Goal: Complete application form: Complete application form

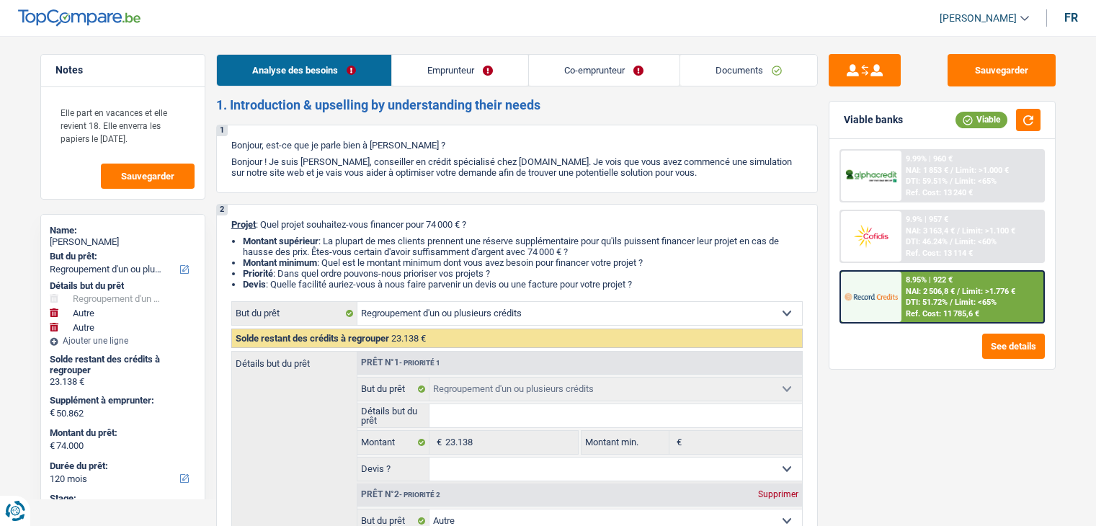
select select "refinancing"
select select "other"
select select "120"
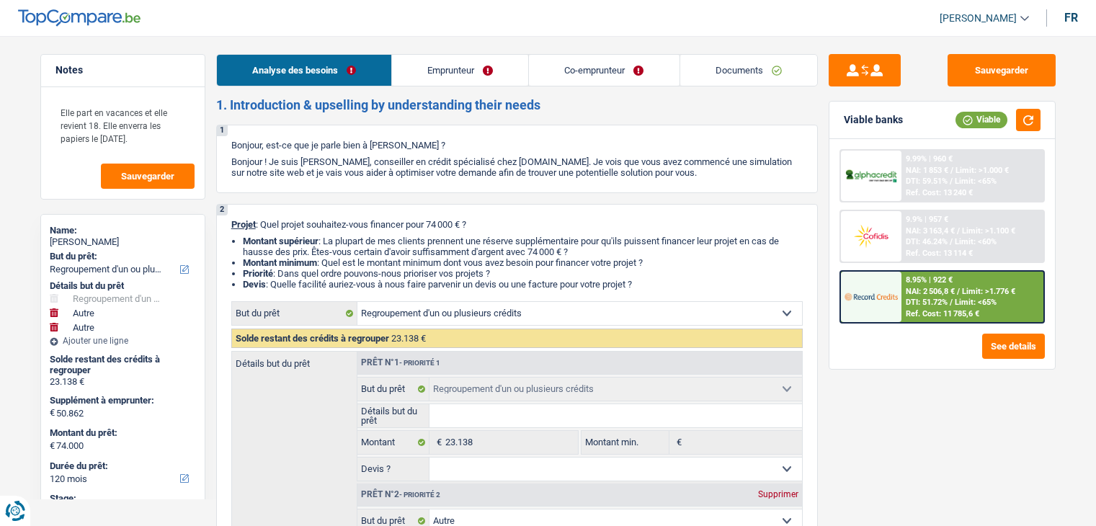
select select "refinancing"
select select "other"
select select "yes"
select select "other"
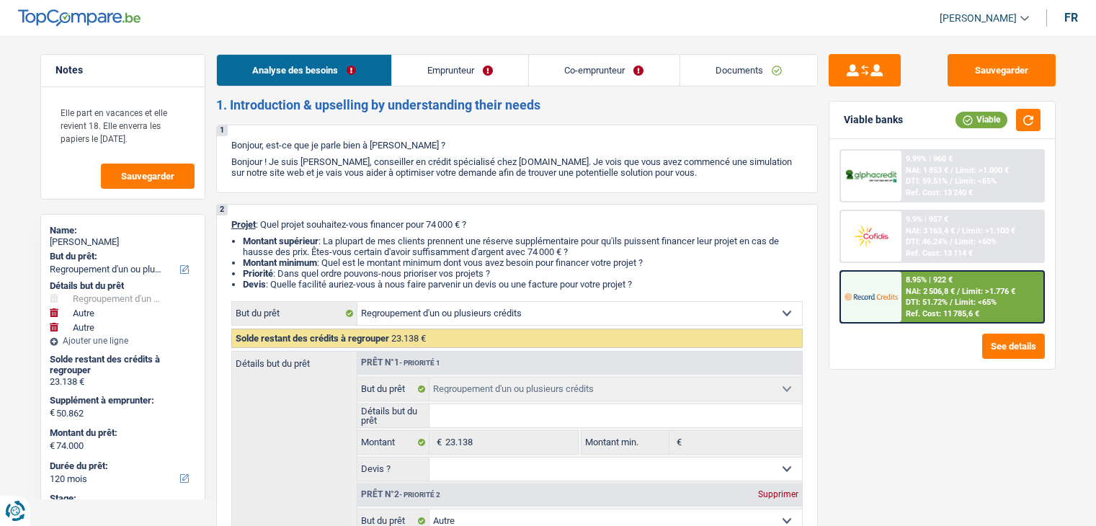
select select "120"
select select "privateEmployee"
select select "netSalary"
select select "familyAllowances"
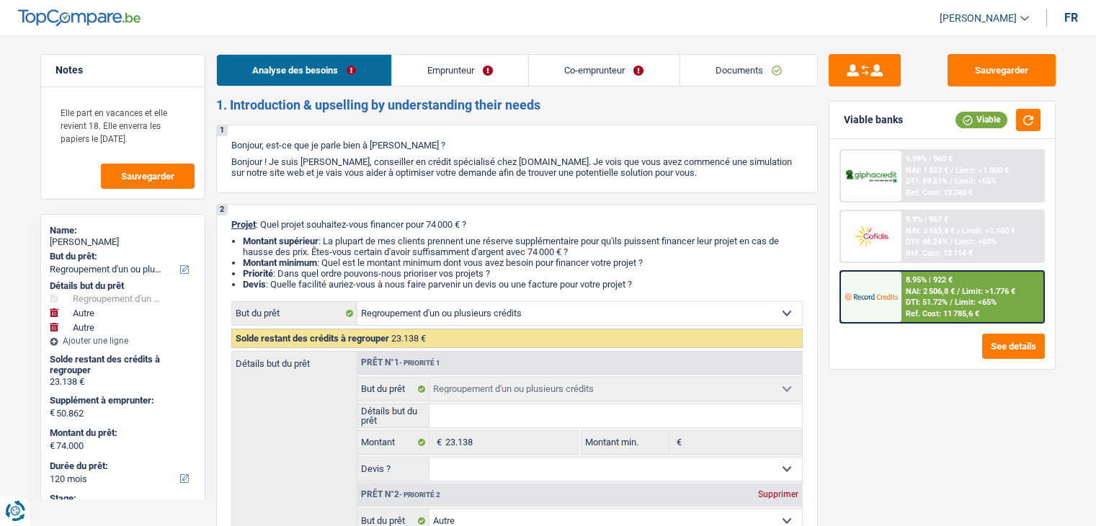
select select "mealVouchers"
select select "netSalary"
select select "mealVouchers"
select select "ownerWithMortgage"
select select "personalLoan"
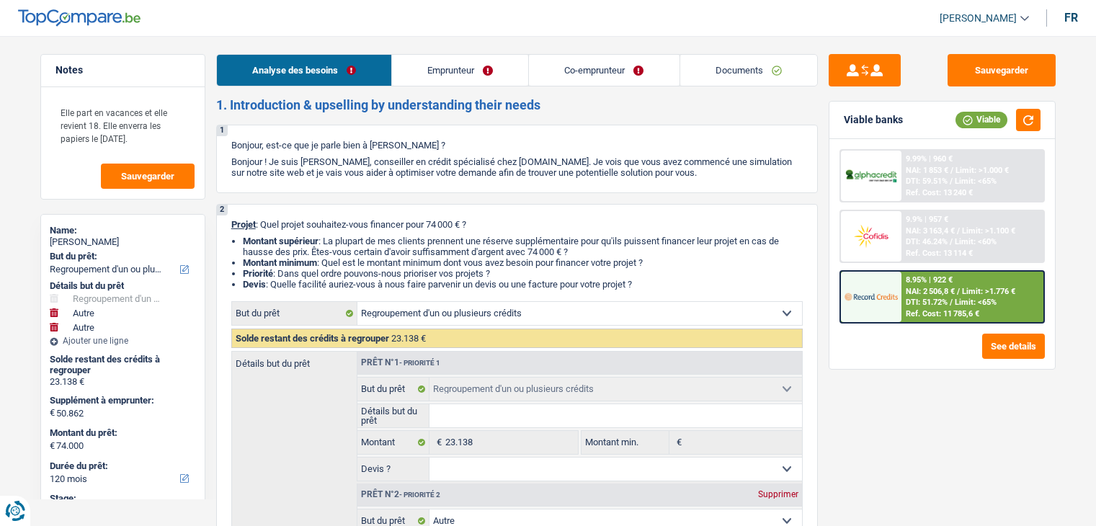
select select "other"
select select "36"
select select "personalLoan"
select select "other"
select select "120"
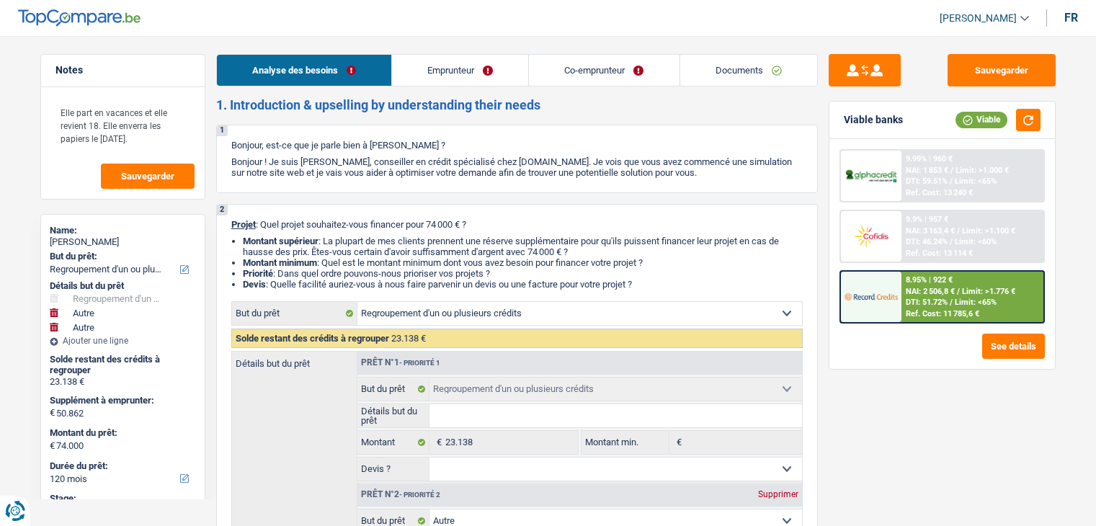
select select "personalLoan"
select select "other"
select select "84"
select select "mortgage"
select select "240"
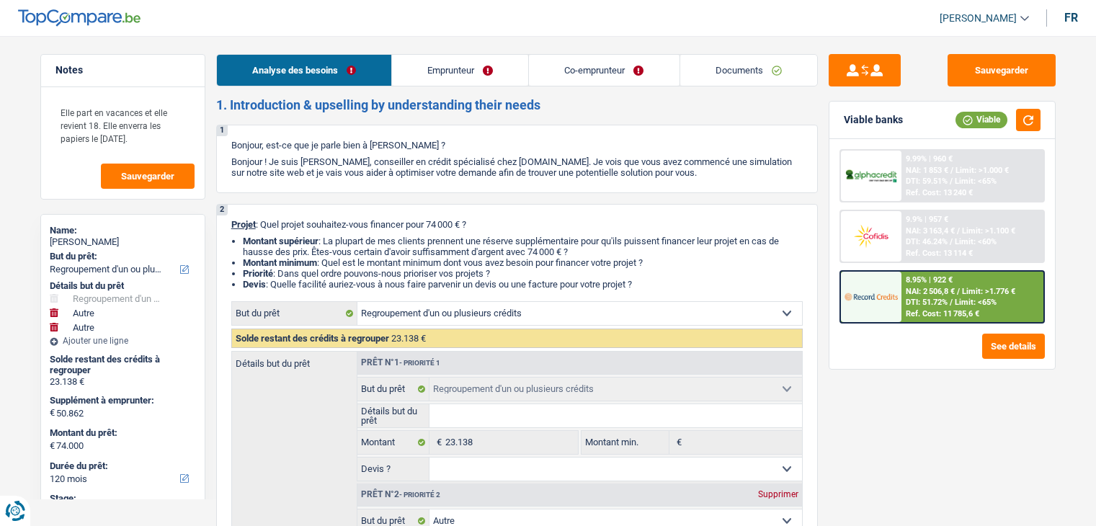
select select "refinancing"
select select "other"
select select "yes"
select select "other"
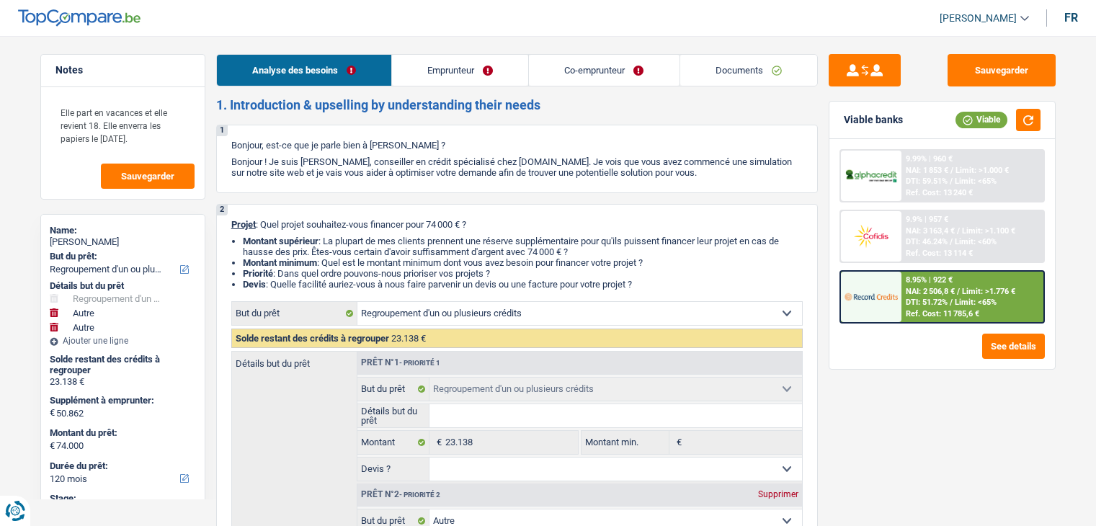
select select "120"
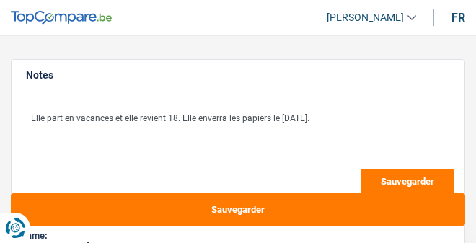
select select "refinancing"
select select "other"
select select "120"
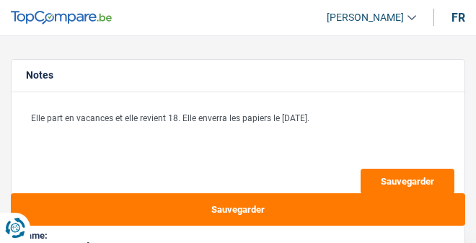
select select "refinancing"
select select "other"
select select "yes"
select select "other"
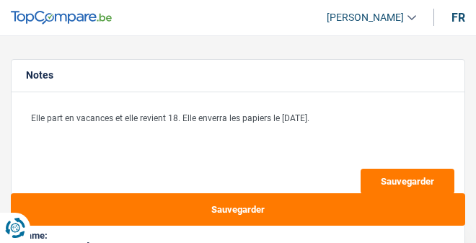
select select "120"
select select "privateEmployee"
select select "netSalary"
select select "familyAllowances"
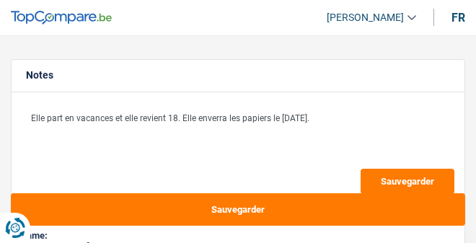
select select "mealVouchers"
select select "netSalary"
select select "mealVouchers"
select select "ownerWithMortgage"
select select "personalLoan"
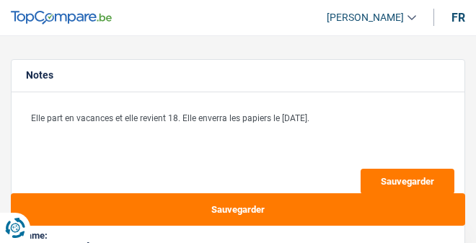
select select "other"
select select "36"
select select "personalLoan"
select select "other"
select select "120"
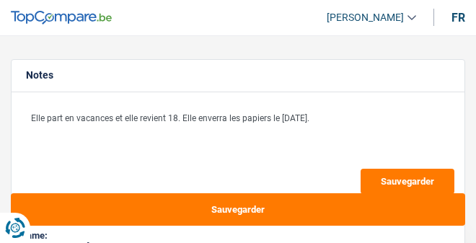
select select "personalLoan"
select select "other"
select select "84"
select select "mortgage"
select select "240"
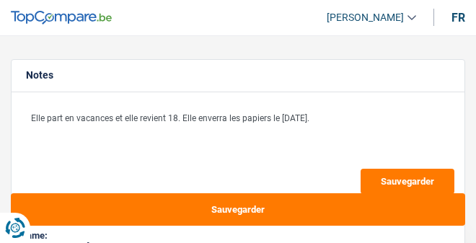
select select "refinancing"
select select "other"
select select "yes"
select select "other"
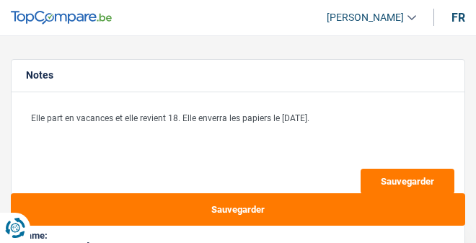
select select "120"
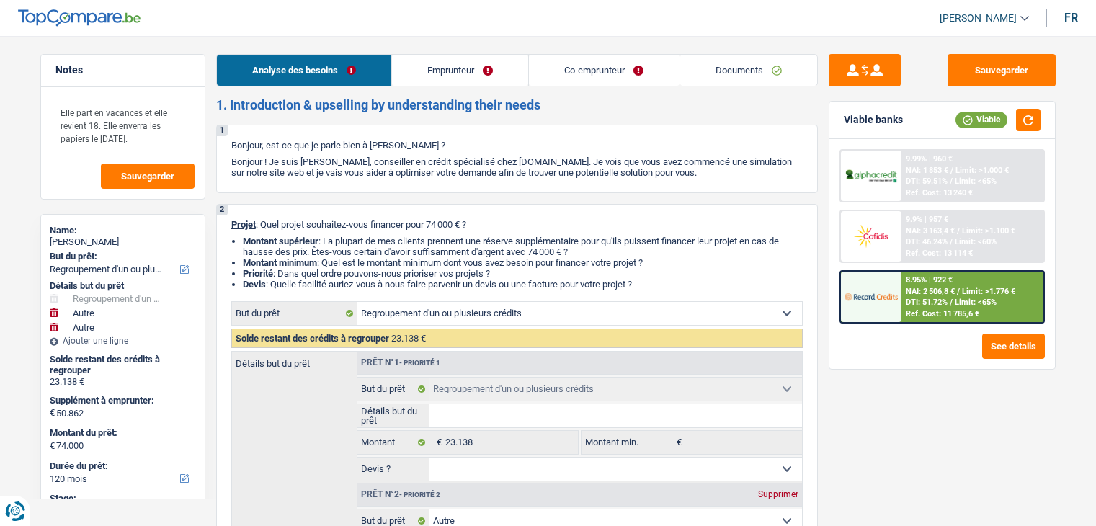
select select "refinancing"
select select "other"
select select "120"
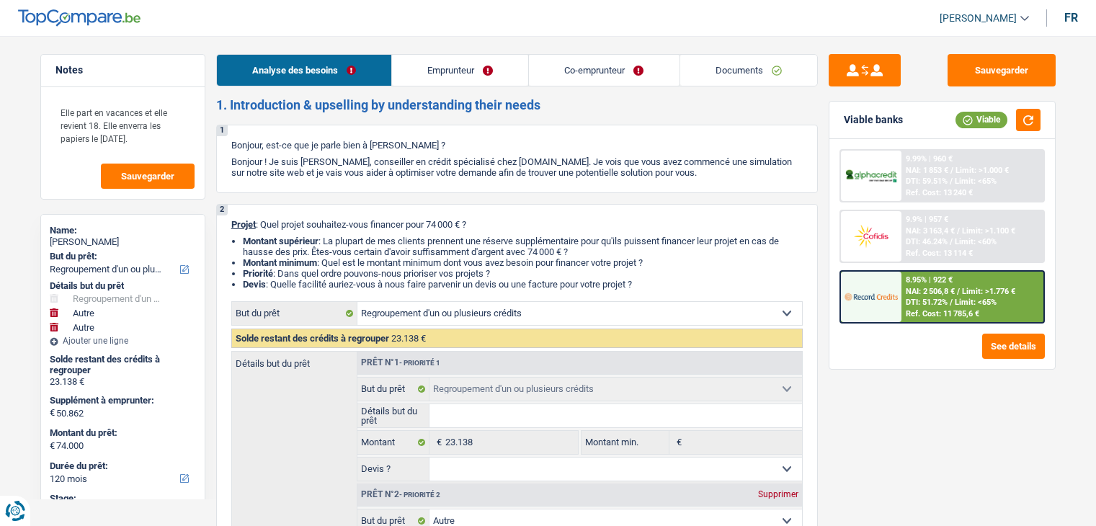
select select "refinancing"
select select "other"
select select "yes"
select select "other"
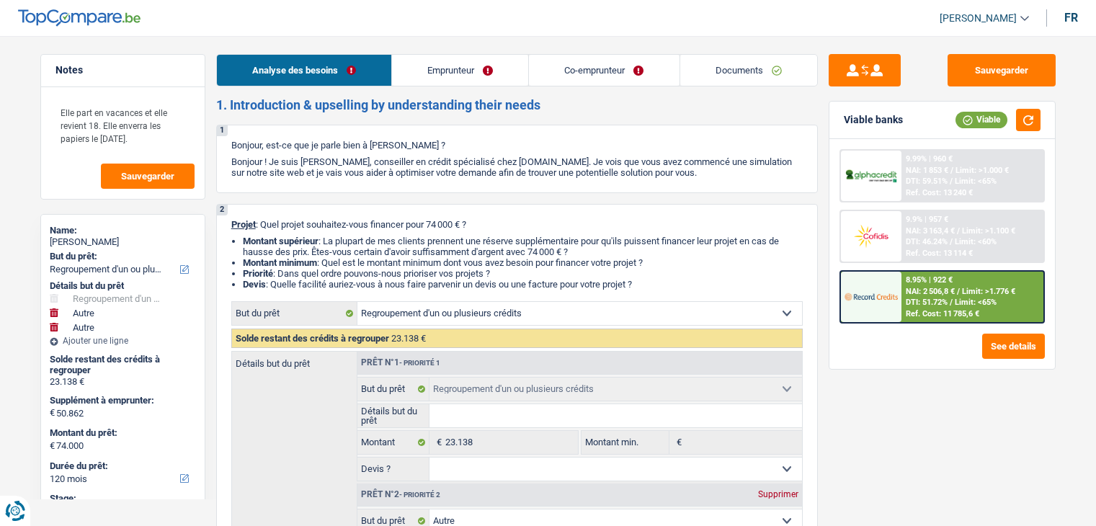
select select "120"
select select "privateEmployee"
select select "netSalary"
select select "familyAllowances"
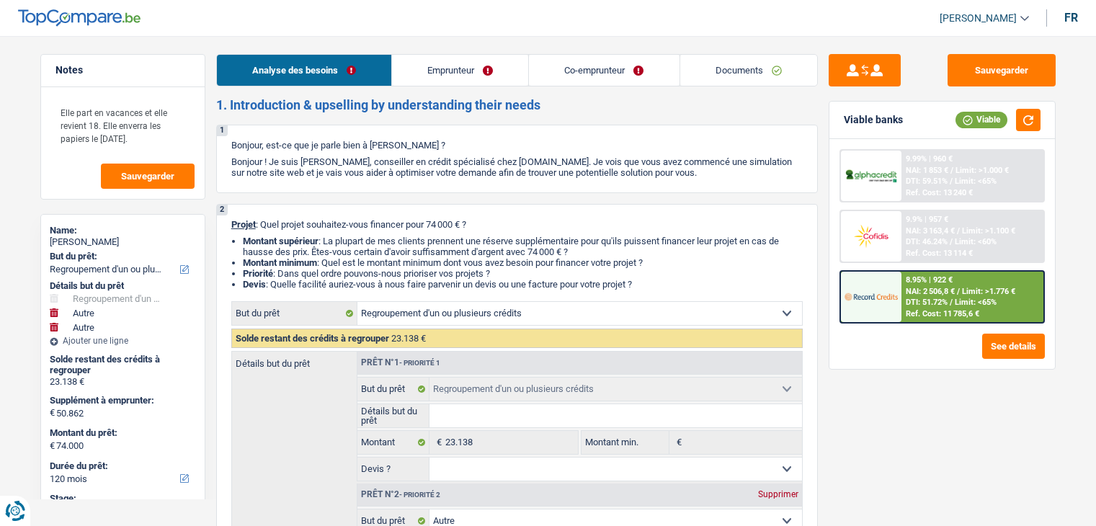
select select "mealVouchers"
select select "netSalary"
select select "mealVouchers"
select select "ownerWithMortgage"
select select "personalLoan"
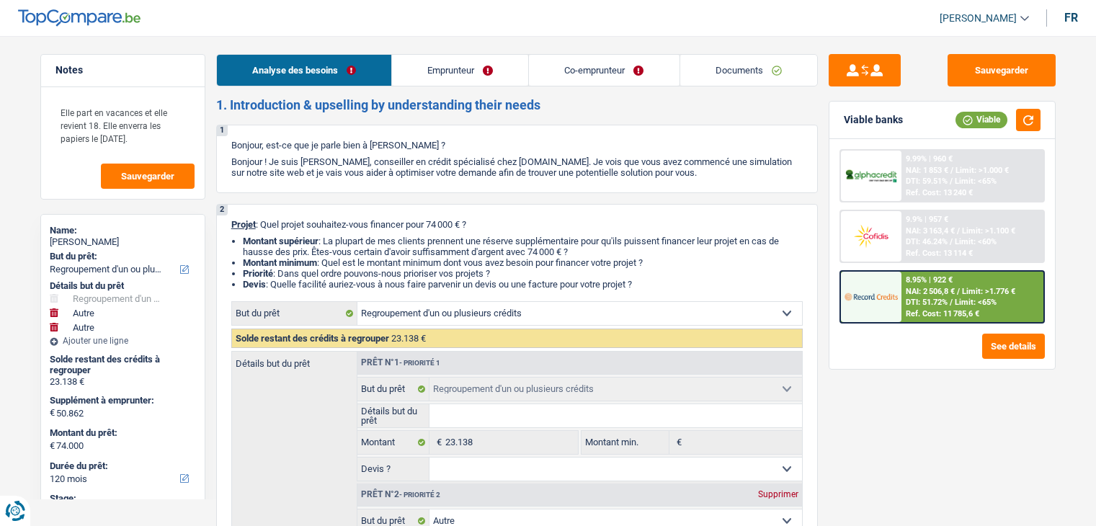
select select "other"
select select "36"
select select "personalLoan"
select select "other"
select select "120"
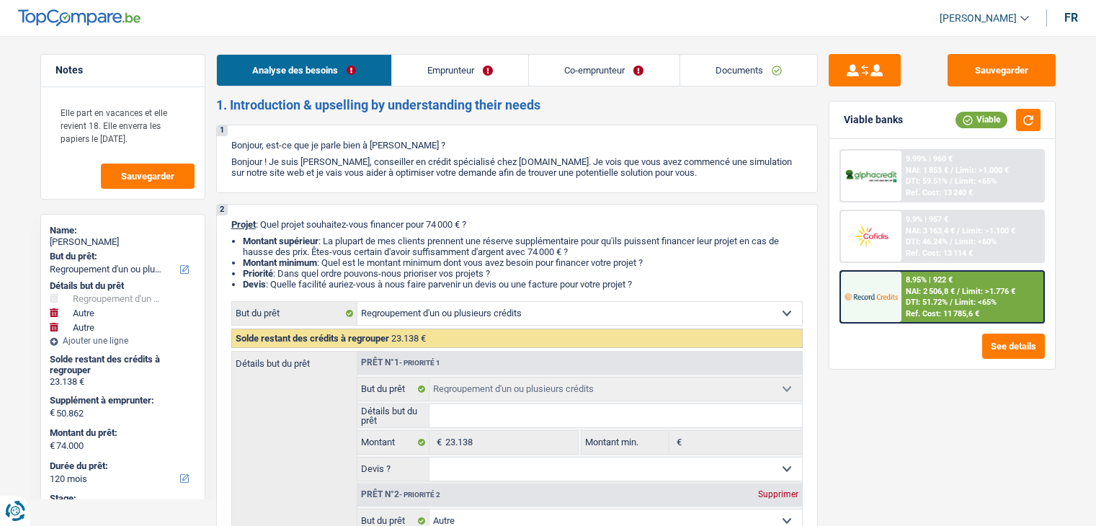
select select "personalLoan"
select select "other"
select select "84"
select select "mortgage"
select select "240"
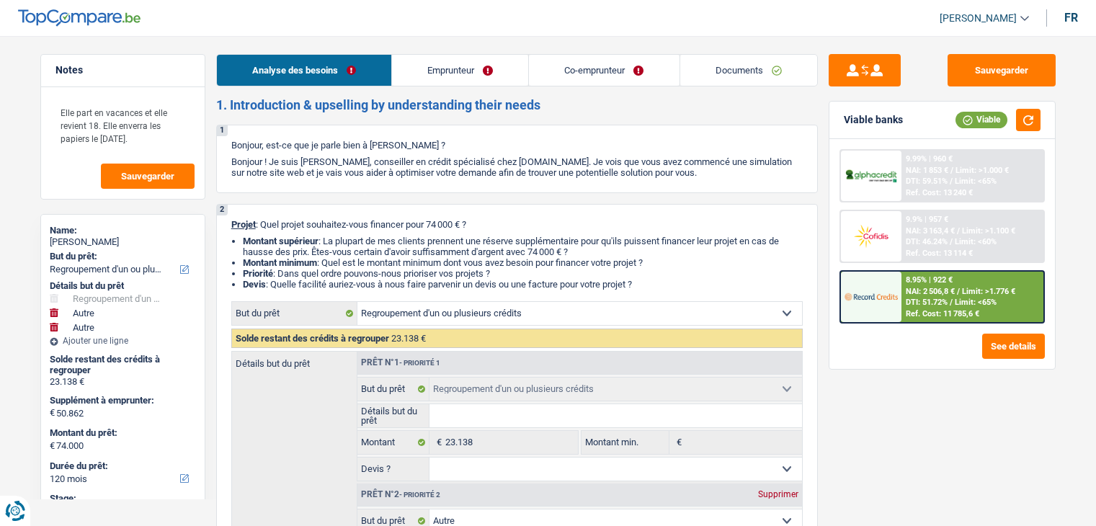
select select "refinancing"
select select "other"
select select "yes"
select select "other"
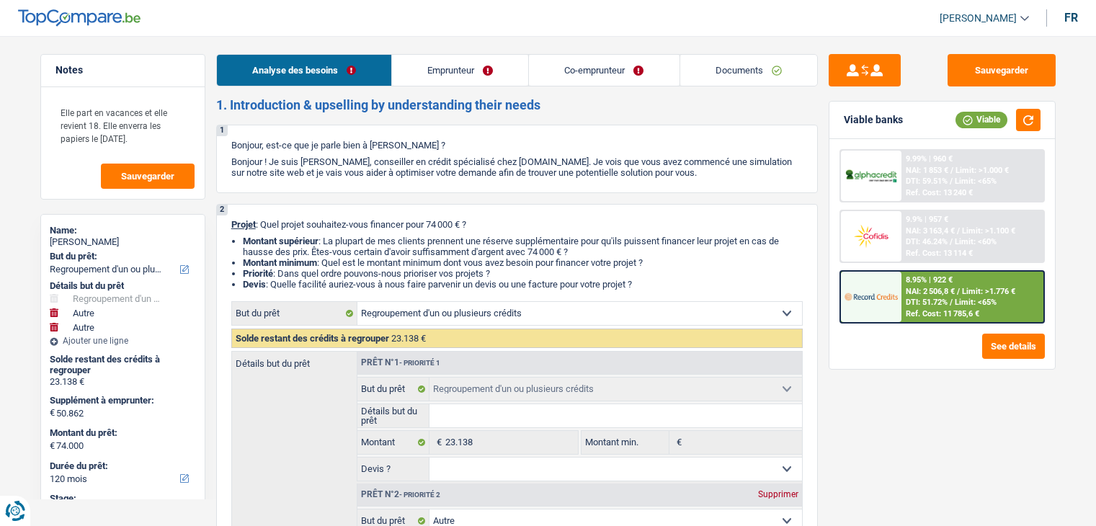
select select "120"
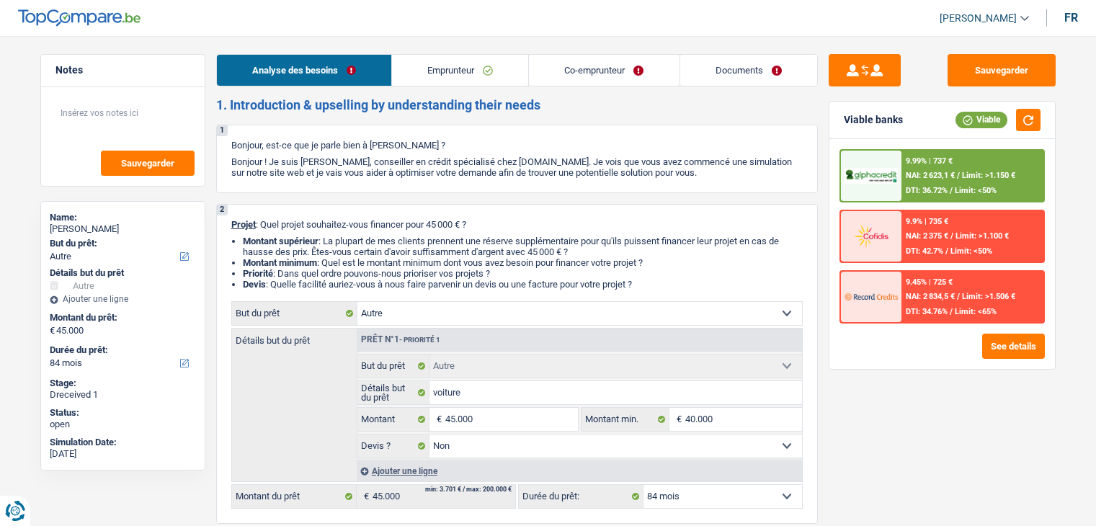
select select "other"
select select "84"
select select "other"
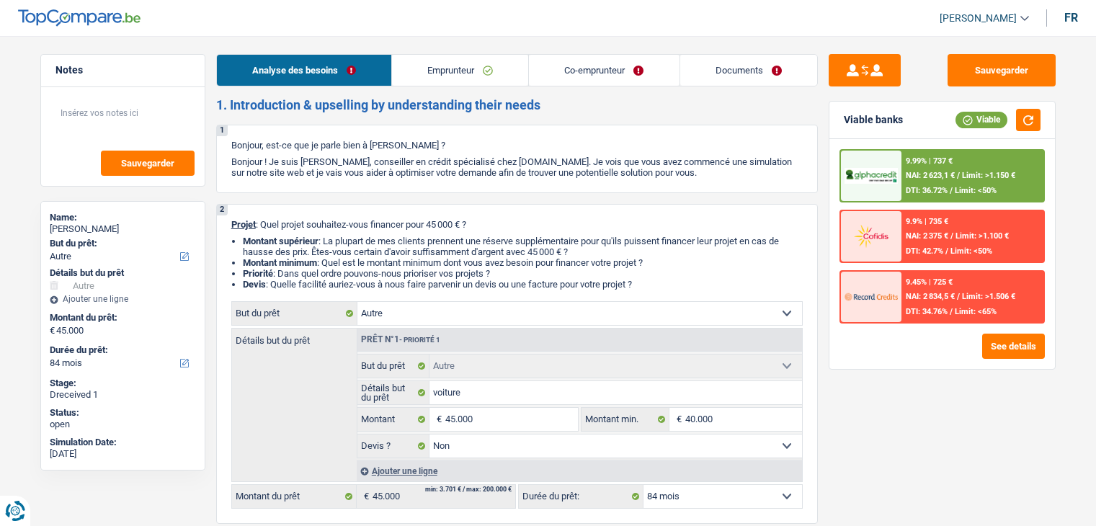
select select "false"
select select "84"
select select "unemployed"
select select "privateEmployee"
select select "unemployment"
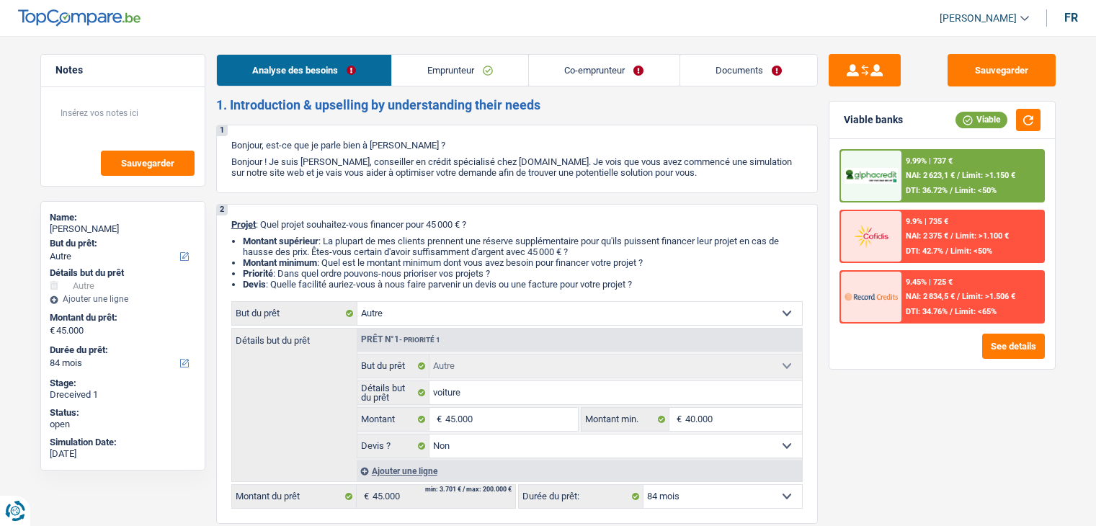
select select "netSalary"
select select "mealVouchers"
select select "liveWithParents"
select select "rents"
select select "other"
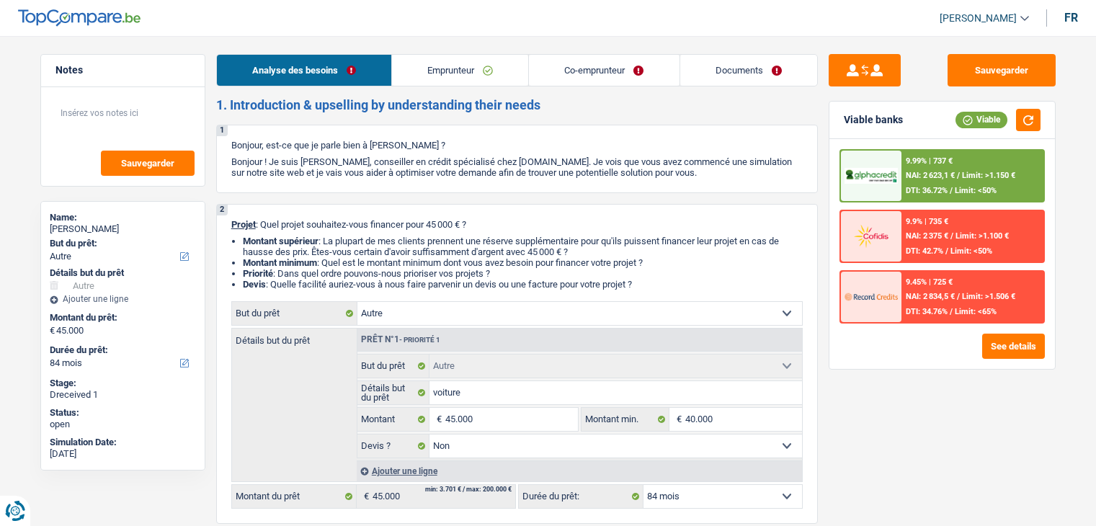
select select "other"
select select "false"
select select "84"
click at [746, 84] on link "Documents" at bounding box center [748, 70] width 137 height 31
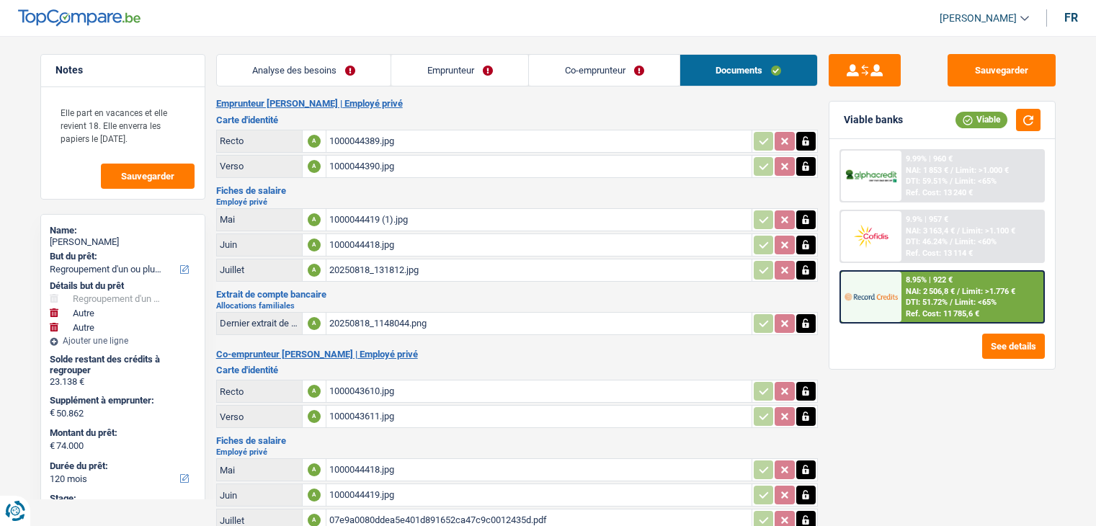
select select "refinancing"
select select "other"
select select "120"
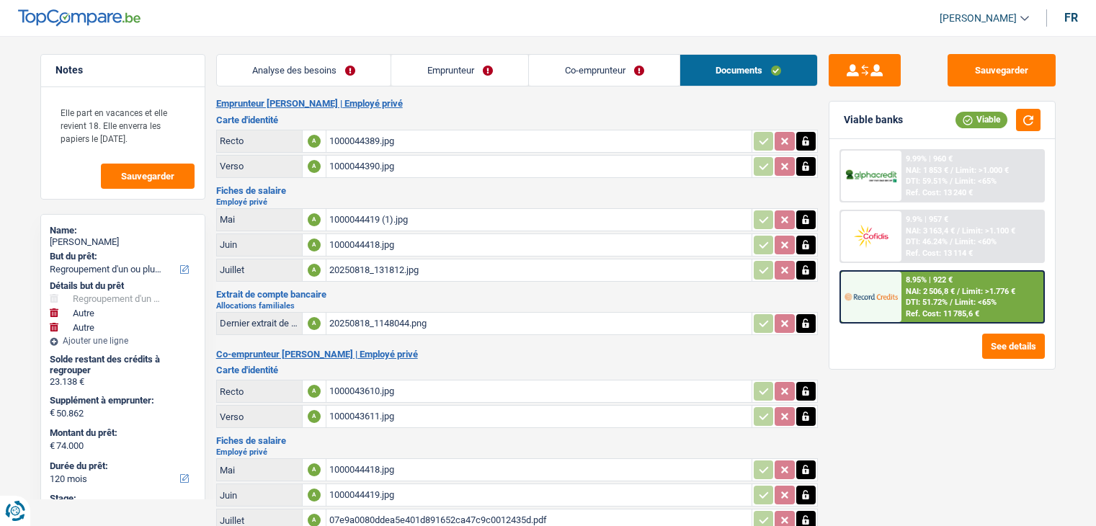
select select "privateEmployee"
select select "netSalary"
select select "mealVouchers"
click at [485, 73] on link "Emprunteur" at bounding box center [459, 70] width 137 height 31
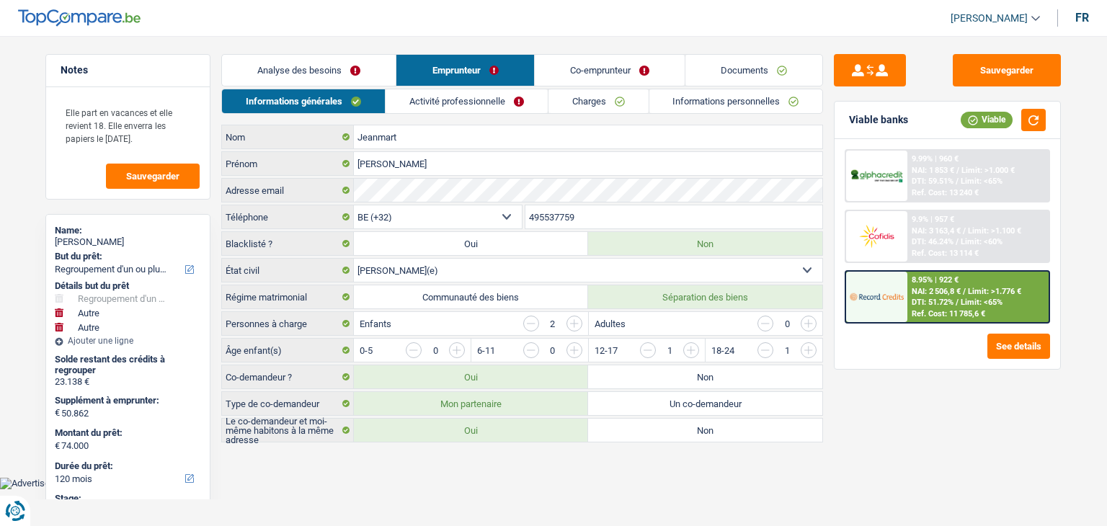
click at [461, 100] on link "Activité professionnelle" at bounding box center [467, 101] width 162 height 24
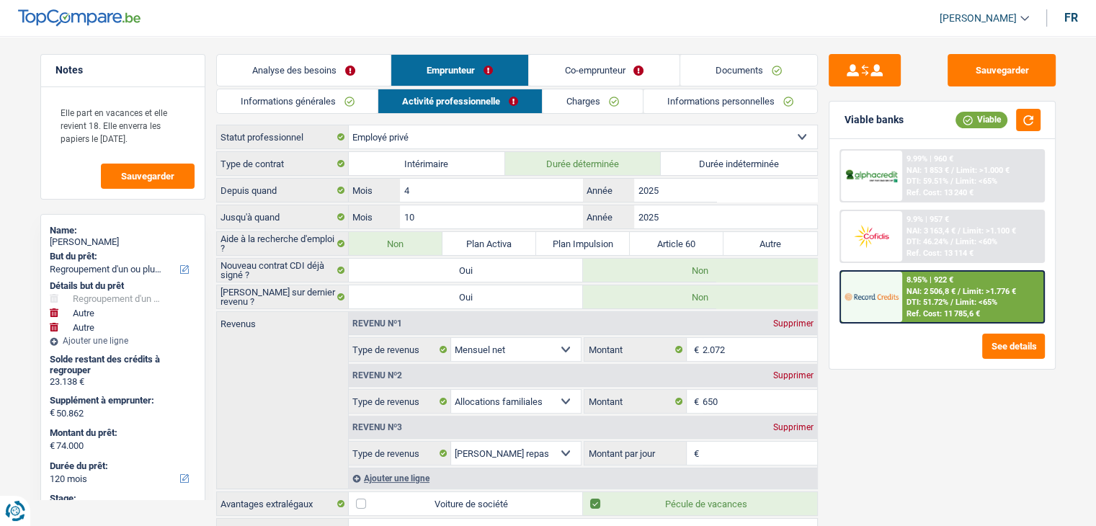
click at [579, 95] on link "Charges" at bounding box center [593, 101] width 100 height 24
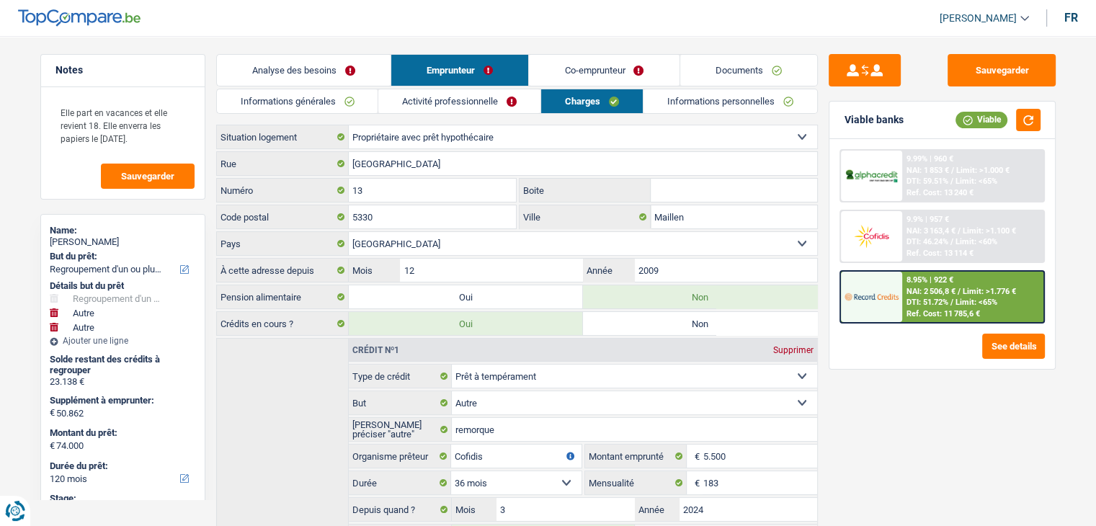
click at [590, 76] on link "Co-emprunteur" at bounding box center [604, 70] width 150 height 31
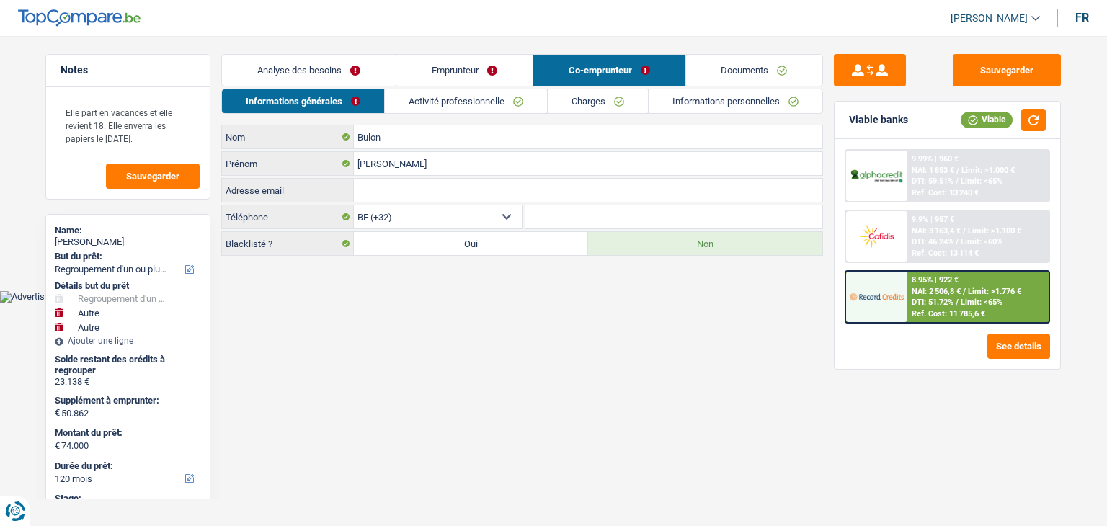
click at [510, 98] on link "Activité professionnelle" at bounding box center [466, 101] width 162 height 24
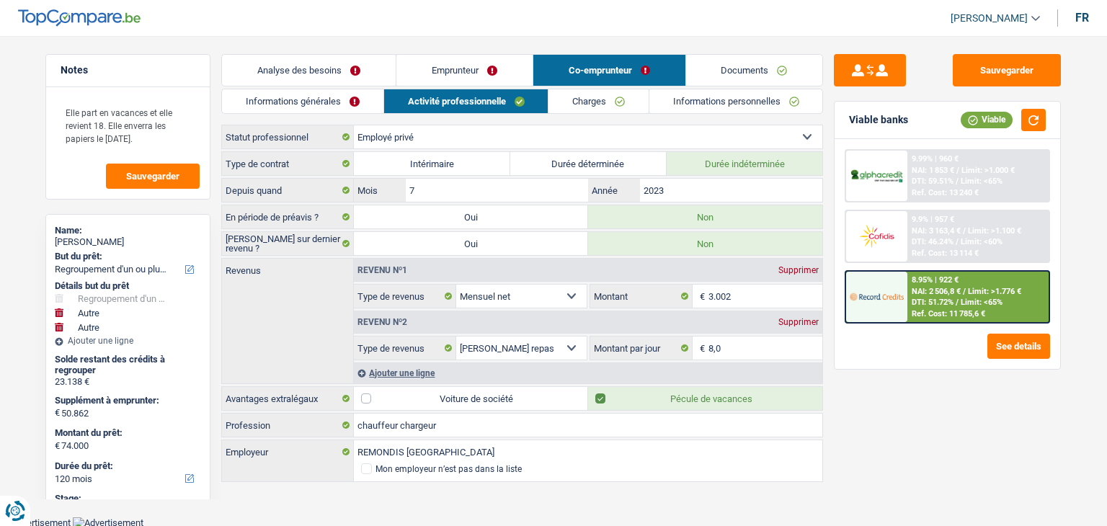
click at [626, 98] on link "Charges" at bounding box center [598, 101] width 100 height 24
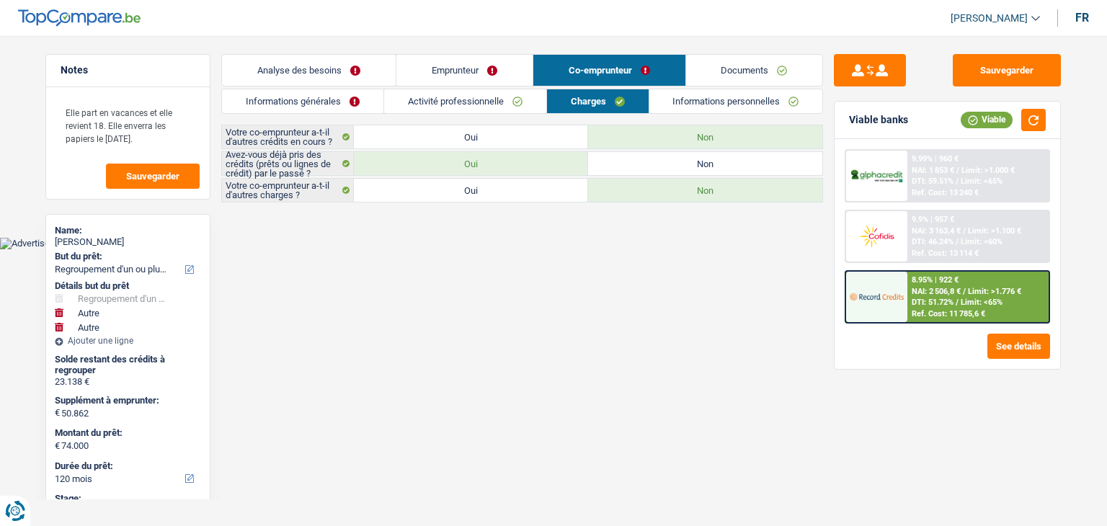
click at [703, 101] on link "Informations personnelles" at bounding box center [736, 101] width 174 height 24
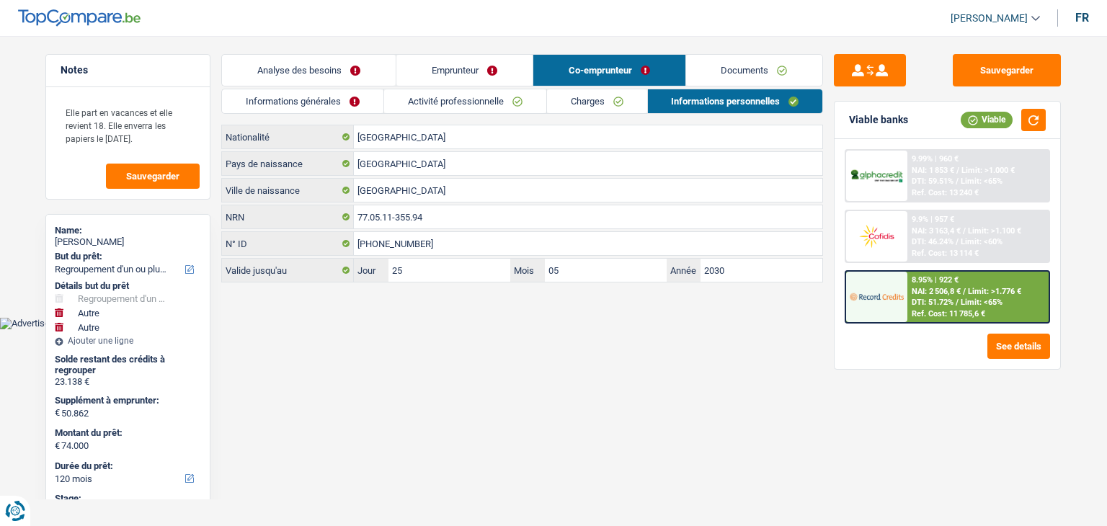
click at [726, 81] on link "Documents" at bounding box center [754, 70] width 137 height 31
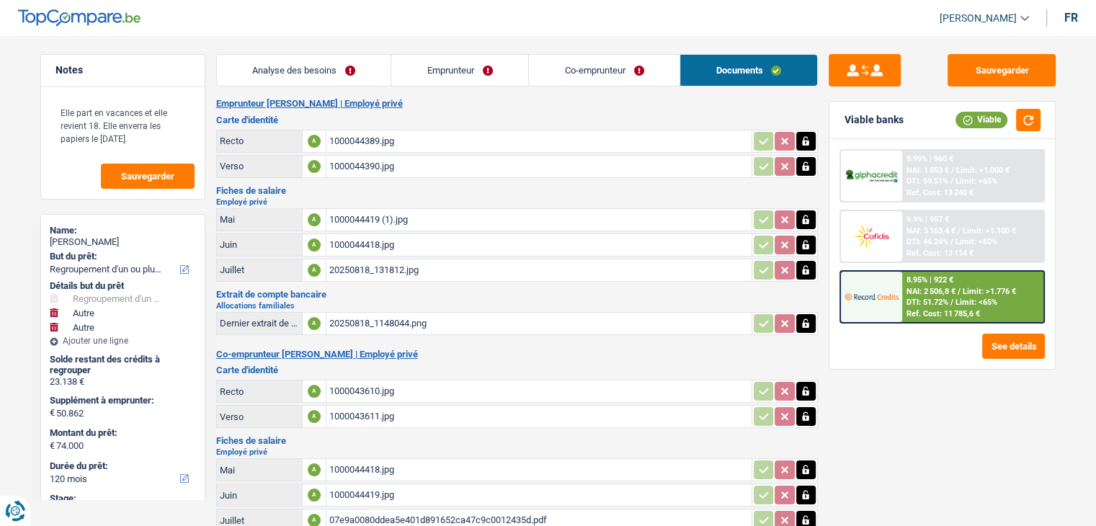
click at [365, 81] on link "Analyse des besoins" at bounding box center [304, 70] width 174 height 31
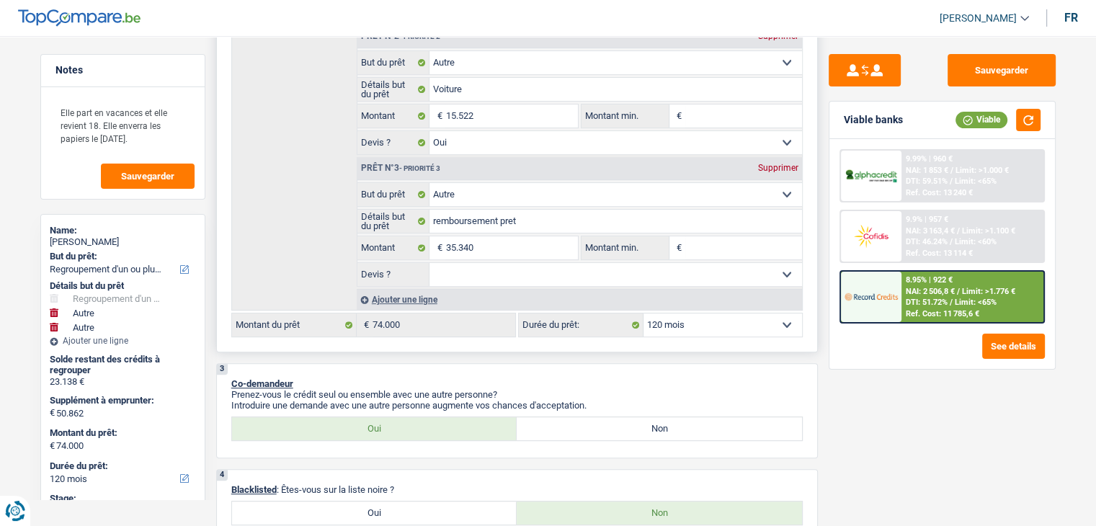
scroll to position [261, 0]
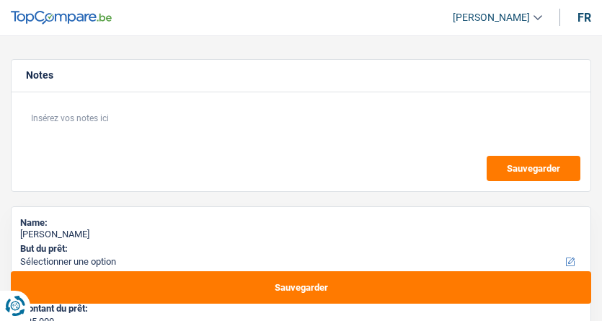
select select "120"
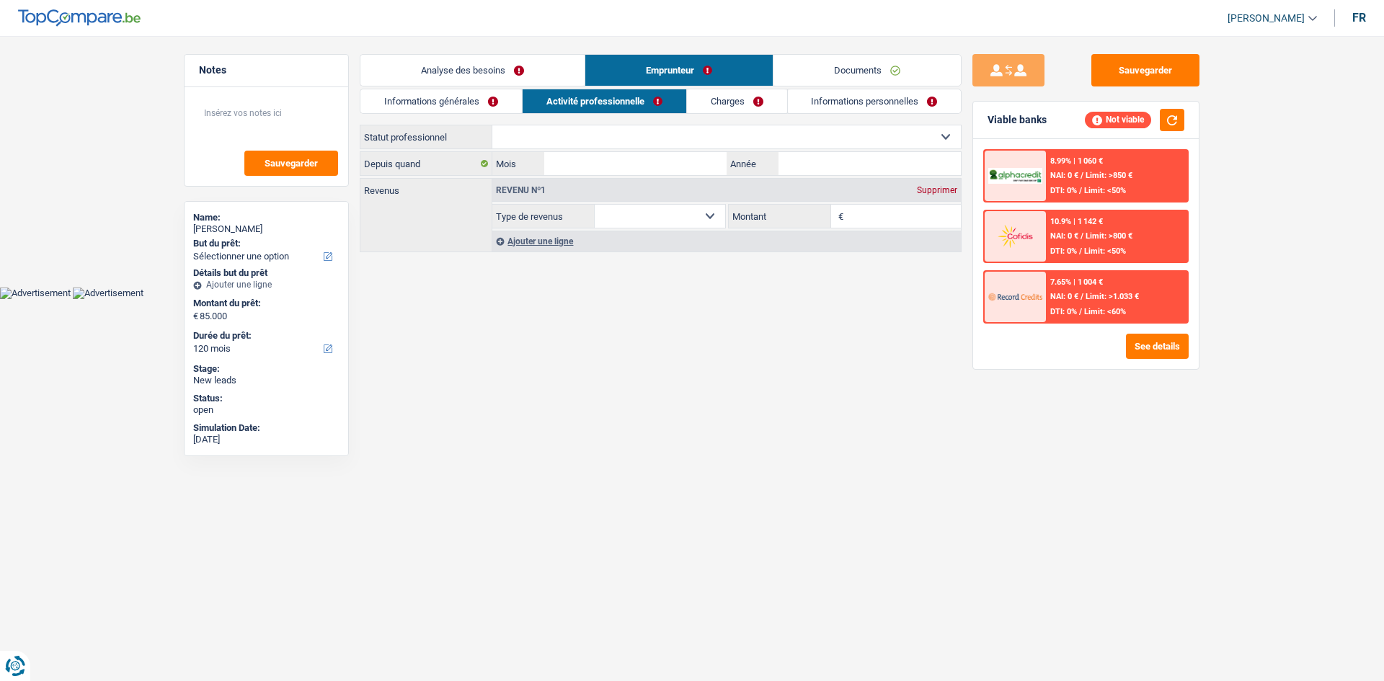
click at [601, 96] on link "Charges" at bounding box center [737, 101] width 100 height 24
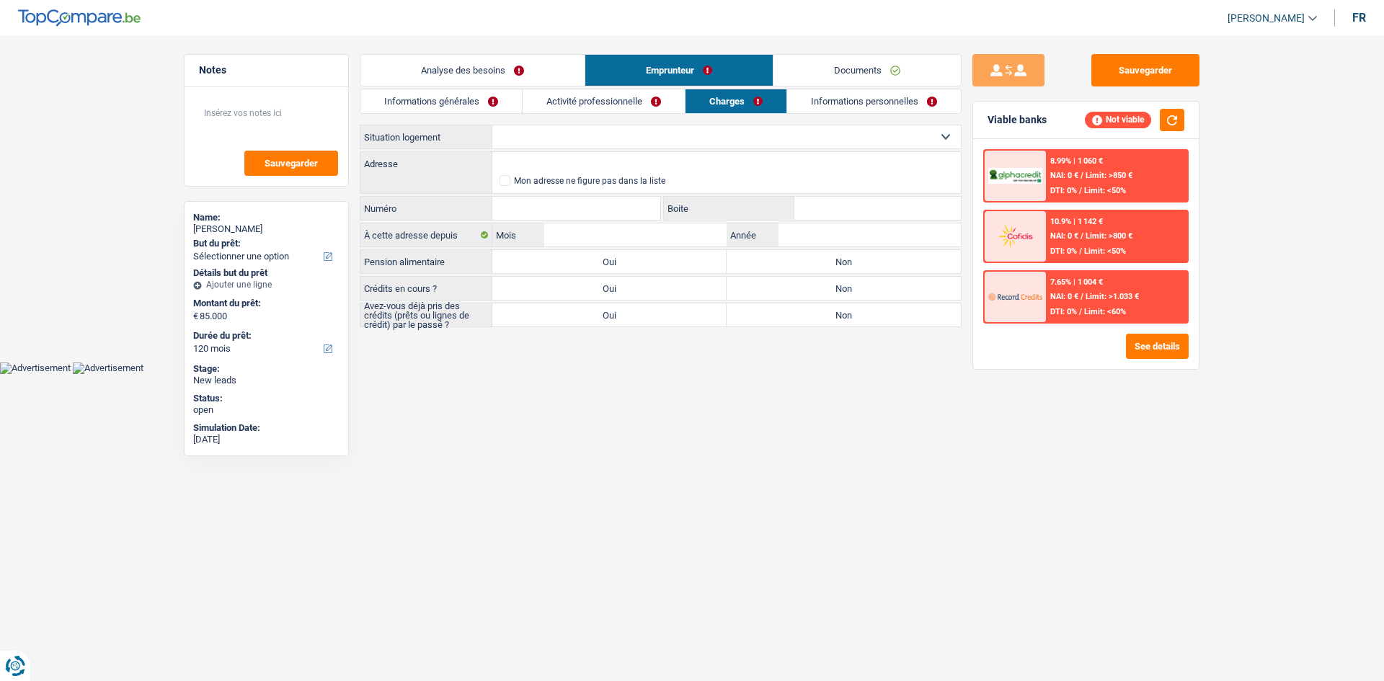
click at [601, 101] on link "Informations personnelles" at bounding box center [874, 101] width 174 height 24
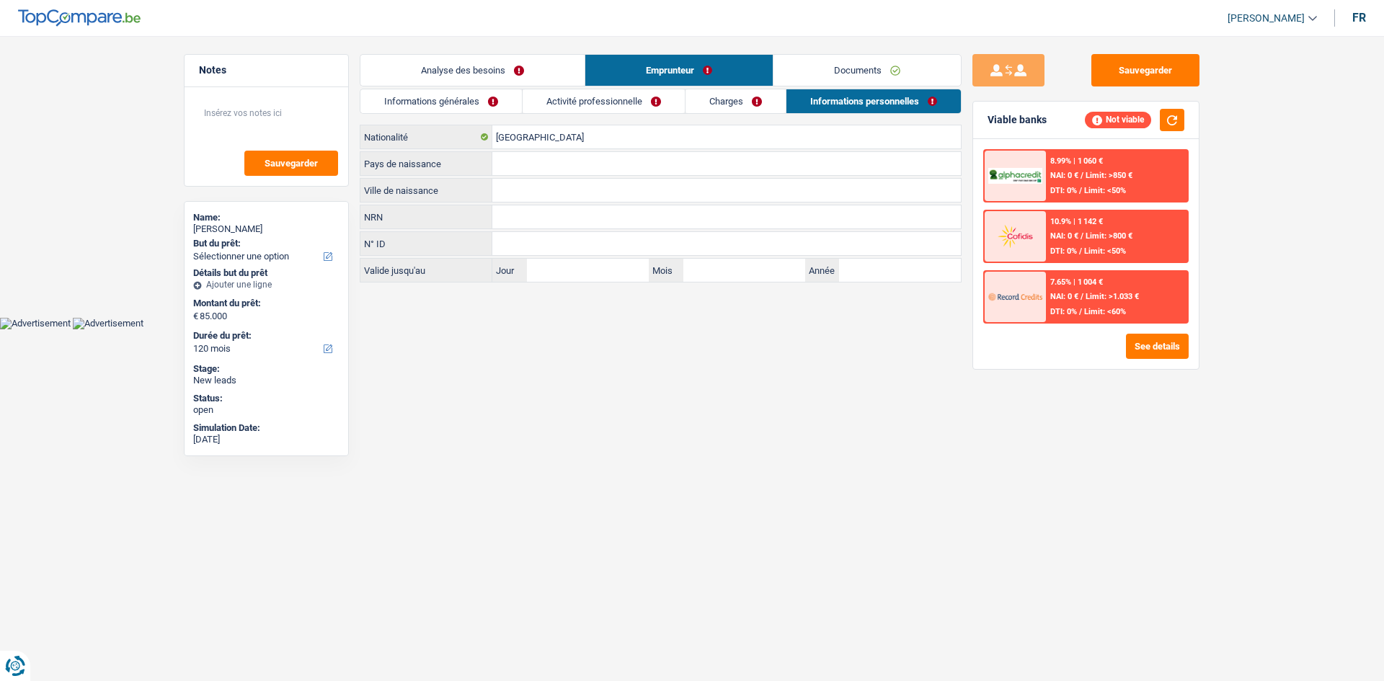
drag, startPoint x: 840, startPoint y: 65, endPoint x: 784, endPoint y: 65, distance: 56.2
click at [601, 66] on link "Documents" at bounding box center [866, 70] width 187 height 31
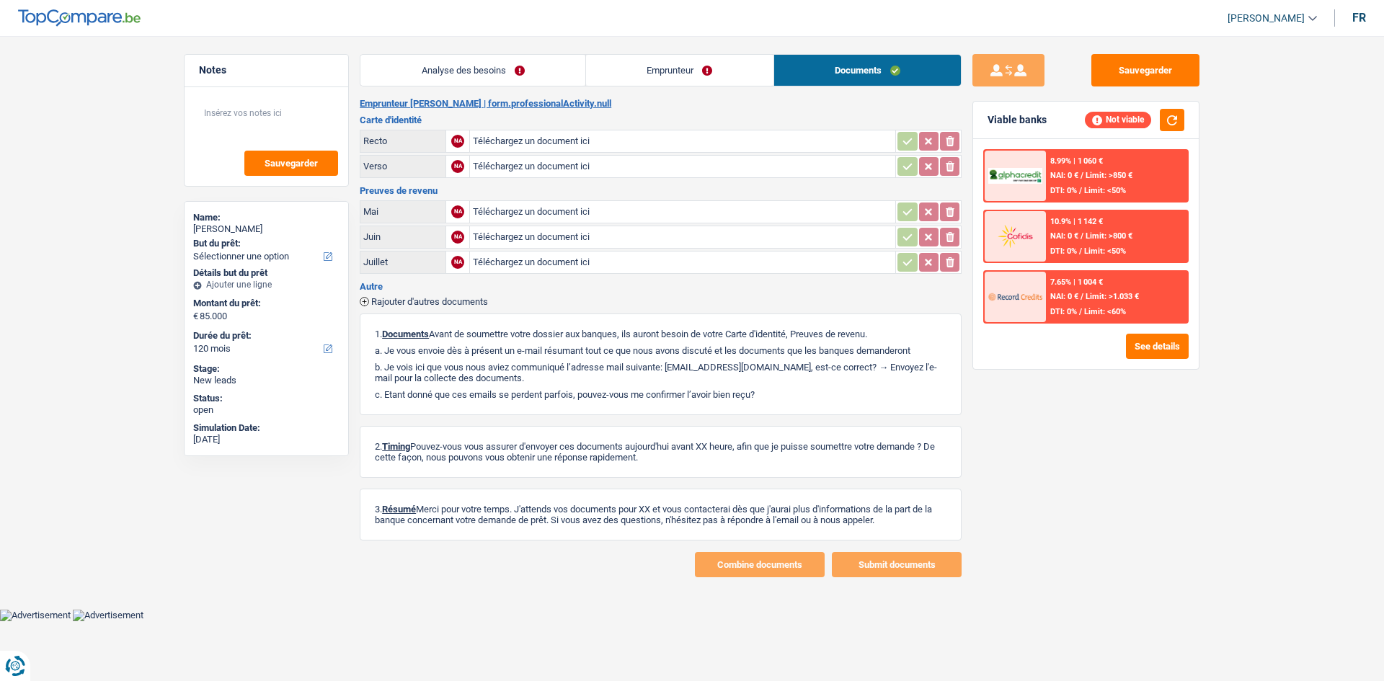
click at [504, 53] on main "Notes Sauvegarder Name: [PERSON_NAME] But du prêt: Confort maison: meubles, tex…" at bounding box center [692, 316] width 1384 height 588
click at [500, 84] on link "Analyse des besoins" at bounding box center [472, 70] width 225 height 31
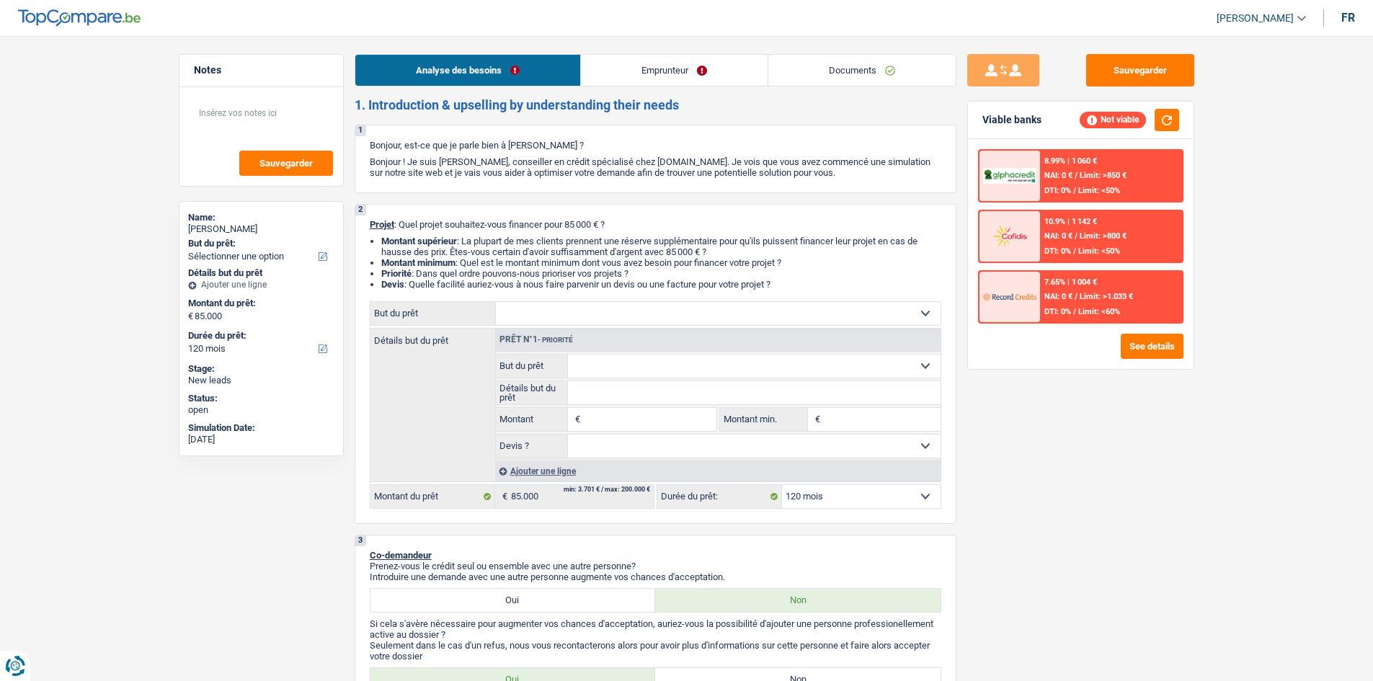
click at [601, 68] on link "Emprunteur" at bounding box center [674, 70] width 187 height 31
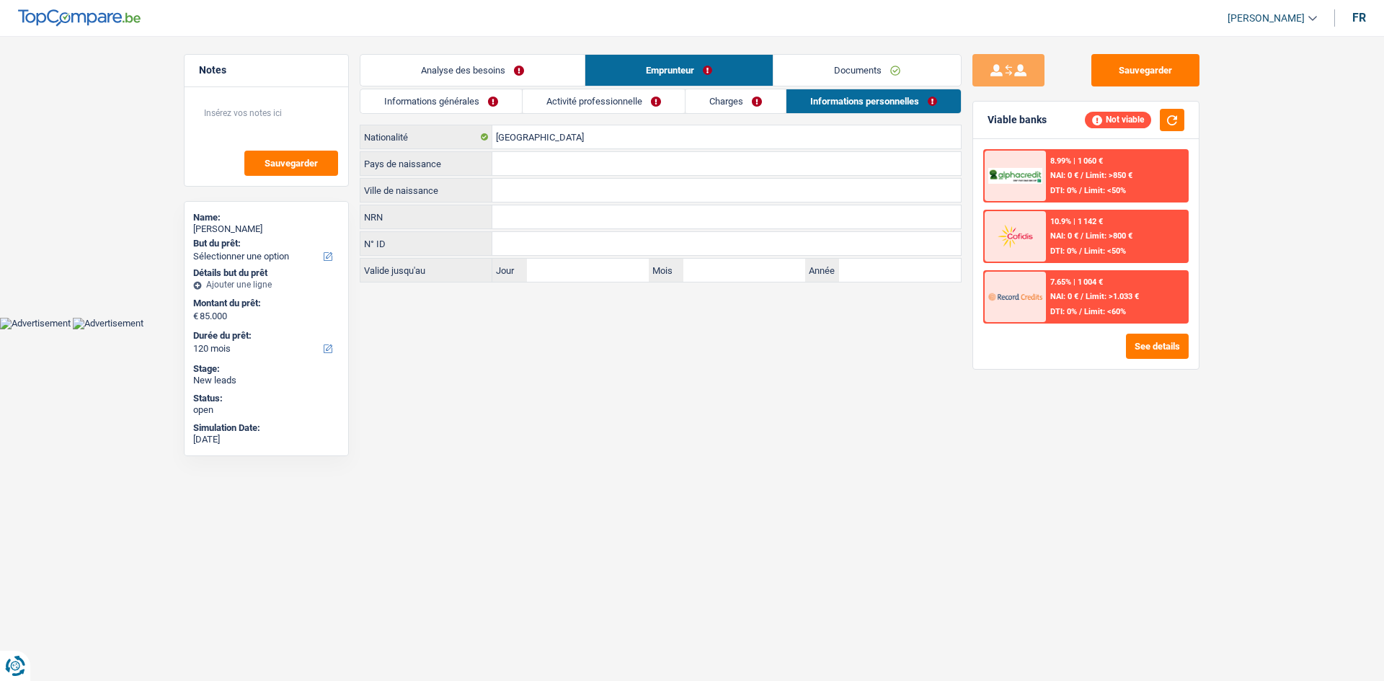
click at [601, 102] on link "Activité professionnelle" at bounding box center [603, 101] width 162 height 24
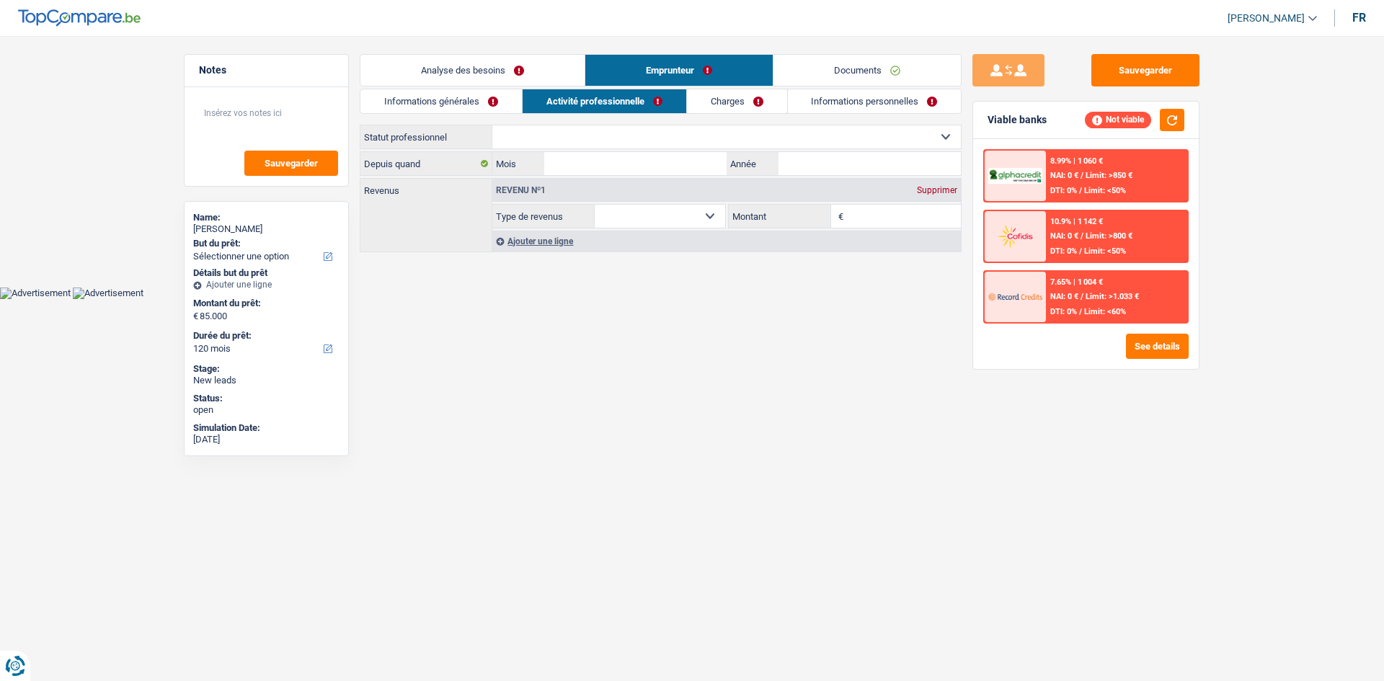
click at [601, 99] on link "Informations personnelles" at bounding box center [875, 101] width 174 height 24
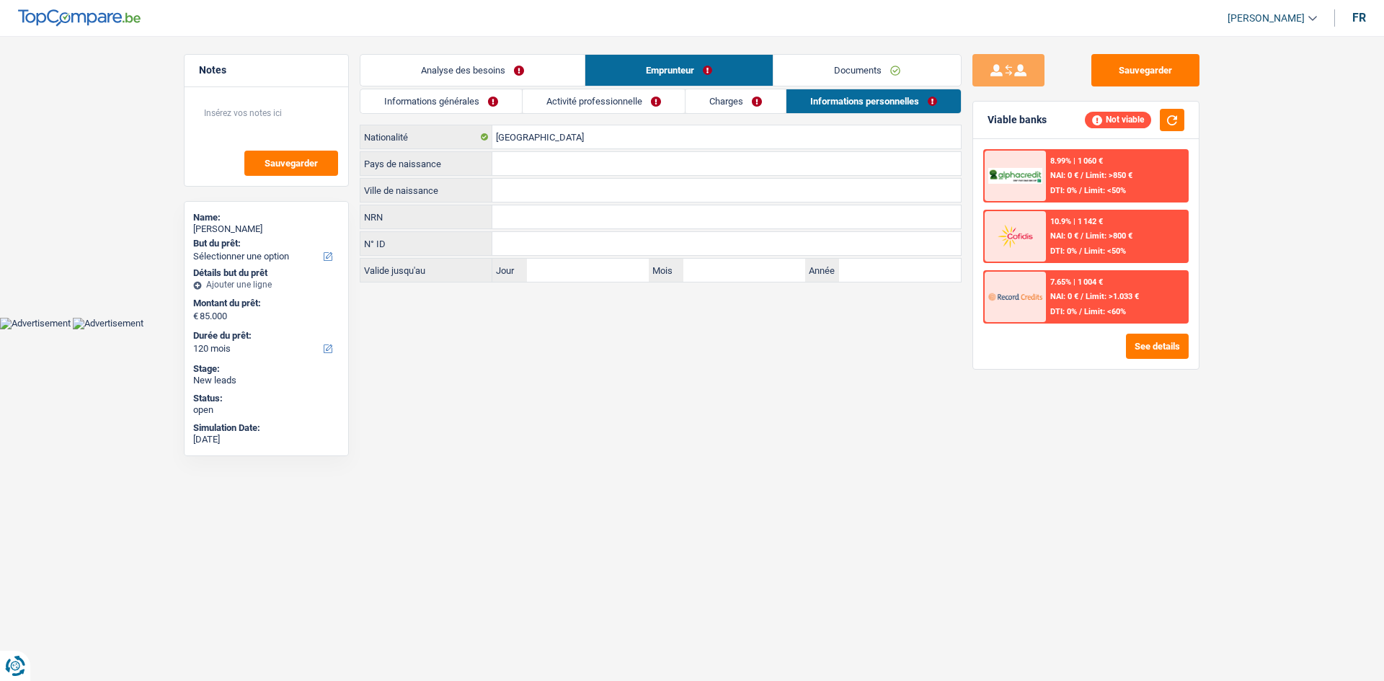
click at [601, 102] on link "Charges" at bounding box center [735, 101] width 100 height 24
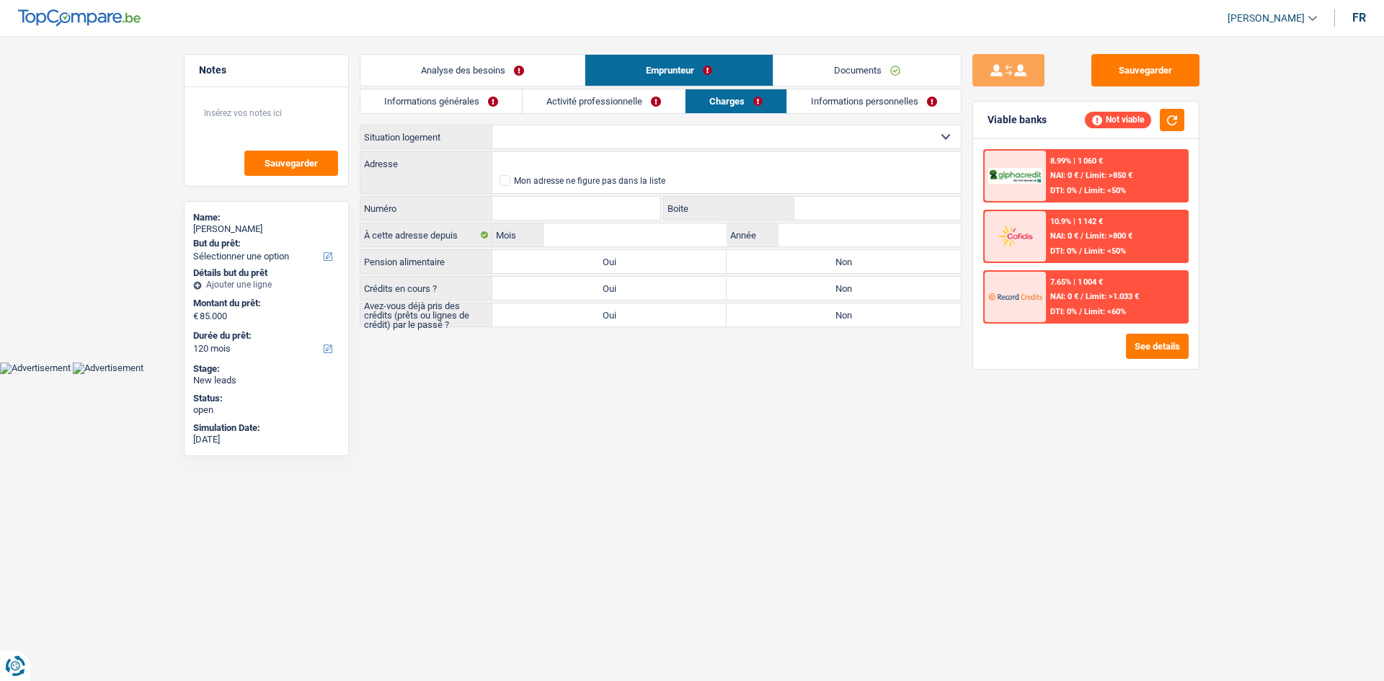
drag, startPoint x: 591, startPoint y: 102, endPoint x: 527, endPoint y: 116, distance: 64.9
click at [593, 102] on link "Activité professionnelle" at bounding box center [603, 101] width 162 height 24
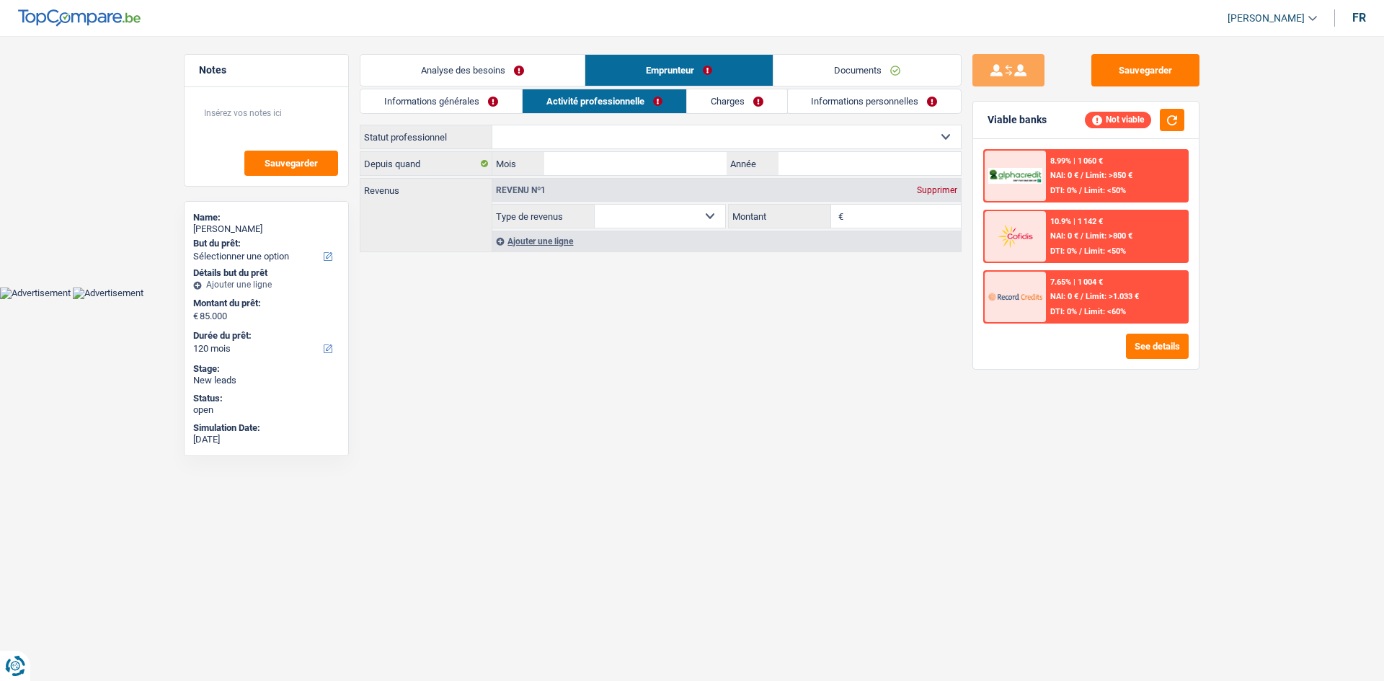
click at [463, 102] on link "Informations générales" at bounding box center [440, 101] width 161 height 24
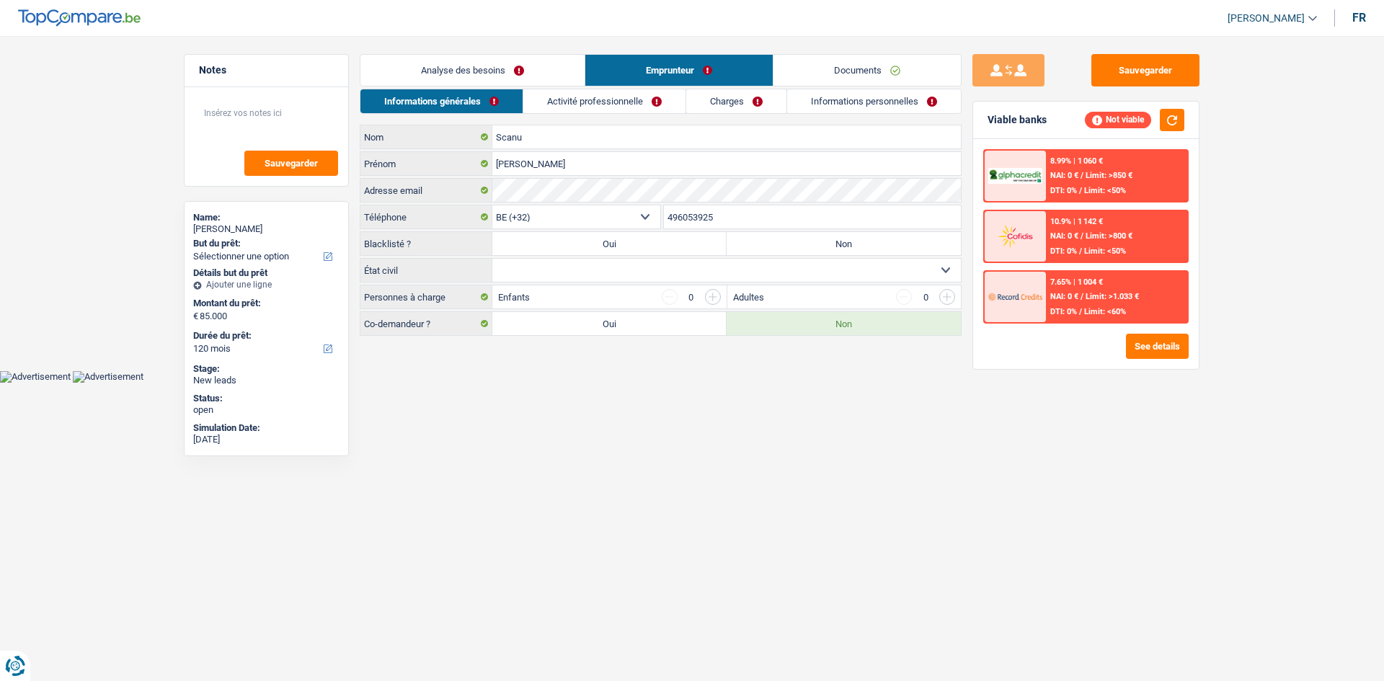
click at [501, 70] on link "Analyse des besoins" at bounding box center [472, 70] width 224 height 31
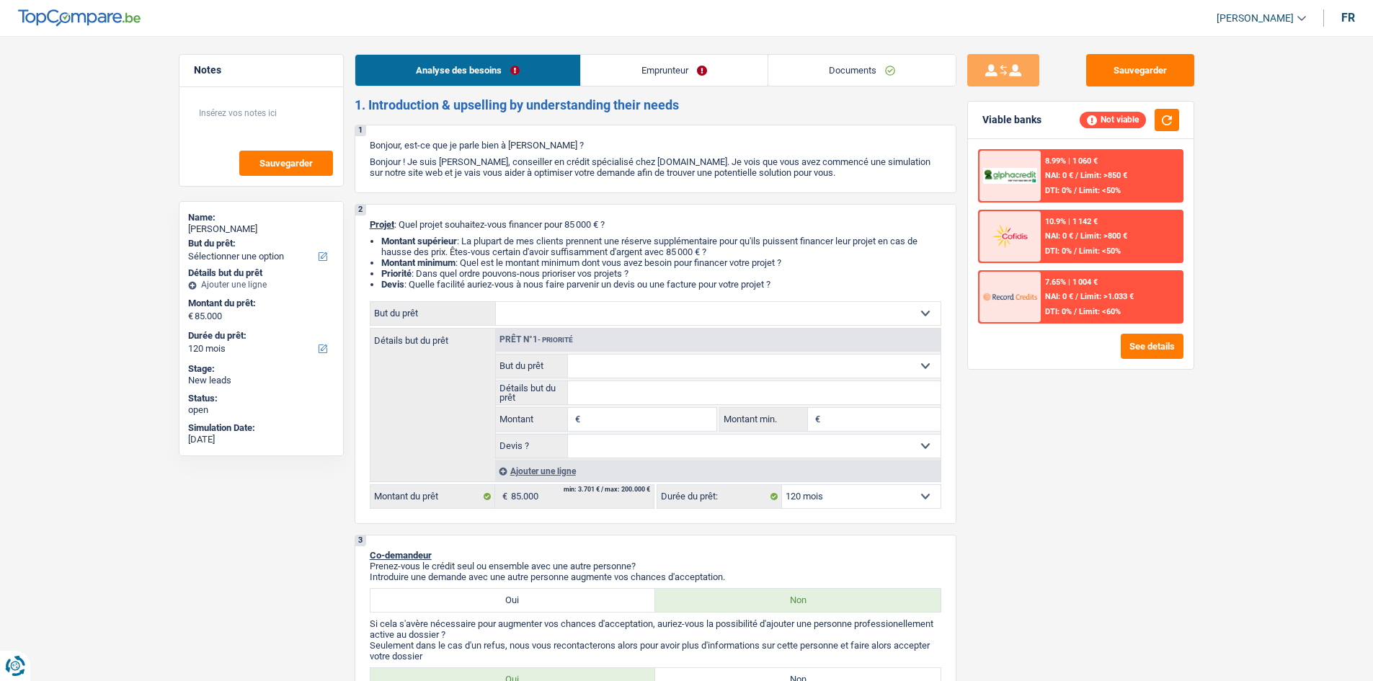
click at [601, 75] on link "Emprunteur" at bounding box center [674, 70] width 187 height 31
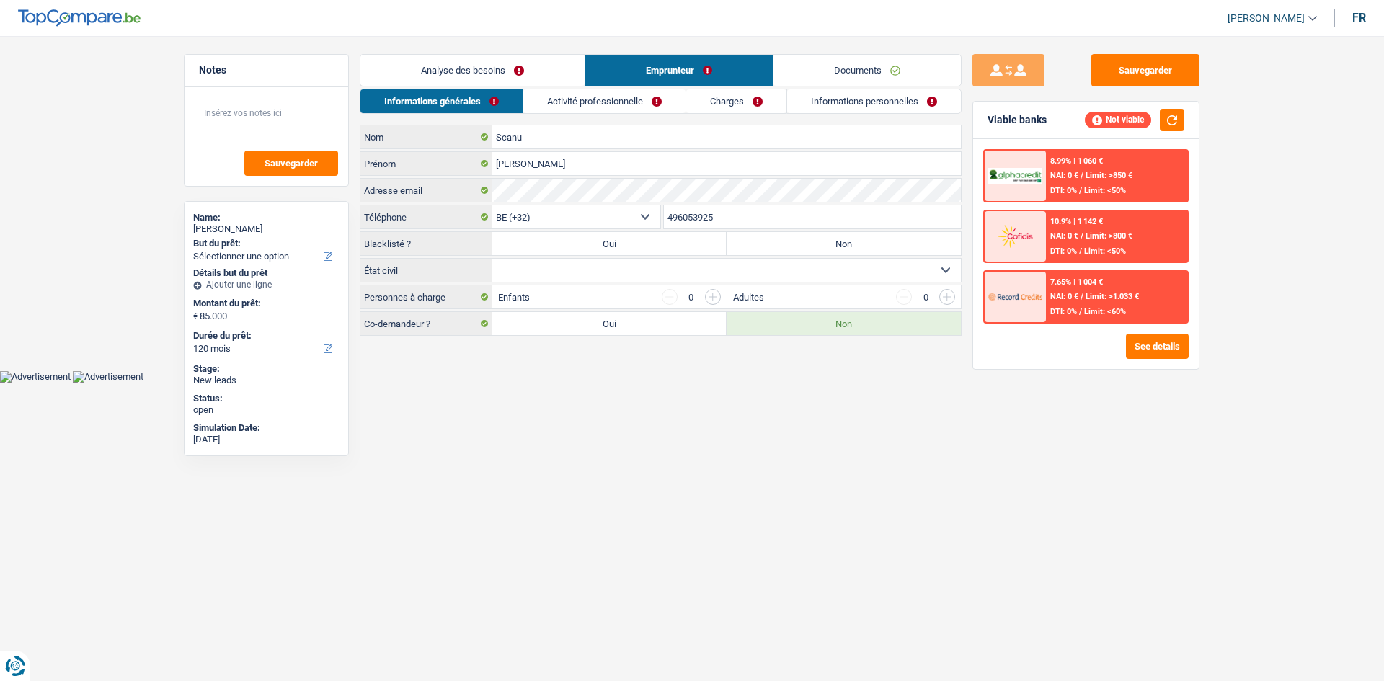
drag, startPoint x: 643, startPoint y: 89, endPoint x: 662, endPoint y: 93, distance: 19.1
click at [601, 89] on link "Activité professionnelle" at bounding box center [604, 101] width 162 height 24
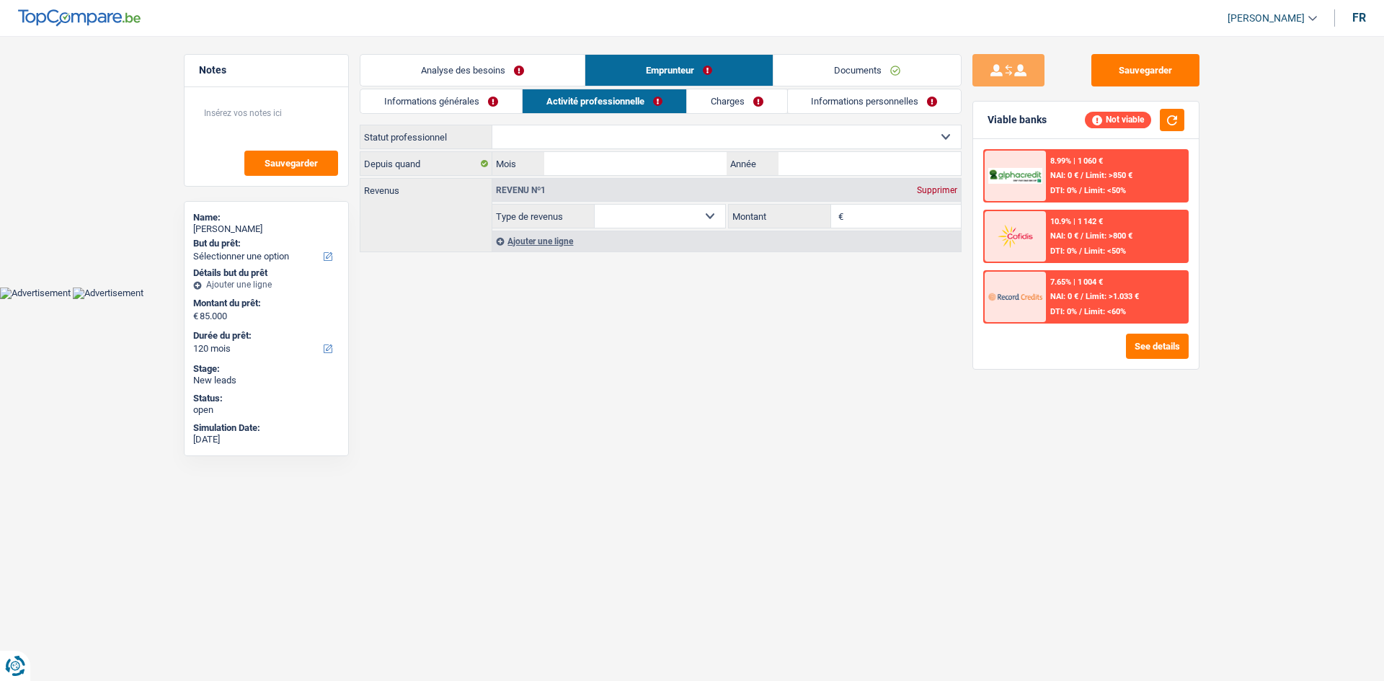
click at [601, 98] on link "Charges" at bounding box center [737, 101] width 100 height 24
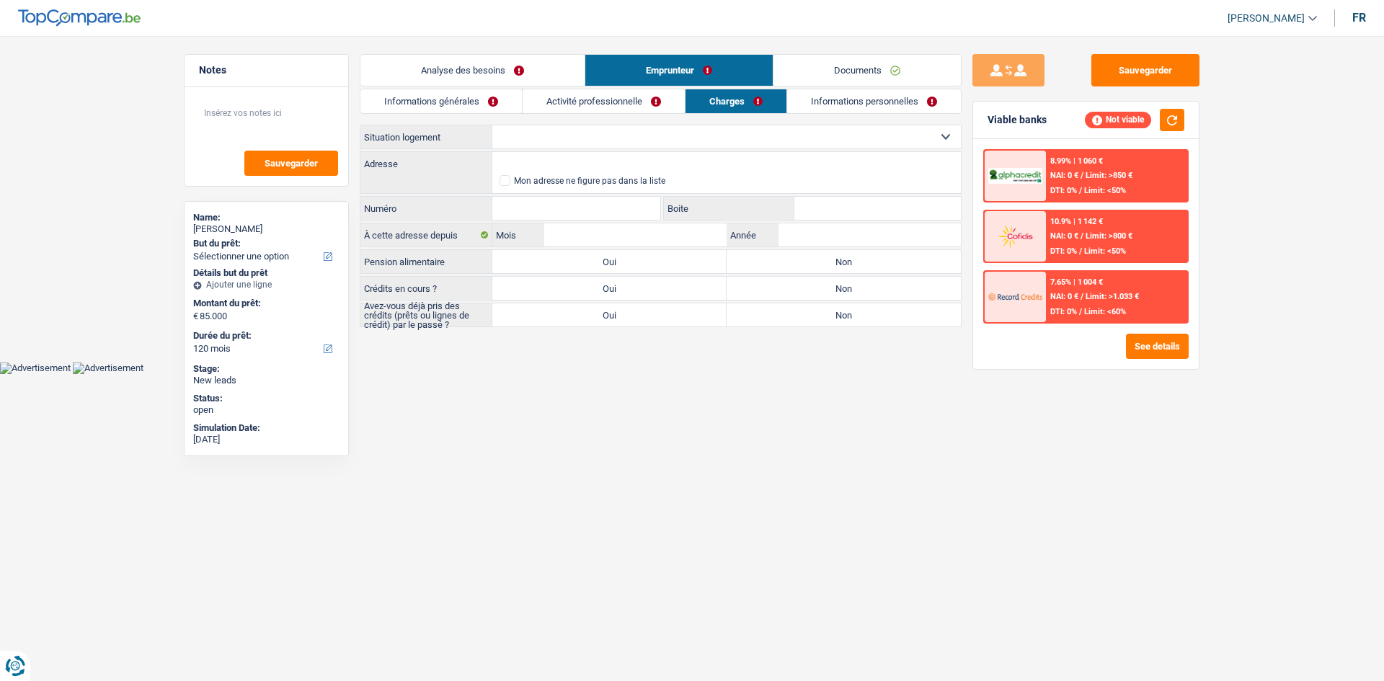
drag, startPoint x: 486, startPoint y: 64, endPoint x: 597, endPoint y: 81, distance: 112.3
click at [487, 64] on link "Analyse des besoins" at bounding box center [472, 70] width 224 height 31
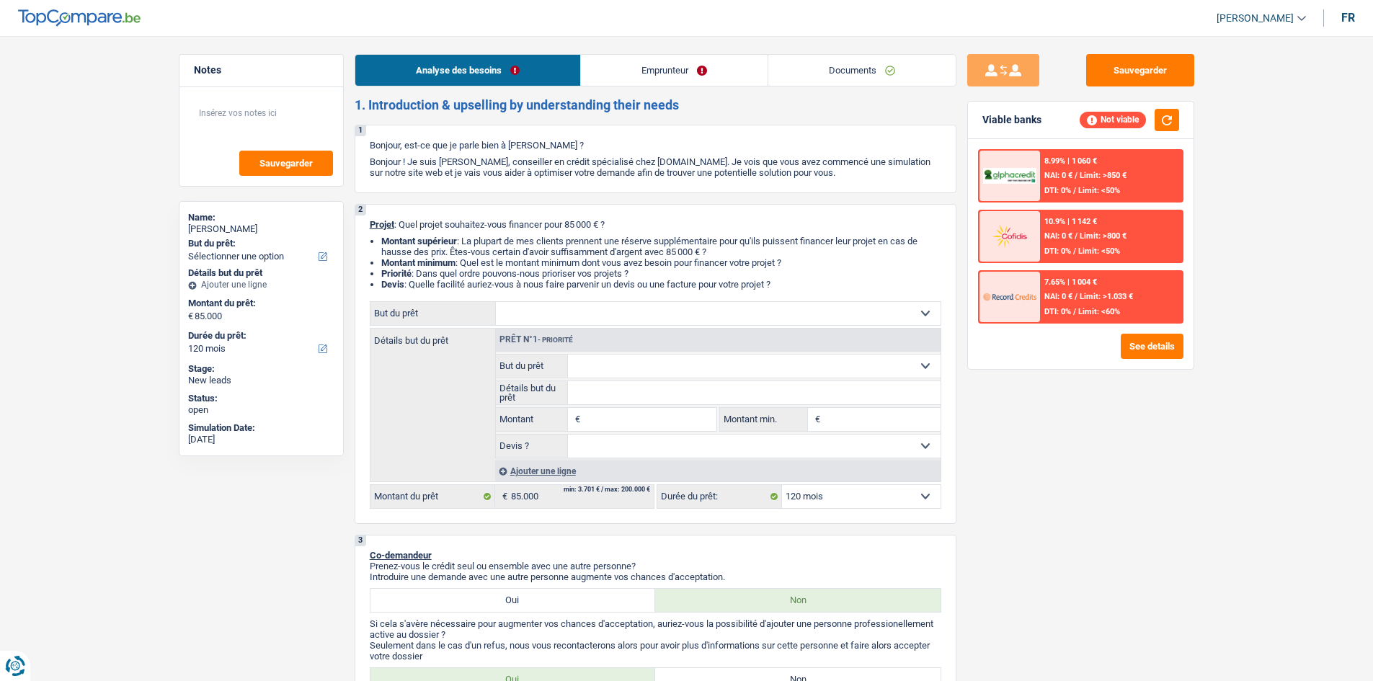
click at [601, 56] on link "Emprunteur" at bounding box center [674, 70] width 187 height 31
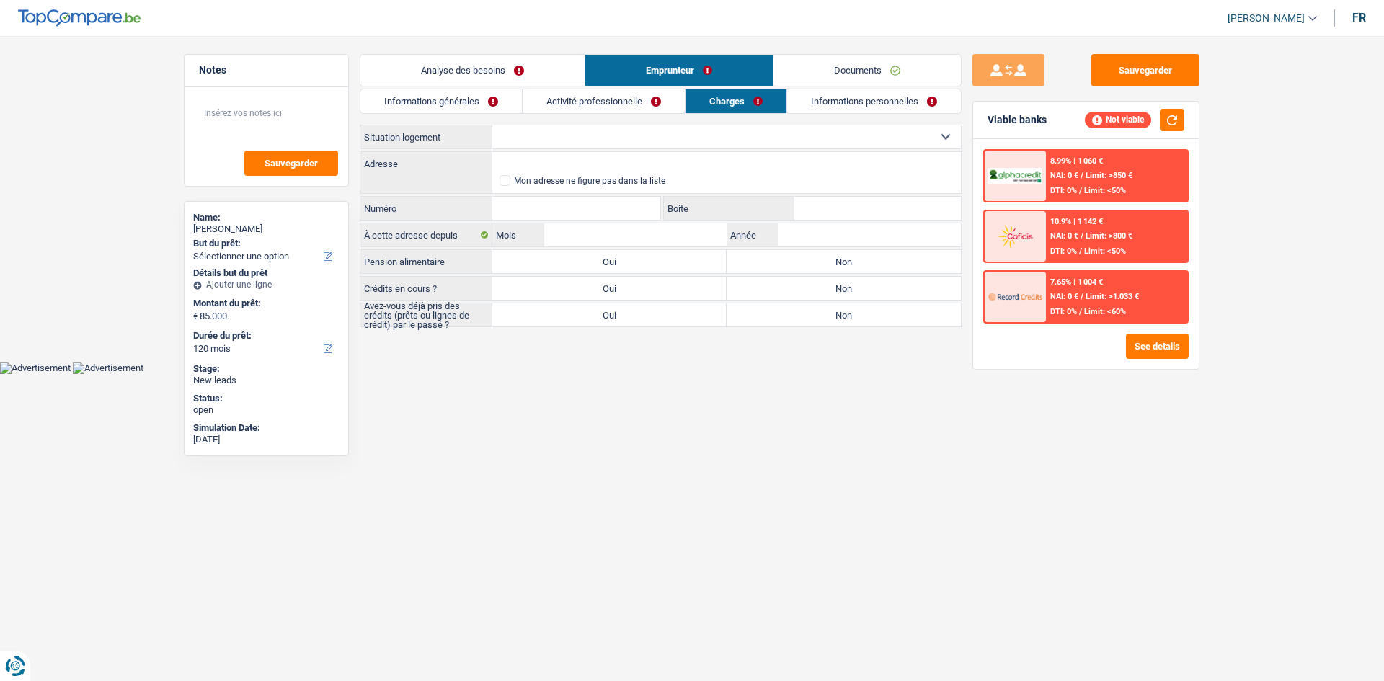
click at [601, 90] on link "Activité professionnelle" at bounding box center [603, 101] width 162 height 24
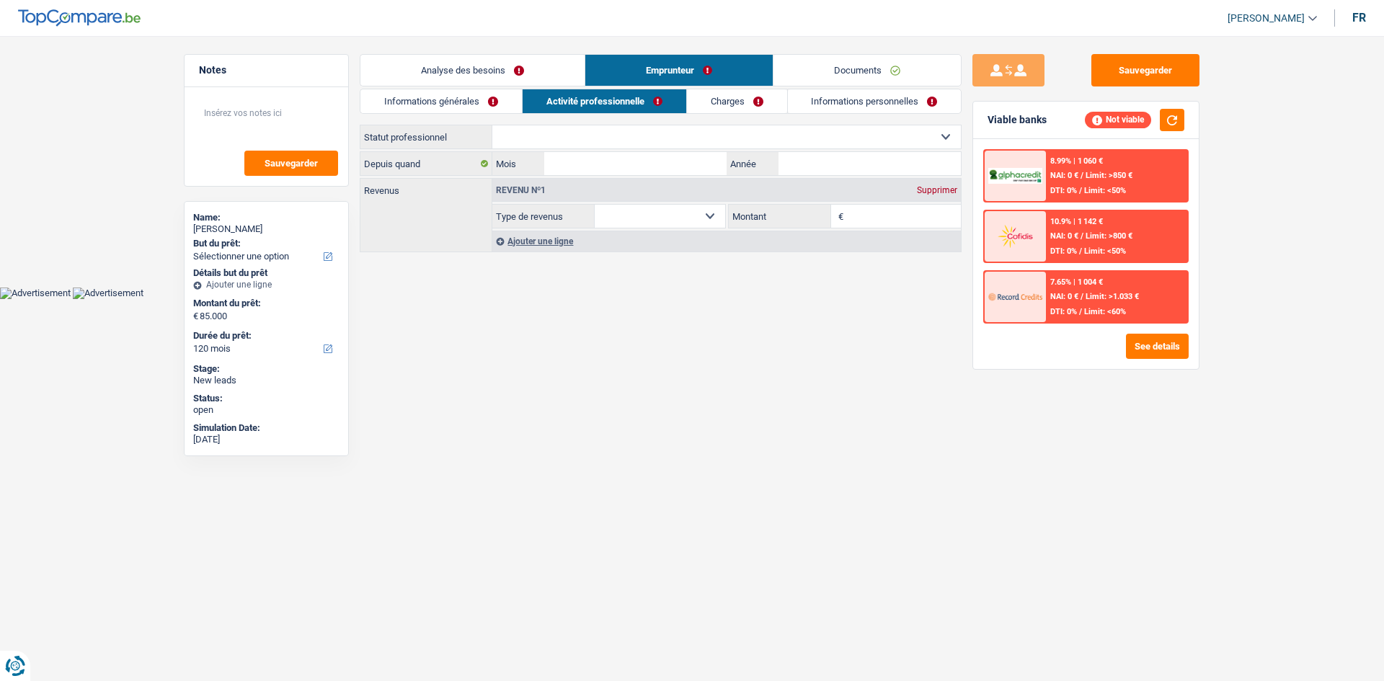
click at [601, 103] on link "Charges" at bounding box center [737, 101] width 100 height 24
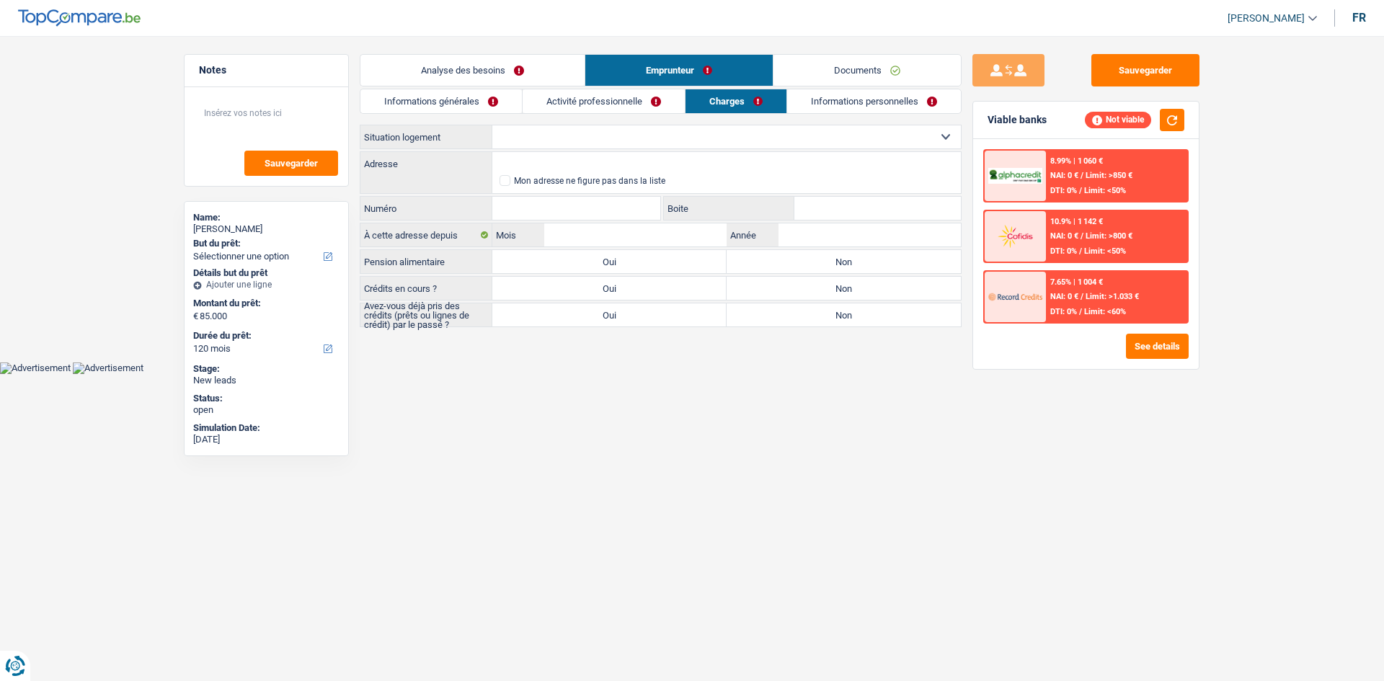
click at [601, 100] on link "Informations personnelles" at bounding box center [874, 101] width 174 height 24
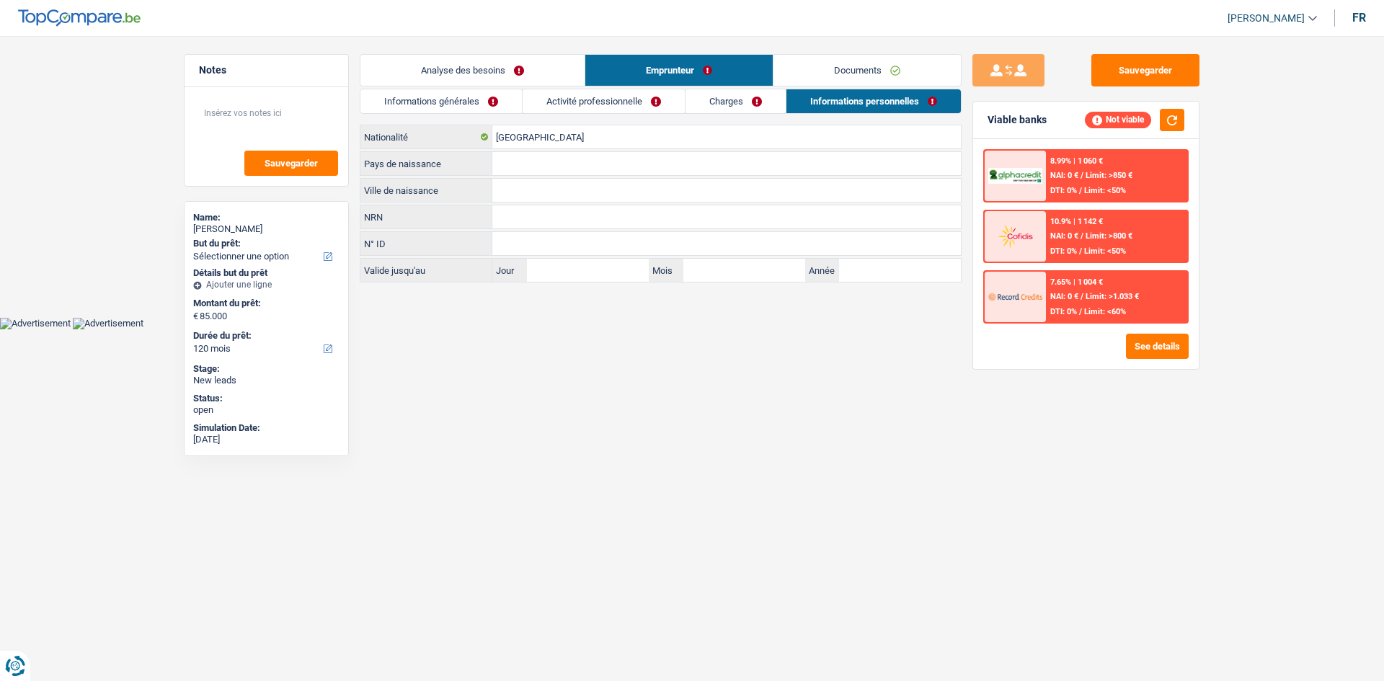
click at [601, 94] on link "Charges" at bounding box center [735, 101] width 100 height 24
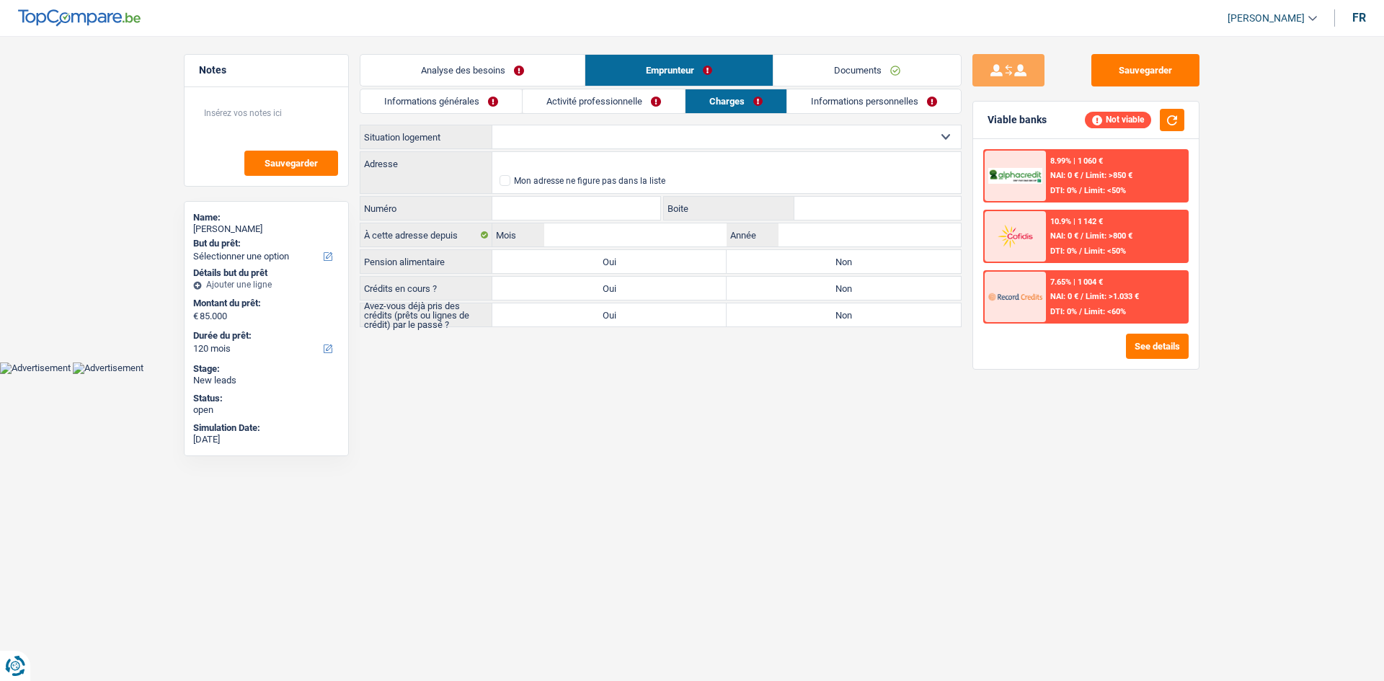
click at [588, 96] on link "Activité professionnelle" at bounding box center [603, 101] width 162 height 24
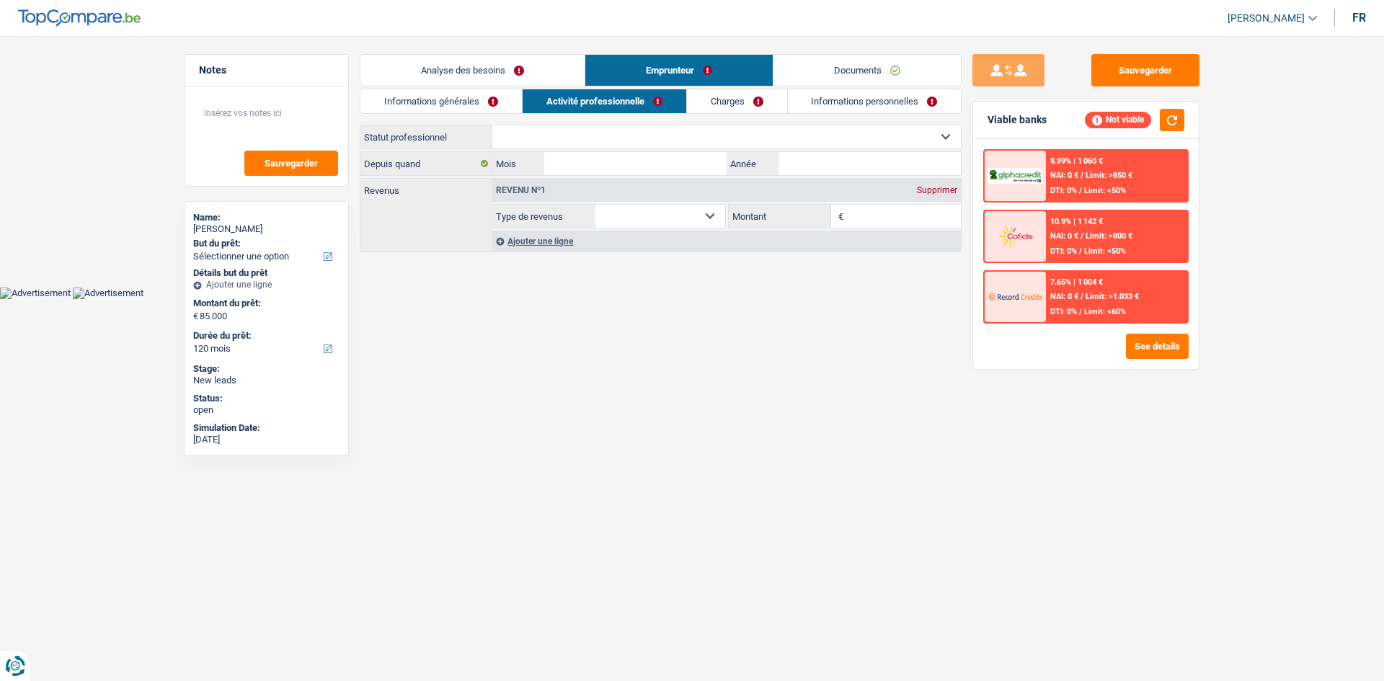
click at [460, 97] on link "Informations générales" at bounding box center [440, 101] width 161 height 24
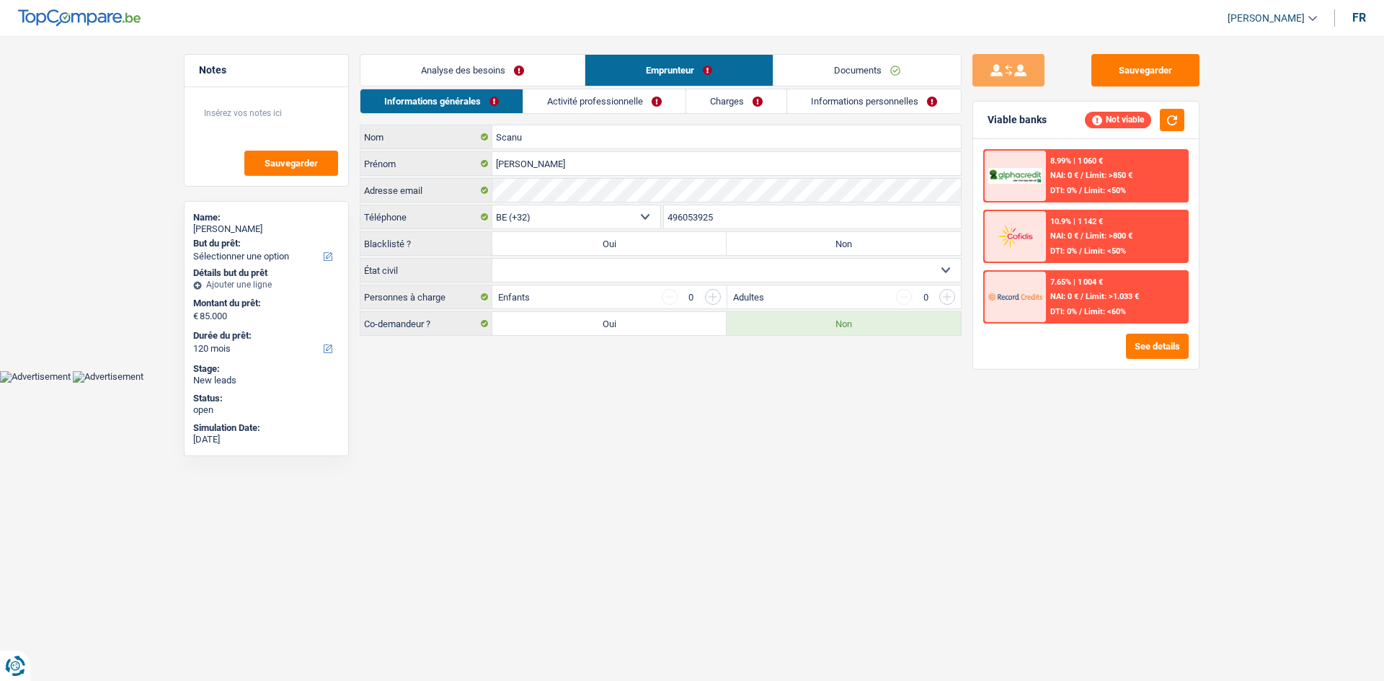
click at [533, 71] on link "Analyse des besoins" at bounding box center [472, 70] width 224 height 31
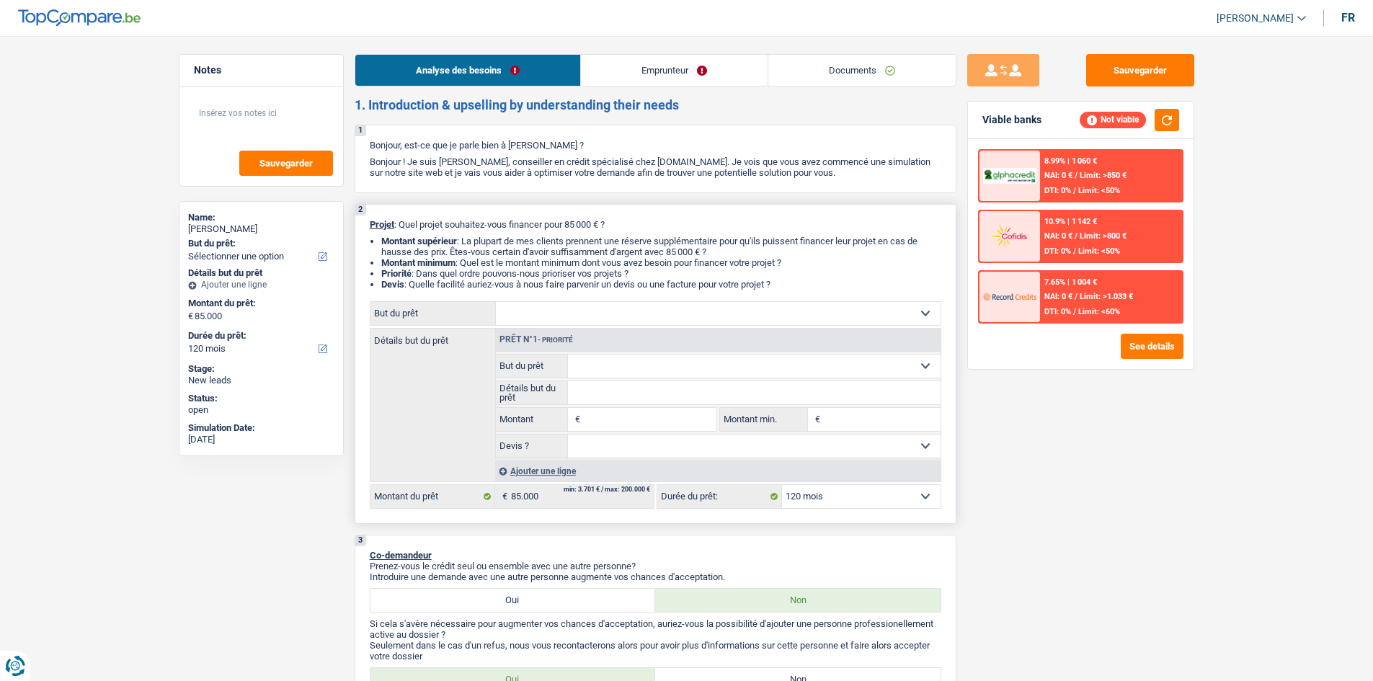
click at [601, 320] on input "Montant" at bounding box center [650, 419] width 132 height 23
type input "85.000"
drag, startPoint x: 992, startPoint y: 538, endPoint x: 988, endPoint y: 502, distance: 36.2
click at [601, 320] on div "Sauvegarder Viable banks Not viable 8.99% | 1 060 € NAI: 0 € / Limit: >850 € DT…" at bounding box center [1080, 354] width 249 height 600
type input "85.000"
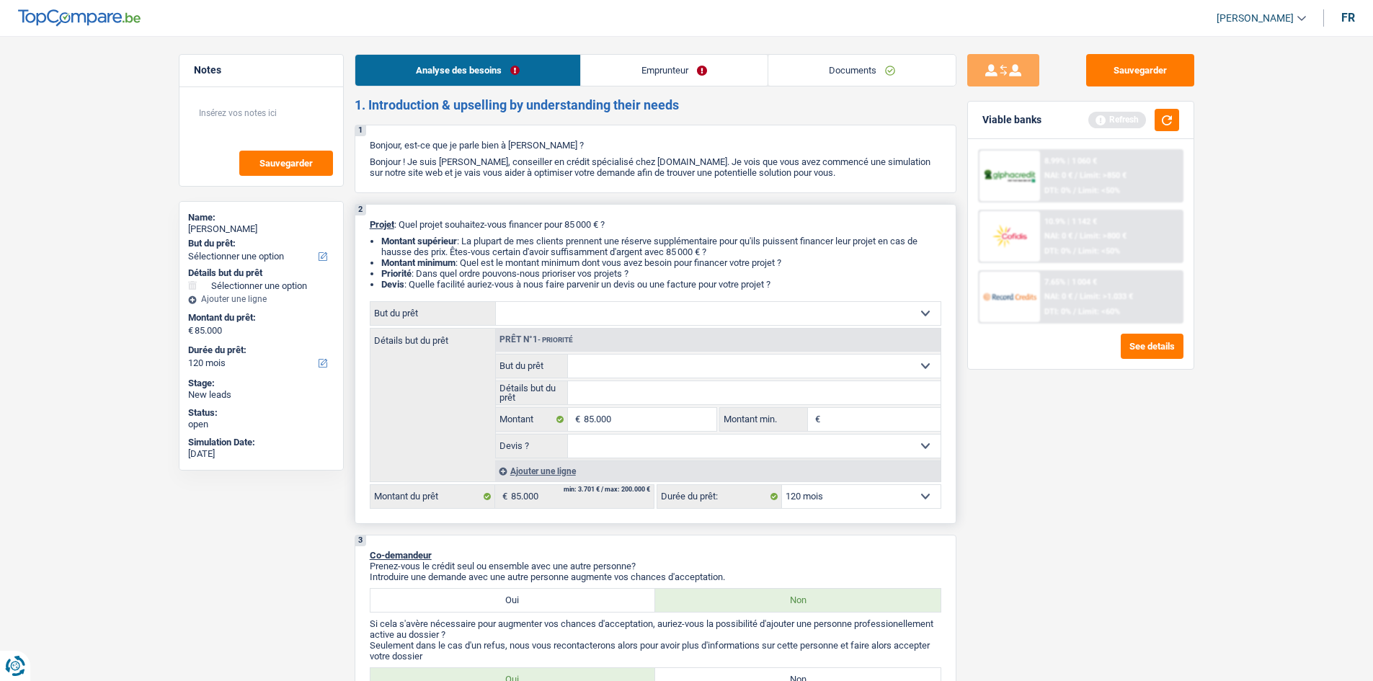
click at [601, 320] on select "Confort maison: meubles, textile, peinture, électroménager, outillage non-profe…" at bounding box center [754, 366] width 373 height 23
select select "houseOrGarden"
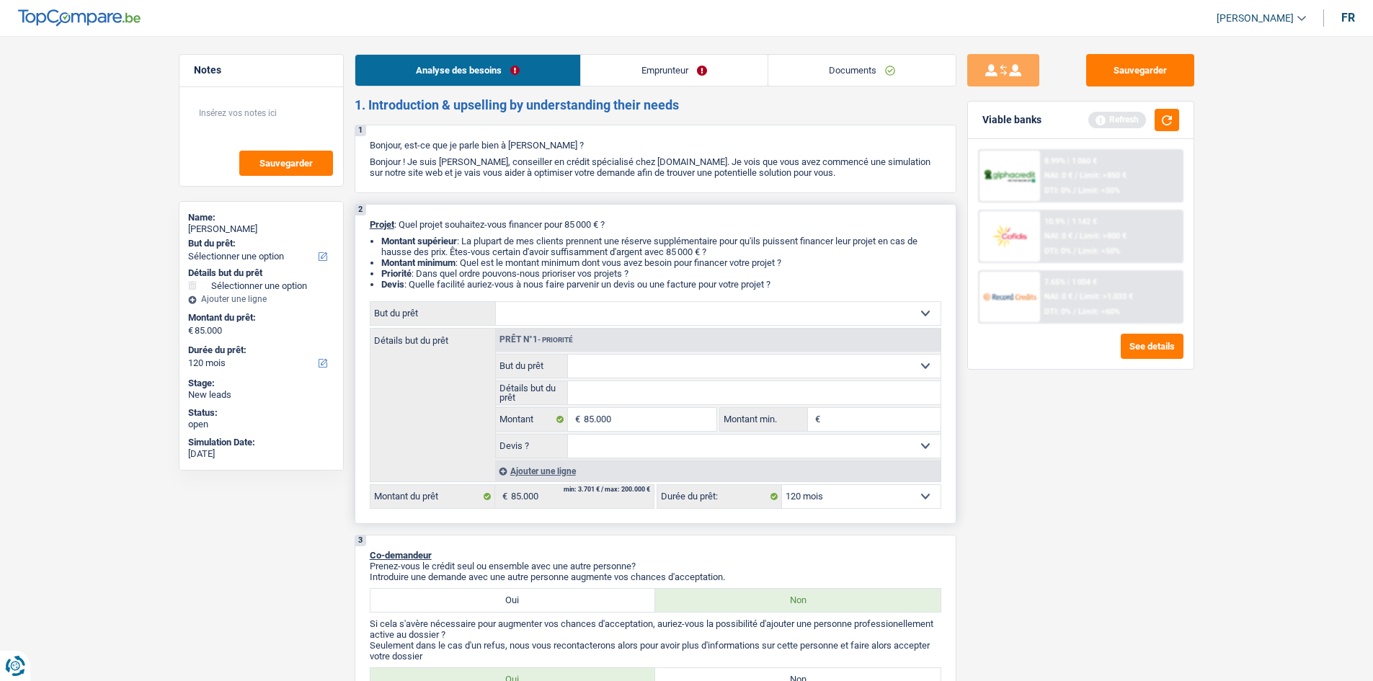
select select "houseOrGarden"
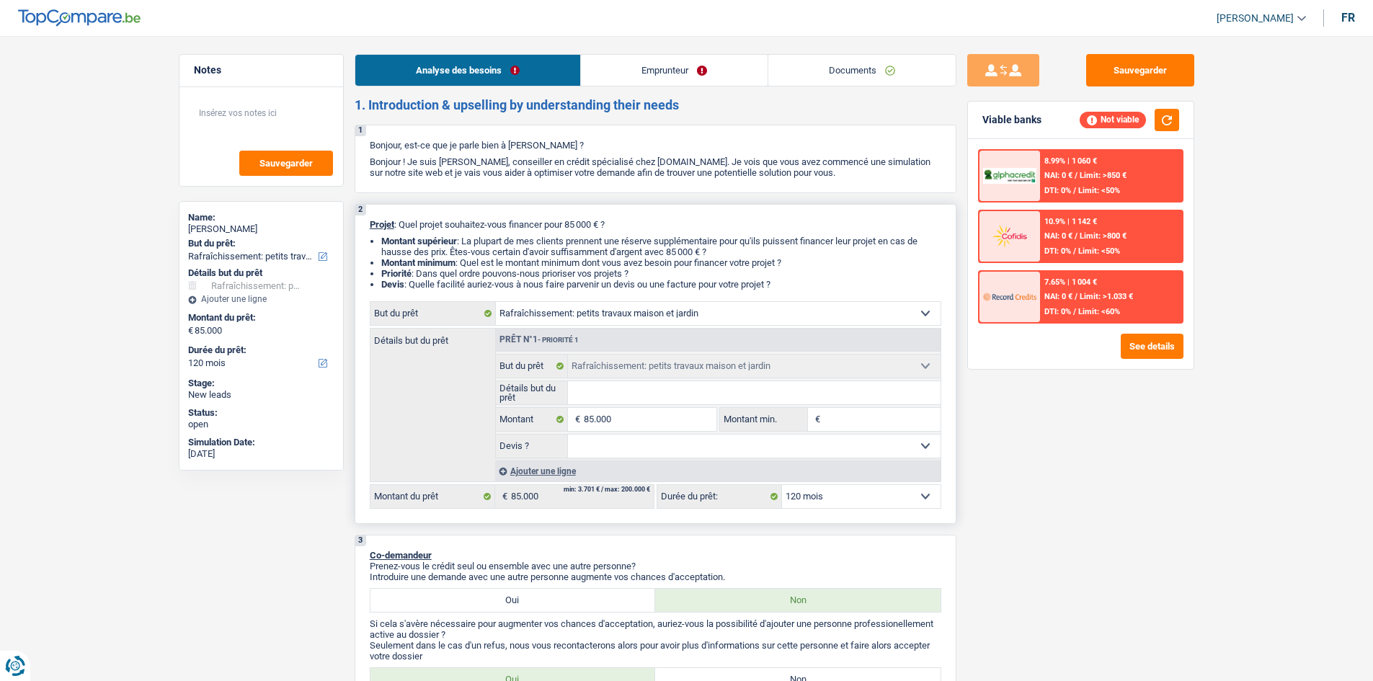
click at [601, 320] on input "Détails but du prêt" at bounding box center [754, 392] width 373 height 23
type input "t"
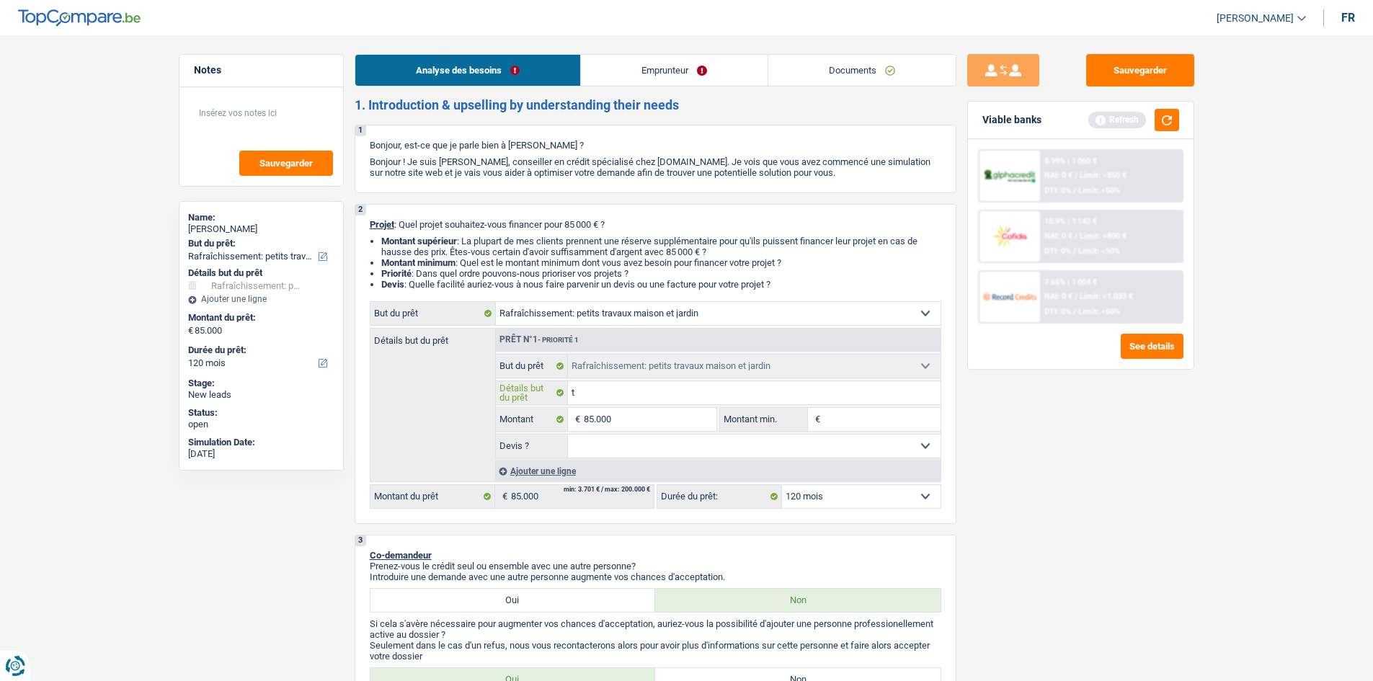
type input "ta"
type input "tar"
type input "ta"
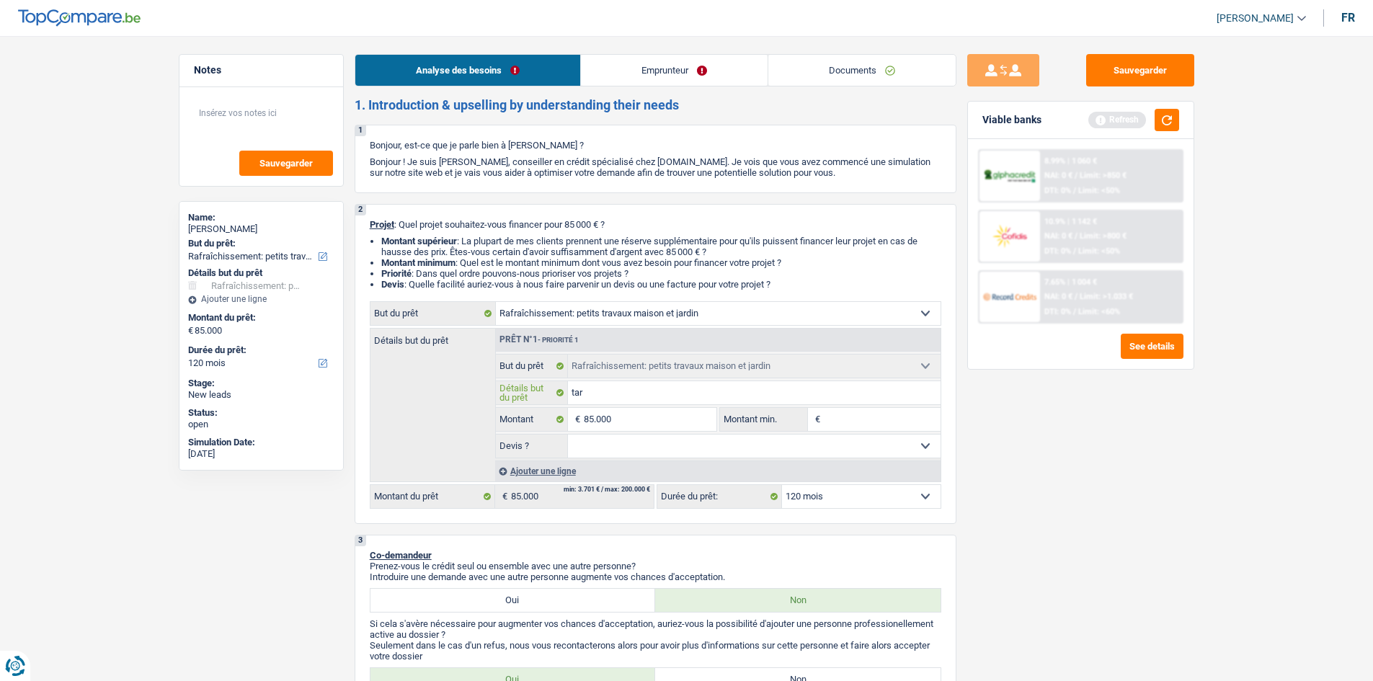
type input "ta"
type input "t"
type input "tr"
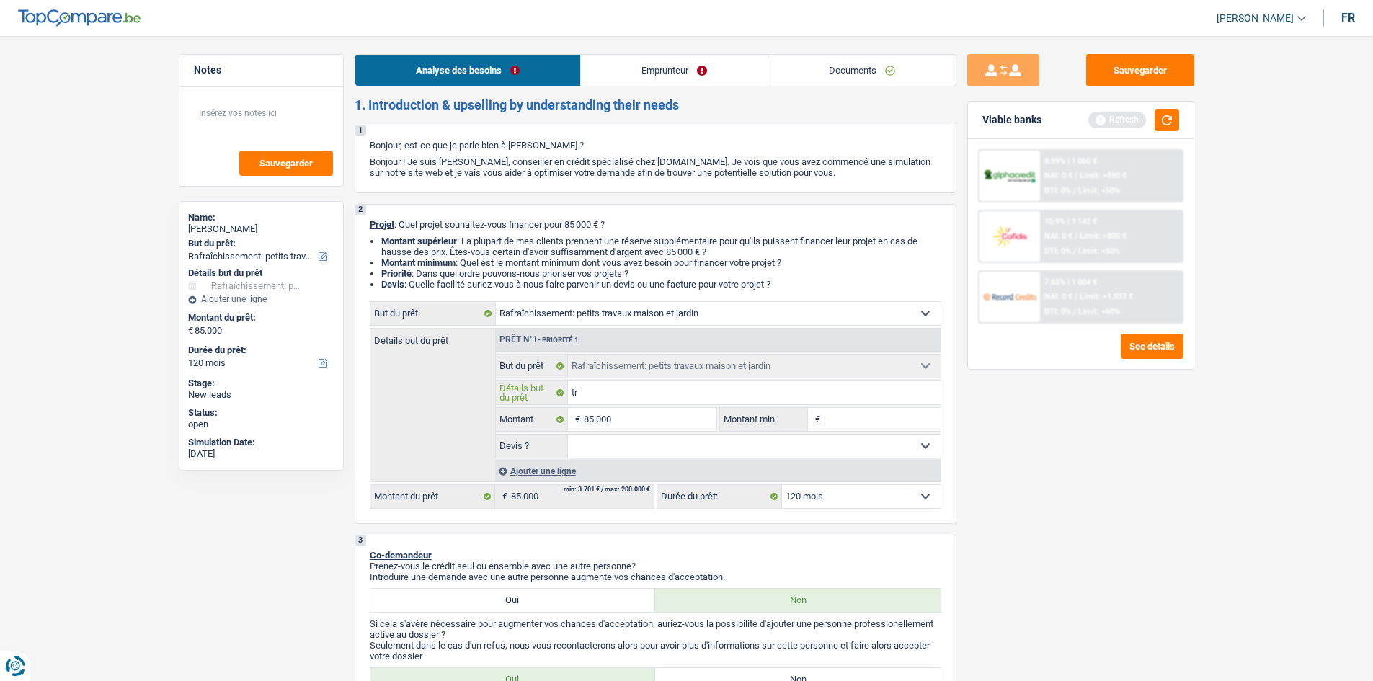
type input "tra"
type input "trav"
type input "trava"
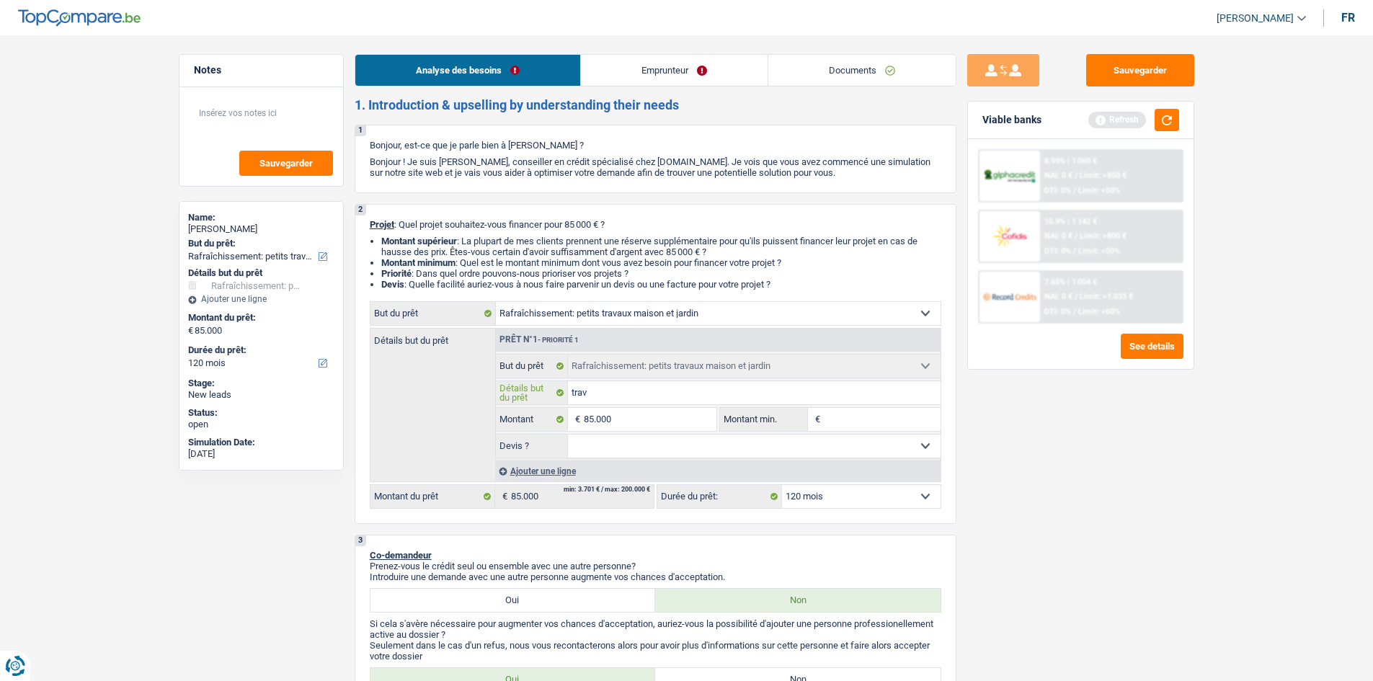
type input "trava"
type input "travau"
type input "travaux"
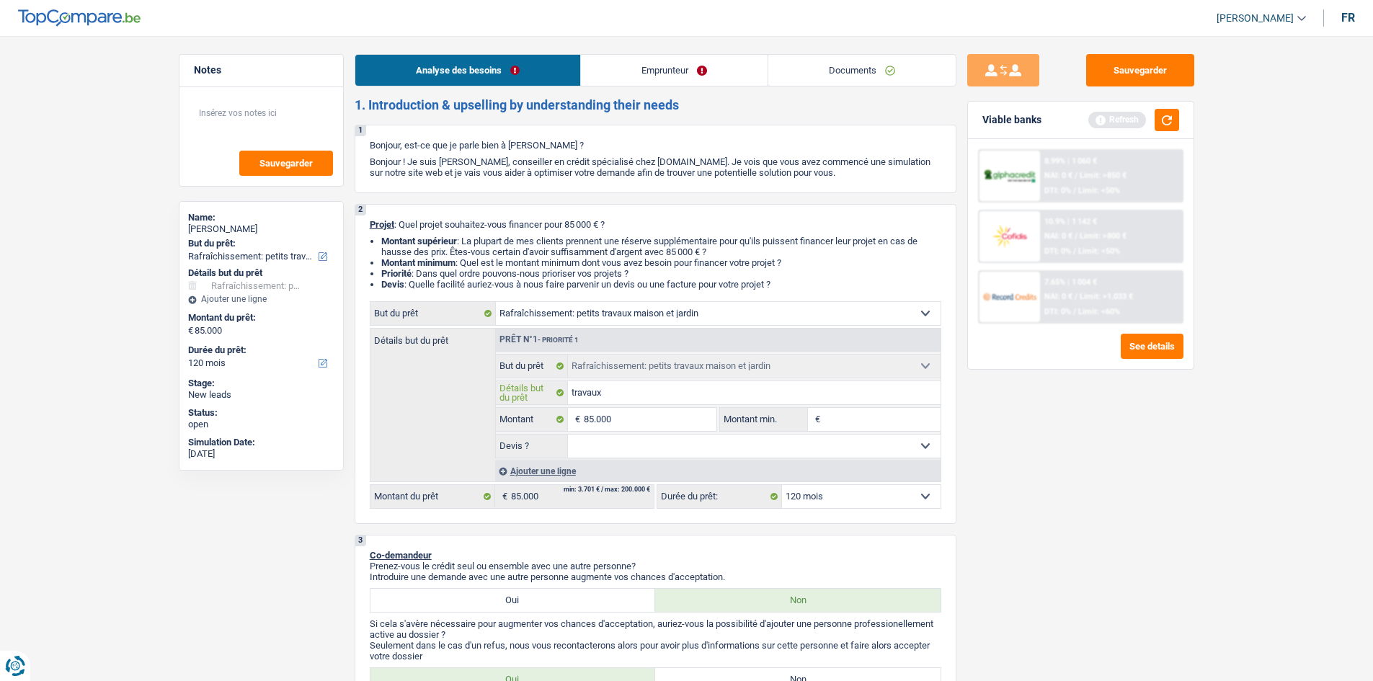
type input "travauxx"
type input "travaux"
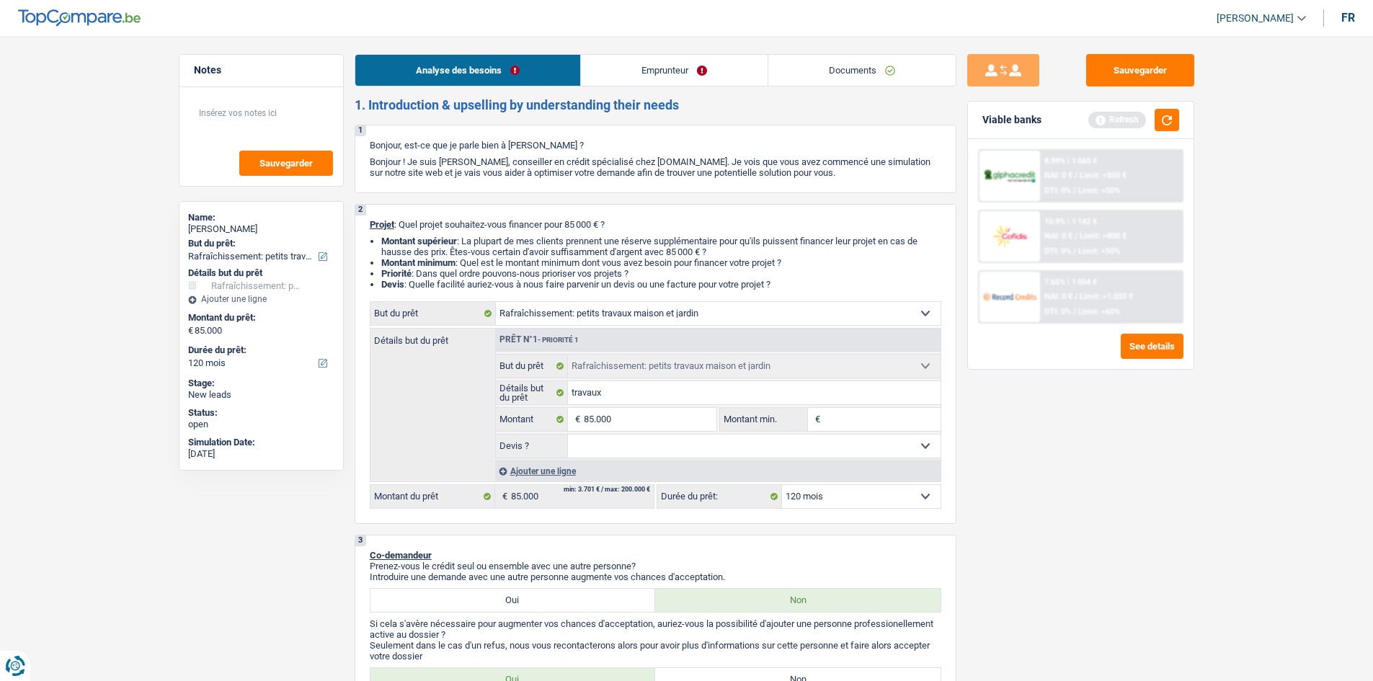
drag, startPoint x: 1045, startPoint y: 512, endPoint x: 1072, endPoint y: 504, distance: 28.5
click at [601, 320] on div "Sauvegarder Viable banks Refresh 8.99% | 1 060 € NAI: 0 € / Limit: >850 € DTI: …" at bounding box center [1080, 354] width 249 height 600
click at [601, 119] on button "button" at bounding box center [1166, 120] width 25 height 22
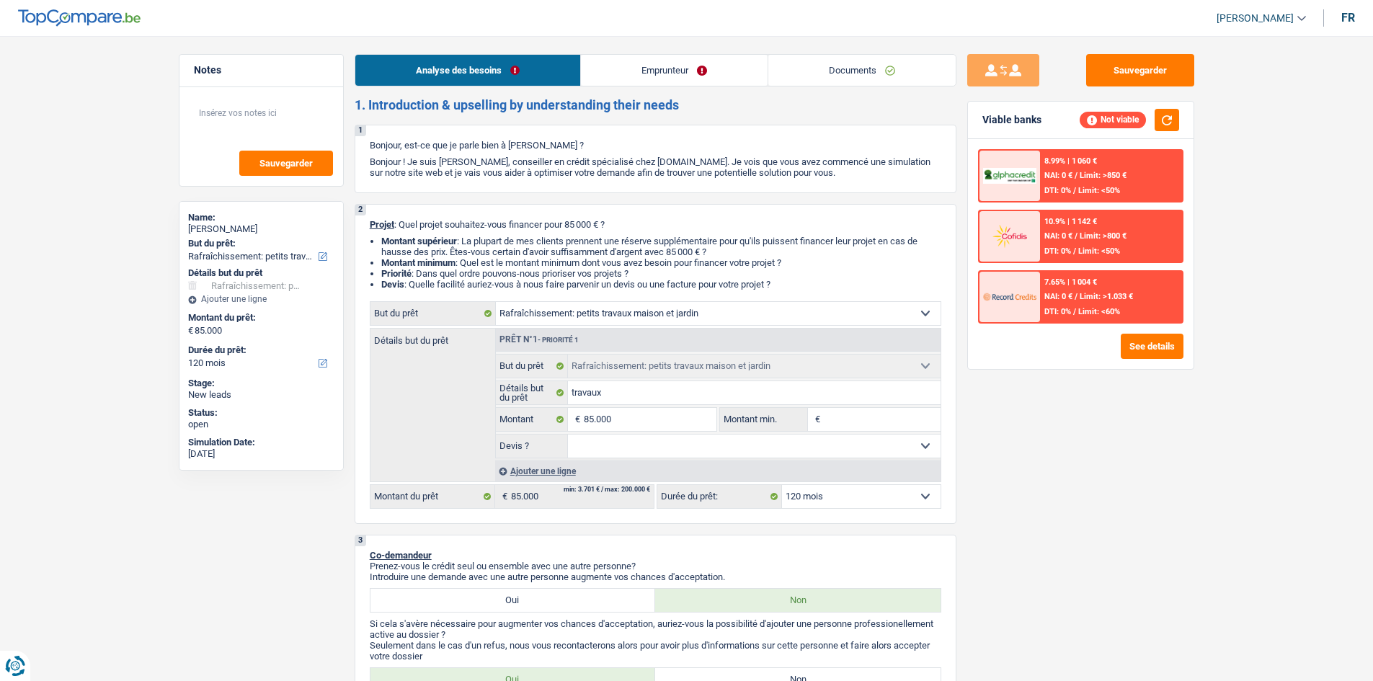
click at [601, 295] on span "NAI: 0 €" at bounding box center [1058, 296] width 28 height 9
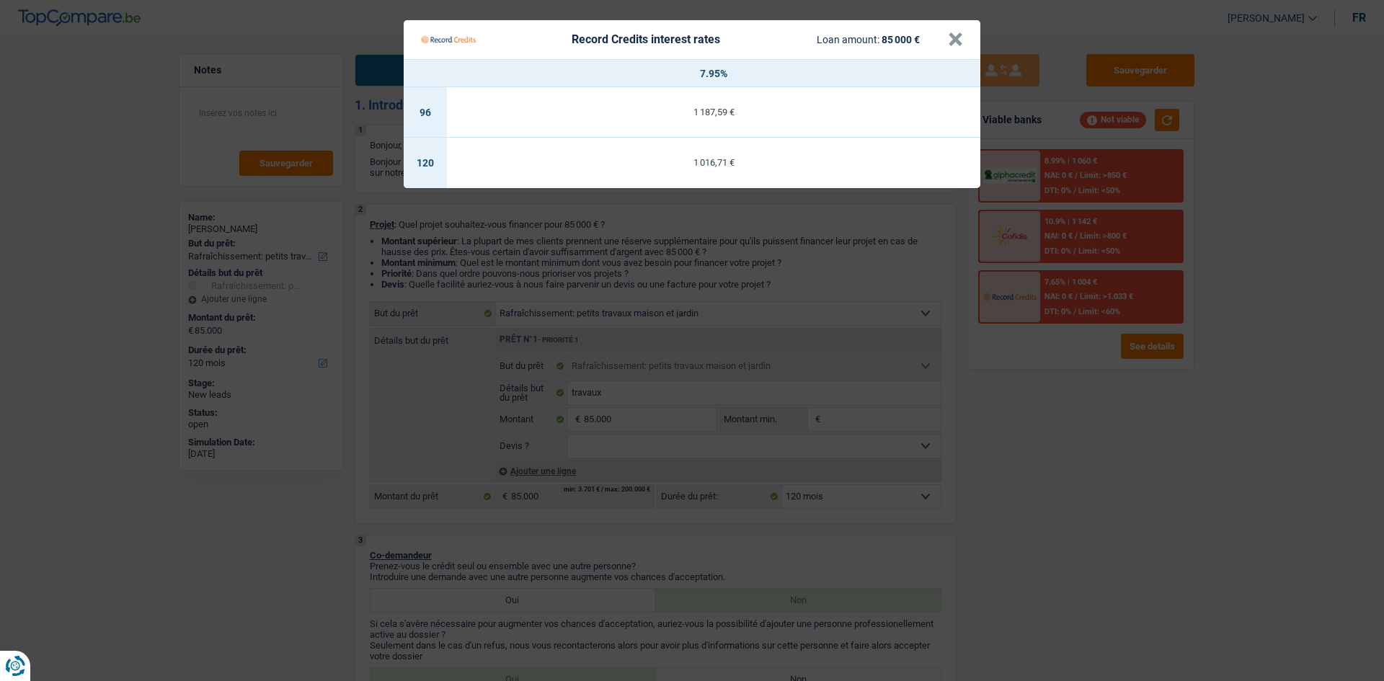
click at [601, 320] on Credits "Record Credits interest rates Loan amount: 85 000 € × 7.95% 96 1 187,59 € 120 1…" at bounding box center [692, 340] width 1384 height 681
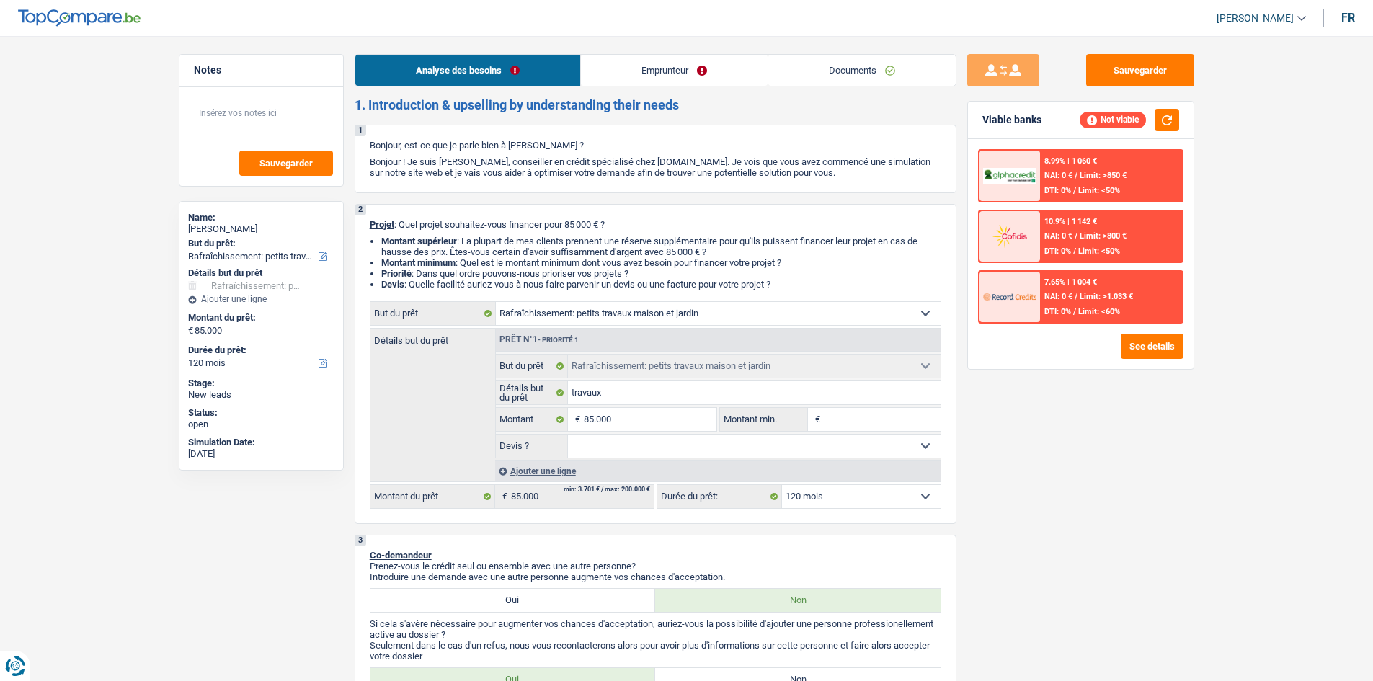
click at [601, 81] on link "Emprunteur" at bounding box center [674, 70] width 187 height 31
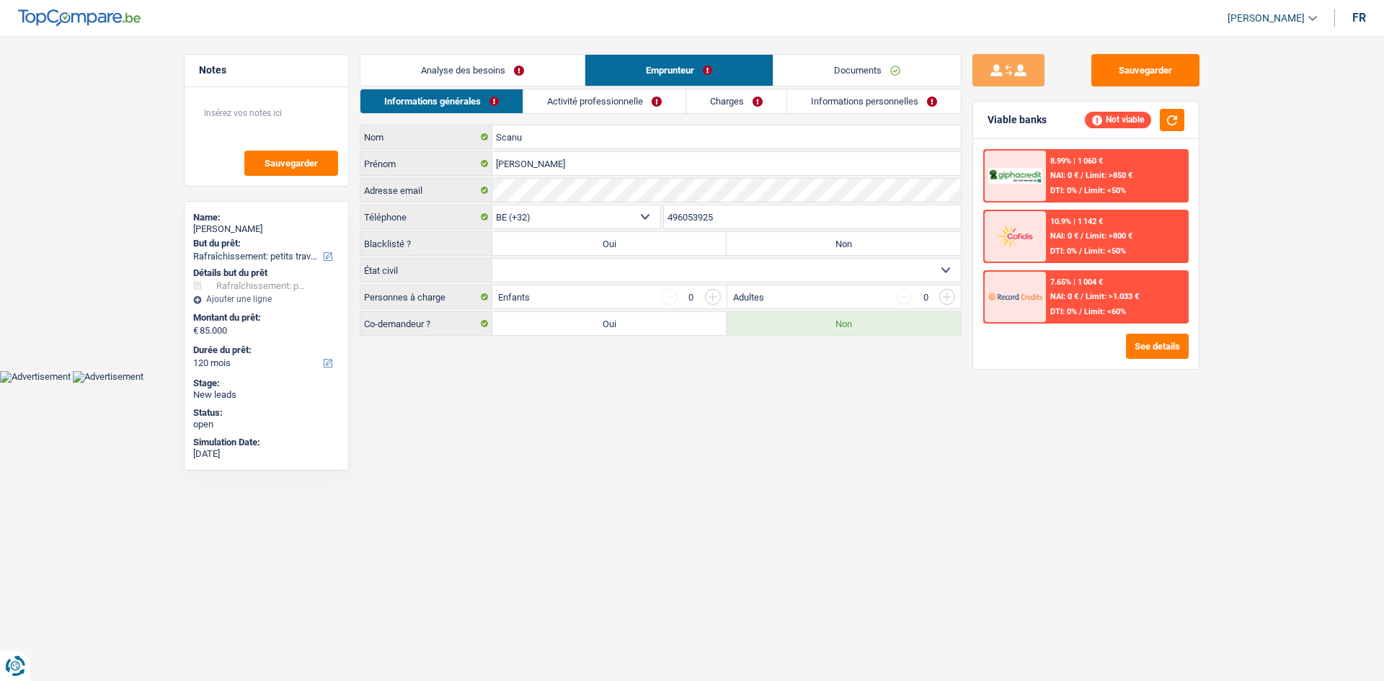
click at [601, 101] on link "Activité professionnelle" at bounding box center [604, 101] width 162 height 24
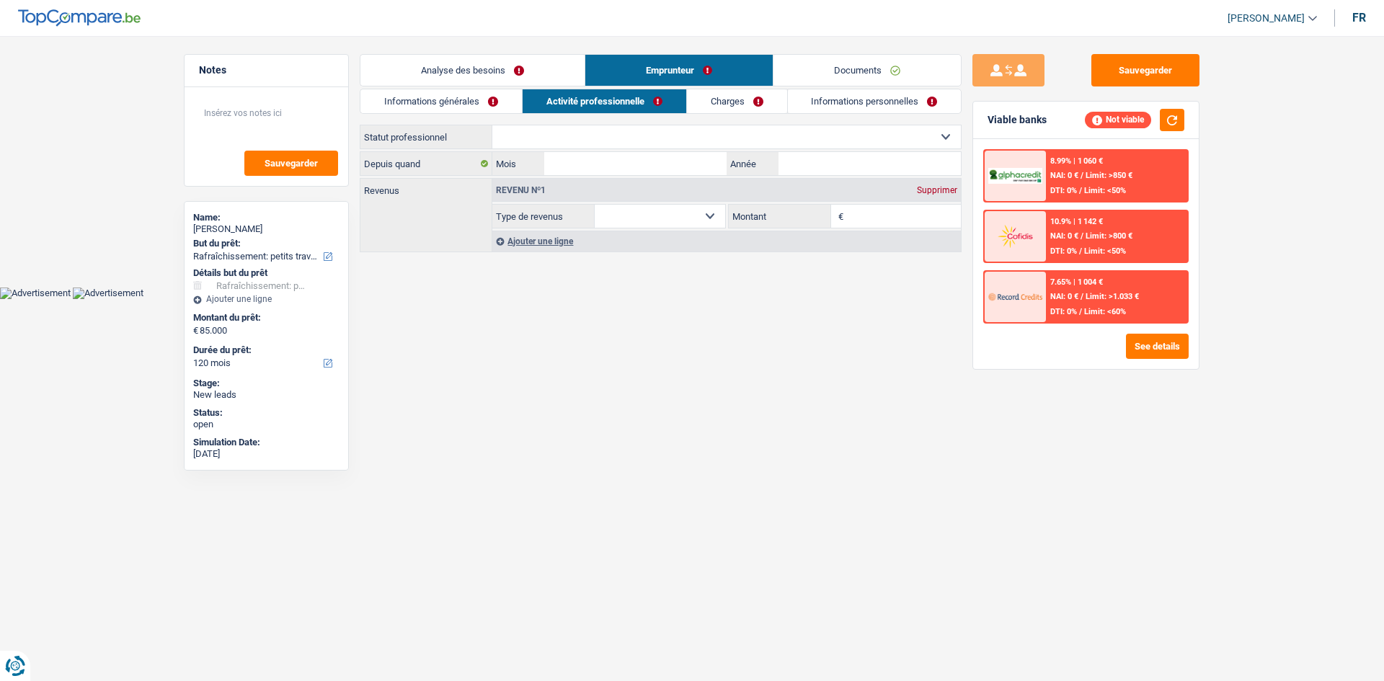
click at [601, 109] on link "Charges" at bounding box center [737, 101] width 100 height 24
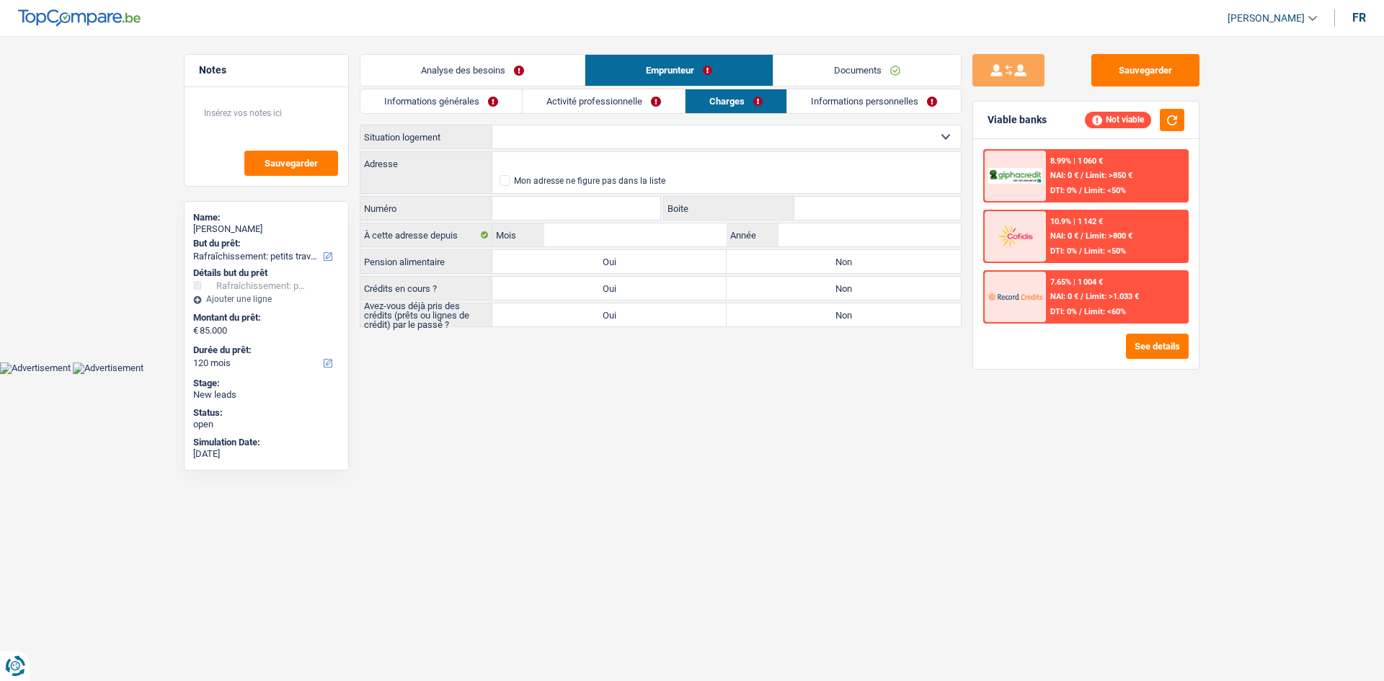
click at [601, 106] on link "Informations personnelles" at bounding box center [874, 101] width 174 height 24
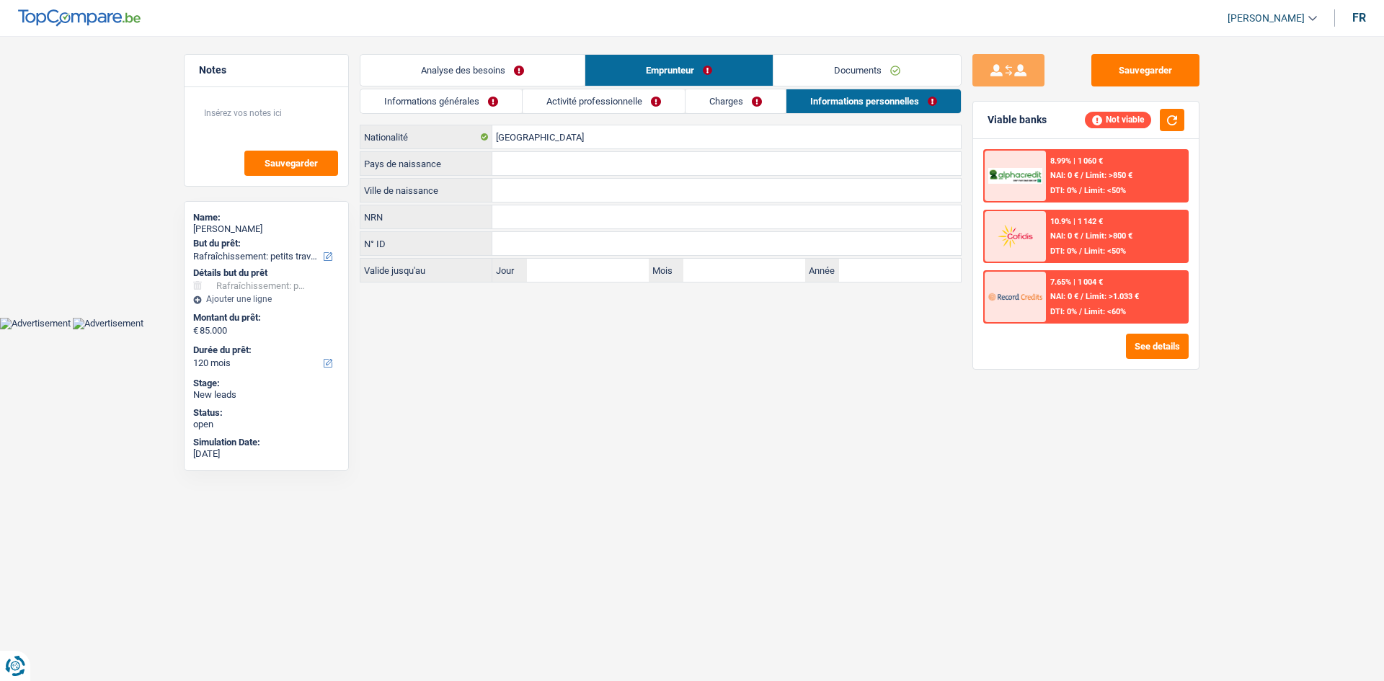
click at [601, 103] on link "Charges" at bounding box center [735, 101] width 100 height 24
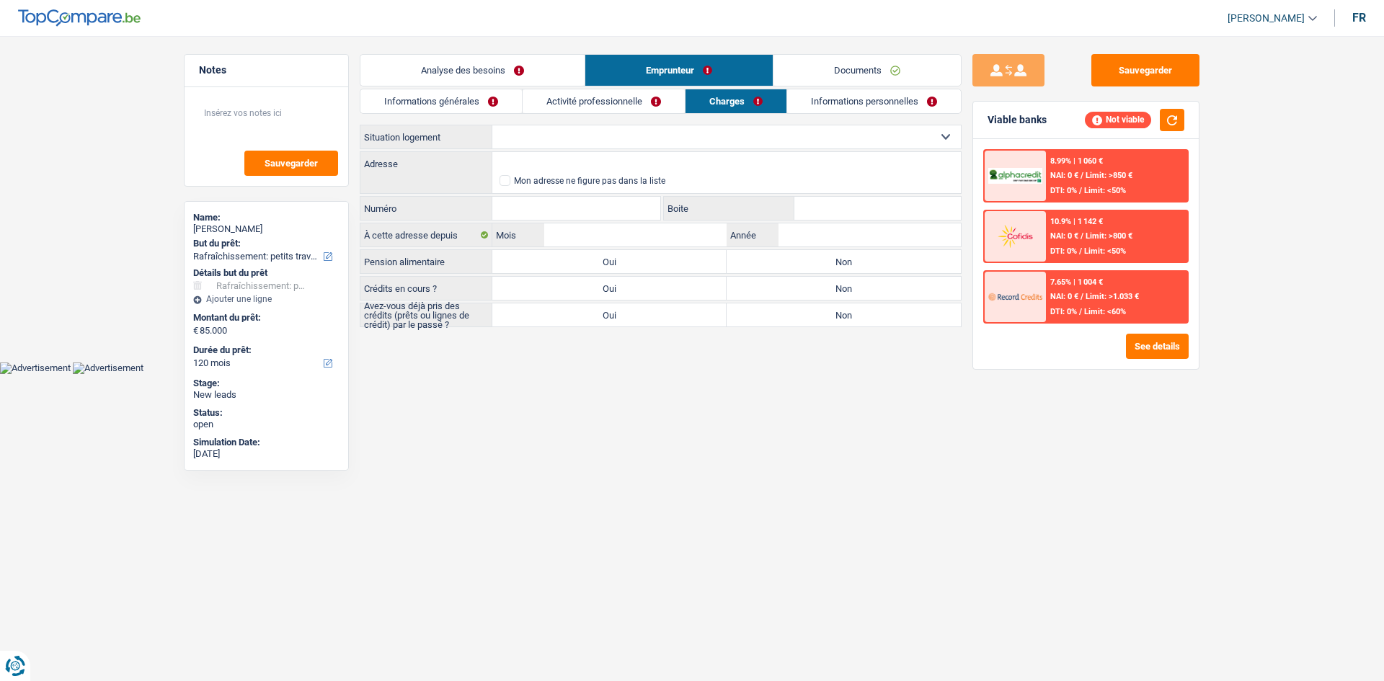
click at [601, 97] on link "Activité professionnelle" at bounding box center [603, 101] width 162 height 24
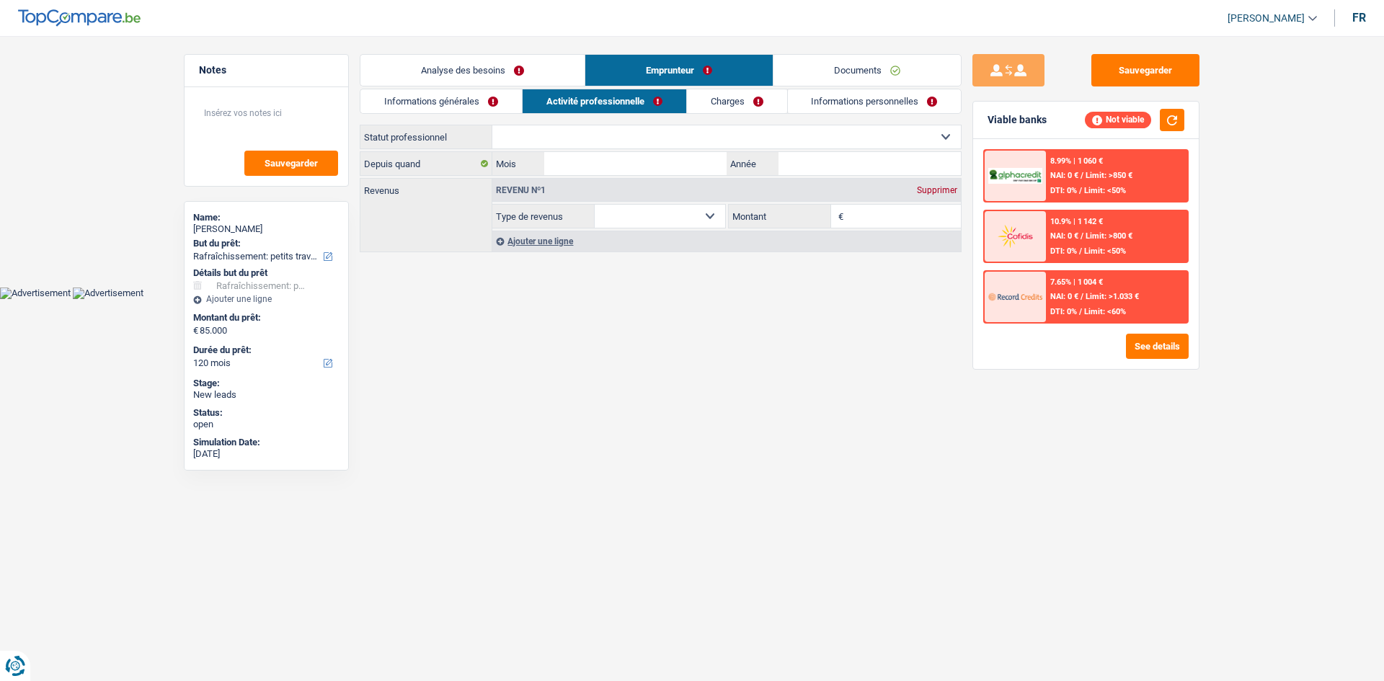
click at [464, 94] on link "Informations générales" at bounding box center [440, 101] width 161 height 24
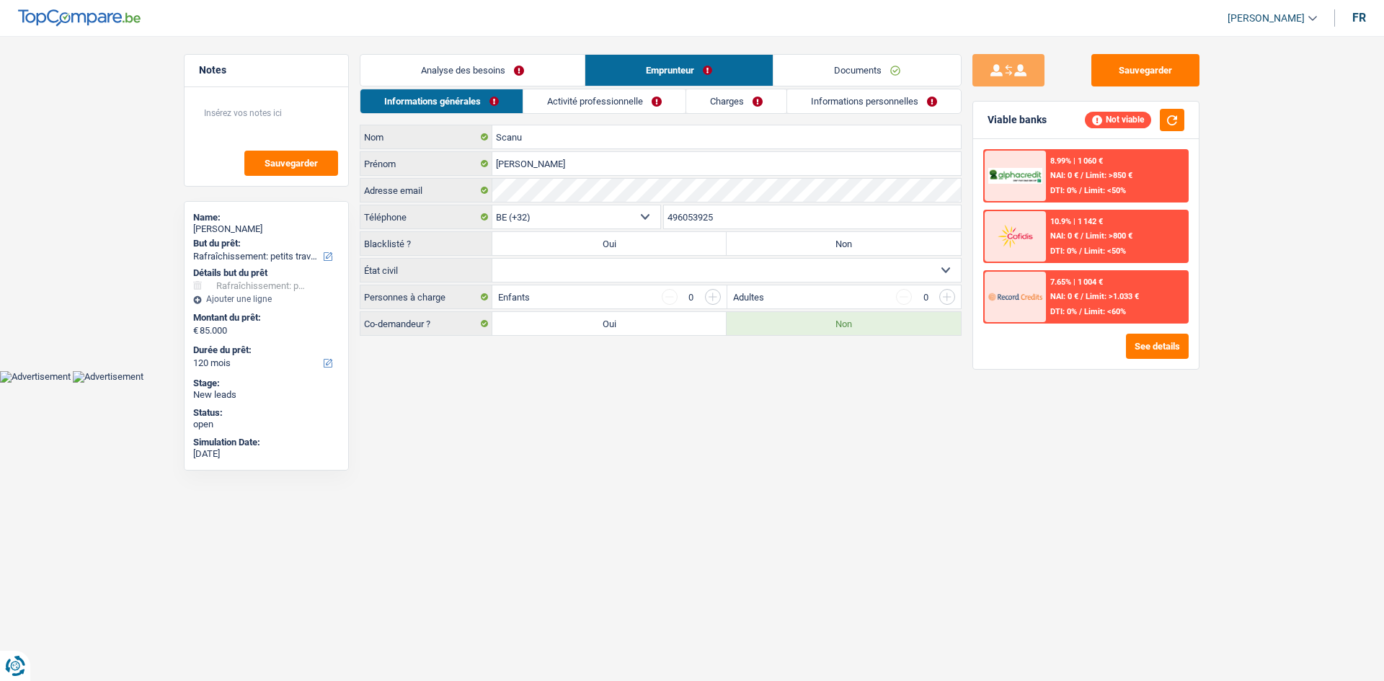
click at [510, 70] on link "Analyse des besoins" at bounding box center [472, 70] width 224 height 31
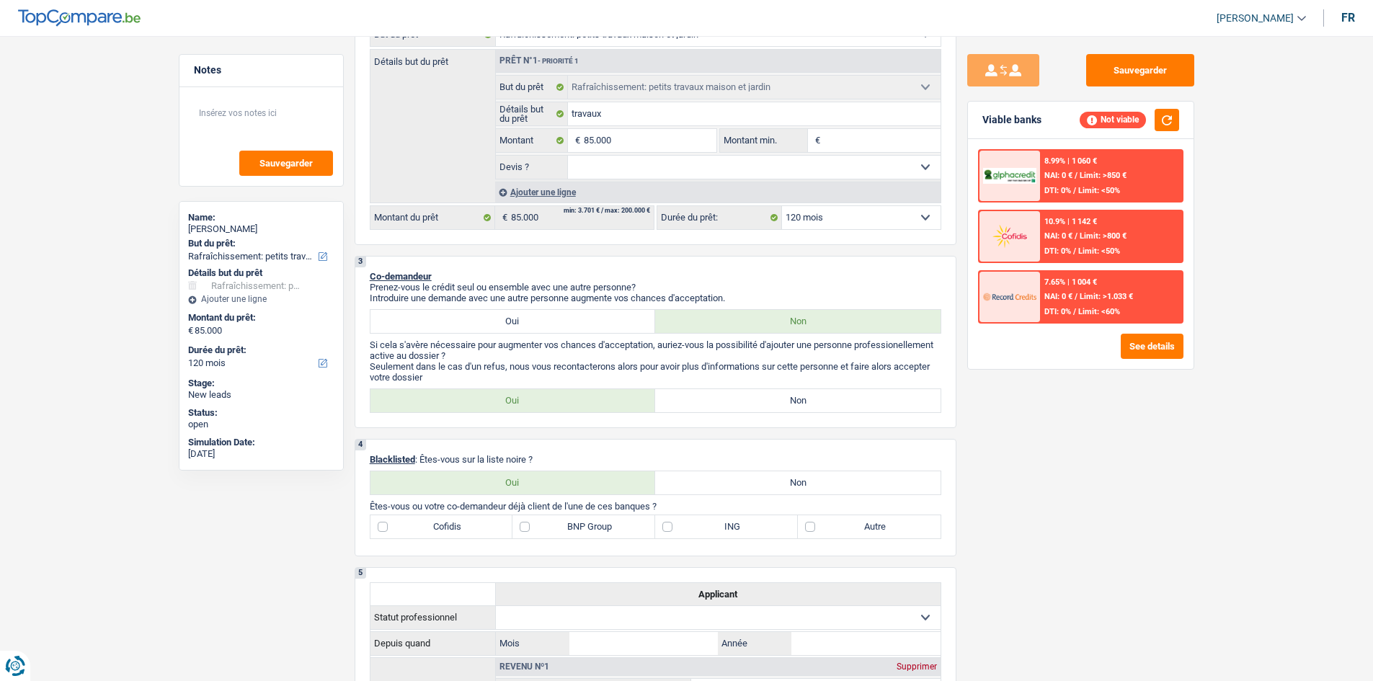
scroll to position [360, 0]
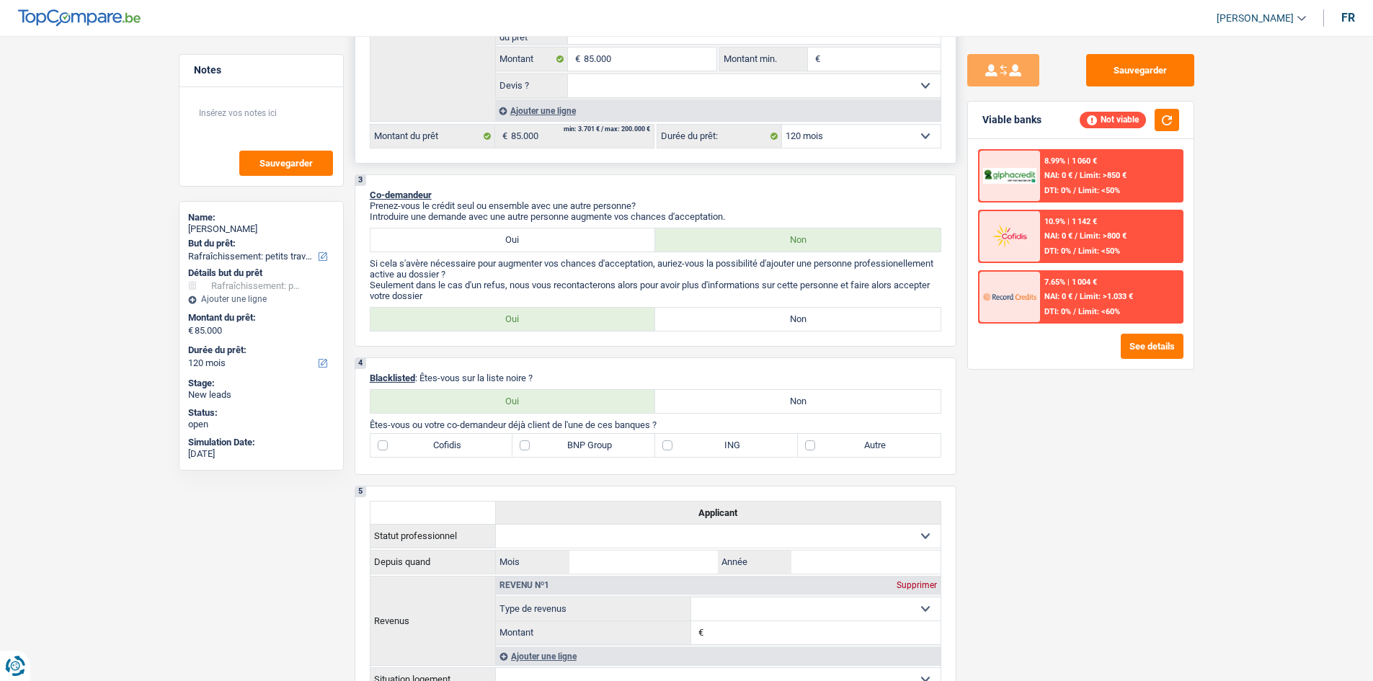
click at [601, 94] on select "Oui Non Non répondu Sélectionner une option" at bounding box center [754, 85] width 373 height 23
select select "yes"
click at [568, 74] on select "Oui Non Non répondu Sélectionner une option" at bounding box center [754, 85] width 373 height 23
select select "yes"
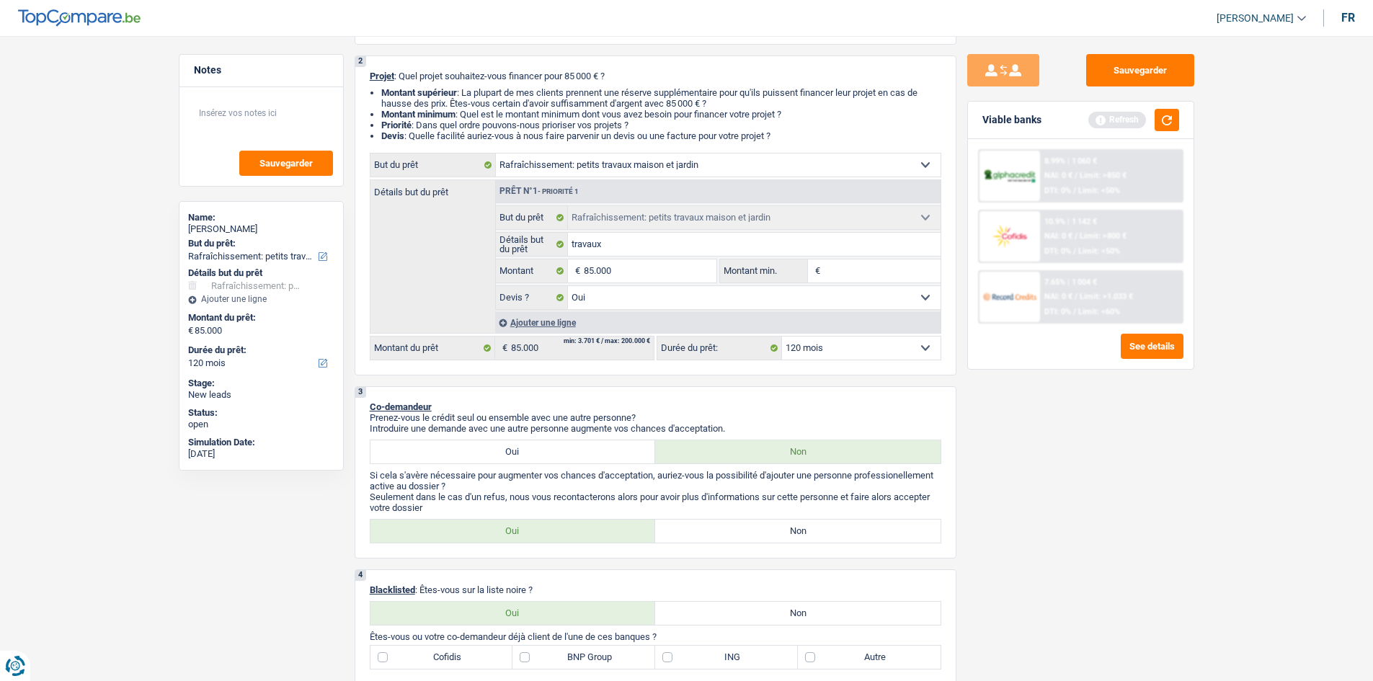
scroll to position [0, 0]
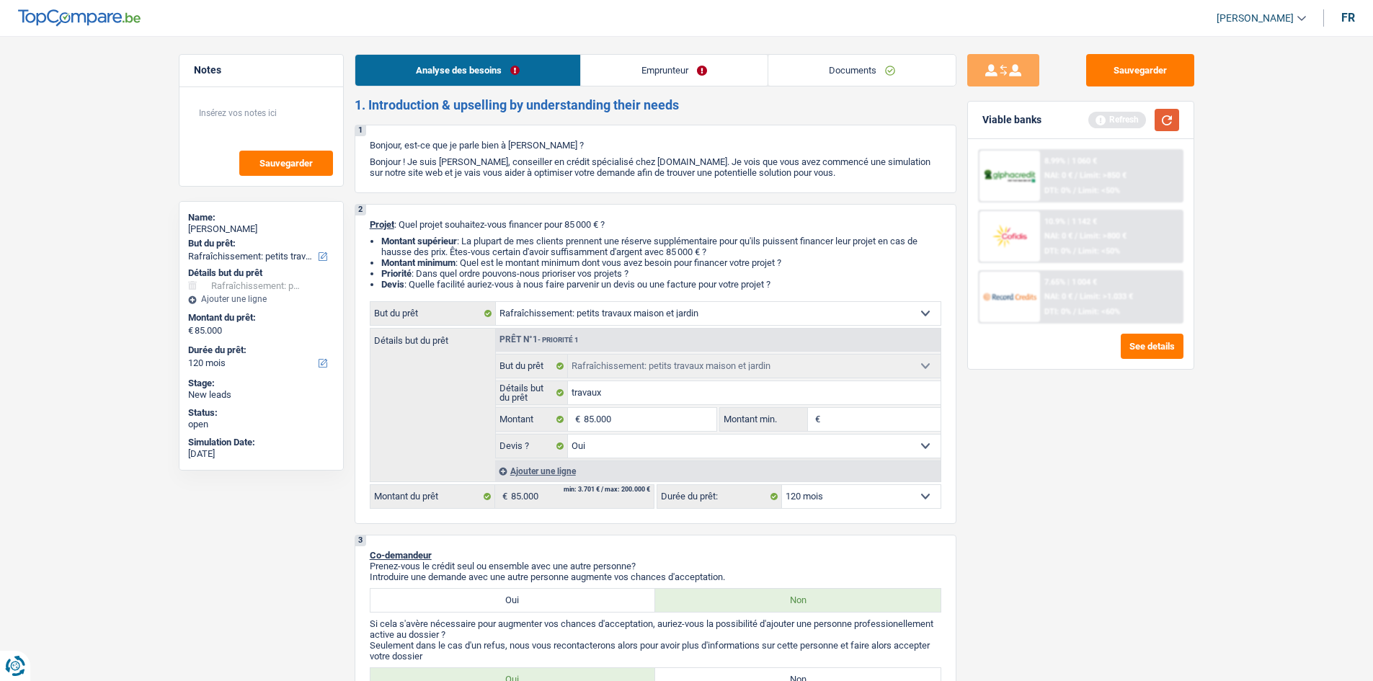
drag, startPoint x: 1167, startPoint y: 117, endPoint x: 1033, endPoint y: 132, distance: 135.6
click at [601, 116] on button "button" at bounding box center [1166, 120] width 25 height 22
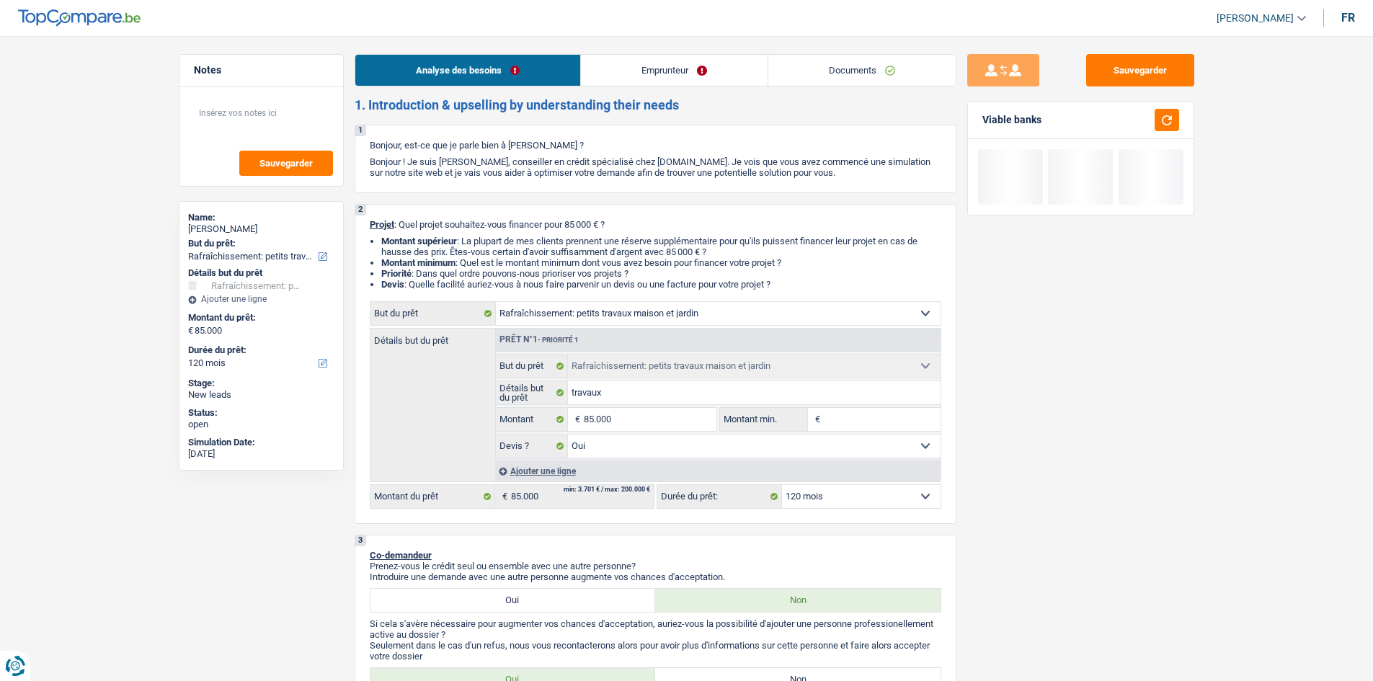
click at [601, 69] on link "Emprunteur" at bounding box center [674, 70] width 187 height 31
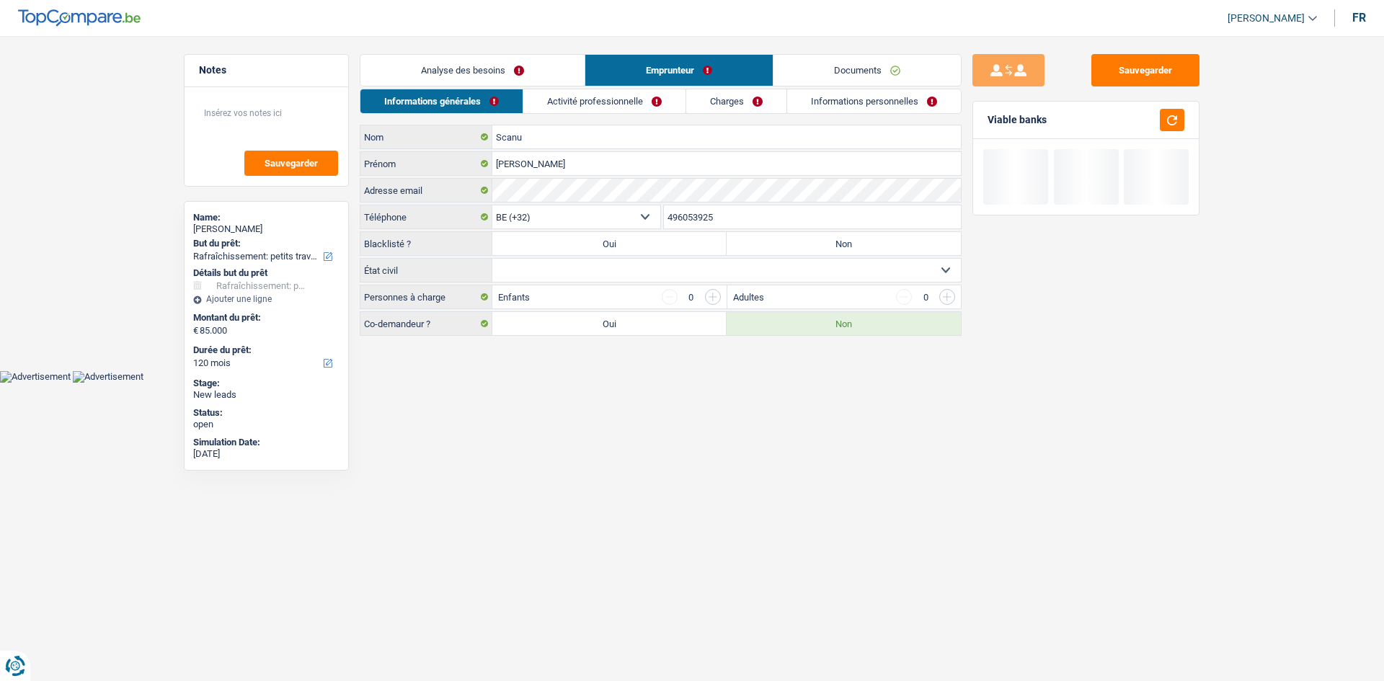
click at [517, 76] on link "Analyse des besoins" at bounding box center [472, 70] width 224 height 31
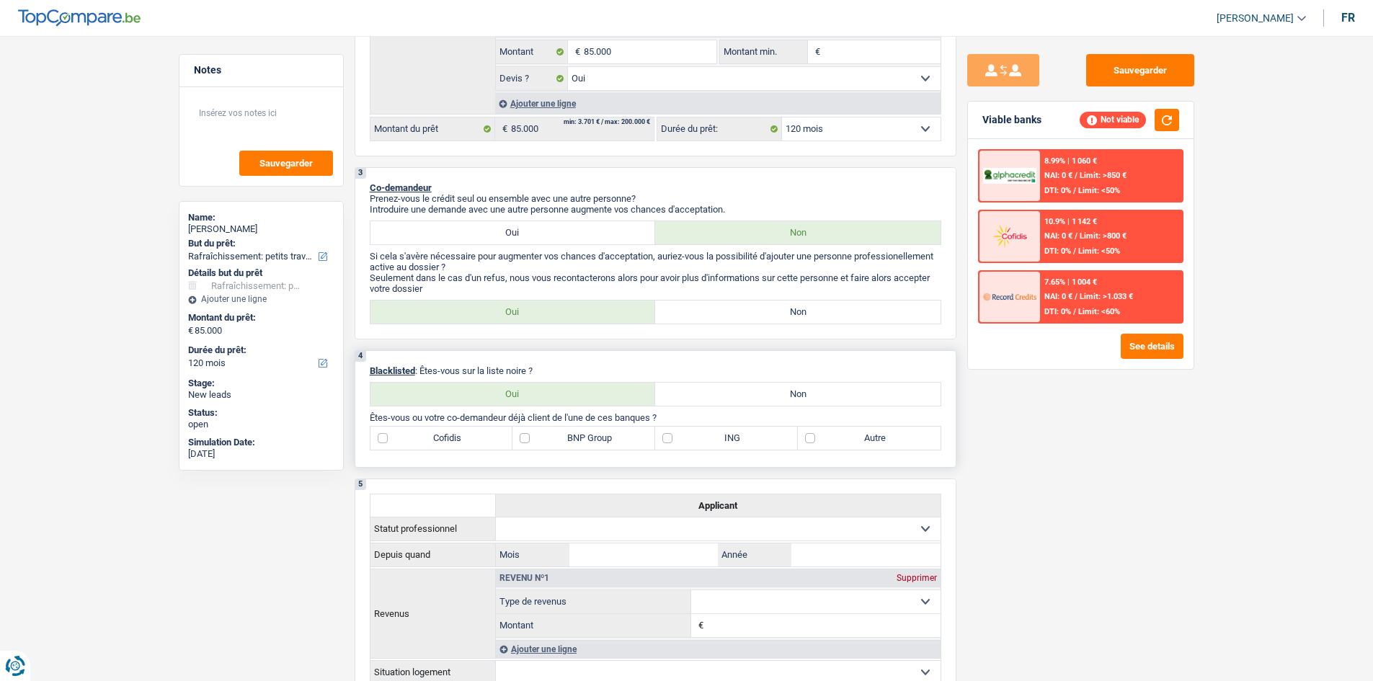
scroll to position [432, 0]
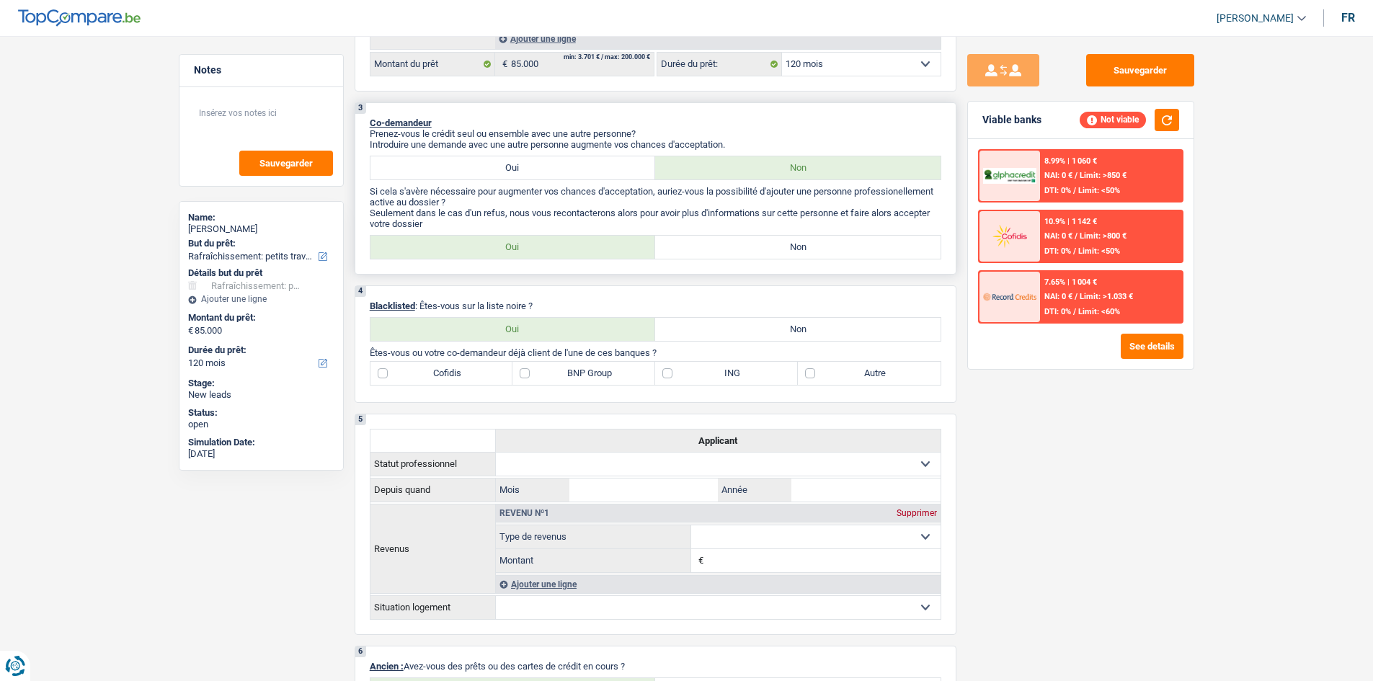
click at [601, 240] on label "Non" at bounding box center [797, 247] width 285 height 23
click at [601, 240] on input "Non" at bounding box center [797, 247] width 285 height 23
radio input "true"
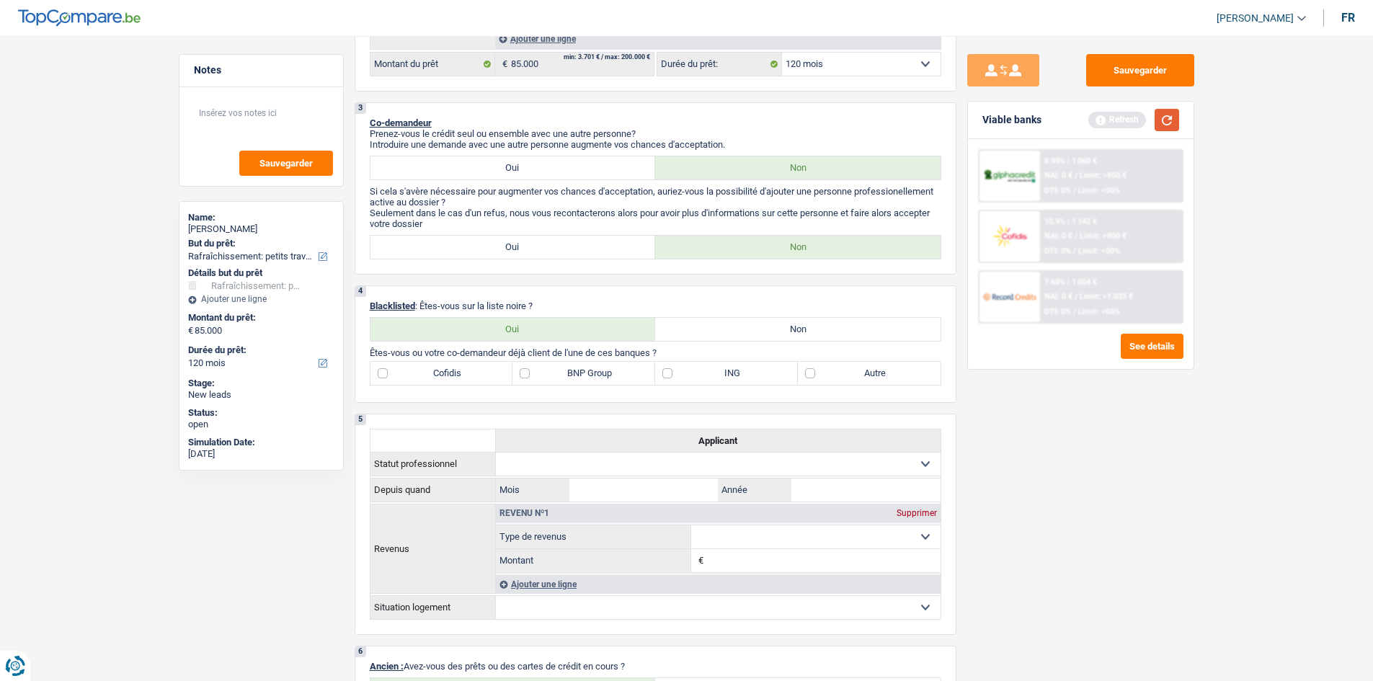
click at [601, 119] on button "button" at bounding box center [1166, 120] width 25 height 22
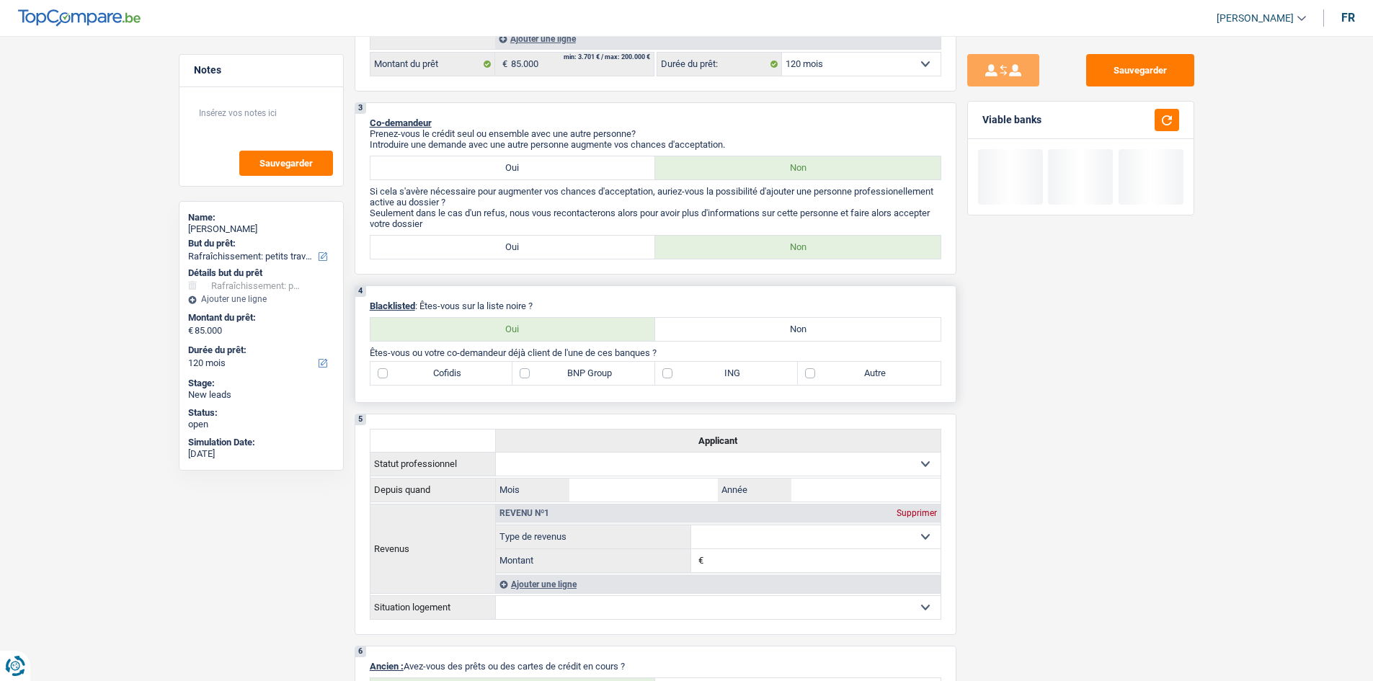
click at [601, 320] on label "Non" at bounding box center [797, 329] width 285 height 23
click at [601, 320] on input "Non" at bounding box center [797, 329] width 285 height 23
radio input "true"
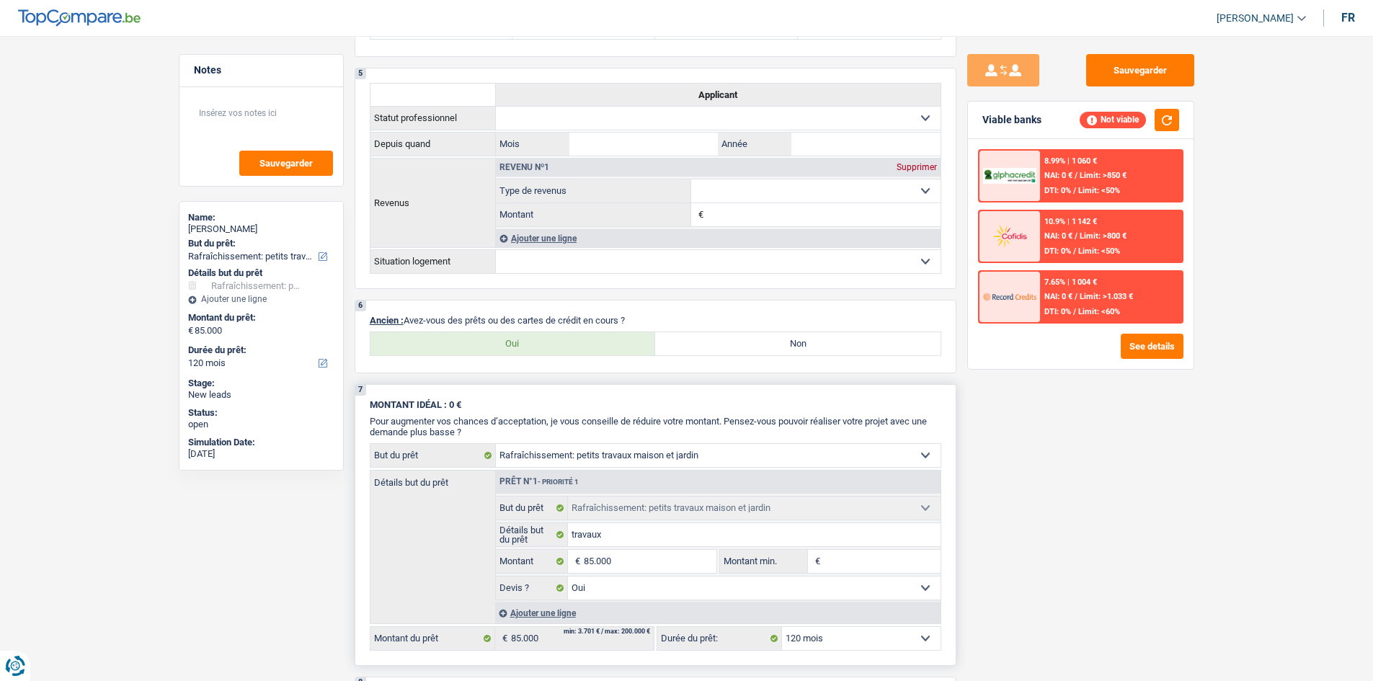
scroll to position [937, 0]
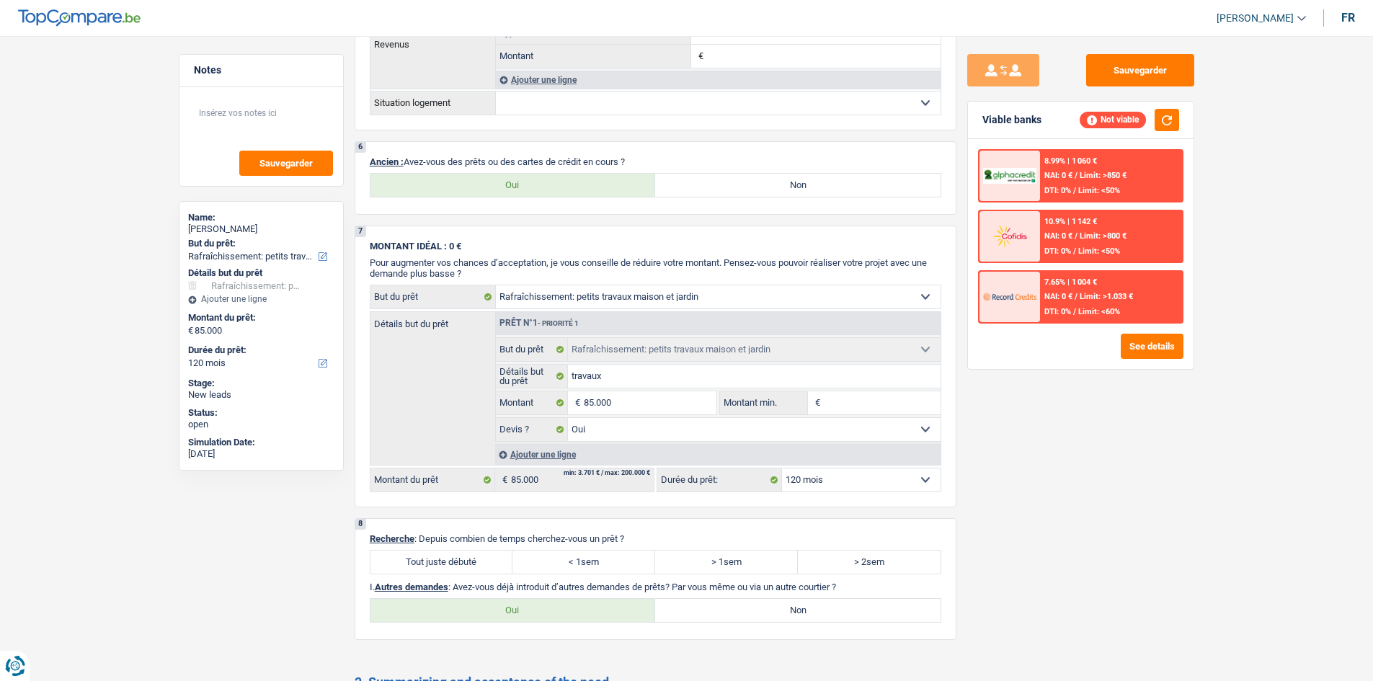
drag, startPoint x: 553, startPoint y: 187, endPoint x: 1005, endPoint y: 427, distance: 511.9
click at [556, 184] on label "Oui" at bounding box center [512, 185] width 285 height 23
click at [556, 184] on input "Oui" at bounding box center [512, 185] width 285 height 23
radio input "true"
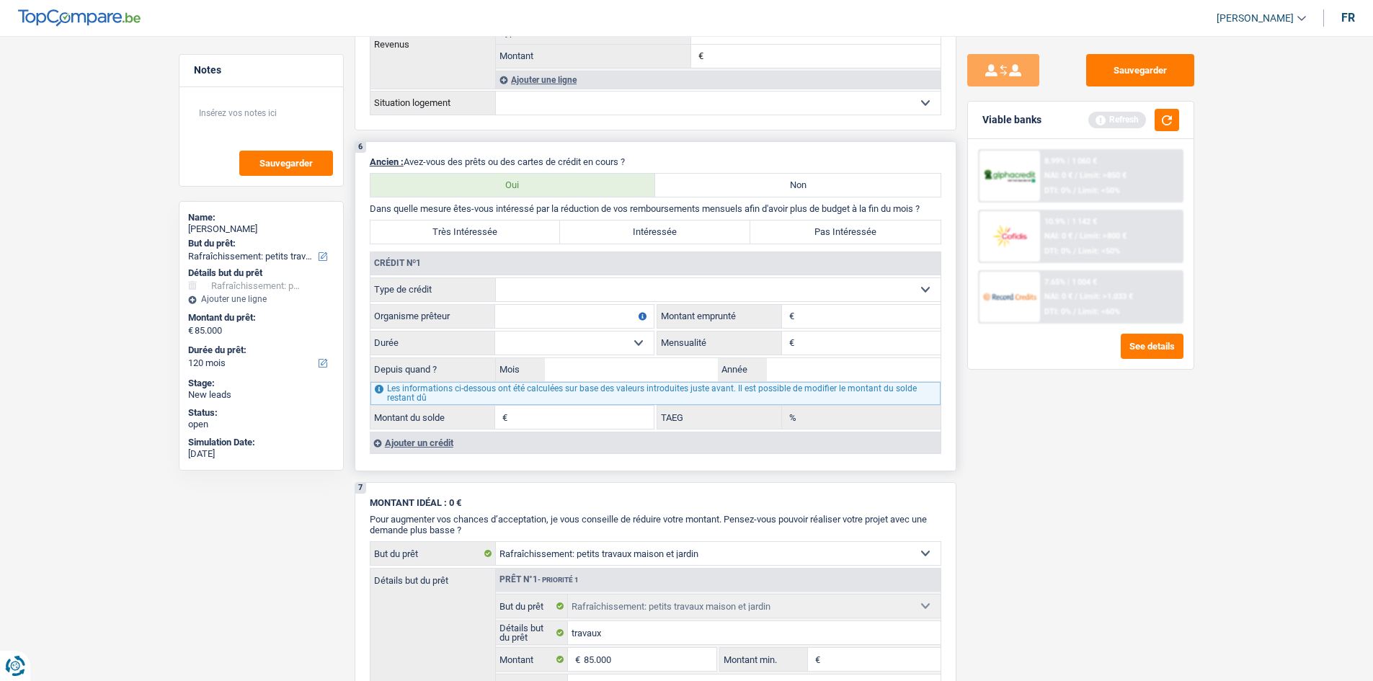
drag, startPoint x: 592, startPoint y: 293, endPoint x: 601, endPoint y: 288, distance: 11.0
click at [595, 292] on select "Carte ou ouverture de crédit Prêt hypothécaire Vente à tempérament Prêt à tempé…" at bounding box center [718, 289] width 445 height 23
select select "mortgage"
click at [496, 278] on select "Carte ou ouverture de crédit Prêt hypothécaire Vente à tempérament Prêt à tempé…" at bounding box center [718, 289] width 445 height 23
type input "0"
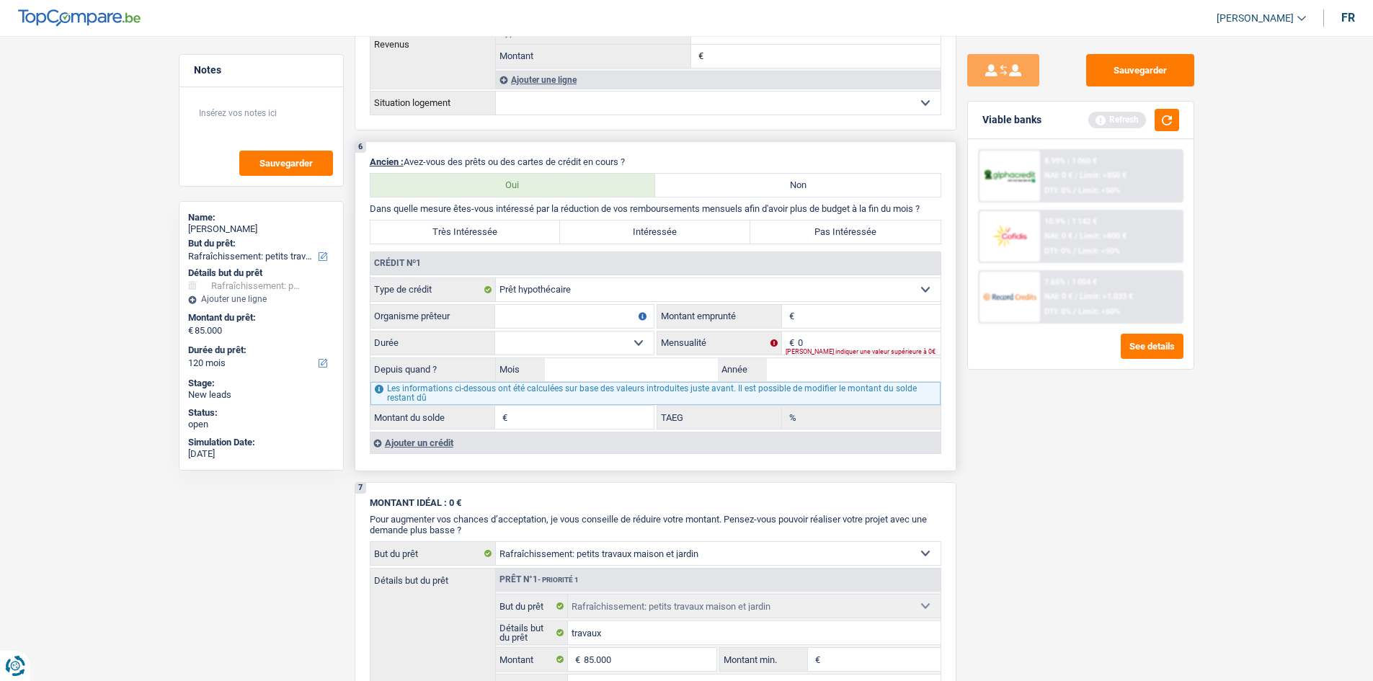
click at [601, 319] on input "Montant" at bounding box center [869, 316] width 143 height 23
type input "105.000"
drag, startPoint x: 1073, startPoint y: 442, endPoint x: 1044, endPoint y: 422, distance: 35.2
click at [601, 320] on div "Sauvegarder Viable banks Refresh 8.99% | 1 060 € NAI: 0 € / Limit: >850 € DTI: …" at bounding box center [1080, 354] width 249 height 600
click at [601, 320] on input "0" at bounding box center [869, 342] width 143 height 23
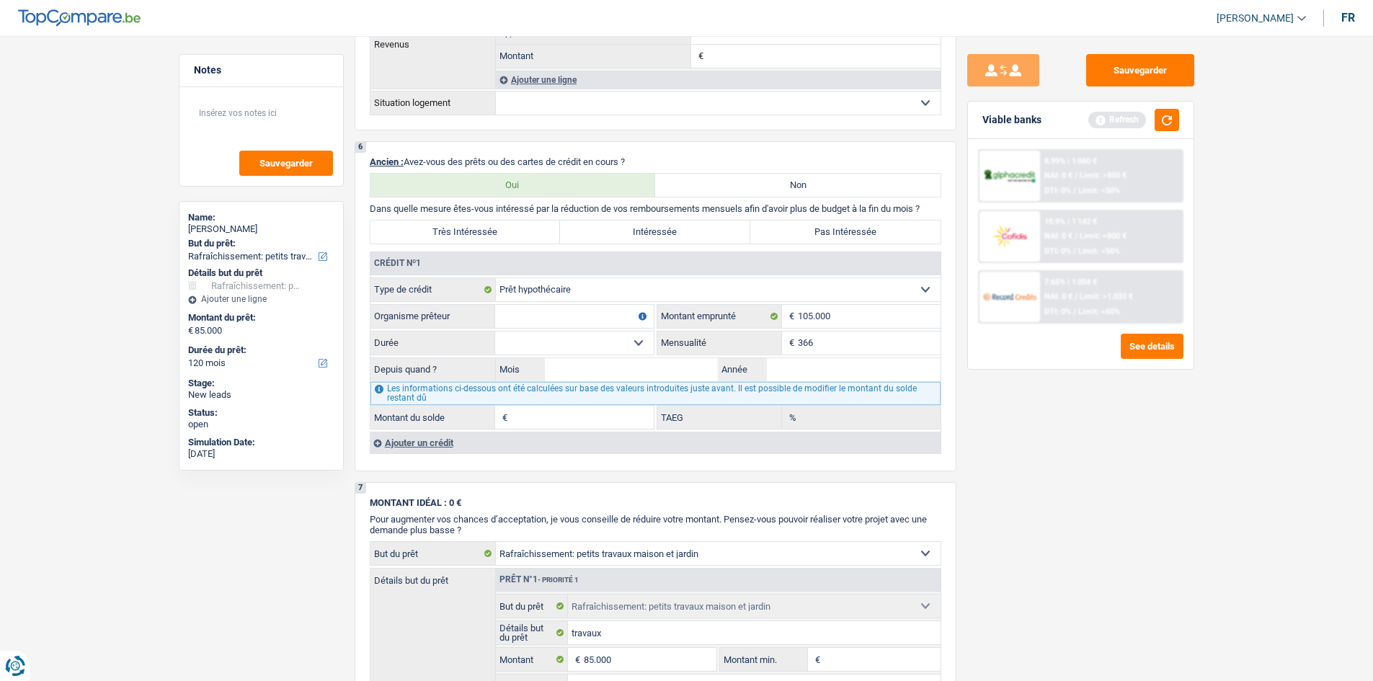
type input "366"
click at [601, 320] on div "Sauvegarder Viable banks Refresh 8.99% | 1 060 € NAI: 0 € / Limit: >850 € DTI: …" at bounding box center [1080, 354] width 249 height 600
drag, startPoint x: 832, startPoint y: 373, endPoint x: 834, endPoint y: 365, distance: 8.9
click at [601, 320] on input "Année" at bounding box center [854, 369] width 174 height 23
type input "2008"
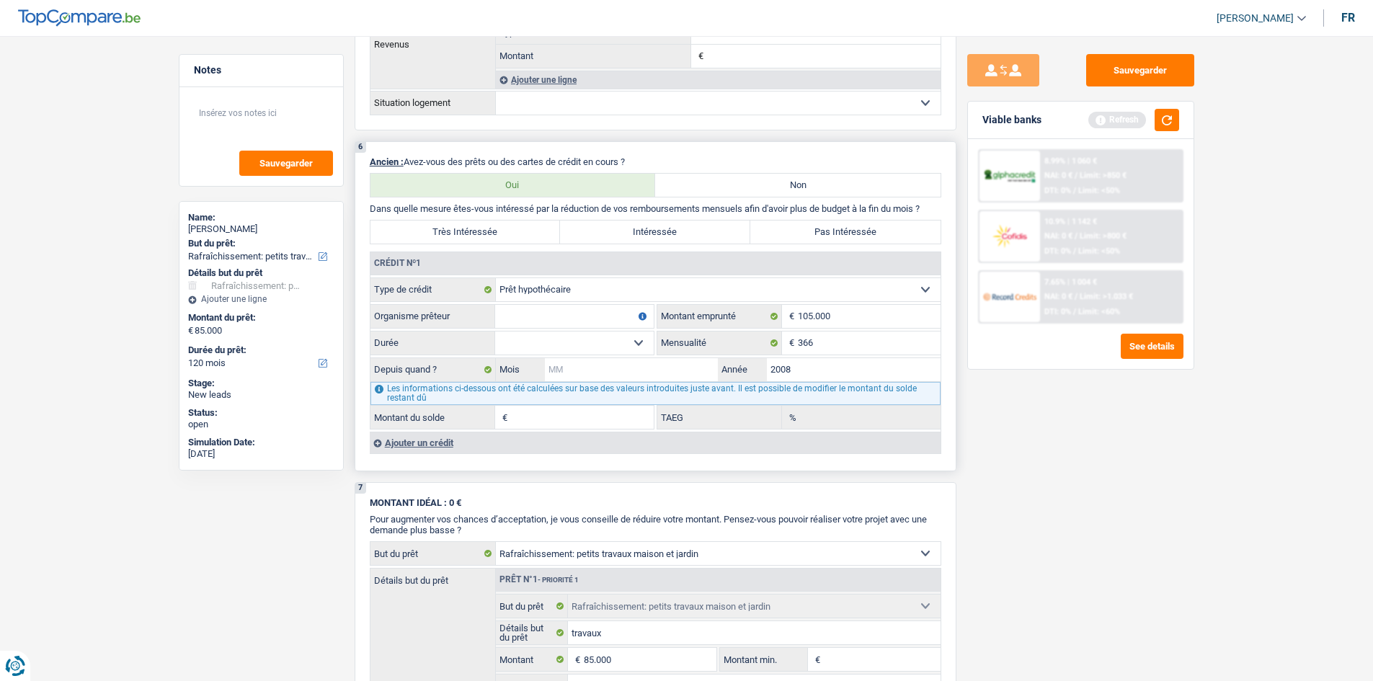
drag, startPoint x: 653, startPoint y: 380, endPoint x: 641, endPoint y: 274, distance: 106.6
click at [601, 320] on input "Mois" at bounding box center [632, 369] width 174 height 23
type input "6"
drag, startPoint x: 602, startPoint y: 342, endPoint x: 612, endPoint y: 351, distance: 13.2
click at [601, 320] on select "120 mois 132 mois 144 mois 180 mois 240 mois 300 mois 360 mois 420 mois Sélecti…" at bounding box center [574, 342] width 159 height 23
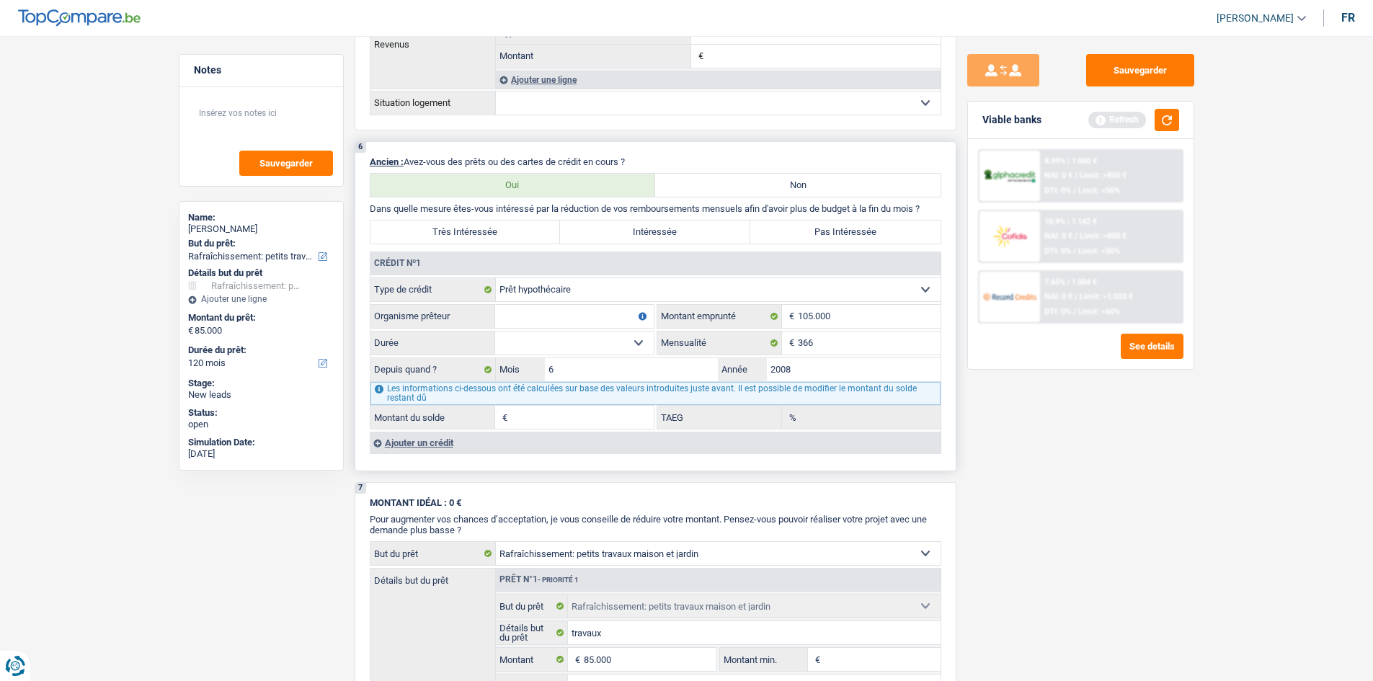
select select "240"
click at [495, 320] on select "120 mois 132 mois 144 mois 180 mois 240 mois 300 mois 360 mois 420 mois Sélecti…" at bounding box center [574, 342] width 159 height 23
type input "12.763"
type input "0,00"
click at [601, 320] on select "120 mois 132 mois 144 mois 180 mois 240 mois 300 mois 360 mois 420 mois Sélecti…" at bounding box center [574, 342] width 159 height 23
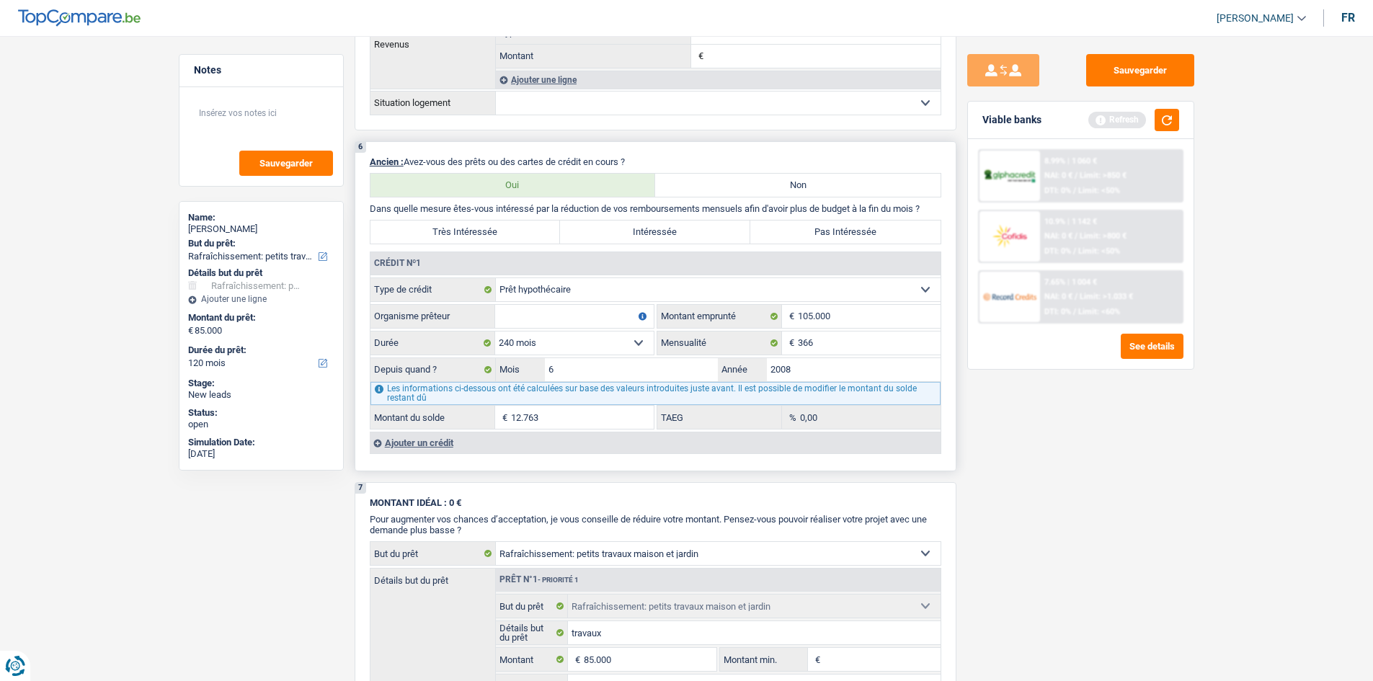
select select "300"
click at [495, 320] on select "120 mois 132 mois 144 mois 180 mois 240 mois 300 mois 360 mois 420 mois Sélecti…" at bounding box center [574, 342] width 159 height 23
type input "33.920"
type input "0,36"
click at [566, 310] on input "Organisme prêteur" at bounding box center [574, 316] width 159 height 23
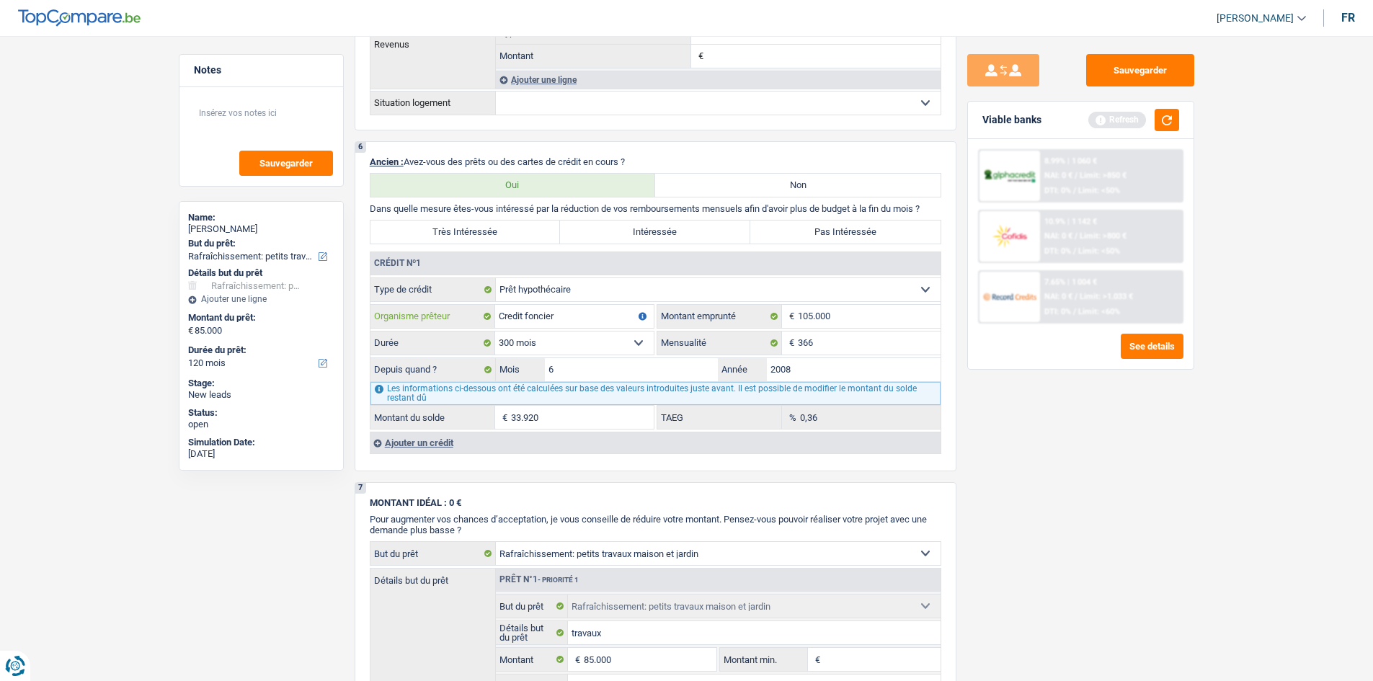
type input "Credit foncier"
drag, startPoint x: 1129, startPoint y: 522, endPoint x: 1091, endPoint y: 502, distance: 42.2
click at [601, 320] on div "Sauvegarder Viable banks Refresh 8.99% | 1 060 € NAI: 0 € / Limit: >850 € DTI: …" at bounding box center [1080, 354] width 249 height 600
click at [601, 235] on label "Pas Intéressée" at bounding box center [845, 232] width 190 height 23
click at [601, 235] on input "Pas Intéressée" at bounding box center [845, 232] width 190 height 23
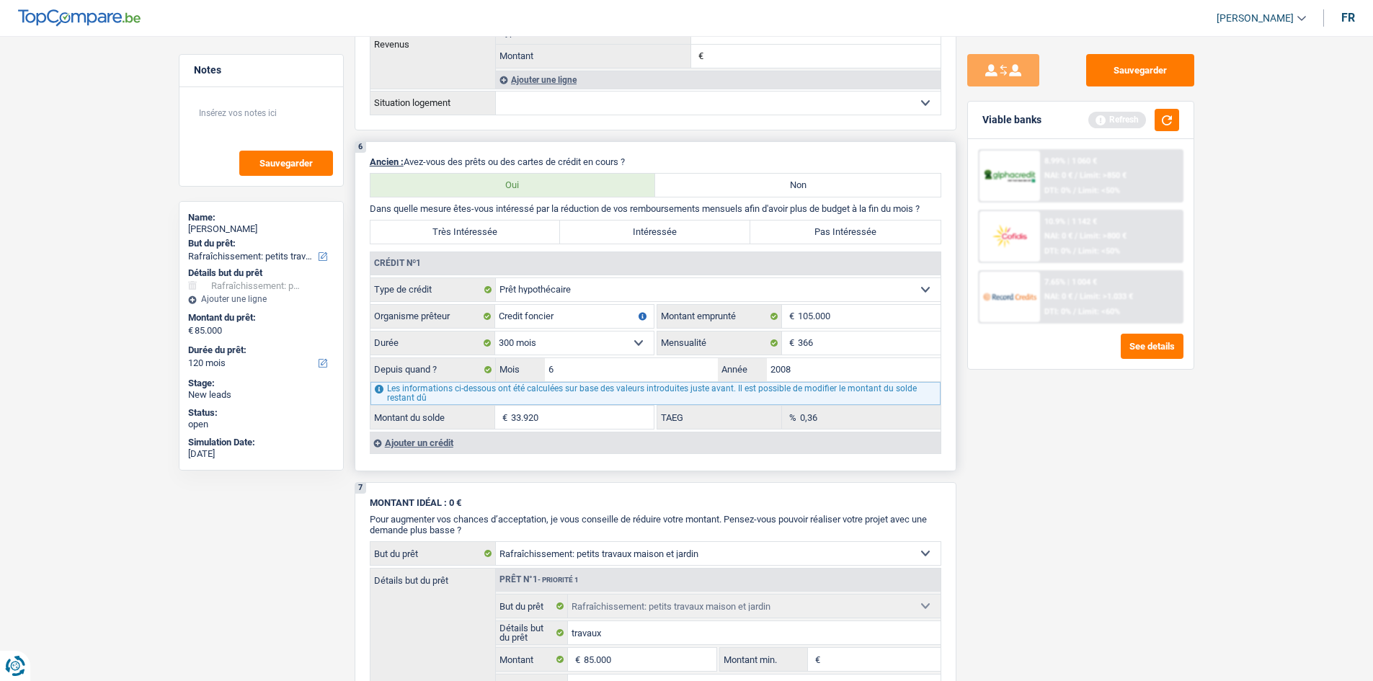
radio input "true"
click at [581, 307] on input "Credit foncier" at bounding box center [574, 316] width 159 height 23
type input "Credit foncier/ starter"
click at [601, 320] on div "Sauvegarder Viable banks Refresh 8.99% | 1 060 € NAI: 0 € / Limit: >850 € DTI: …" at bounding box center [1080, 354] width 249 height 600
click at [457, 320] on div "Ajouter un crédit" at bounding box center [655, 443] width 571 height 22
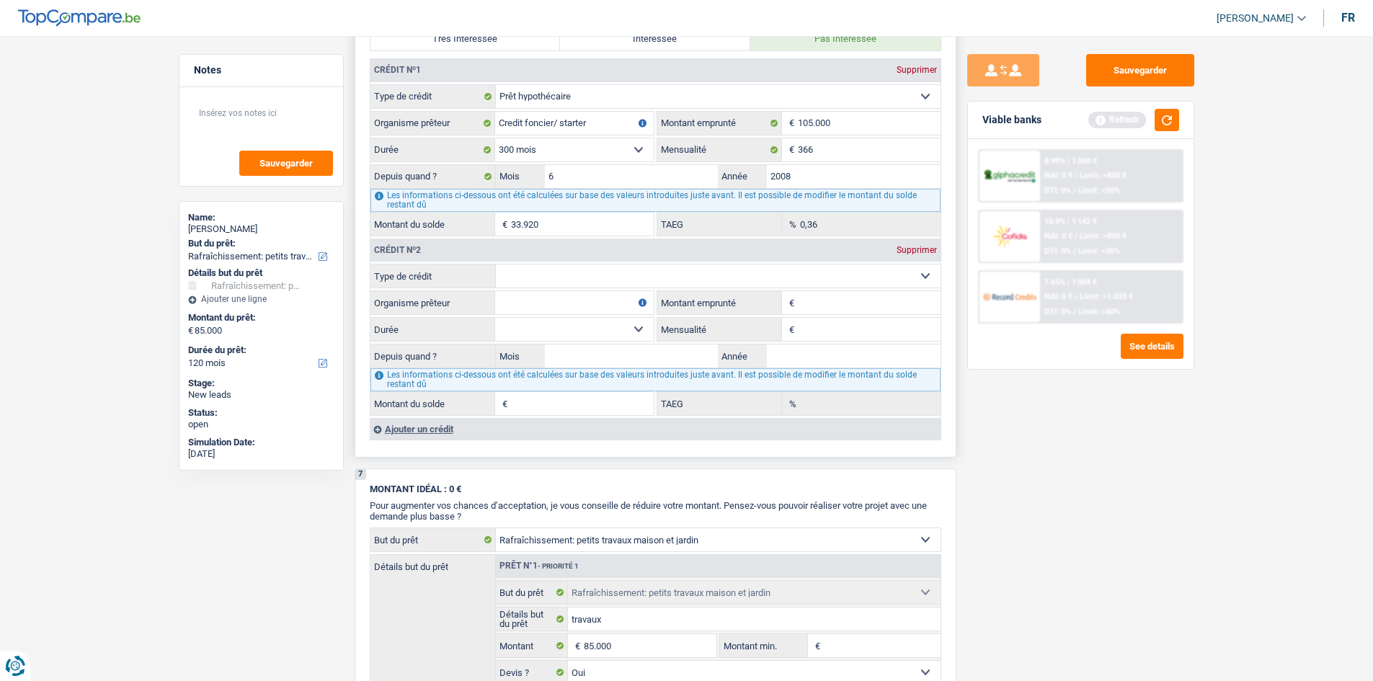
scroll to position [1225, 0]
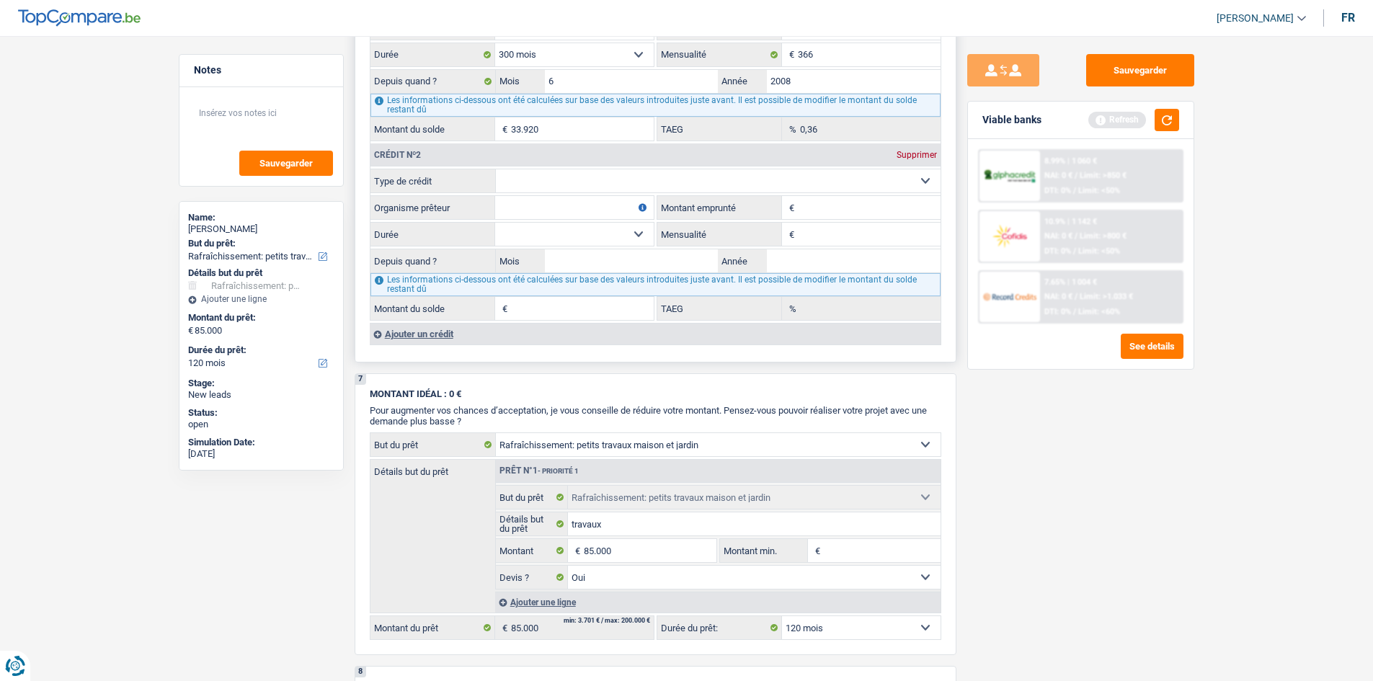
click at [601, 169] on fieldset "Carte ou ouverture de crédit Prêt hypothécaire Vente à tempérament Prêt à tempé…" at bounding box center [655, 181] width 570 height 25
click at [601, 180] on select "Carte ou ouverture de crédit Prêt hypothécaire Vente à tempérament Prêt à tempé…" at bounding box center [718, 180] width 445 height 23
select select "carLoan"
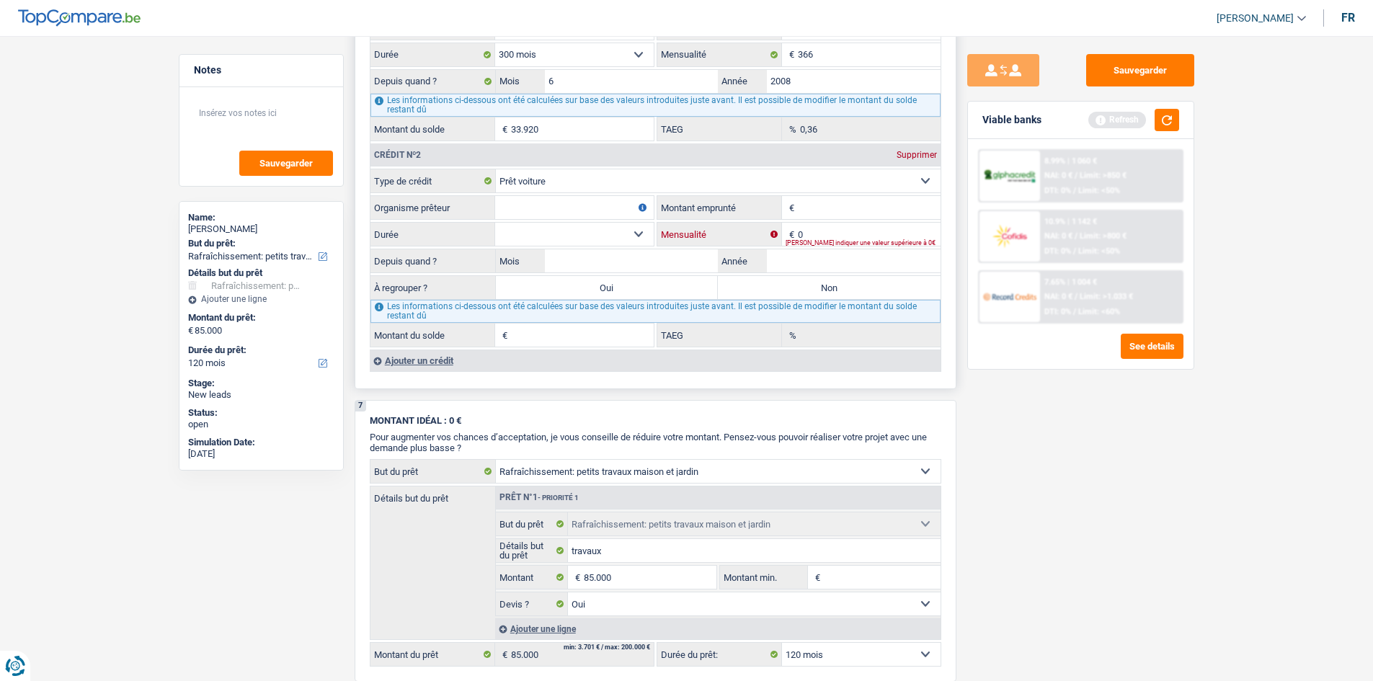
click at [601, 233] on input "0" at bounding box center [869, 234] width 143 height 23
type input "310"
click at [504, 181] on select "Carte ou ouverture de crédit Prêt hypothécaire Vente à tempérament Prêt à tempé…" at bounding box center [718, 180] width 445 height 23
select select "personalLoan"
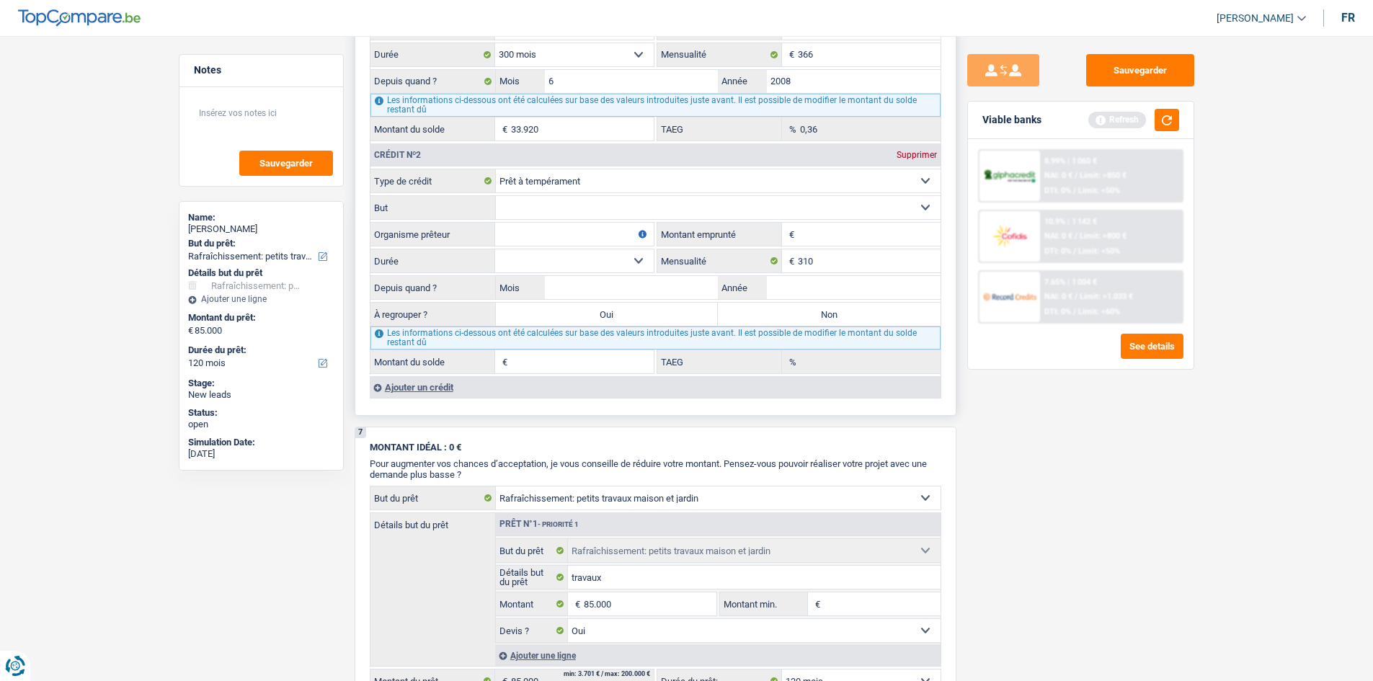
click at [551, 205] on select "Confort maison: meubles, textile, peinture, électroménager, outillage non-profe…" at bounding box center [718, 207] width 445 height 23
select select "other"
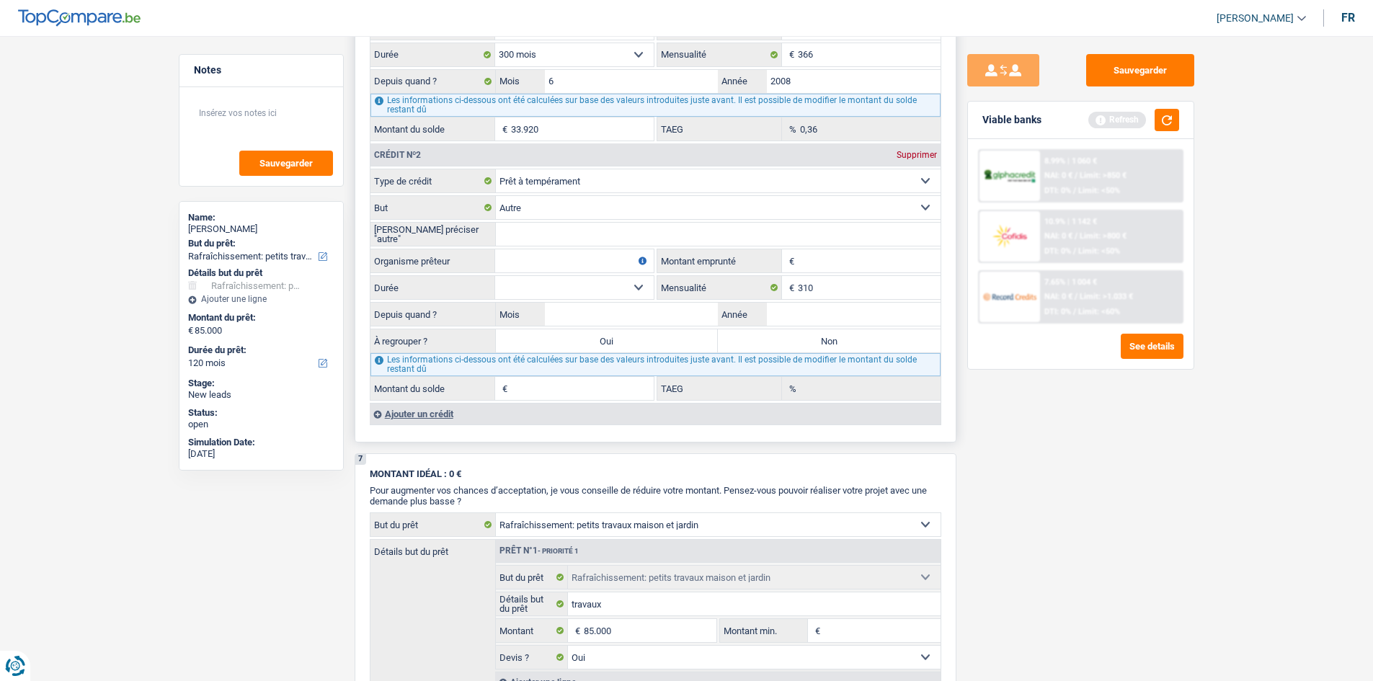
click at [556, 227] on input "[PERSON_NAME] préciser "autre"" at bounding box center [718, 234] width 445 height 23
type input "voiture, garage"
drag, startPoint x: 808, startPoint y: 257, endPoint x: 827, endPoint y: 259, distance: 18.9
click at [601, 258] on input "Montant emprunté" at bounding box center [869, 260] width 143 height 23
type input "15.000"
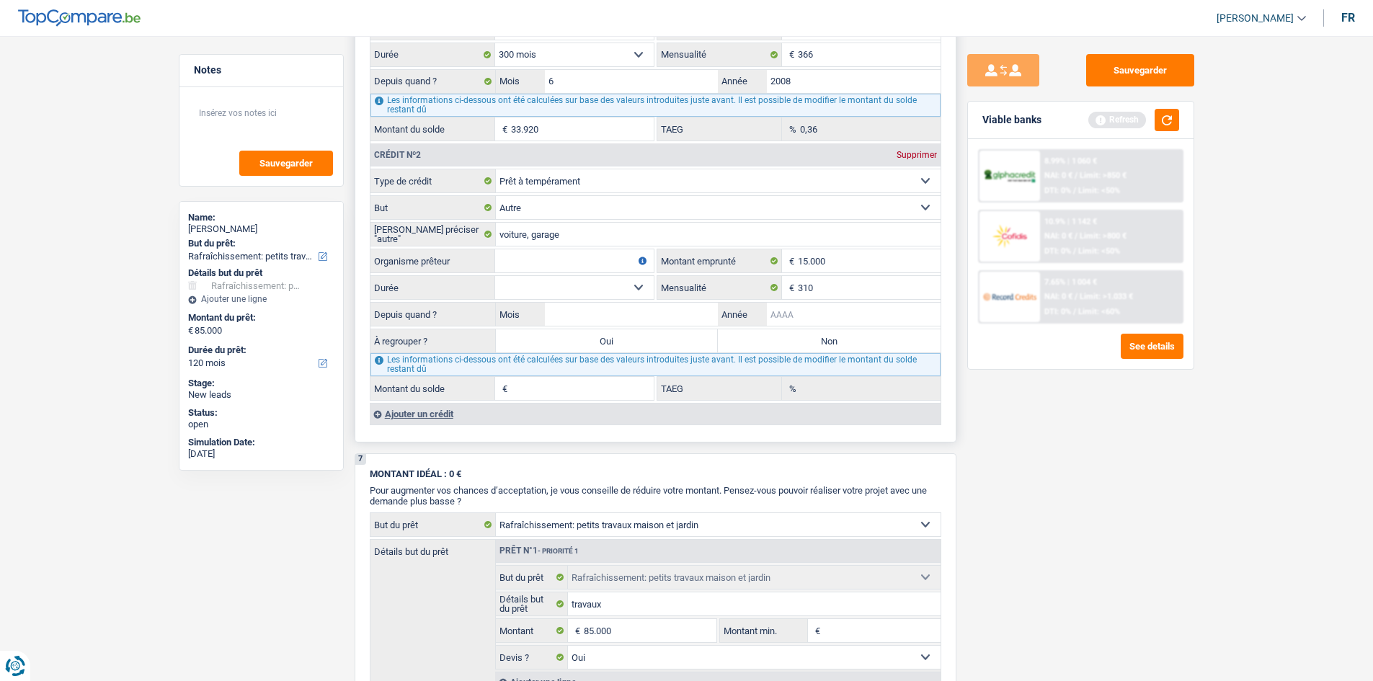
drag, startPoint x: 801, startPoint y: 316, endPoint x: 973, endPoint y: 401, distance: 191.4
click at [601, 318] on input "Année" at bounding box center [854, 314] width 174 height 23
type input "202"
click at [601, 285] on select "12 mois 18 mois 24 mois 30 mois 36 mois 42 mois 48 mois 60 mois Sélectionner un…" at bounding box center [574, 287] width 159 height 23
select select "60"
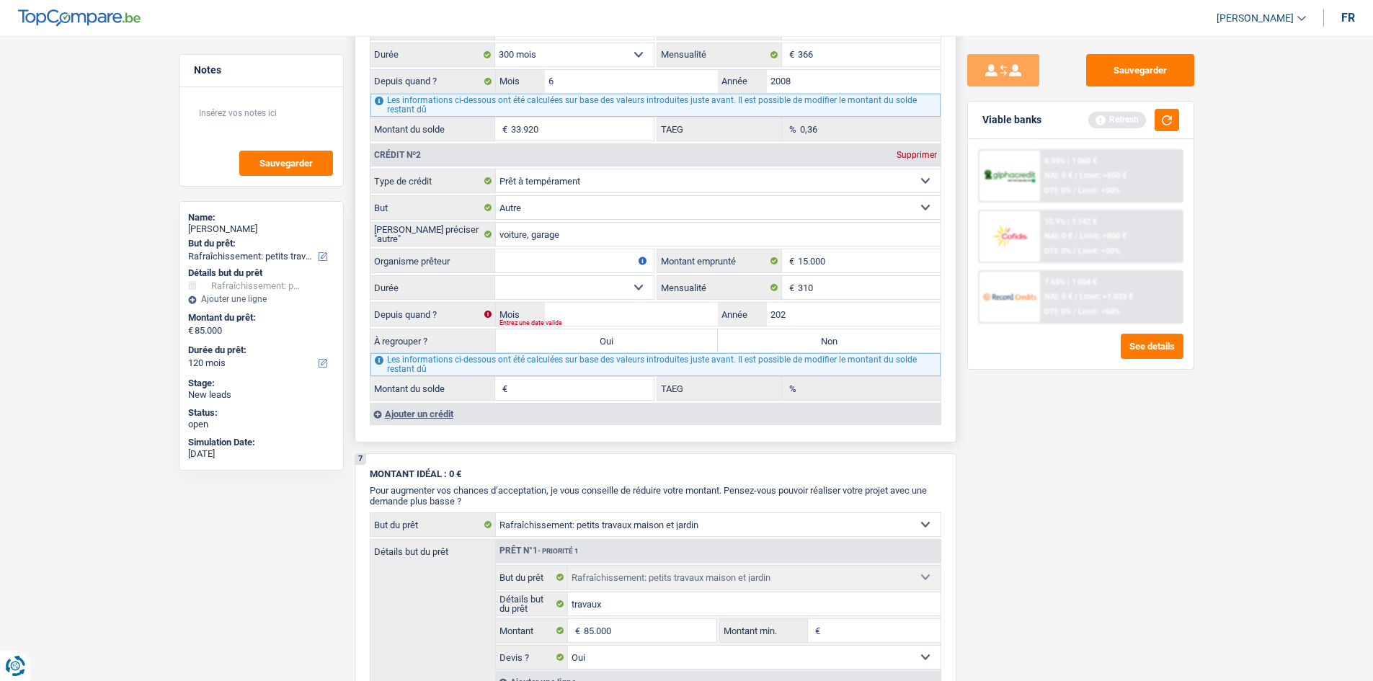
click at [495, 276] on select "12 mois 18 mois 24 mois 30 mois 36 mois 42 mois 48 mois 60 mois Sélectionner un…" at bounding box center [574, 287] width 159 height 23
drag, startPoint x: 797, startPoint y: 316, endPoint x: 845, endPoint y: 320, distance: 47.8
click at [601, 314] on input "202" at bounding box center [854, 314] width 174 height 23
type input "2021"
drag, startPoint x: 1196, startPoint y: 484, endPoint x: 880, endPoint y: 398, distance: 327.1
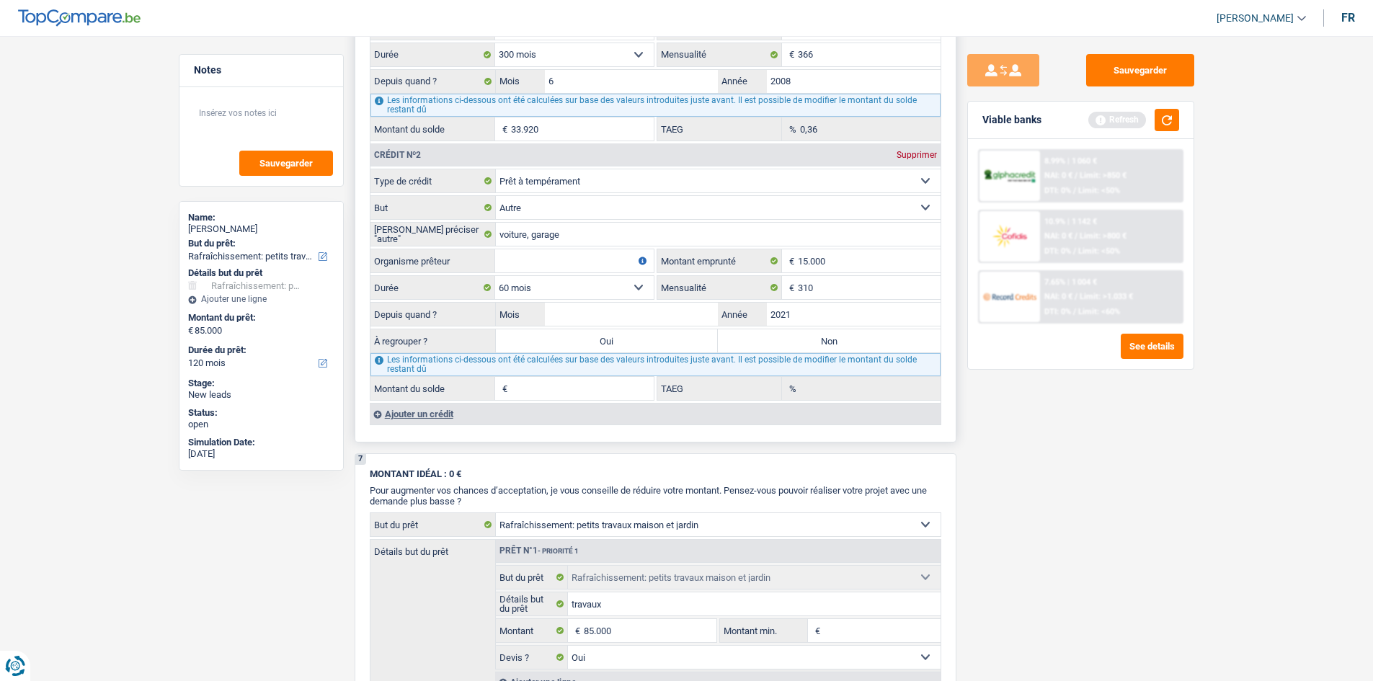
click at [601, 320] on div "Sauvegarder Viable banks Refresh 8.99% | 1 060 € NAI: 0 € / Limit: >850 € DTI: …" at bounding box center [1080, 354] width 249 height 600
drag, startPoint x: 636, startPoint y: 314, endPoint x: 1079, endPoint y: 463, distance: 467.4
click at [601, 316] on input "Mois" at bounding box center [632, 314] width 174 height 23
click at [533, 259] on input "Organisme prêteur" at bounding box center [574, 260] width 159 height 23
type input "credit direct"
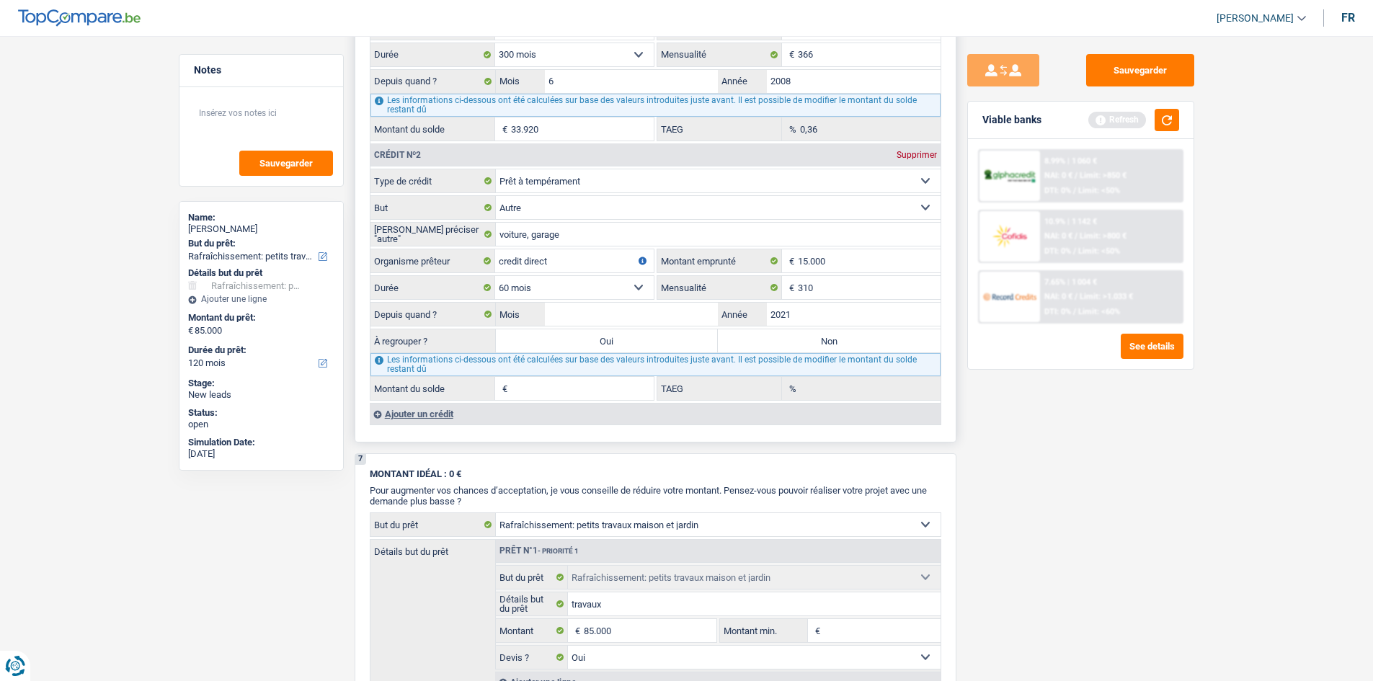
drag, startPoint x: 635, startPoint y: 298, endPoint x: 783, endPoint y: 320, distance: 149.3
click at [601, 300] on fieldset "Carte ou ouverture de crédit Prêt hypothécaire Vente à tempérament Prêt à tempé…" at bounding box center [655, 285] width 570 height 232
click at [601, 320] on div "Sauvegarder Viable banks Refresh 8.99% | 1 060 € NAI: 0 € / Limit: >850 € DTI: …" at bounding box center [1080, 354] width 249 height 600
click at [582, 306] on input "Mois" at bounding box center [632, 314] width 174 height 23
type input "10"
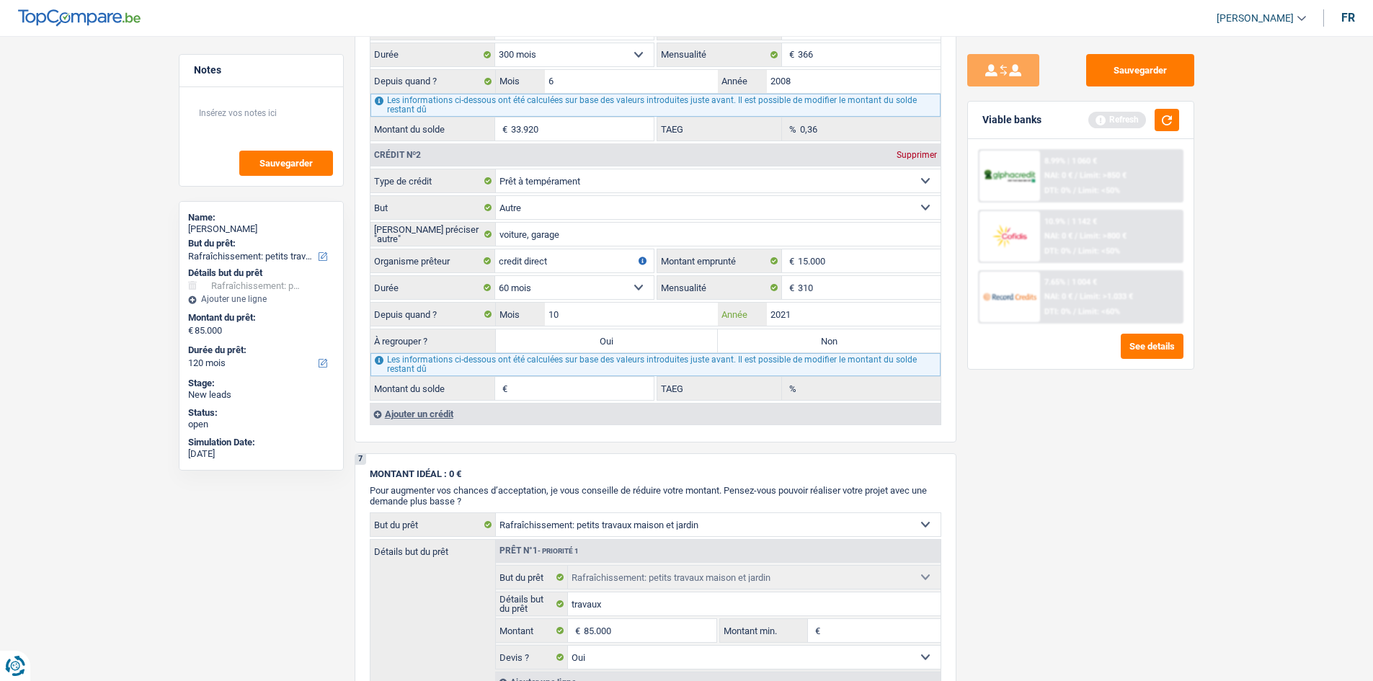
type input "4.111"
type input "9,18"
click at [601, 320] on div "Sauvegarder Viable banks Refresh 8.99% | 1 060 € NAI: 0 € / Limit: >850 € DTI: …" at bounding box center [1080, 354] width 249 height 600
click at [601, 320] on label "Non" at bounding box center [829, 340] width 223 height 23
click at [601, 320] on input "Non" at bounding box center [829, 340] width 223 height 23
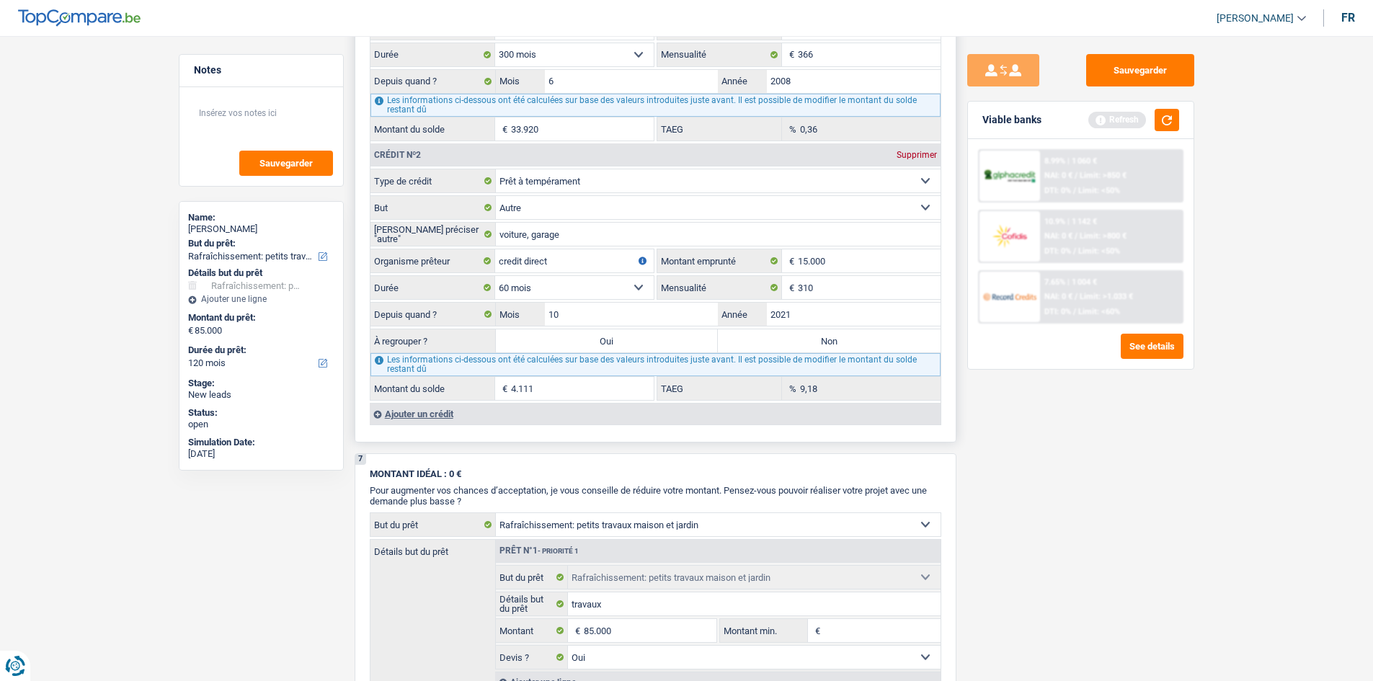
radio input "true"
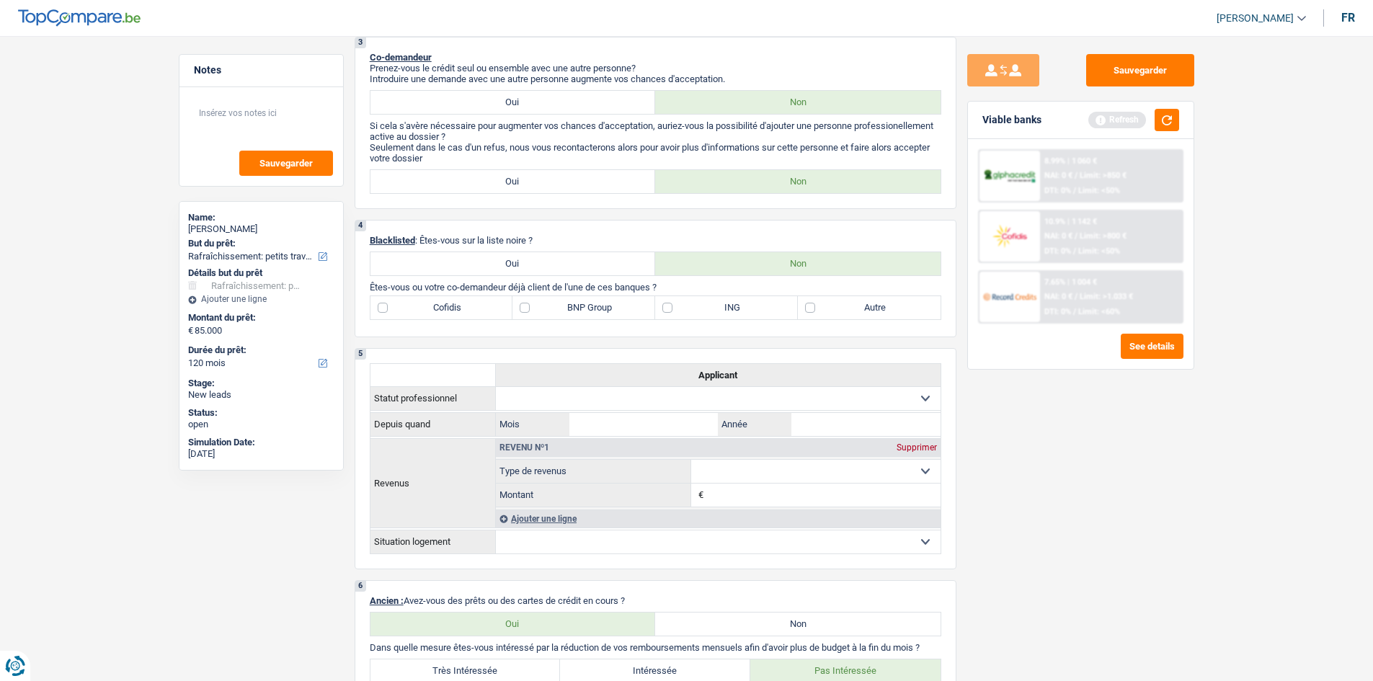
scroll to position [504, 0]
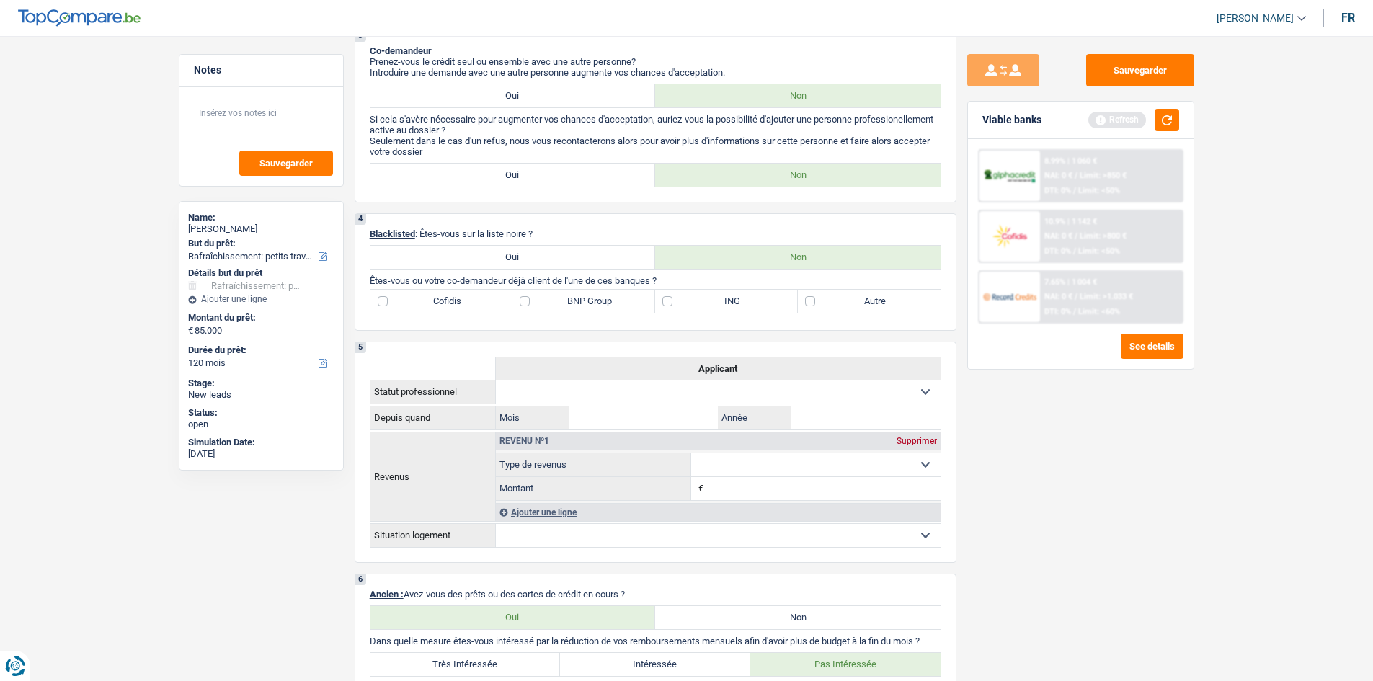
drag, startPoint x: 866, startPoint y: 311, endPoint x: 855, endPoint y: 334, distance: 25.5
click at [601, 311] on label "Autre" at bounding box center [869, 301] width 143 height 23
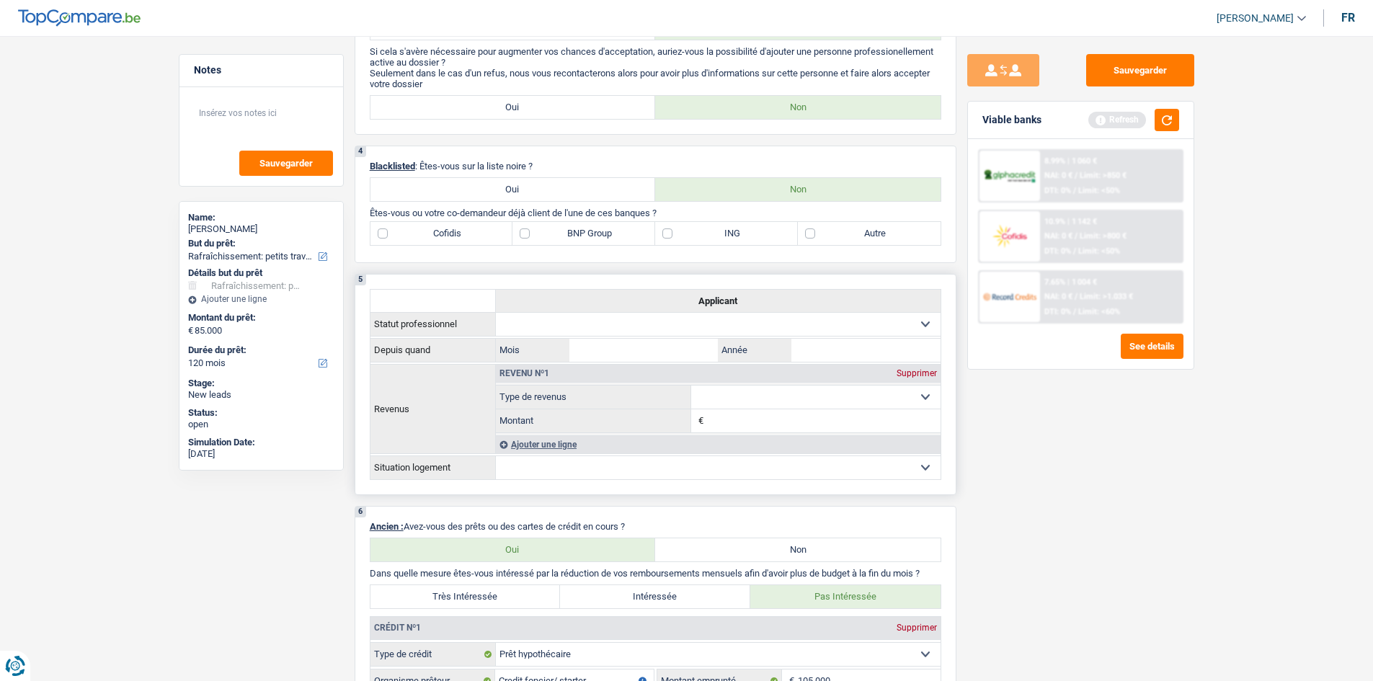
scroll to position [937, 0]
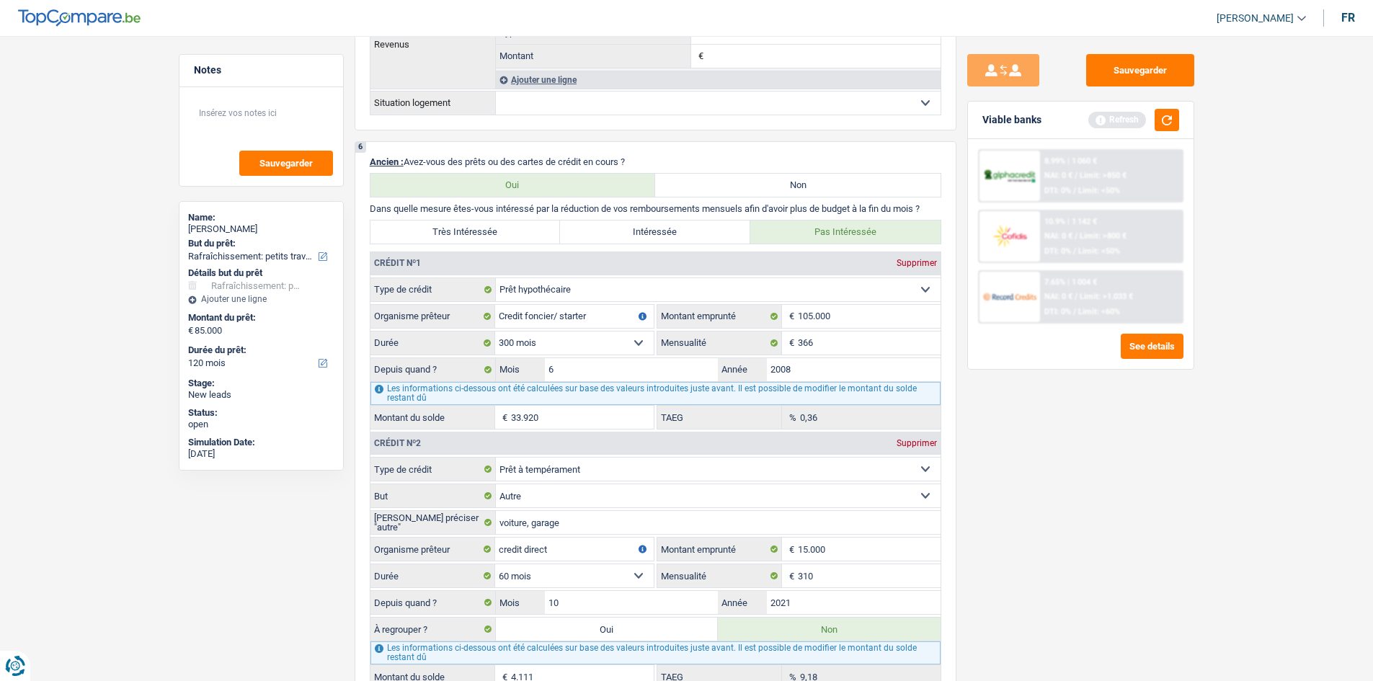
drag, startPoint x: 832, startPoint y: 461, endPoint x: 1006, endPoint y: 551, distance: 196.0
click at [601, 320] on div "Sauvegarder Viable banks Refresh 8.99% | 1 060 € NAI: 0 € / Limit: >850 € DTI: …" at bounding box center [1080, 354] width 249 height 600
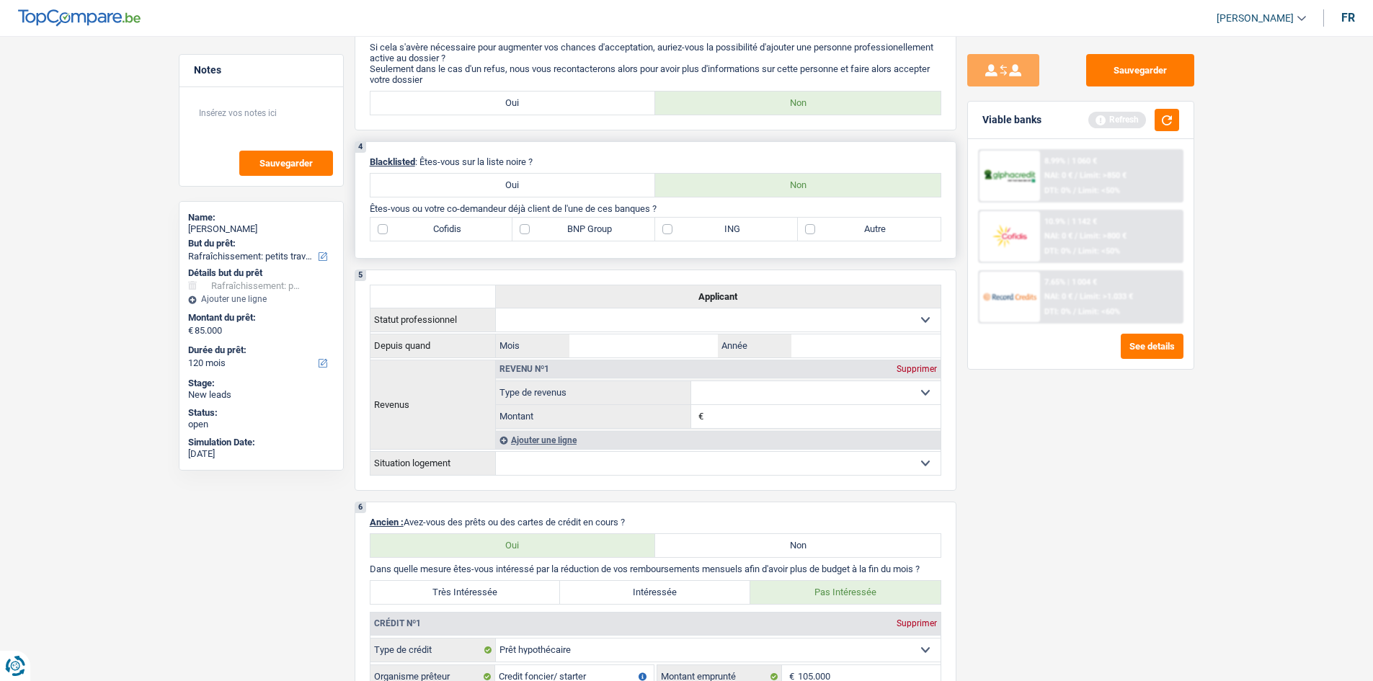
click at [601, 229] on label "Autre" at bounding box center [869, 229] width 143 height 23
click at [601, 229] on input "Autre" at bounding box center [869, 229] width 143 height 23
checkbox input "true"
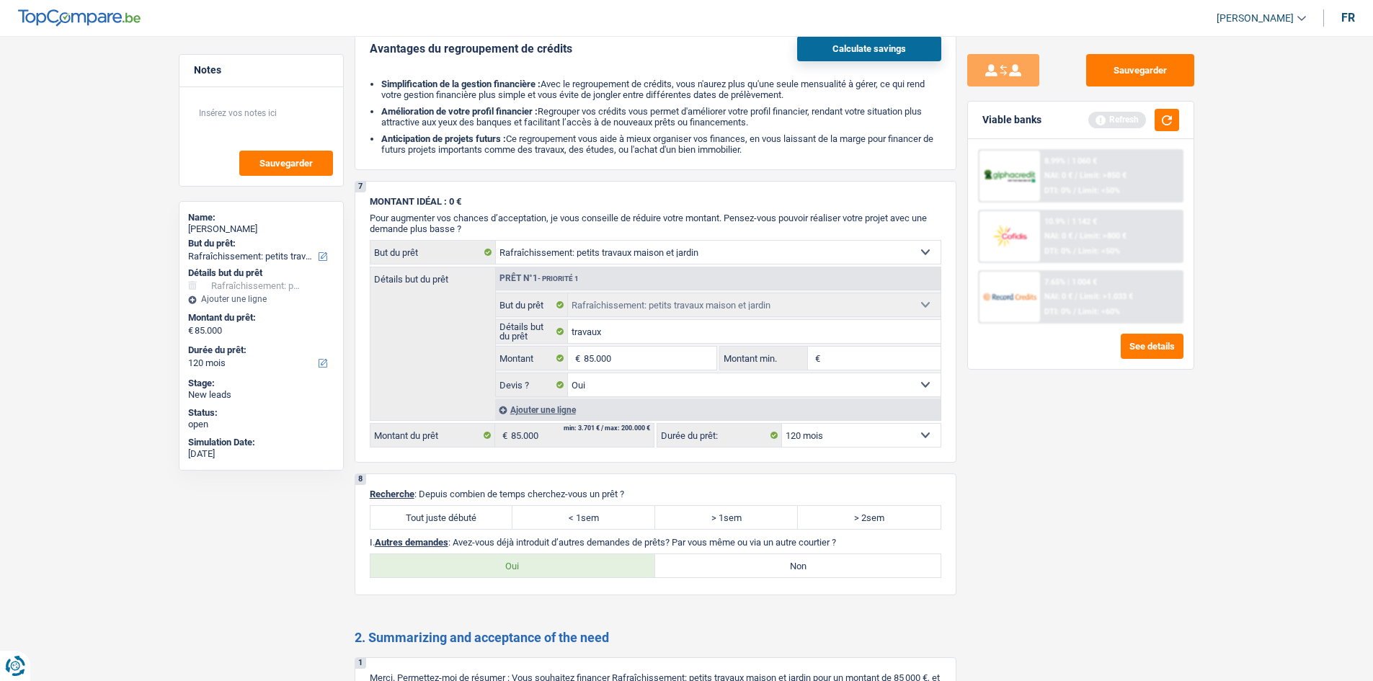
scroll to position [1914, 0]
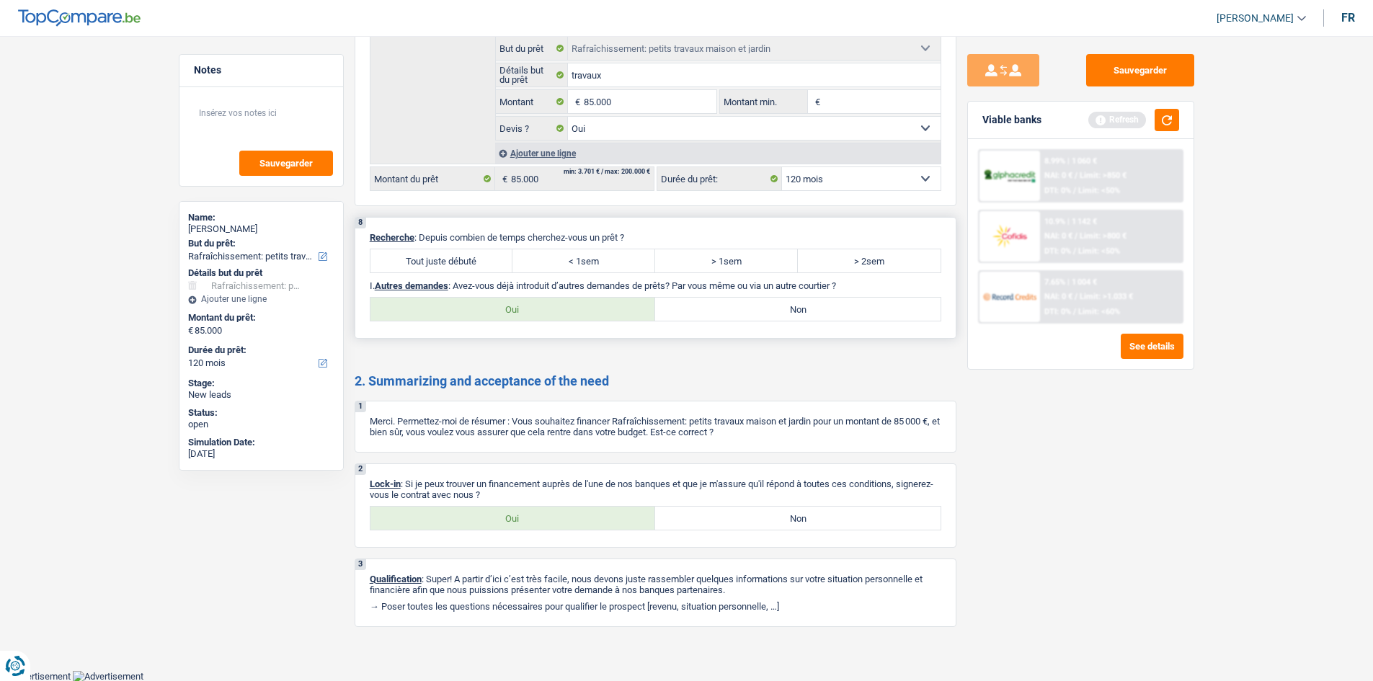
click at [421, 251] on label "Tout juste débuté" at bounding box center [441, 260] width 143 height 23
click at [421, 251] on input "Tout juste débuté" at bounding box center [441, 260] width 143 height 23
radio input "true"
click at [488, 320] on label "Oui" at bounding box center [512, 518] width 285 height 23
click at [488, 320] on input "Oui" at bounding box center [512, 518] width 285 height 23
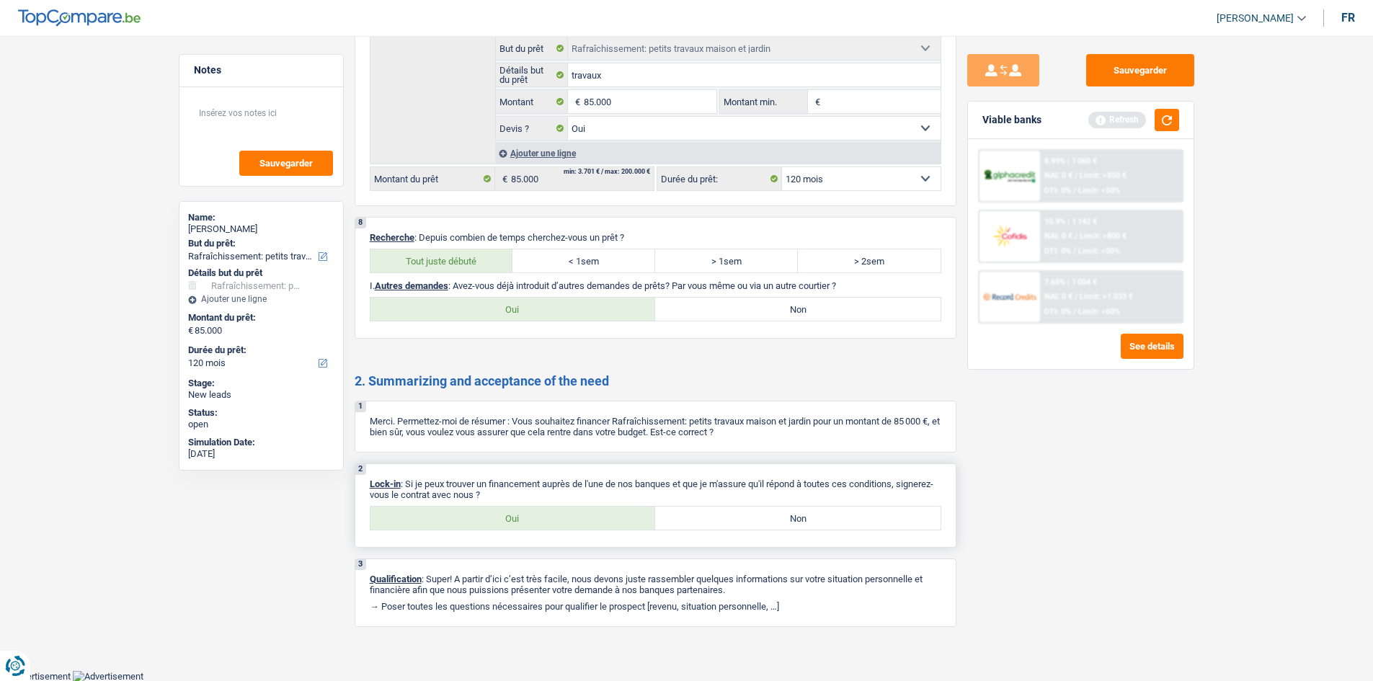
radio input "true"
click at [601, 319] on label "Non" at bounding box center [797, 309] width 285 height 23
click at [601, 319] on input "Non" at bounding box center [797, 309] width 285 height 23
radio input "true"
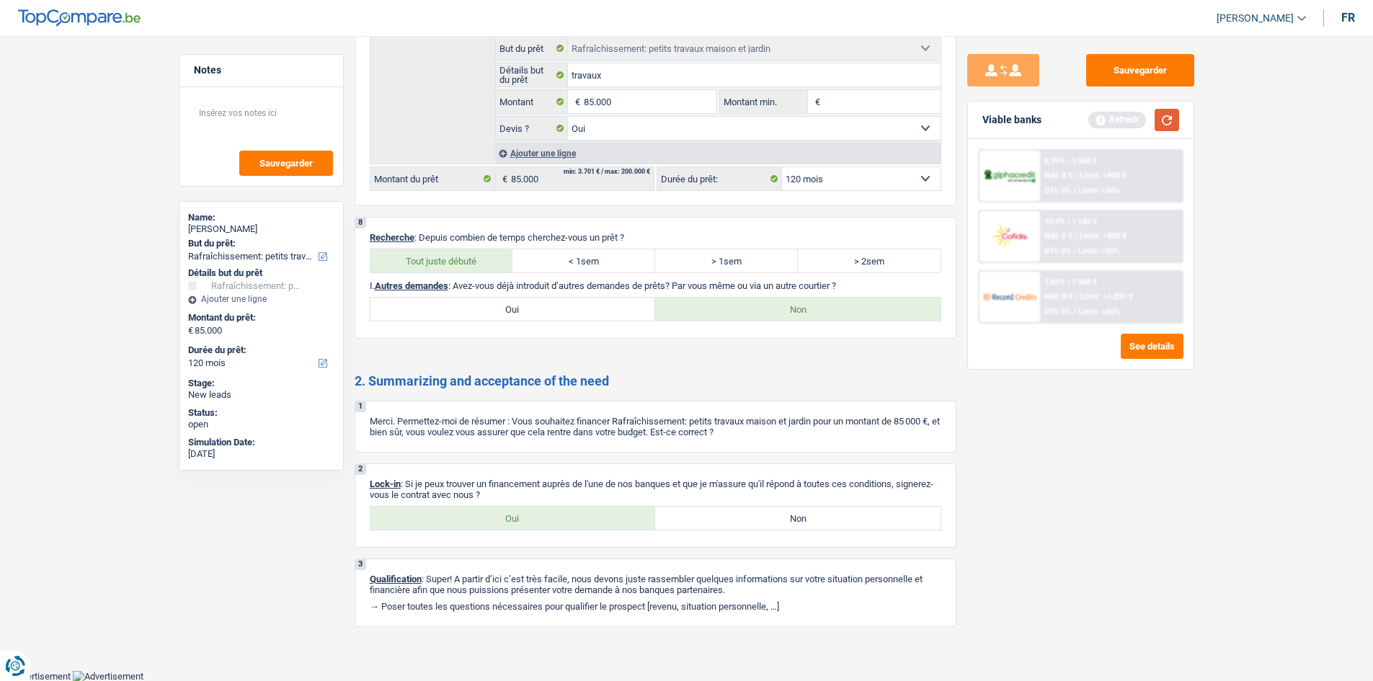
click at [601, 122] on button "button" at bounding box center [1166, 120] width 25 height 22
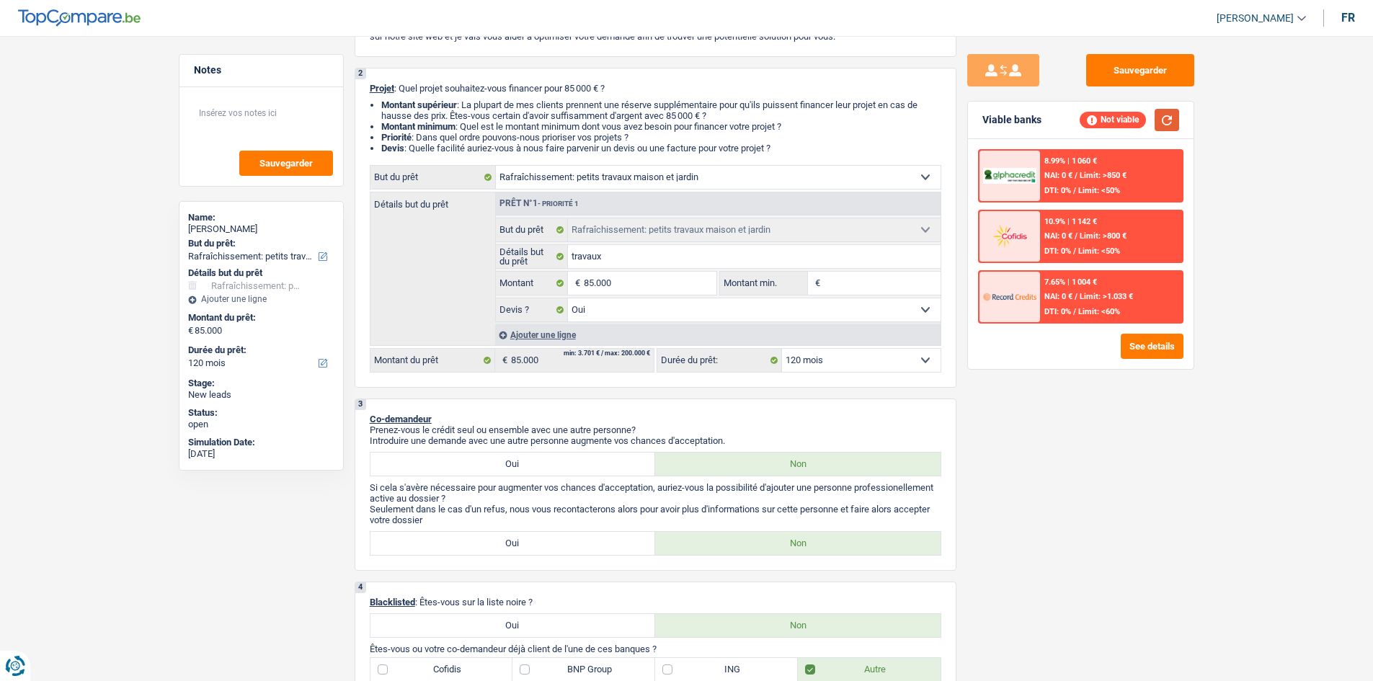
scroll to position [0, 0]
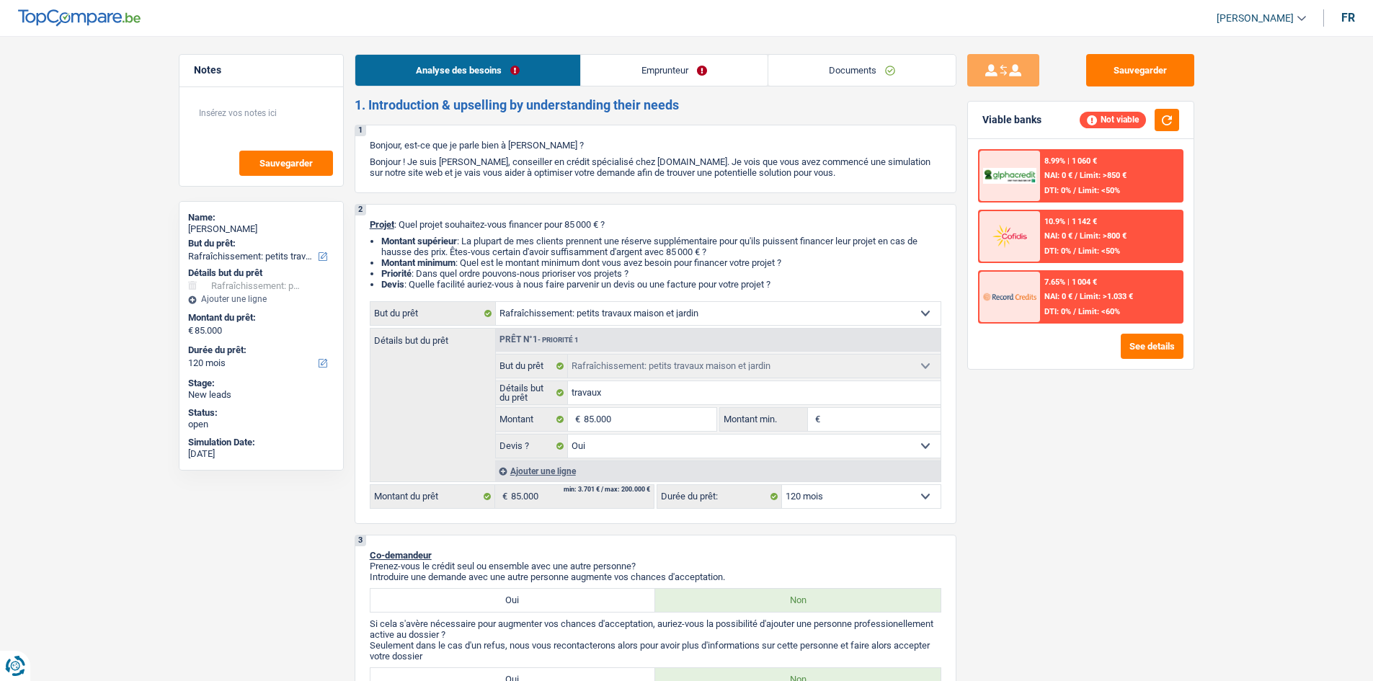
click at [601, 58] on link "Emprunteur" at bounding box center [674, 70] width 187 height 31
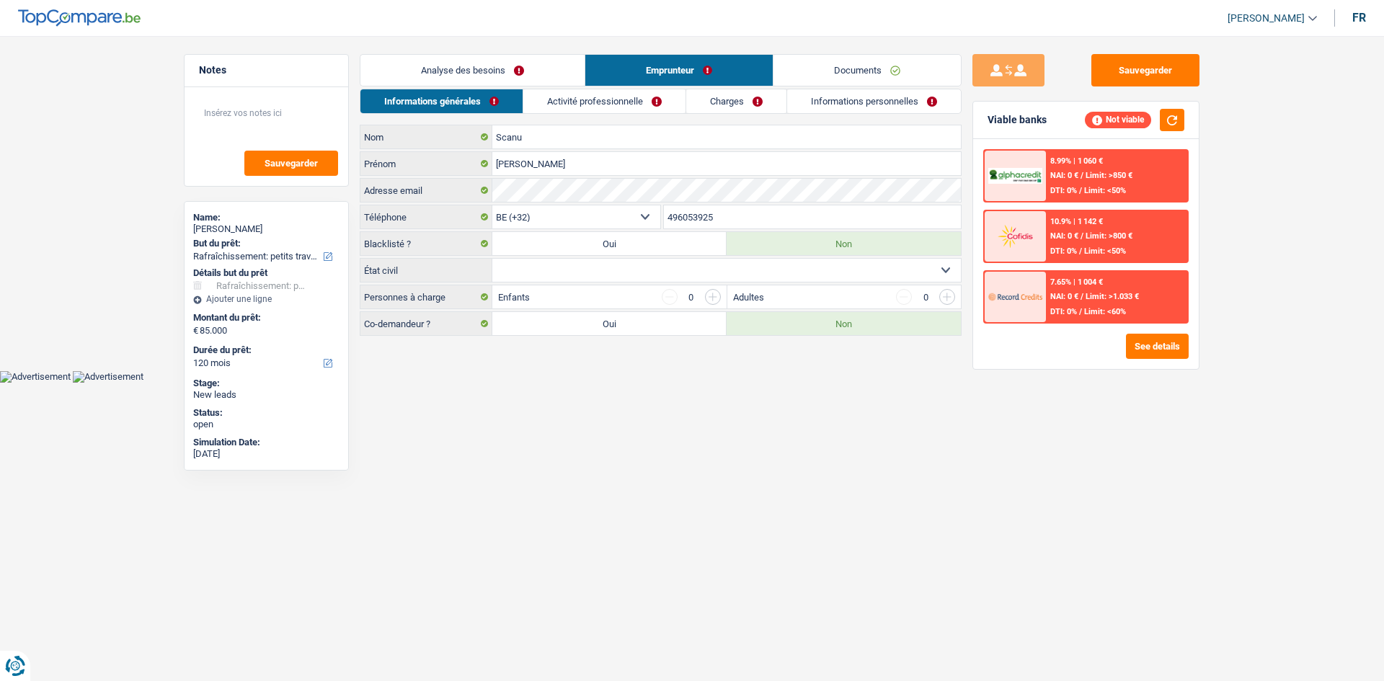
click at [579, 263] on select "Célibataire Marié(e) Cohabitant(e) légal(e) Divorcé(e) Veuf(ve) Séparé (de fait…" at bounding box center [726, 270] width 468 height 23
select select "married"
click at [492, 259] on select "Célibataire Marié(e) Cohabitant(e) légal(e) Divorcé(e) Veuf(ve) Séparé (de fait…" at bounding box center [726, 270] width 468 height 23
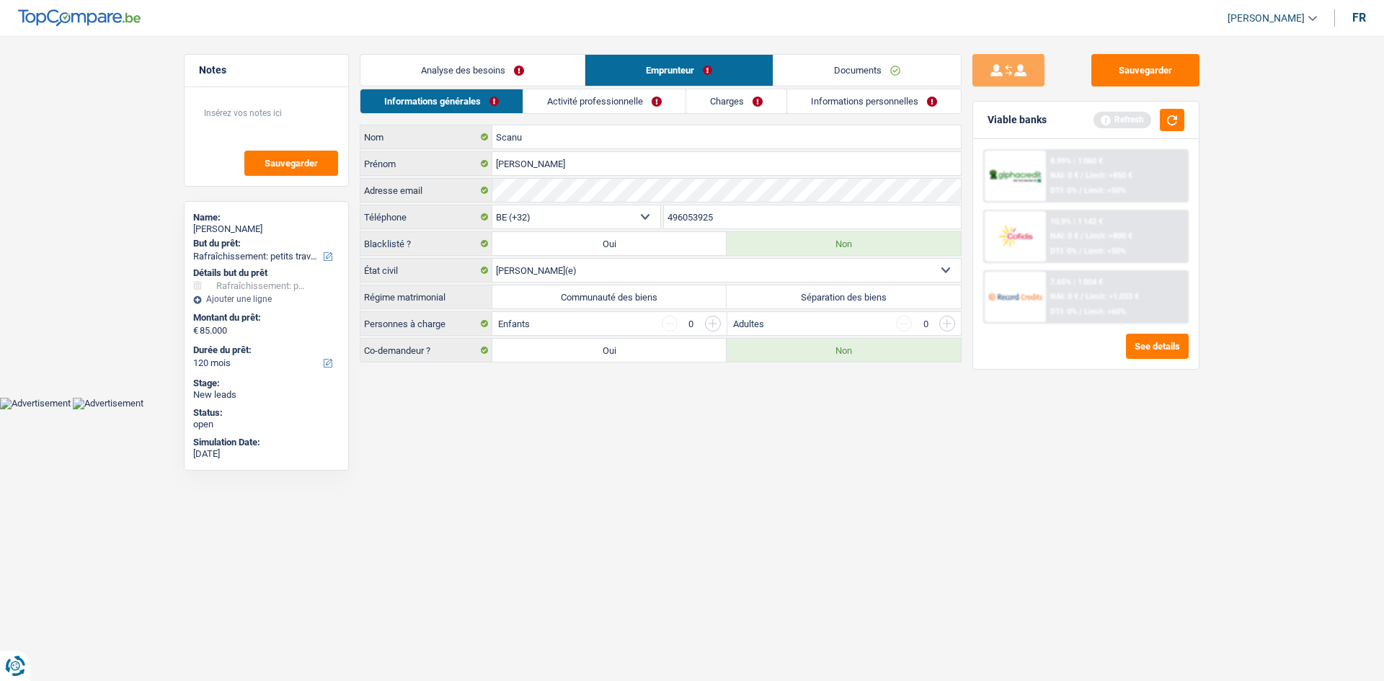
click at [601, 290] on label "Séparation des biens" at bounding box center [843, 296] width 234 height 23
click at [601, 290] on input "Séparation des biens" at bounding box center [843, 296] width 234 height 23
radio input "true"
click at [601, 102] on link "Activité professionnelle" at bounding box center [605, 101] width 162 height 24
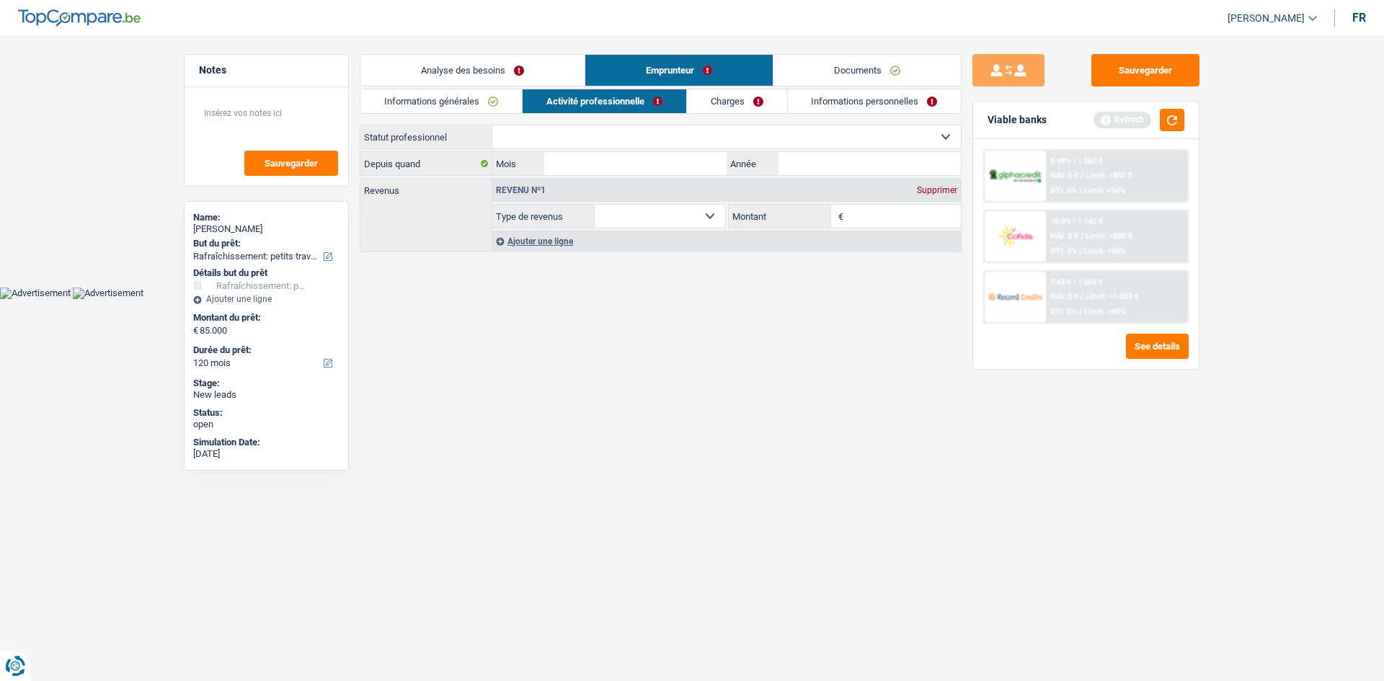
click at [601, 134] on select "Ouvrier Employé privé Employé public Invalide Indépendant Pensionné Chômeur Mut…" at bounding box center [726, 136] width 468 height 23
select select "privateEmployee"
click at [492, 125] on select "Ouvrier Employé privé Employé public Invalide Indépendant Pensionné Chômeur Mut…" at bounding box center [726, 136] width 468 height 23
select select "netSalary"
select select "mealVouchers"
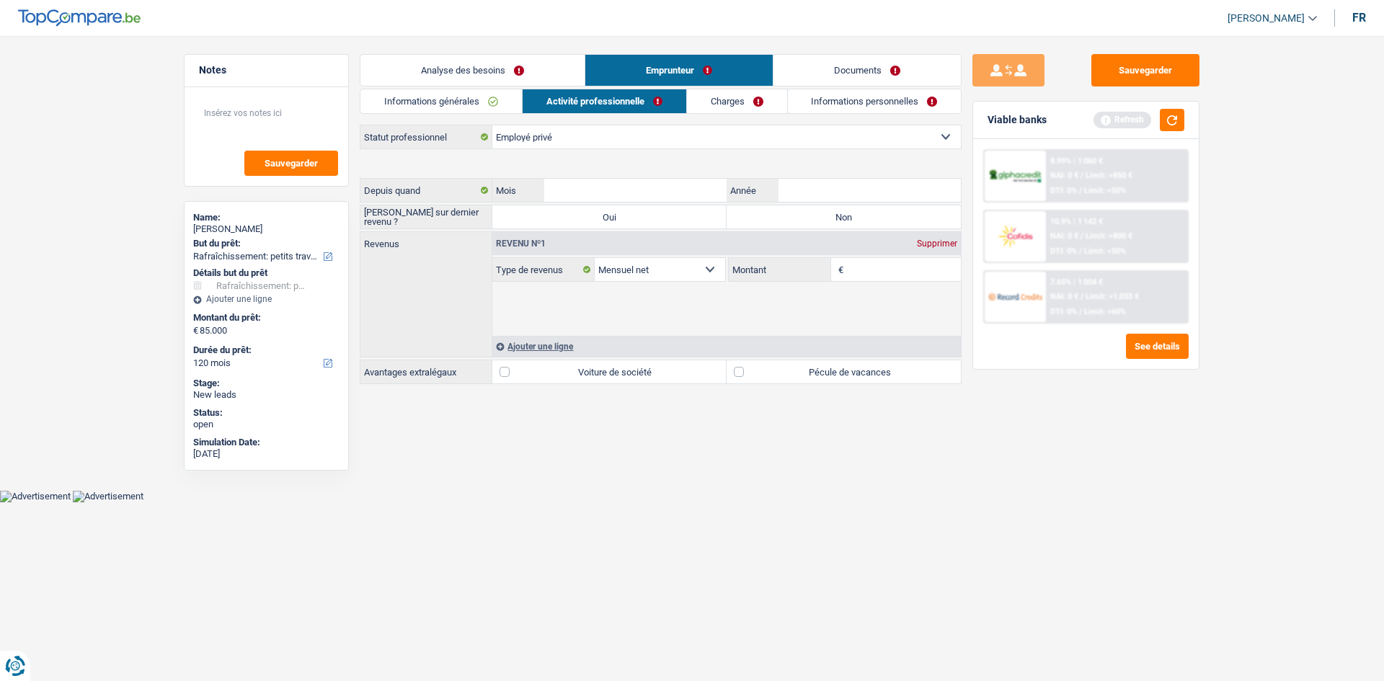
select select "netSalary"
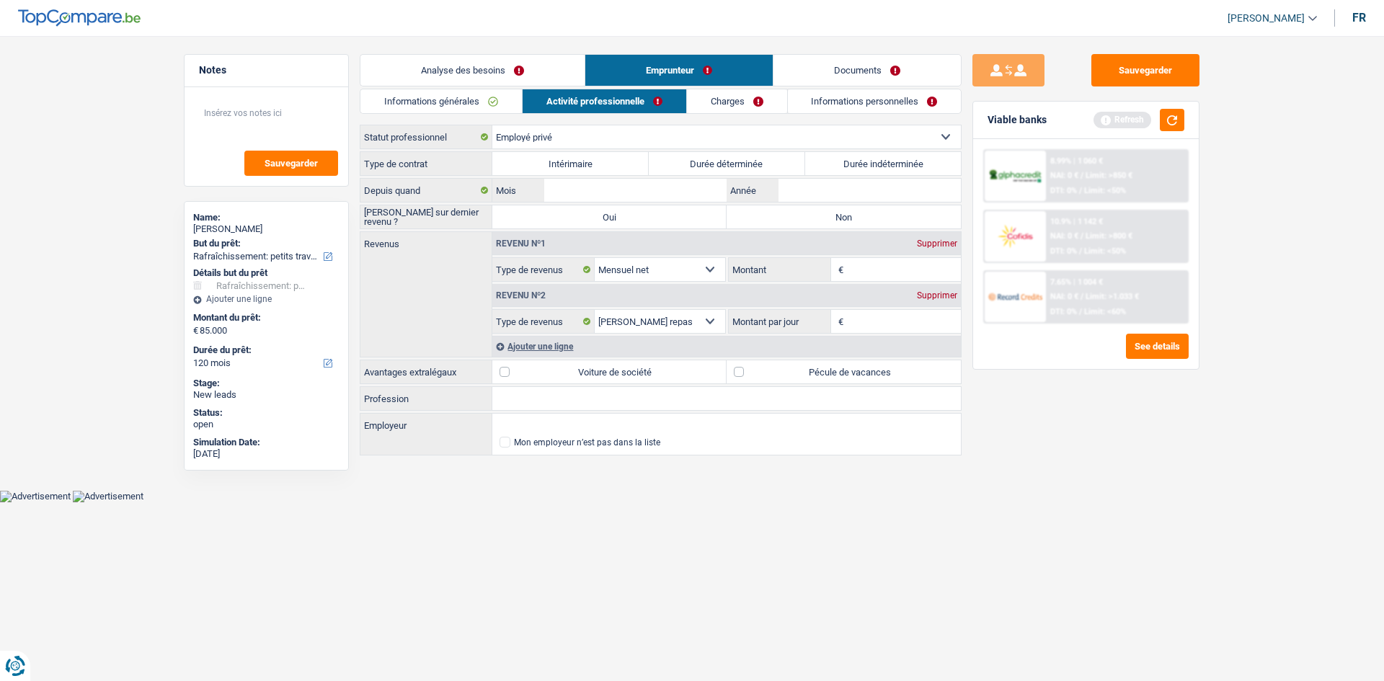
click at [601, 163] on label "Durée indéterminée" at bounding box center [883, 163] width 156 height 23
click at [601, 163] on input "Durée indéterminée" at bounding box center [883, 163] width 156 height 23
radio input "true"
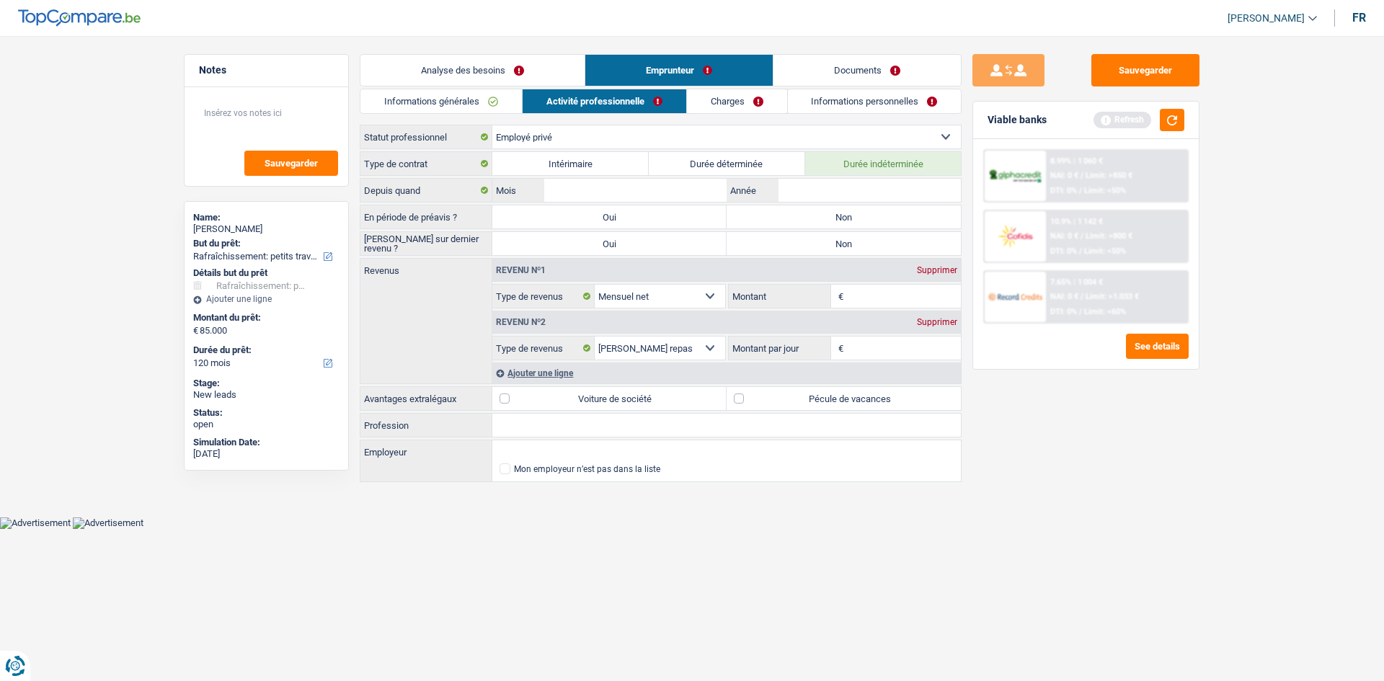
click at [601, 226] on label "Non" at bounding box center [843, 216] width 234 height 23
click at [601, 226] on input "Non" at bounding box center [843, 216] width 234 height 23
radio input "true"
click at [601, 244] on label "Non" at bounding box center [843, 243] width 234 height 23
click at [601, 244] on input "Non" at bounding box center [843, 243] width 234 height 23
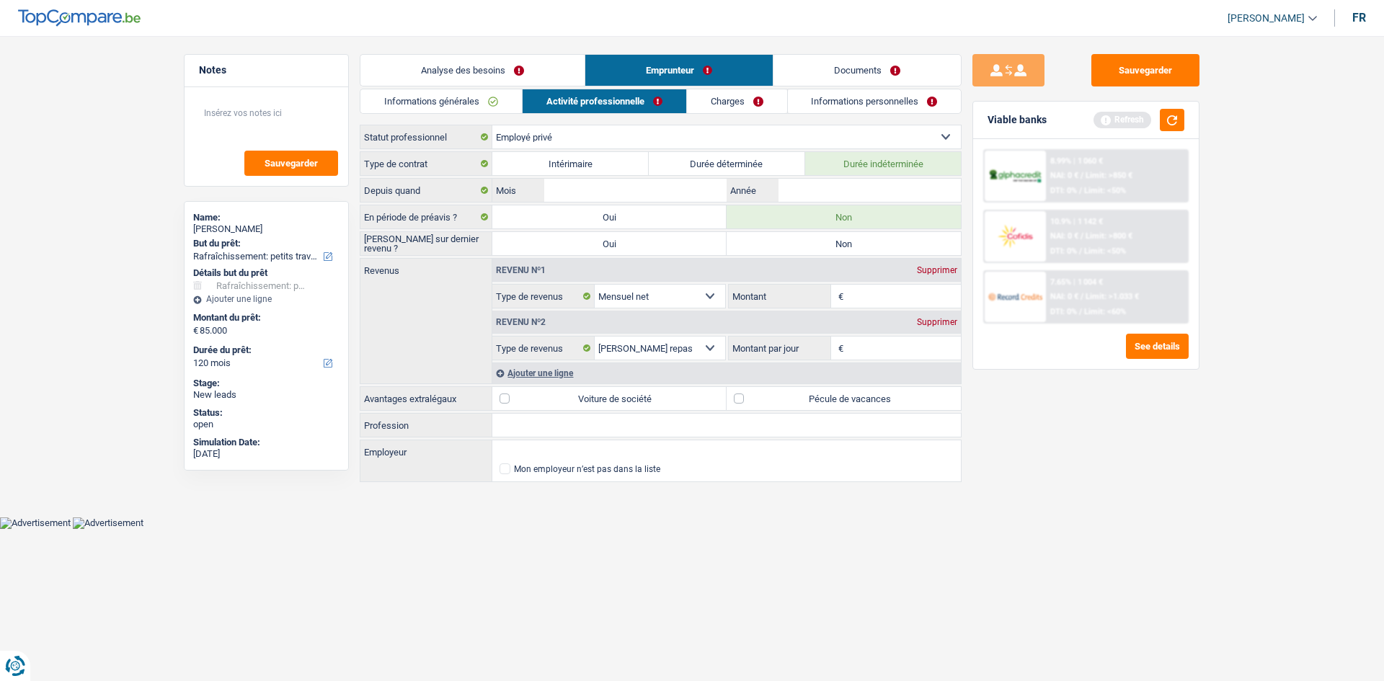
radio input "true"
click at [584, 320] on input "Profession" at bounding box center [726, 425] width 468 height 23
type input "Infirmière"
click at [601, 192] on input "Année" at bounding box center [869, 190] width 182 height 23
type input "2020"
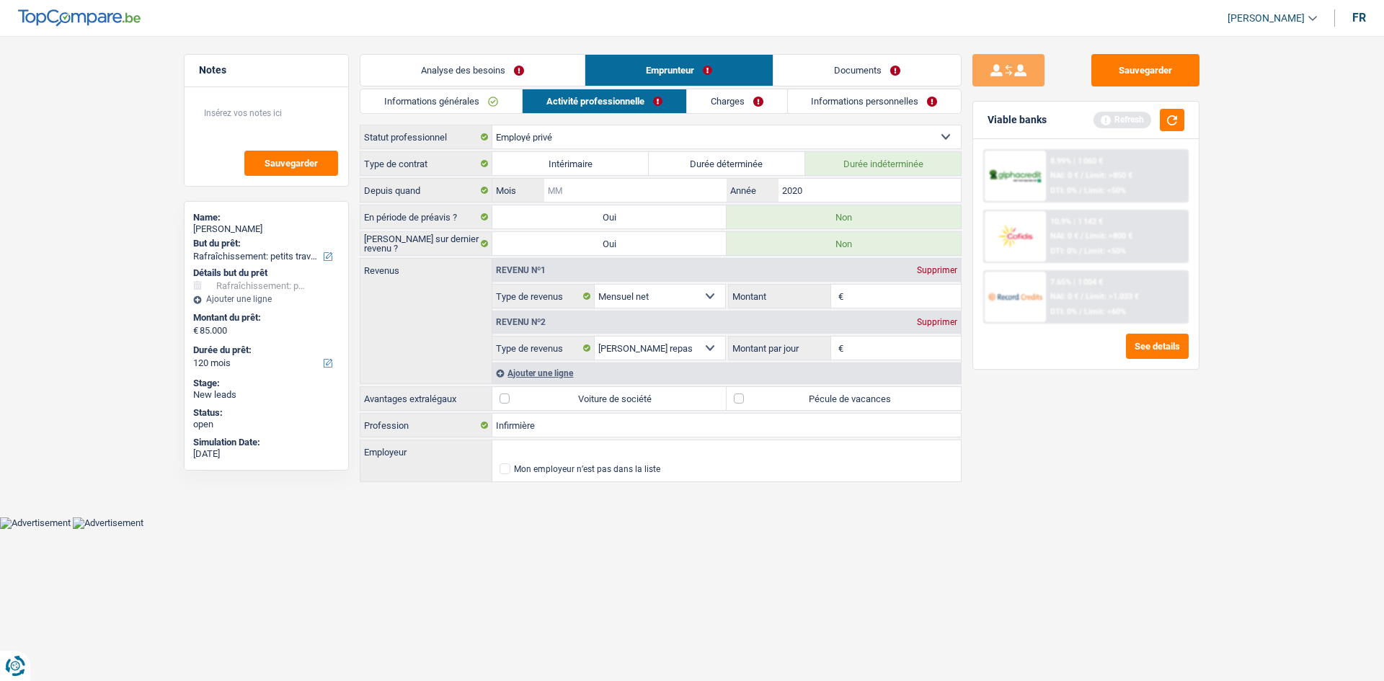
click at [601, 192] on input "Mois" at bounding box center [635, 190] width 182 height 23
type input "7"
drag, startPoint x: 1168, startPoint y: 492, endPoint x: 849, endPoint y: 385, distance: 336.8
click at [601, 320] on div "Sauvegarder Viable banks Refresh 8.99% | 1 060 € NAI: 0 € / Limit: >850 € DTI: …" at bounding box center [1085, 354] width 249 height 600
click at [601, 293] on input "Montant" at bounding box center [904, 296] width 115 height 23
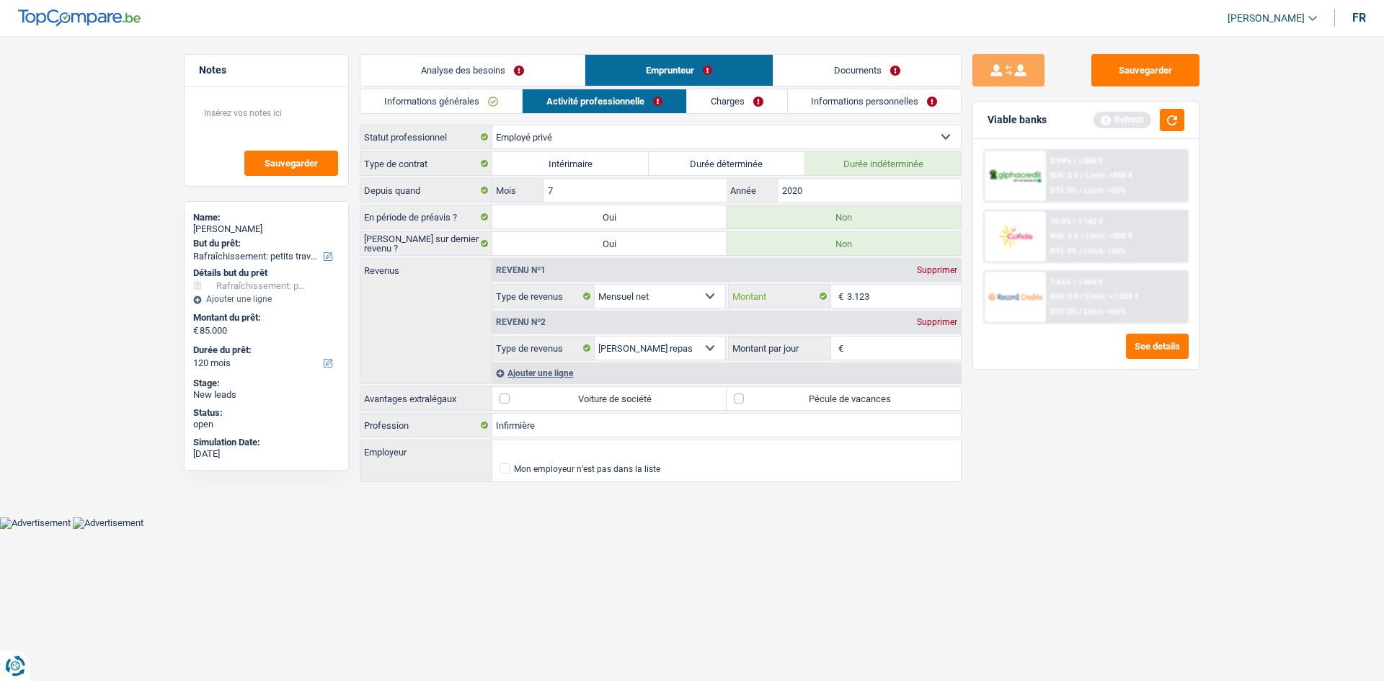
type input "3.123"
click at [601, 320] on div "Sauvegarder Viable banks Refresh 8.99% | 1 060 € NAI: 0 € / Limit: >850 € DTI: …" at bounding box center [1085, 354] width 249 height 600
click at [601, 320] on input "Montant par jour" at bounding box center [904, 348] width 115 height 23
type input "8,0"
click at [601, 320] on main "Notes Sauvegarder Name: [PERSON_NAME] But du prêt: Confort maison: meubles, tex…" at bounding box center [692, 269] width 1384 height 495
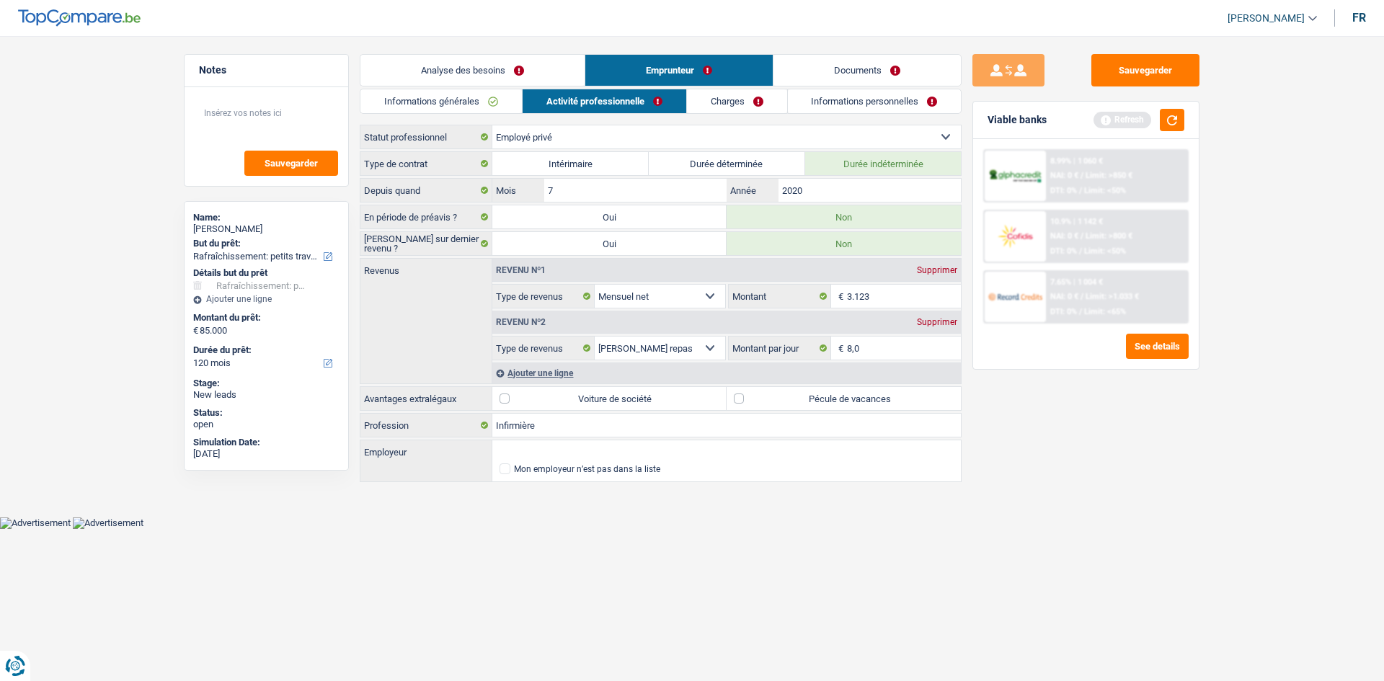
click at [476, 107] on link "Informations générales" at bounding box center [440, 101] width 161 height 24
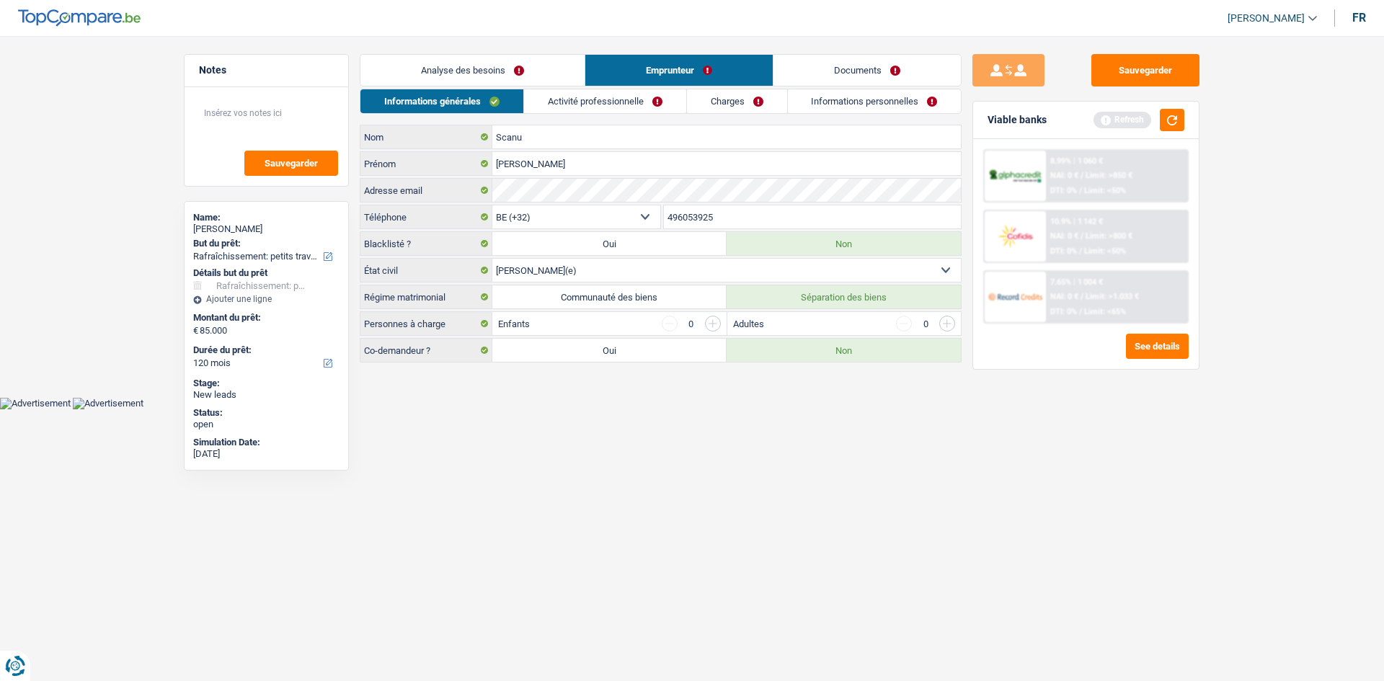
click at [601, 112] on link "Activité professionnelle" at bounding box center [605, 101] width 162 height 24
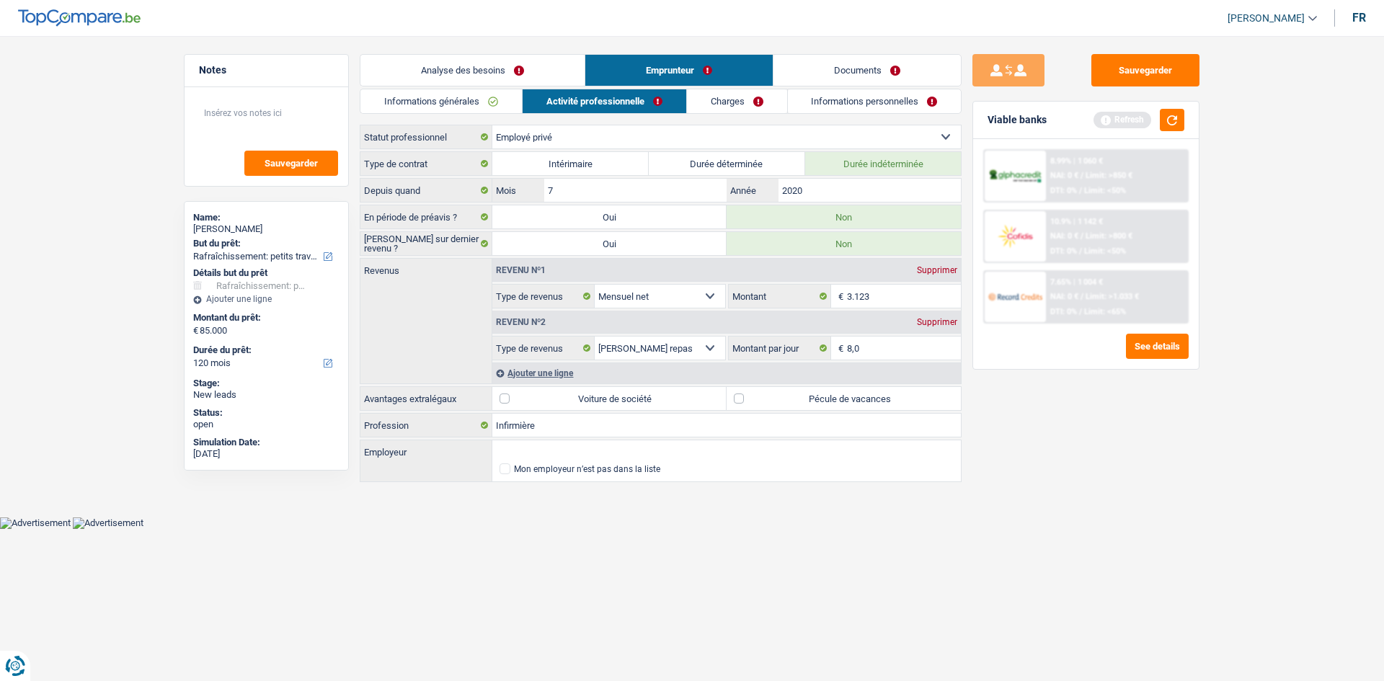
click at [601, 320] on label "Pécule de vacances" at bounding box center [843, 398] width 234 height 23
click at [601, 320] on input "Pécule de vacances" at bounding box center [843, 398] width 234 height 23
checkbox input "true"
click at [601, 320] on div "Sauvegarder Viable banks Refresh 8.99% | 1 060 € NAI: 0 € / Limit: >850 € DTI: …" at bounding box center [1085, 354] width 249 height 600
click at [601, 320] on input "Employeur" at bounding box center [726, 451] width 468 height 23
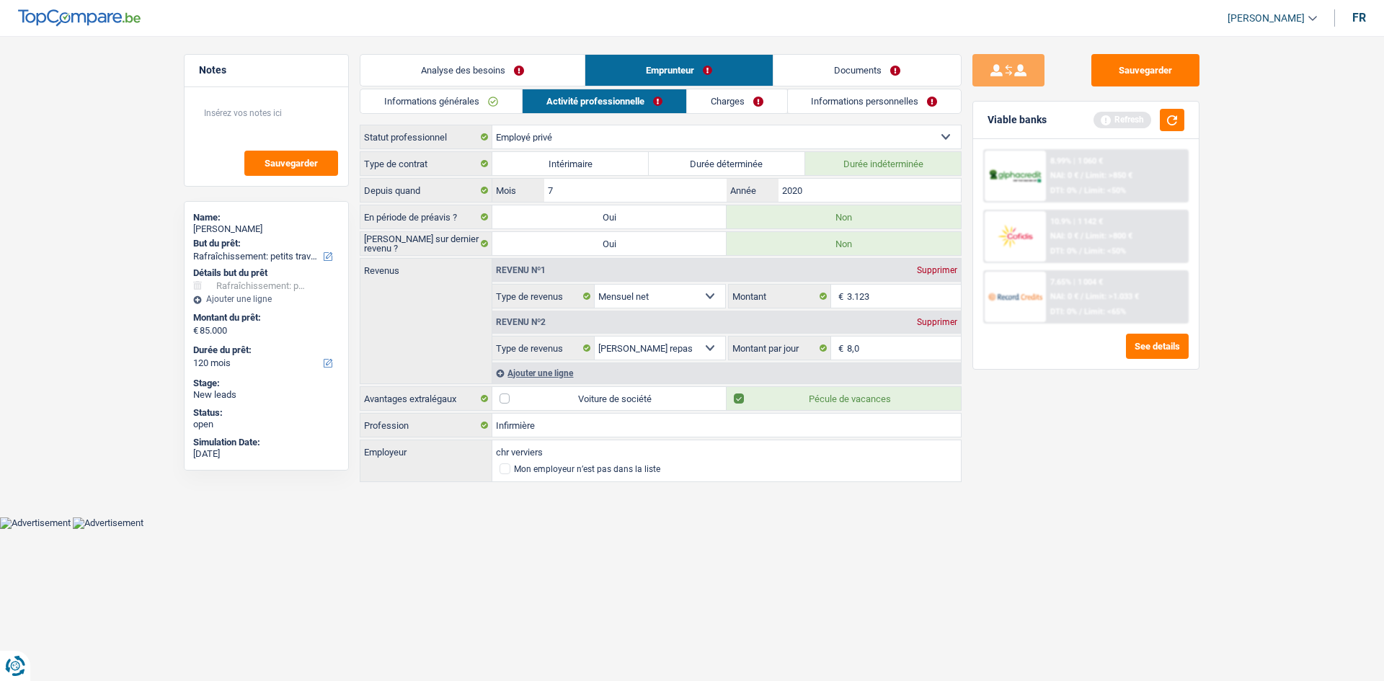
type input "chr verviers"
click at [601, 104] on link "Charges" at bounding box center [737, 101] width 100 height 24
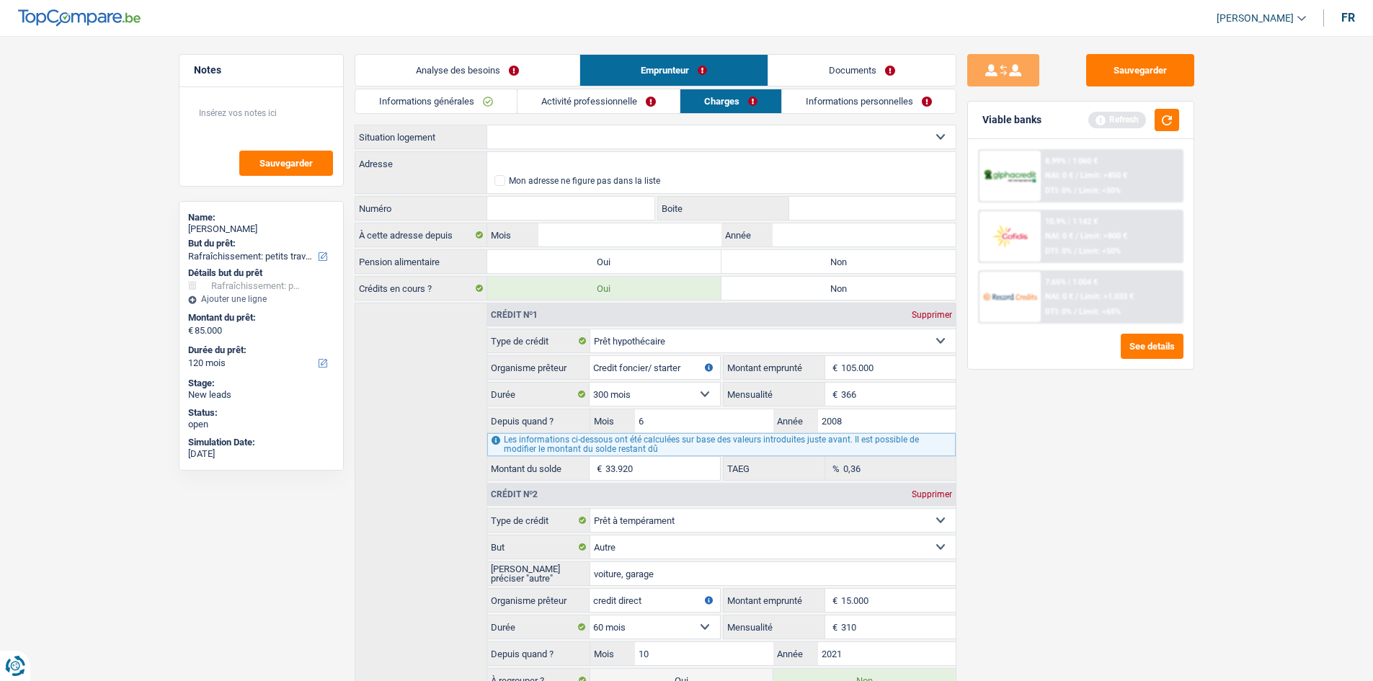
click at [601, 138] on select "Locataire Propriétaire avec prêt hypothécaire Propriétaire sans prêt hypothécai…" at bounding box center [721, 136] width 468 height 23
select select "ownerWithMortgage"
click at [487, 125] on select "Locataire Propriétaire avec prêt hypothécaire Propriétaire sans prêt hypothécai…" at bounding box center [721, 136] width 468 height 23
click at [601, 153] on input "Adresse" at bounding box center [721, 163] width 468 height 23
click at [601, 263] on label "Non" at bounding box center [838, 261] width 234 height 23
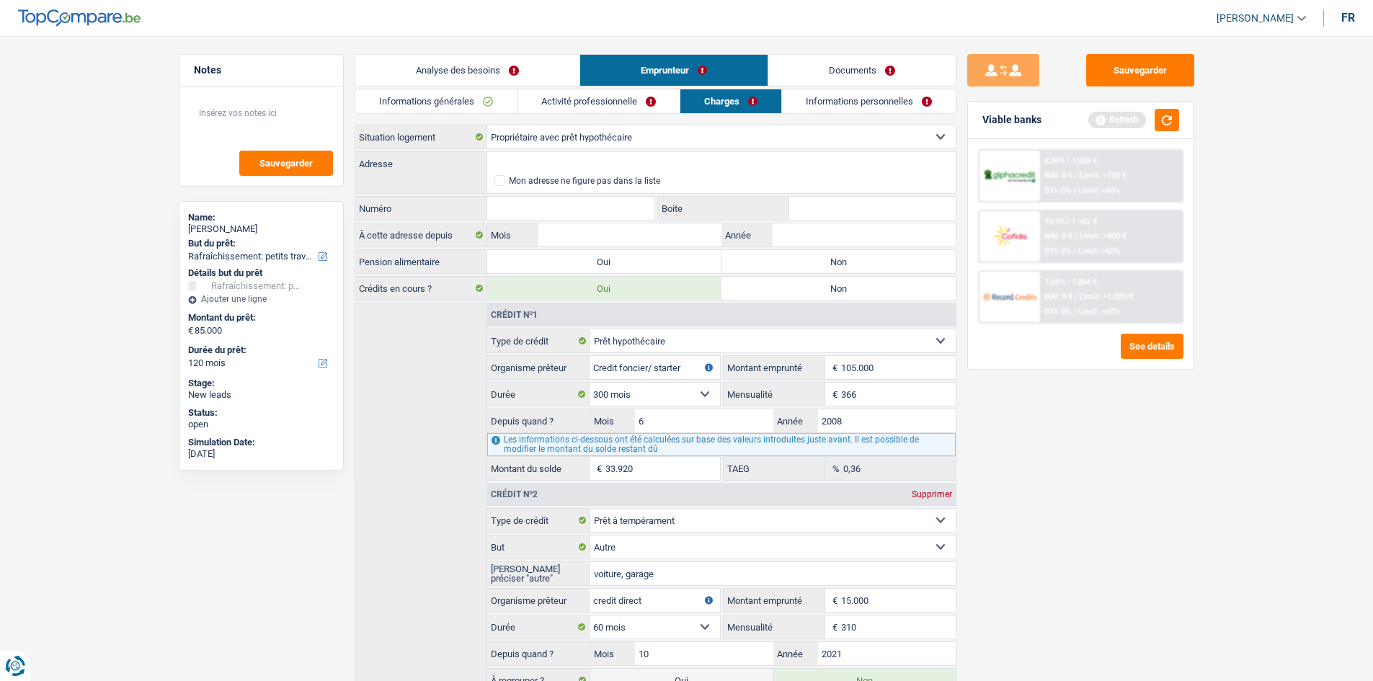
click at [601, 263] on input "Non" at bounding box center [838, 261] width 234 height 23
radio input "true"
click at [601, 162] on input "Adresse" at bounding box center [721, 163] width 468 height 23
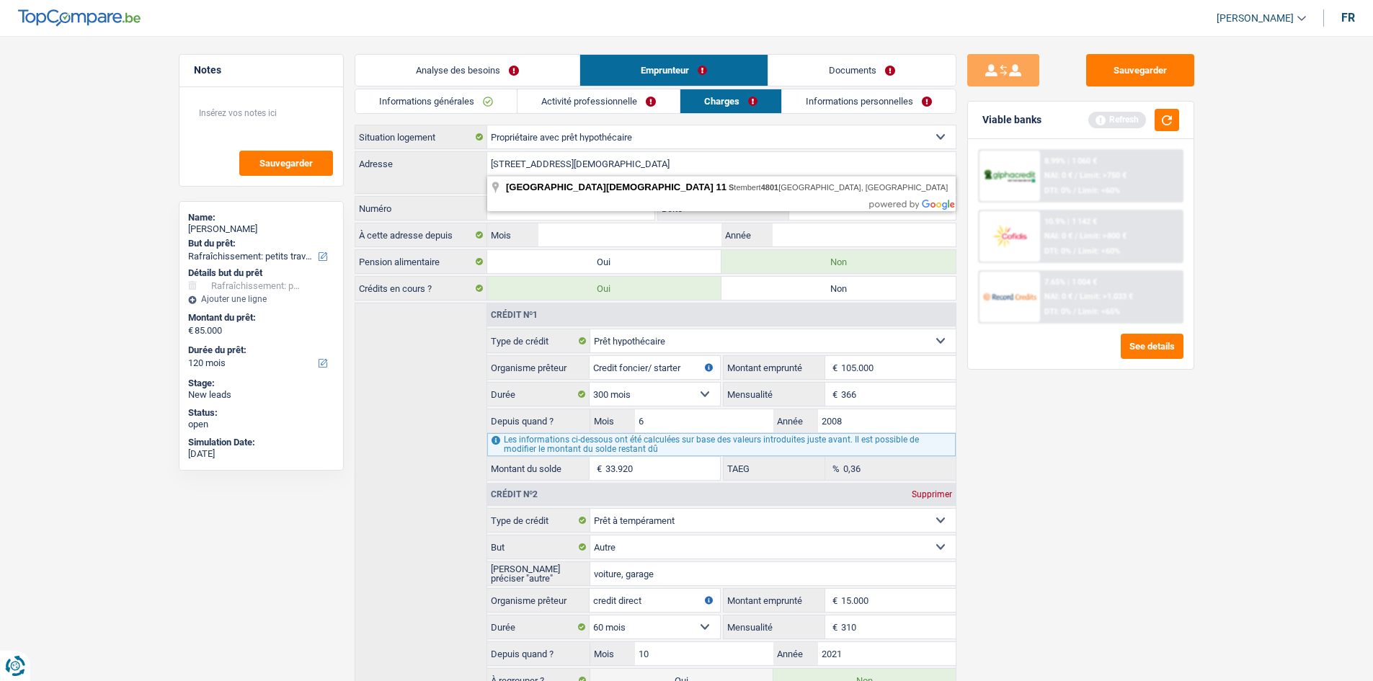
drag, startPoint x: 670, startPoint y: 182, endPoint x: 703, endPoint y: 185, distance: 33.3
type input "[STREET_ADDRESS][DEMOGRAPHIC_DATA]"
type input "11"
drag, startPoint x: 809, startPoint y: 240, endPoint x: 823, endPoint y: 243, distance: 14.0
click at [601, 240] on input "Année" at bounding box center [864, 234] width 182 height 23
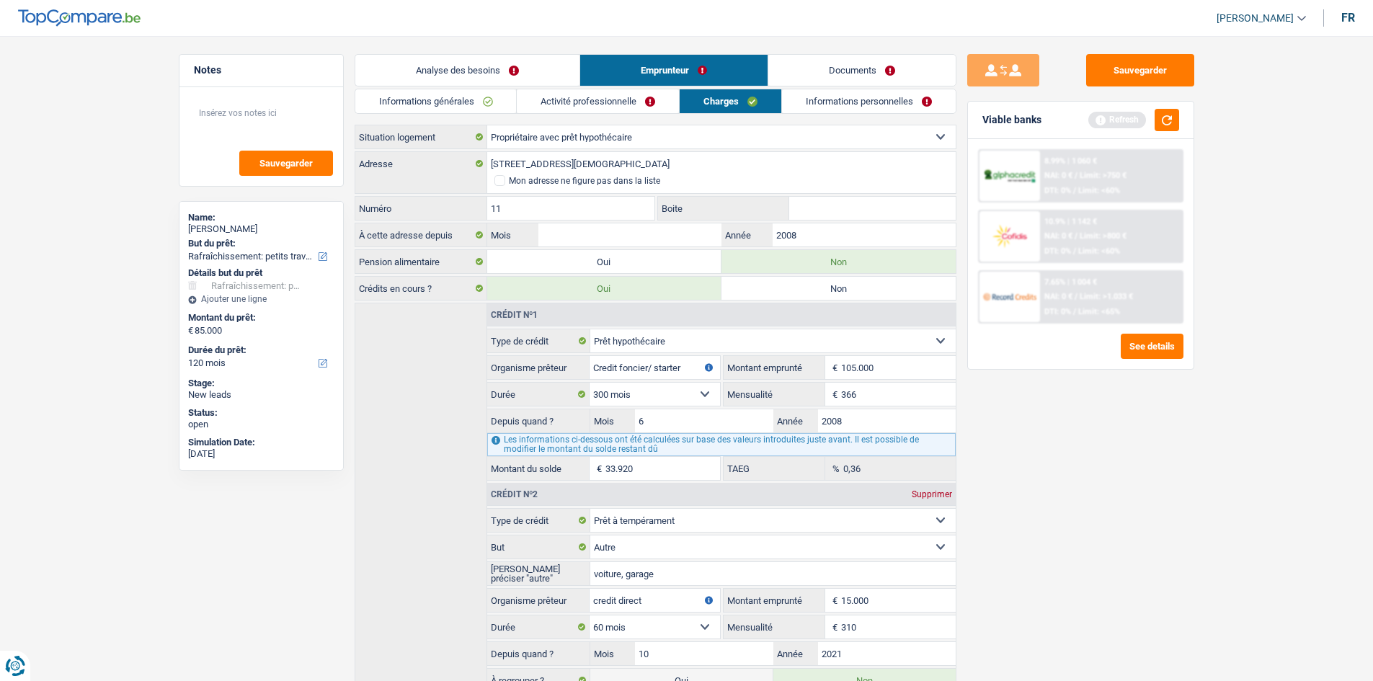
click at [601, 320] on div "Sauvegarder Viable banks Refresh 8.99% | 1 060 € NAI: 0 € / Limit: >750 € DTI: …" at bounding box center [1080, 354] width 249 height 600
click at [601, 233] on input "2008" at bounding box center [864, 234] width 182 height 23
type input "2012"
click at [601, 238] on input "Mois" at bounding box center [629, 234] width 182 height 23
type input "6"
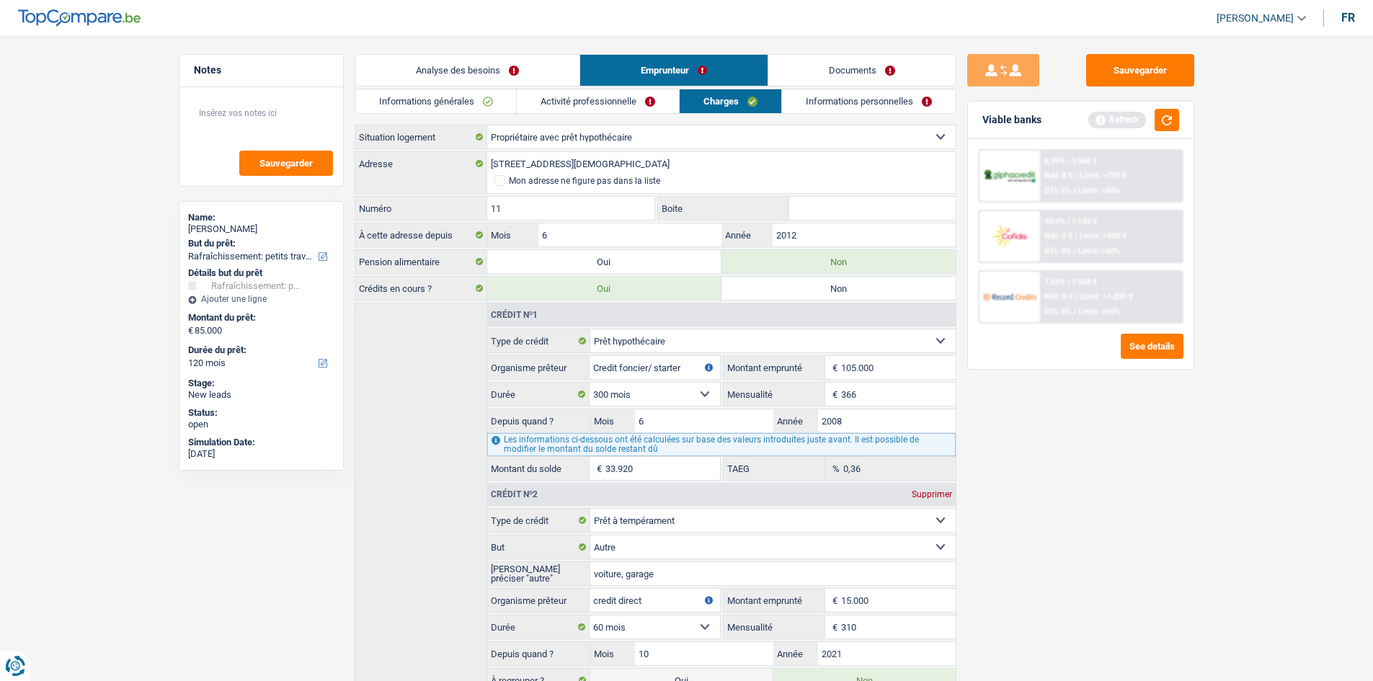
click at [601, 320] on main "Notes Sauvegarder Name: [PERSON_NAME] But du prêt: Confort maison: meubles, tex…" at bounding box center [686, 411] width 1373 height 778
click at [601, 102] on link "Informations personnelles" at bounding box center [869, 101] width 174 height 24
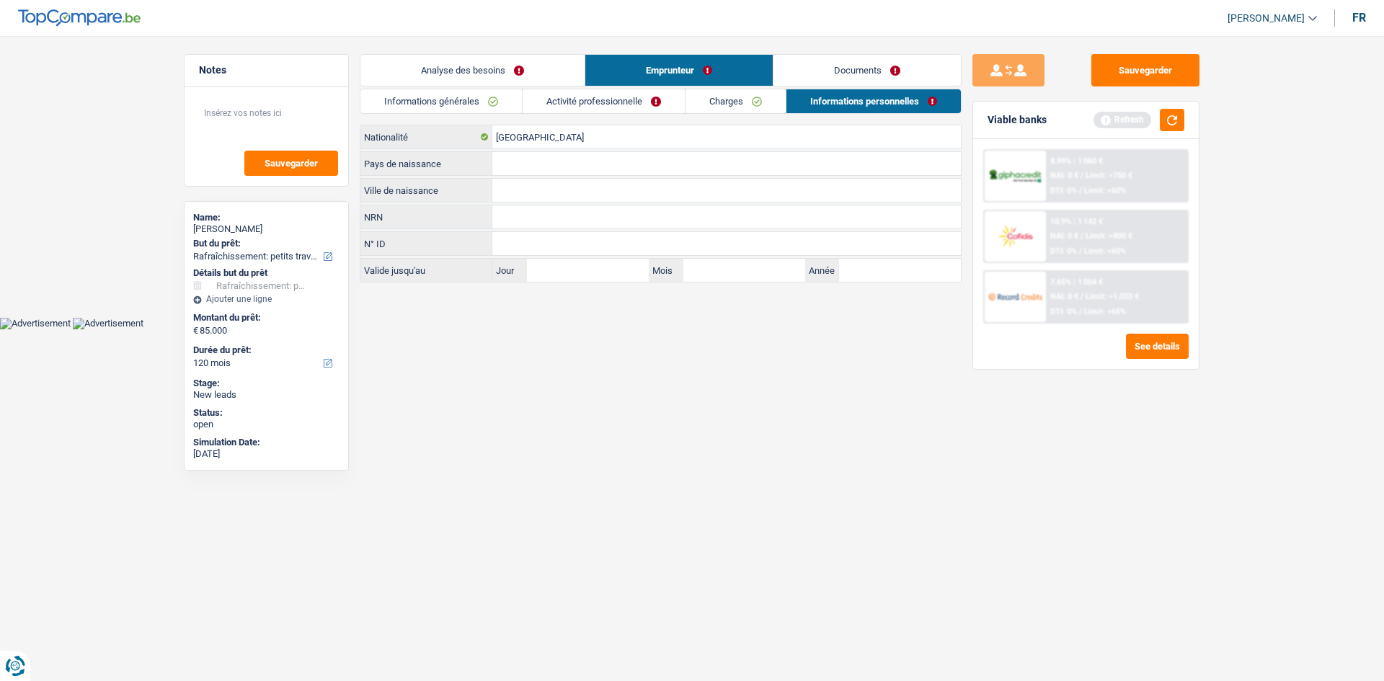
click at [520, 151] on div "Pays de naissance Tous les champs sont obligatoires. Veuillez sélectionner une …" at bounding box center [661, 163] width 602 height 25
click at [552, 161] on input "Pays de naissance" at bounding box center [726, 163] width 468 height 23
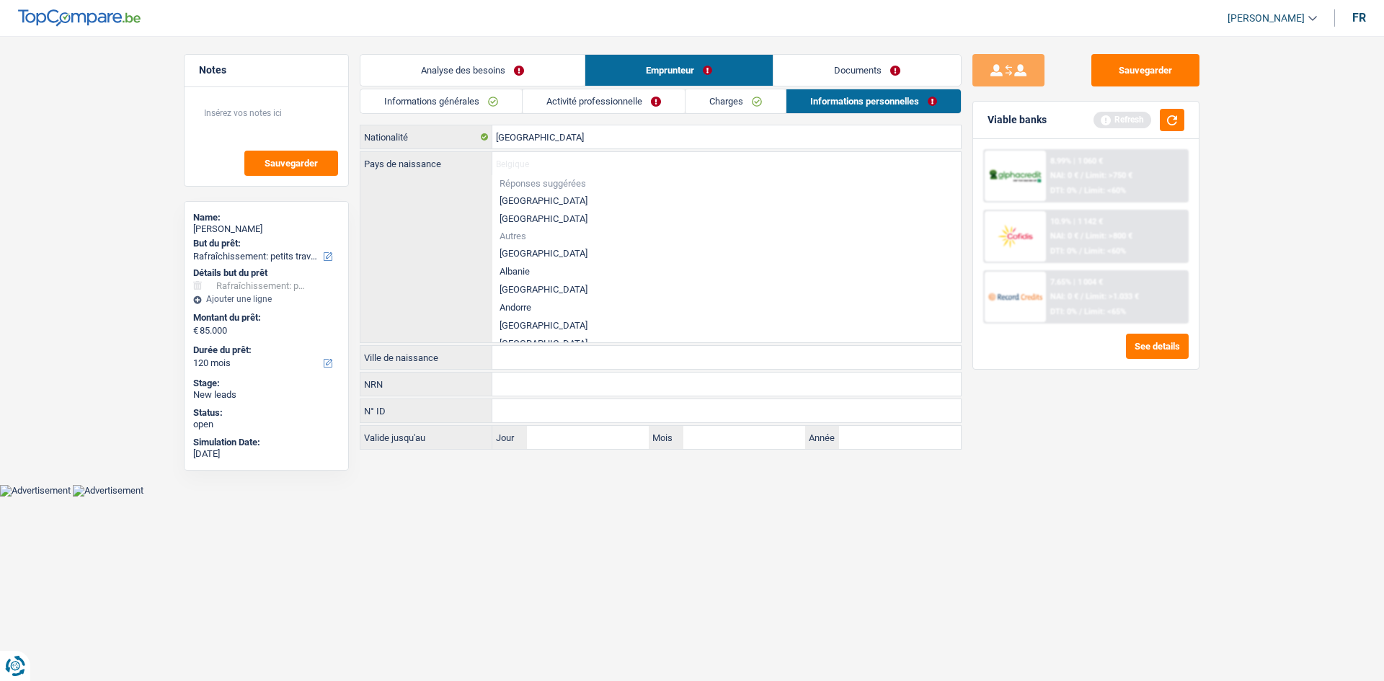
drag, startPoint x: 526, startPoint y: 199, endPoint x: 541, endPoint y: 205, distance: 16.5
click at [526, 200] on li "[GEOGRAPHIC_DATA]" at bounding box center [726, 201] width 468 height 18
type input "[GEOGRAPHIC_DATA]"
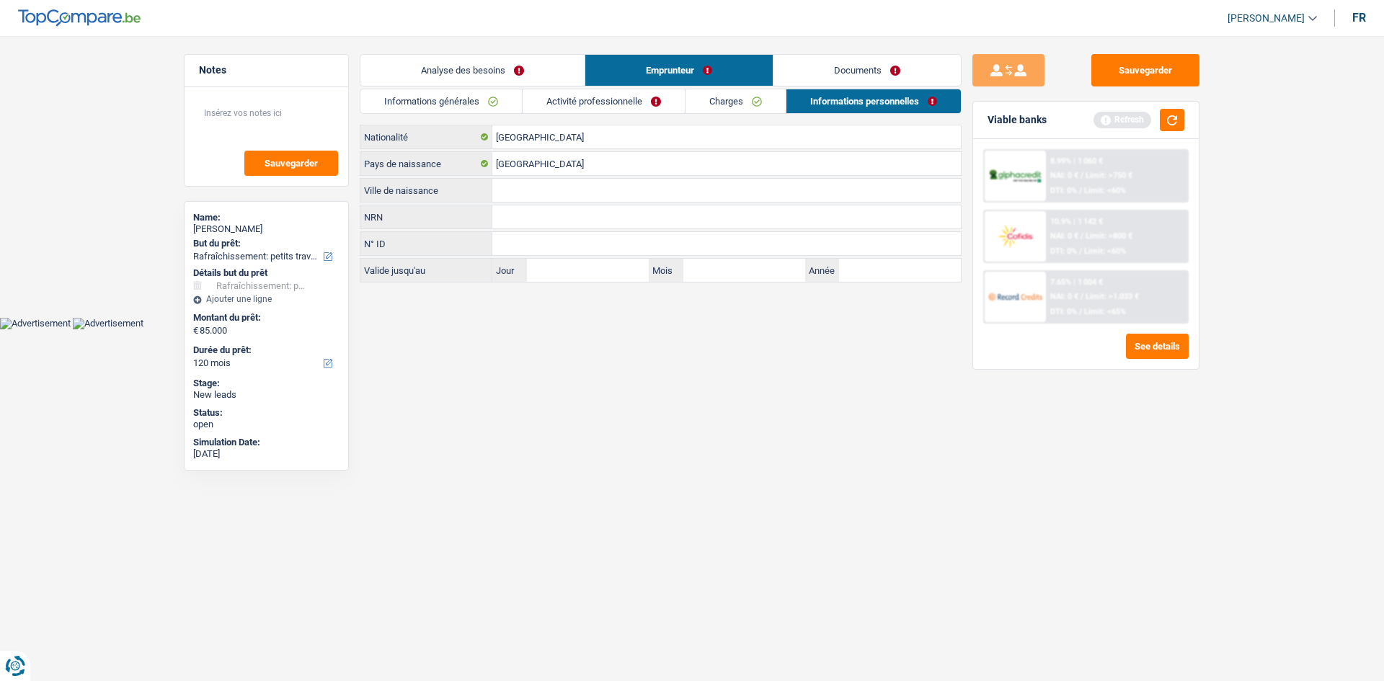
click at [563, 197] on input "Ville de naissance" at bounding box center [726, 190] width 468 height 23
type input "[GEOGRAPHIC_DATA]"
click at [601, 110] on link "Activité professionnelle" at bounding box center [603, 101] width 162 height 24
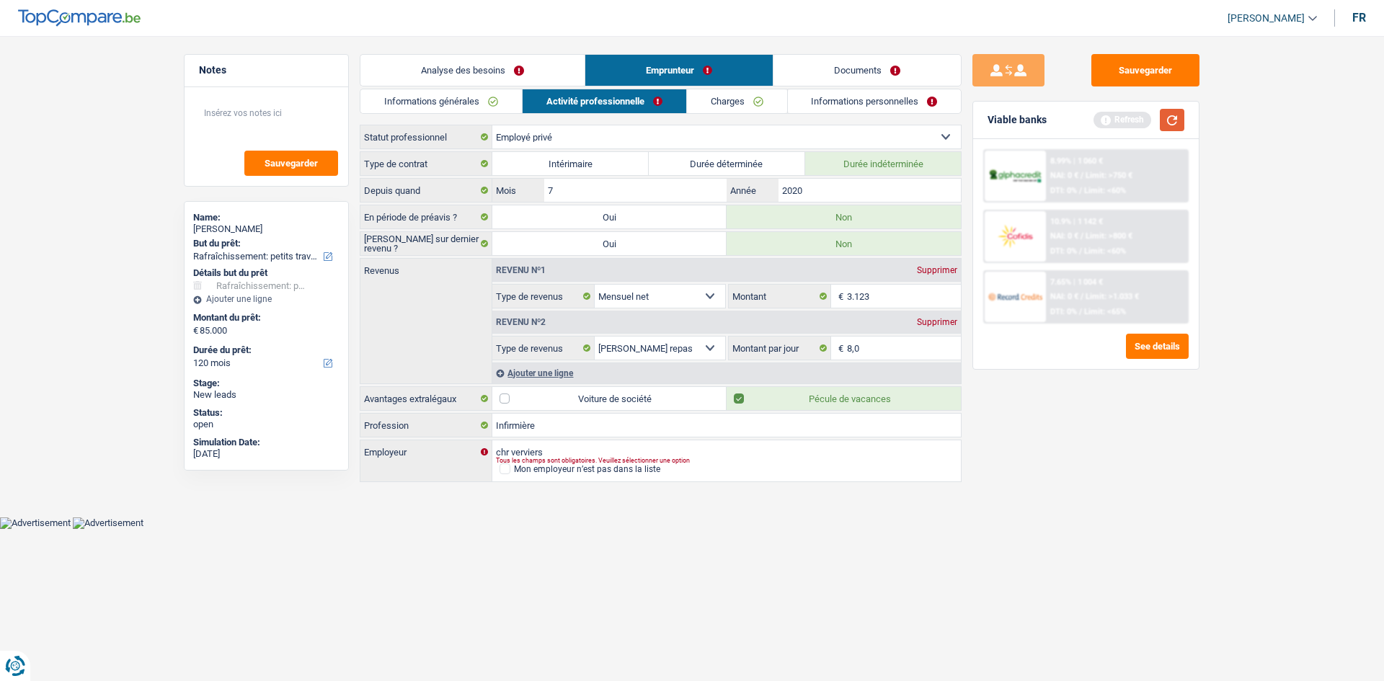
click at [601, 129] on button "button" at bounding box center [1171, 120] width 25 height 22
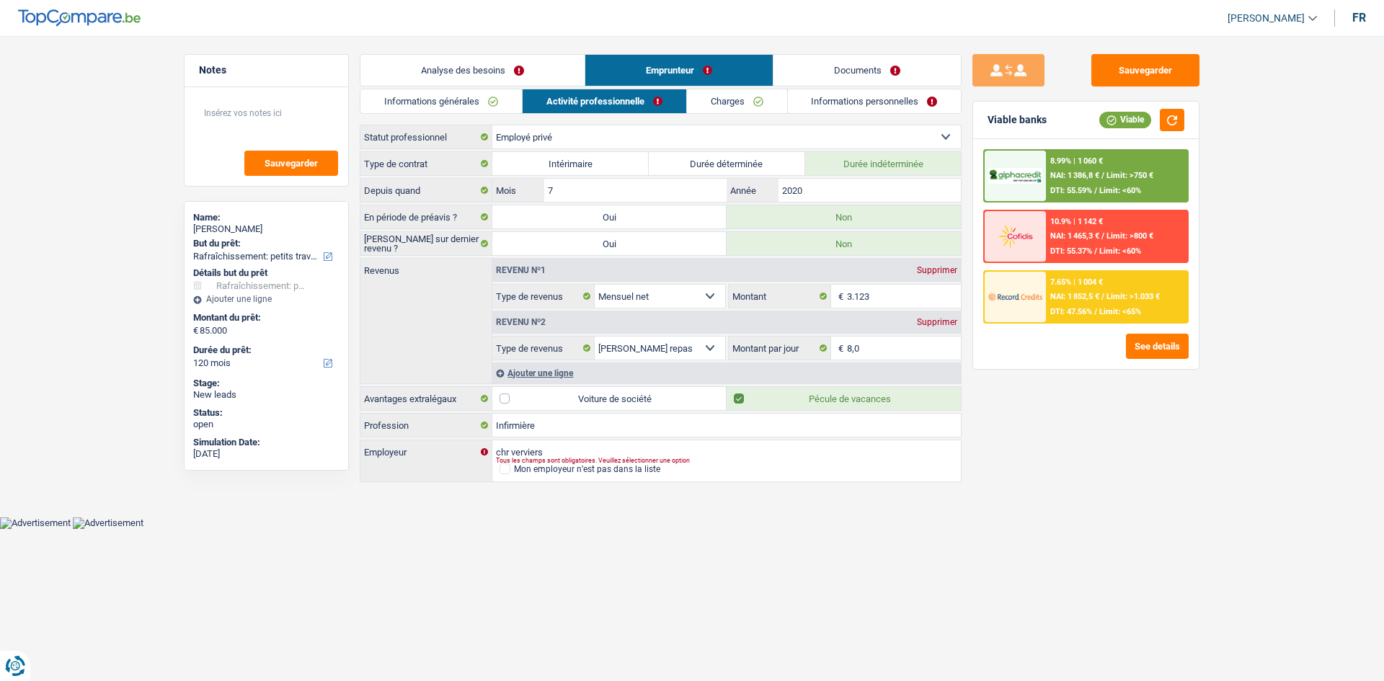
click at [601, 100] on link "Informations personnelles" at bounding box center [875, 101] width 174 height 24
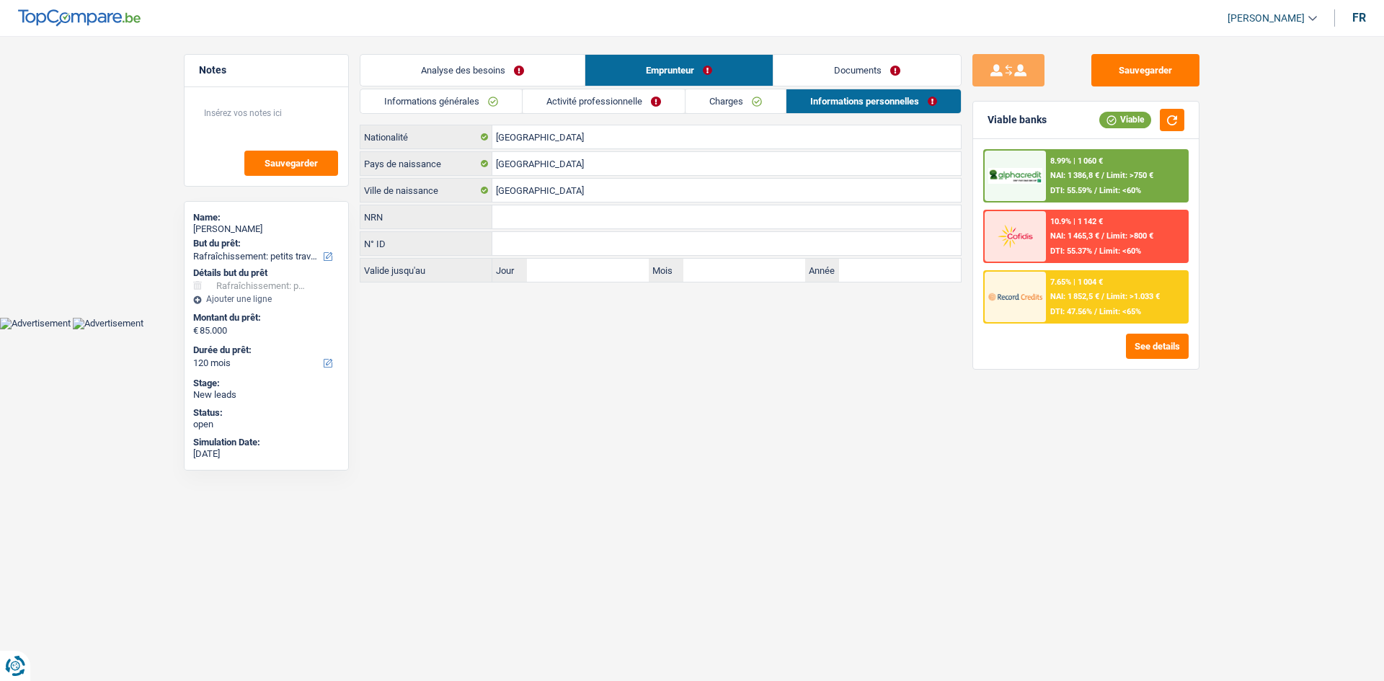
click at [601, 79] on link "Documents" at bounding box center [866, 70] width 187 height 31
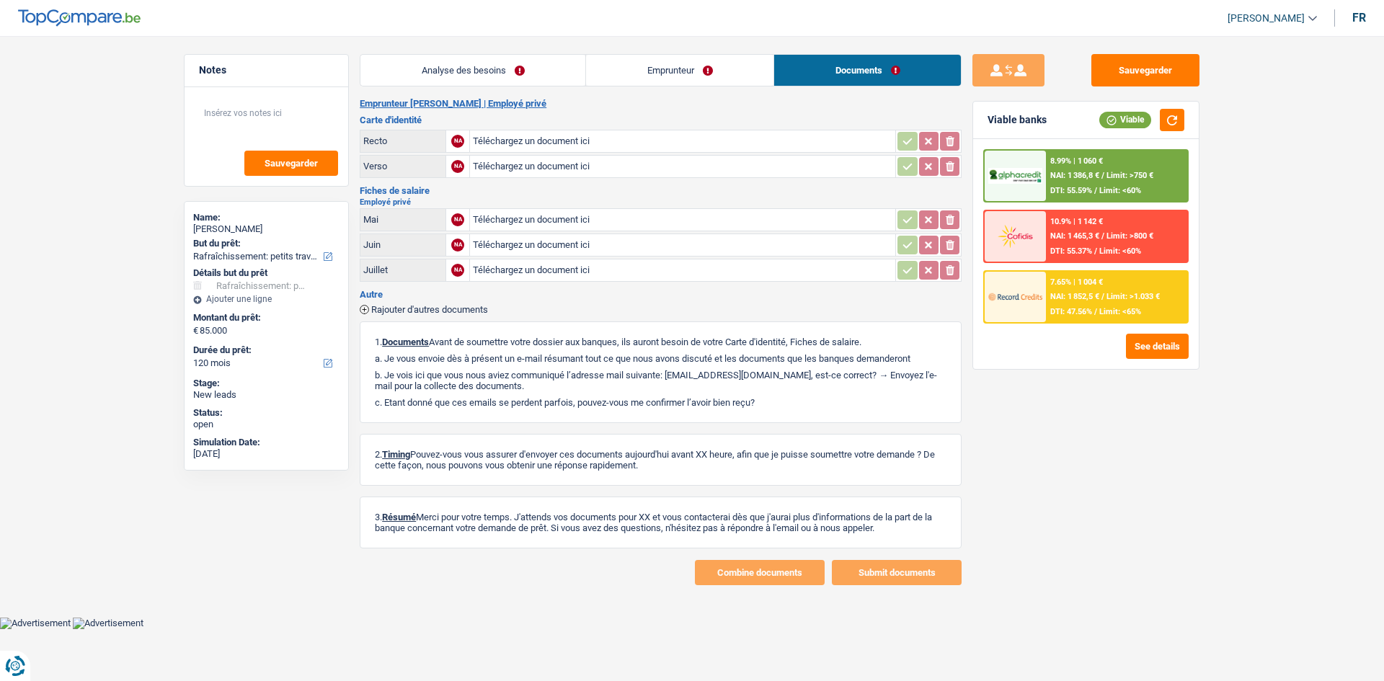
drag, startPoint x: 508, startPoint y: 67, endPoint x: 693, endPoint y: 127, distance: 193.9
click at [509, 67] on link "Analyse des besoins" at bounding box center [472, 70] width 225 height 31
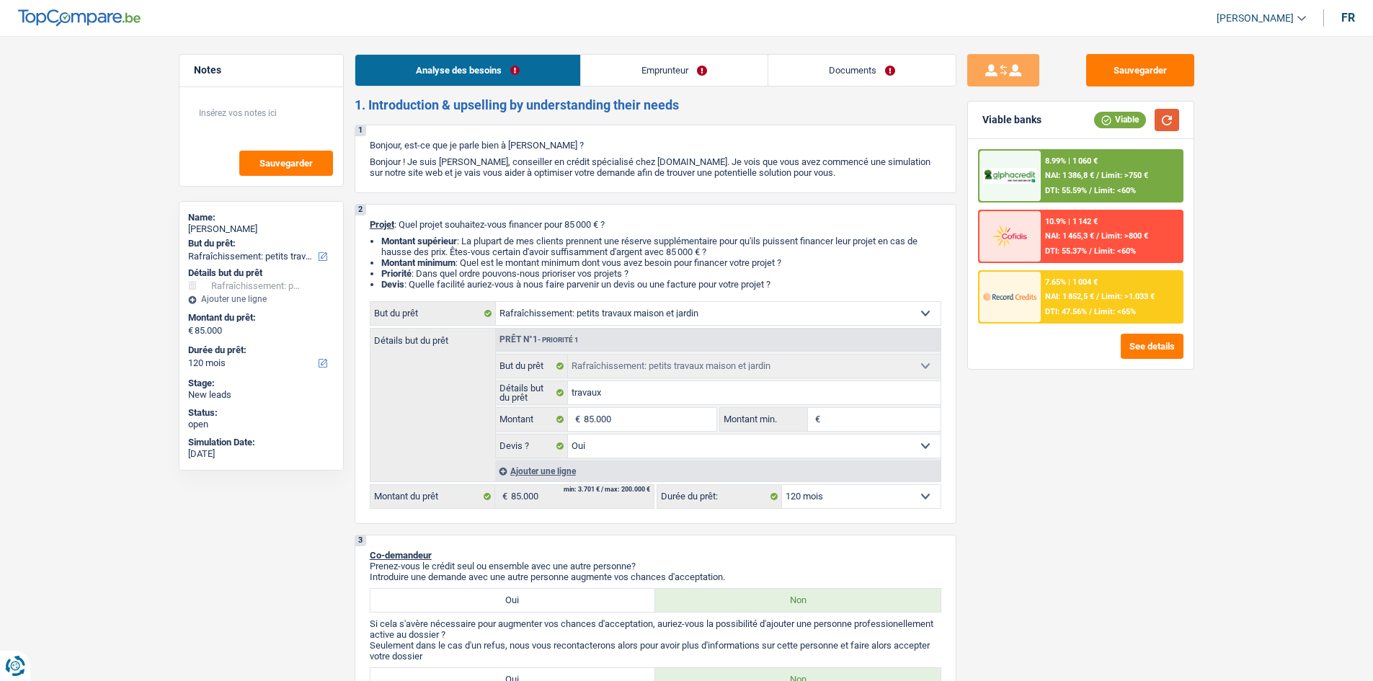
click at [601, 114] on button "button" at bounding box center [1166, 120] width 25 height 22
click at [601, 65] on link "Emprunteur" at bounding box center [674, 70] width 187 height 31
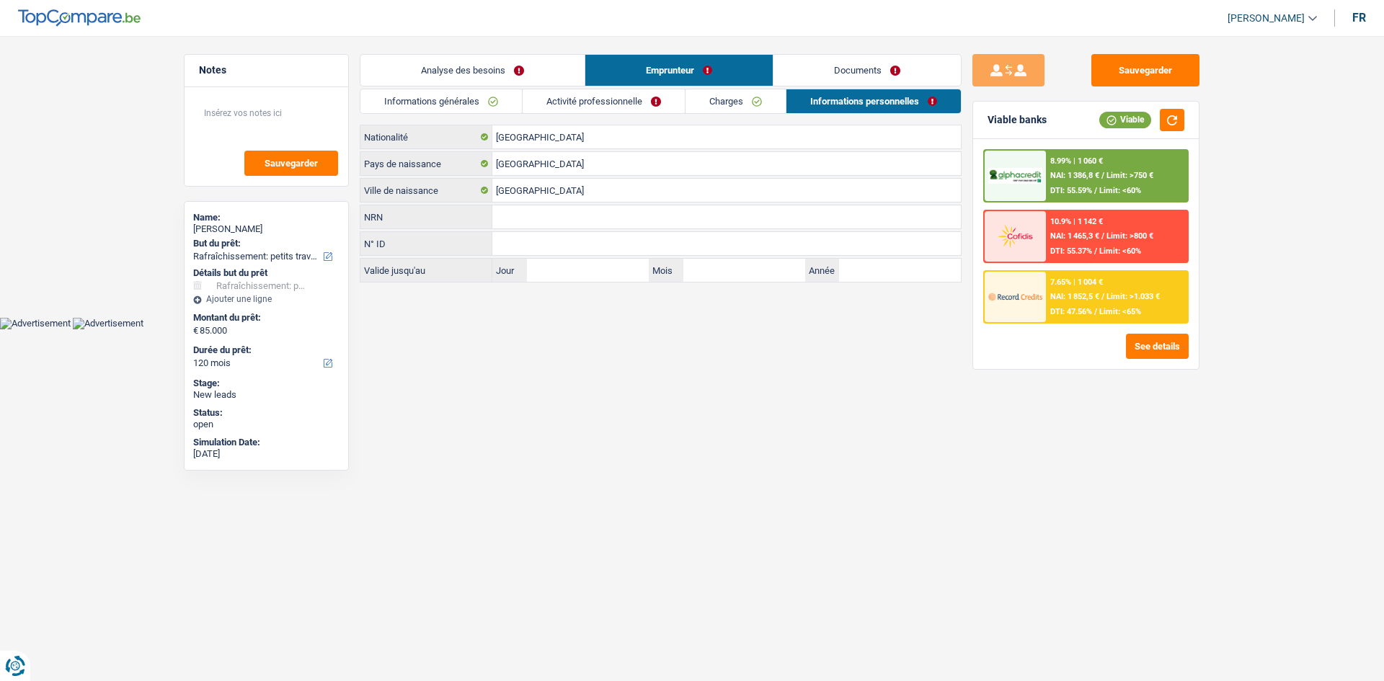
click at [601, 99] on link "Charges" at bounding box center [735, 101] width 100 height 24
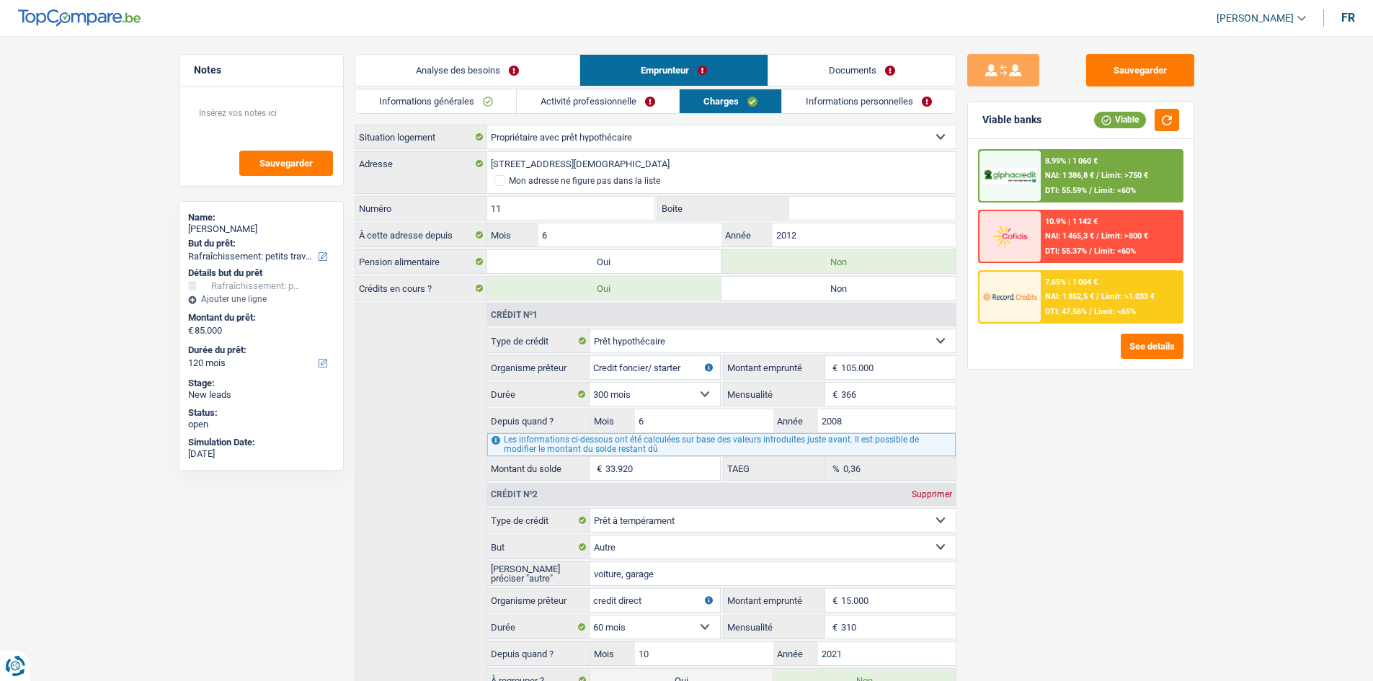
click at [586, 95] on link "Activité professionnelle" at bounding box center [598, 101] width 162 height 24
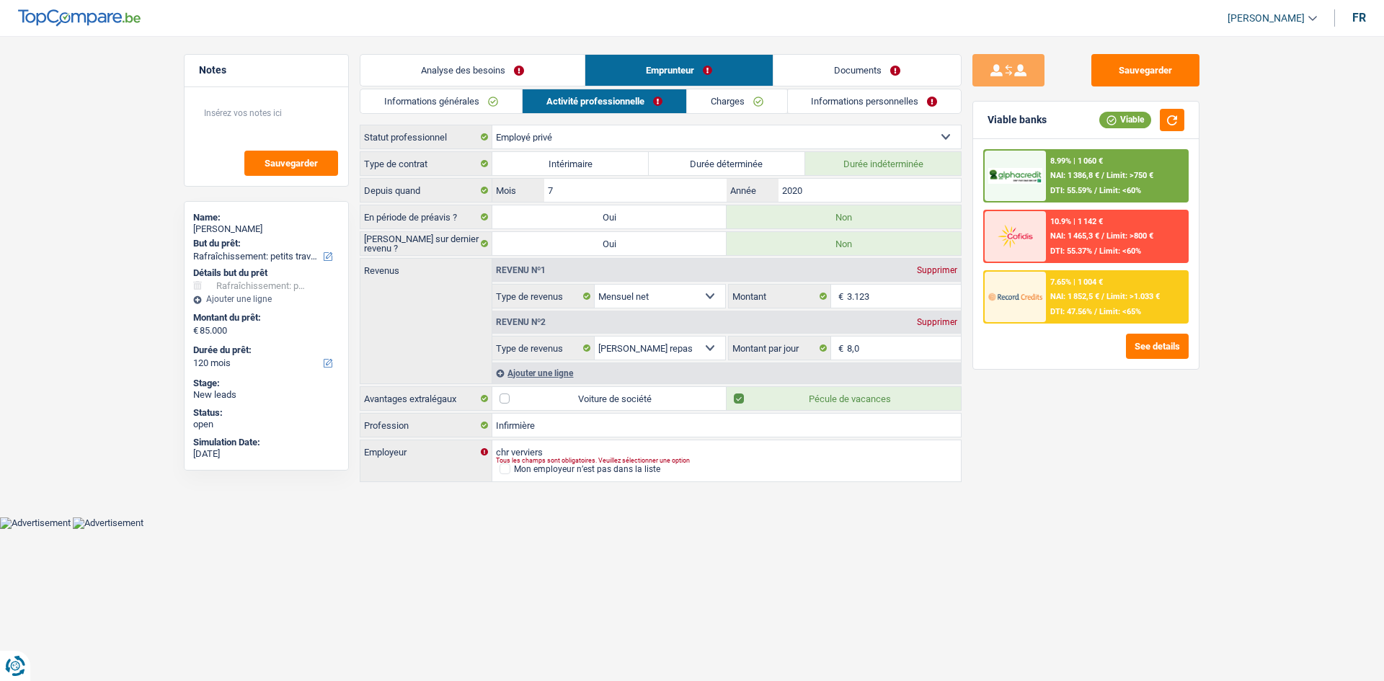
click at [495, 99] on link "Informations générales" at bounding box center [440, 101] width 161 height 24
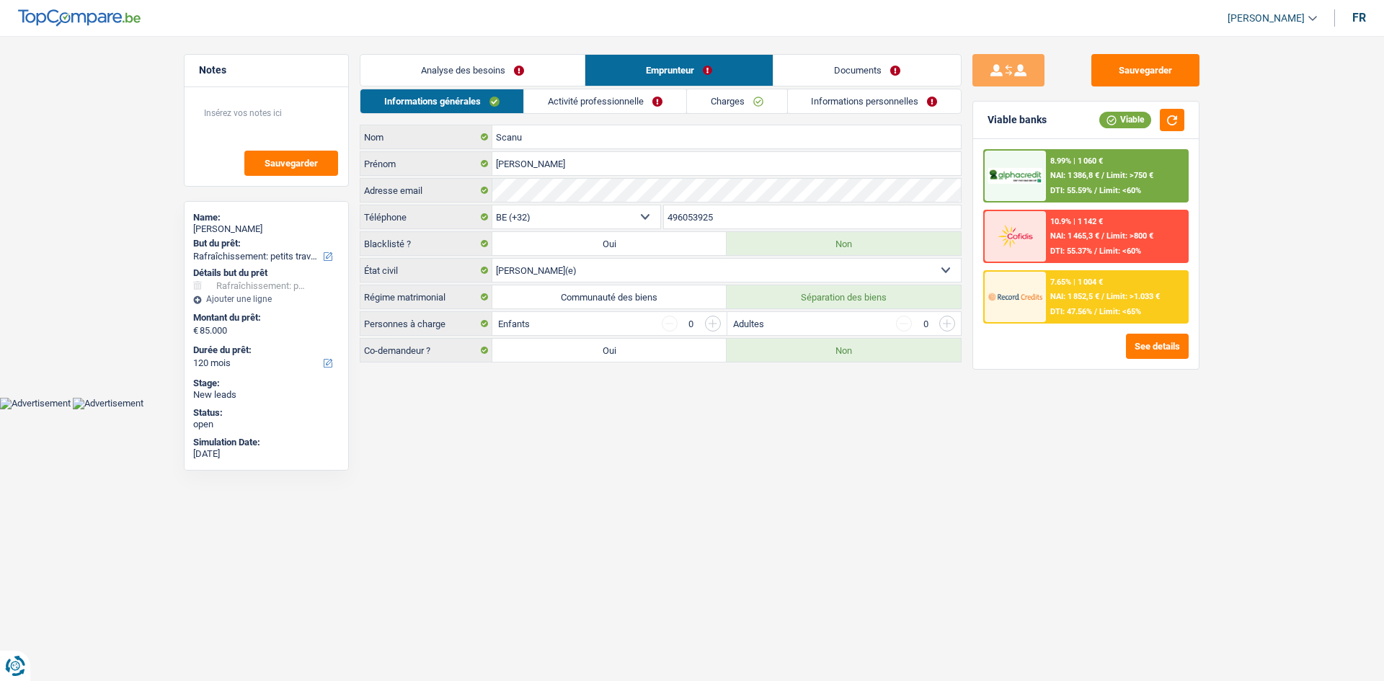
click at [601, 102] on link "Informations personnelles" at bounding box center [875, 101] width 174 height 24
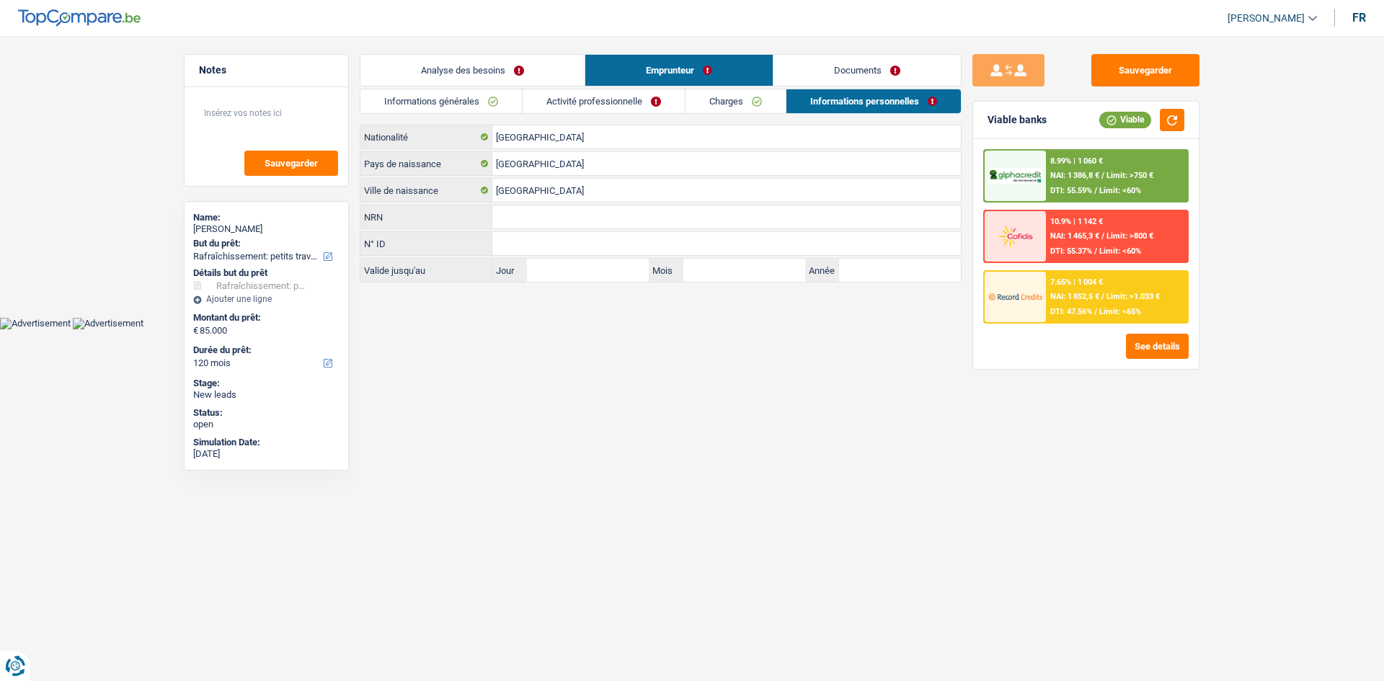
click at [601, 70] on link "Documents" at bounding box center [866, 70] width 187 height 31
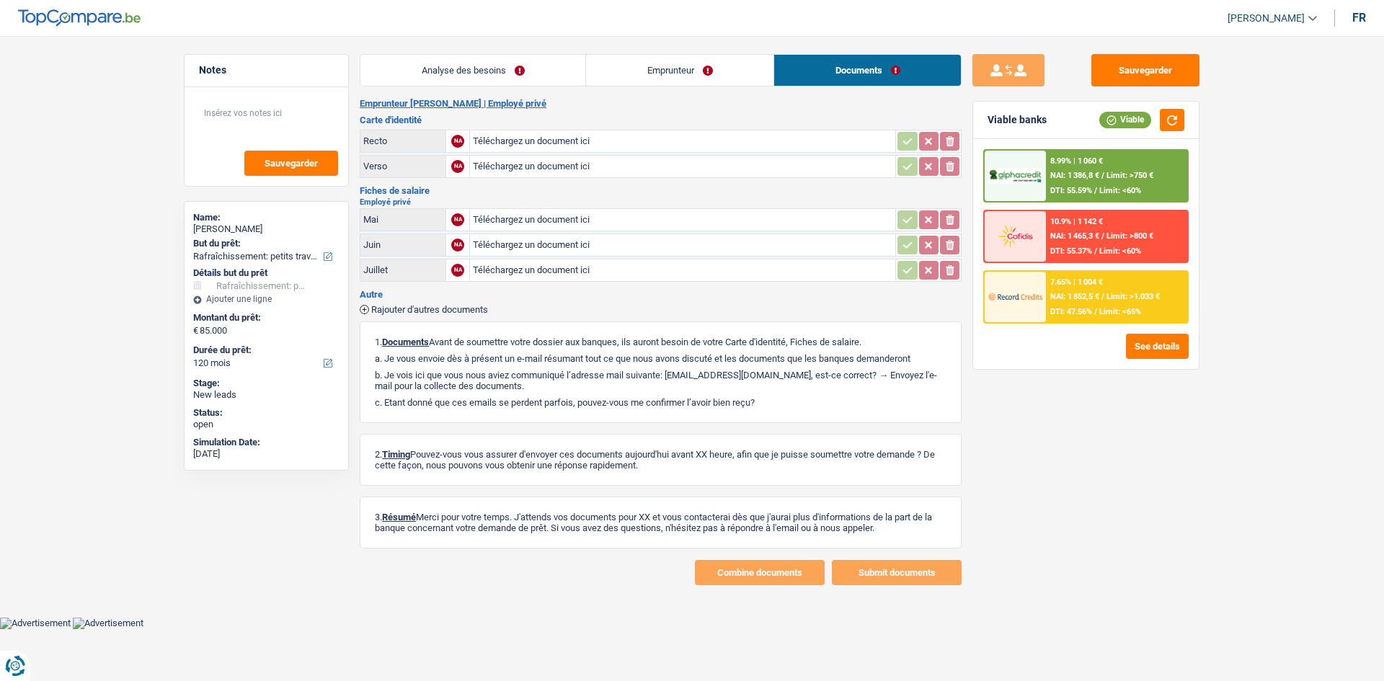
click at [429, 63] on link "Analyse des besoins" at bounding box center [472, 70] width 225 height 31
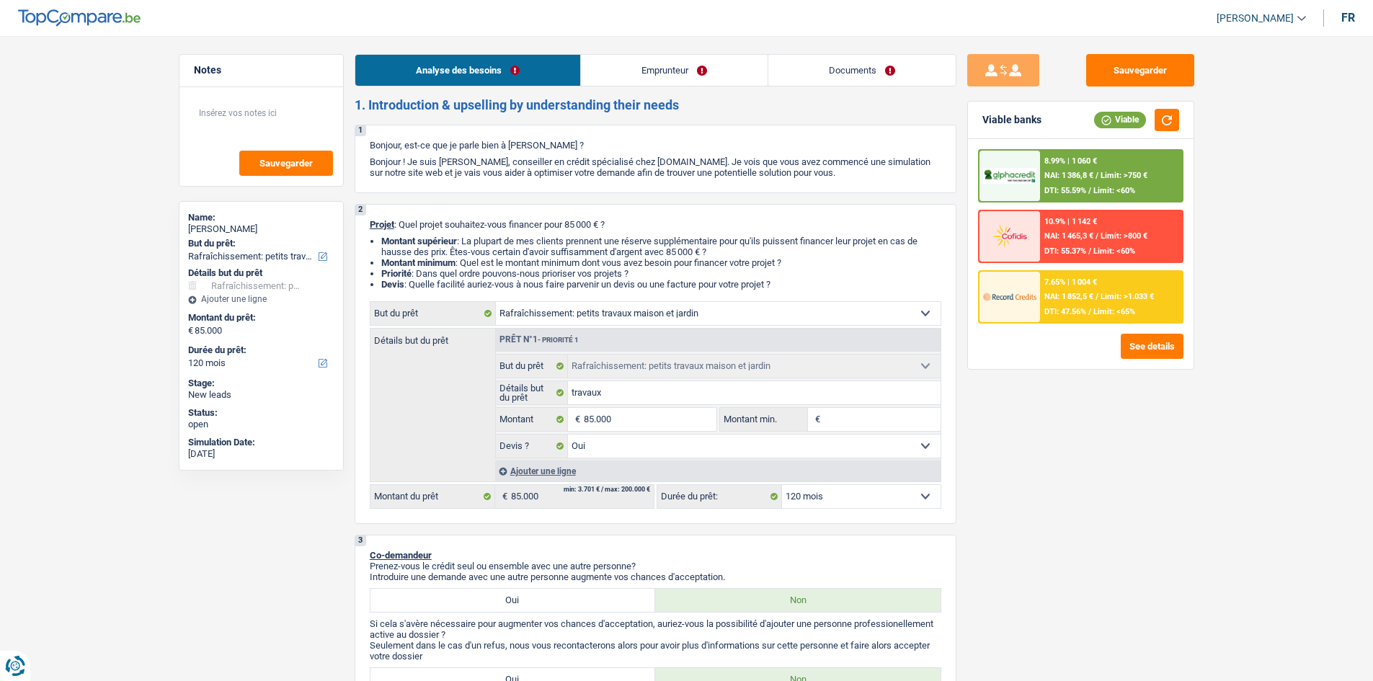
click at [601, 80] on link "Documents" at bounding box center [861, 70] width 187 height 31
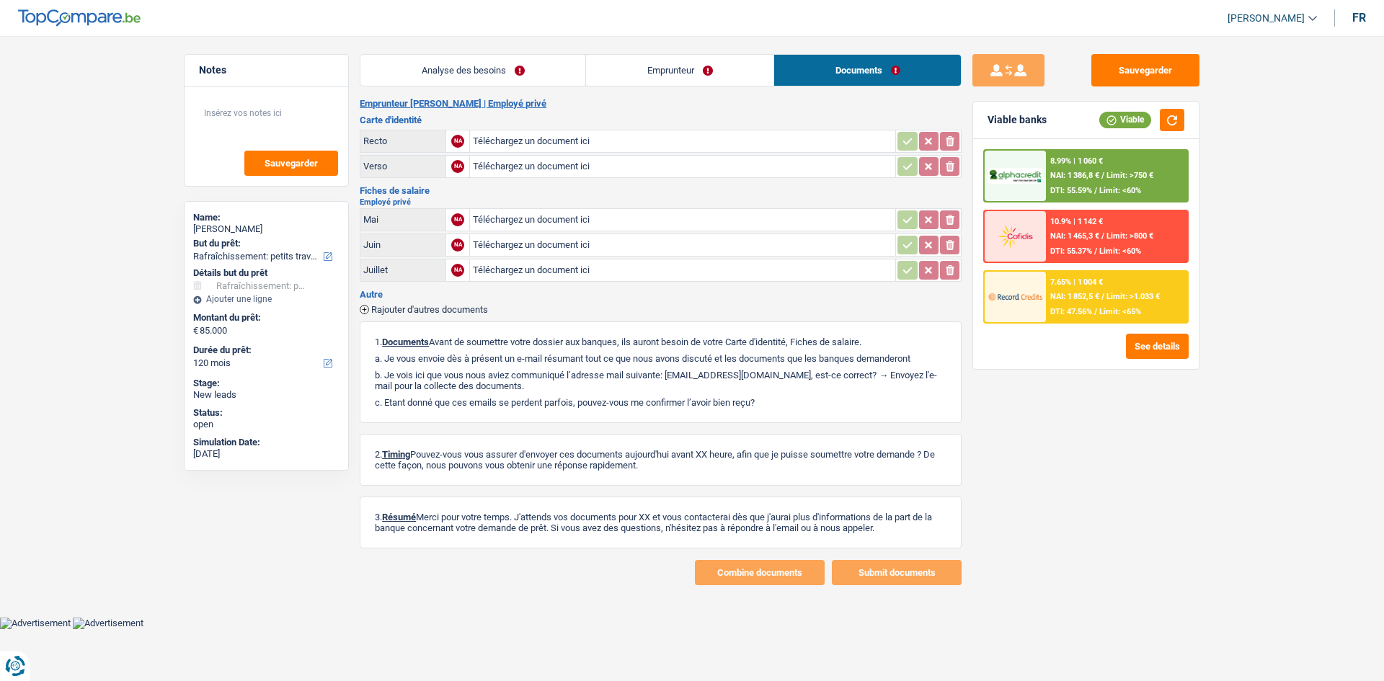
click at [601, 74] on link "Emprunteur" at bounding box center [679, 70] width 187 height 31
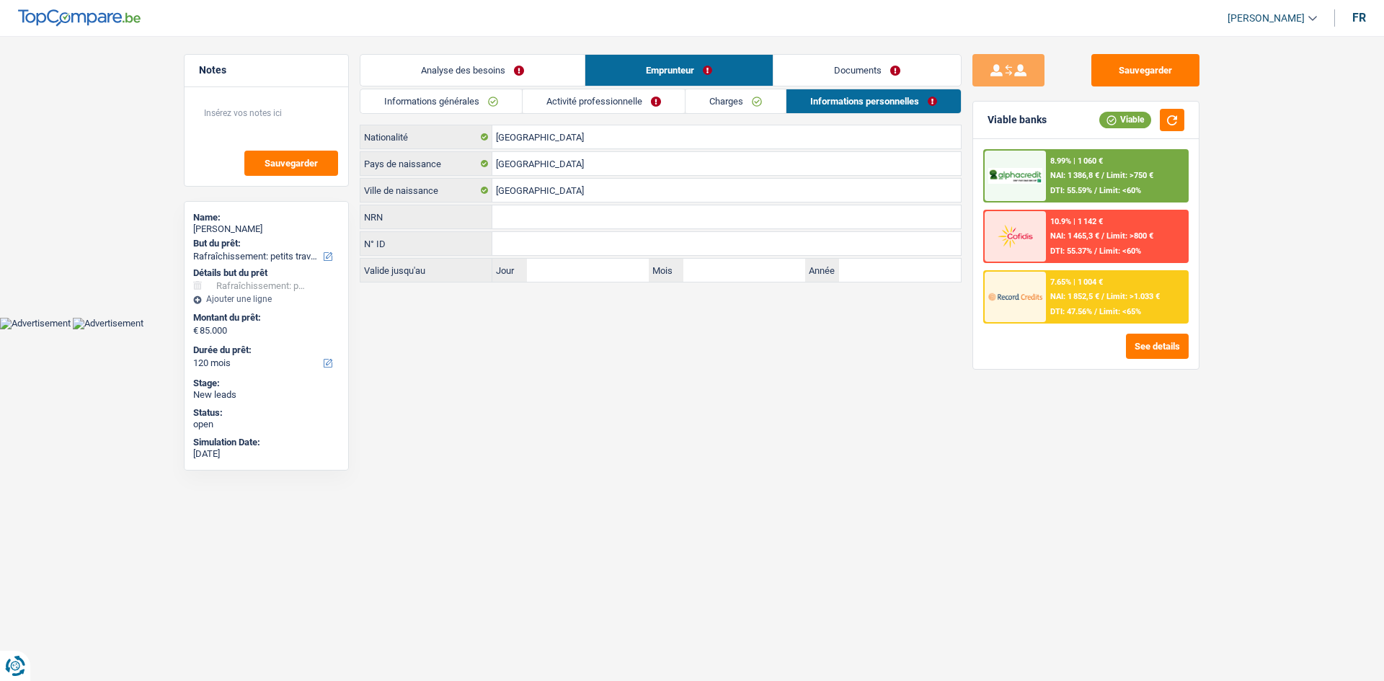
click at [601, 96] on link "Charges" at bounding box center [735, 101] width 100 height 24
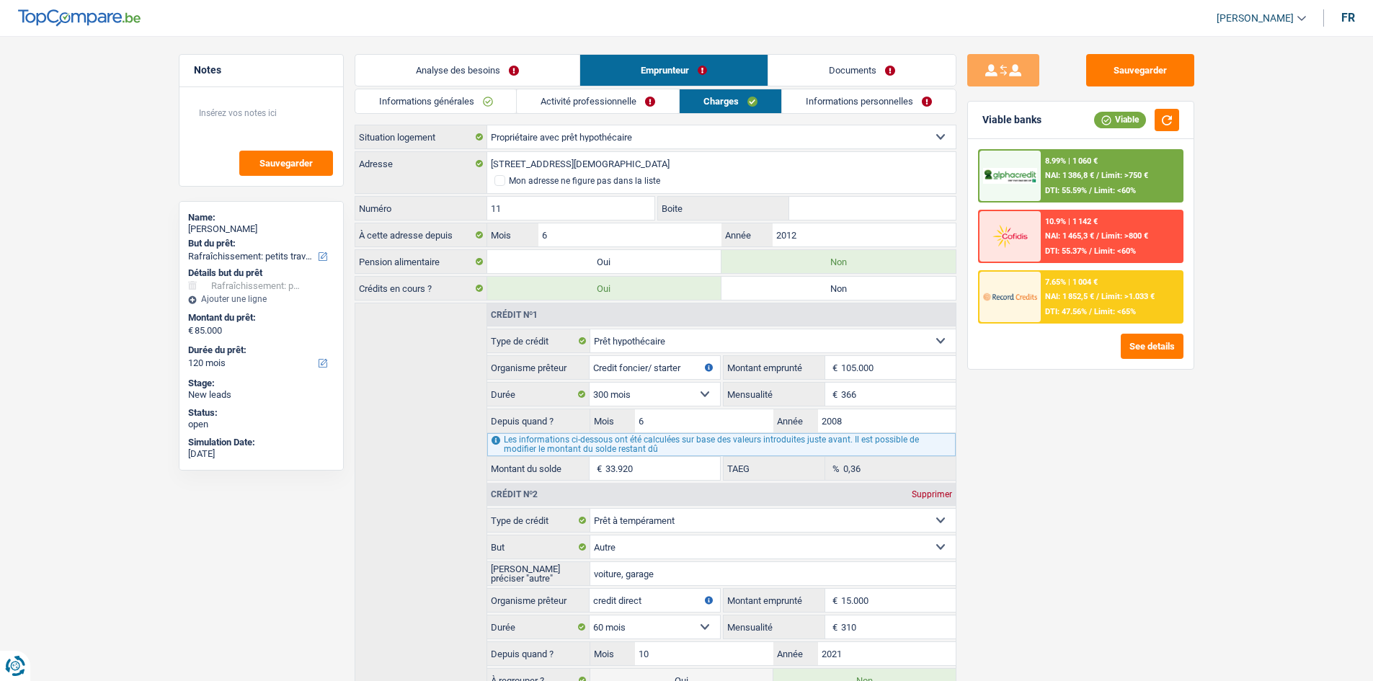
click at [601, 68] on link "Documents" at bounding box center [861, 70] width 187 height 31
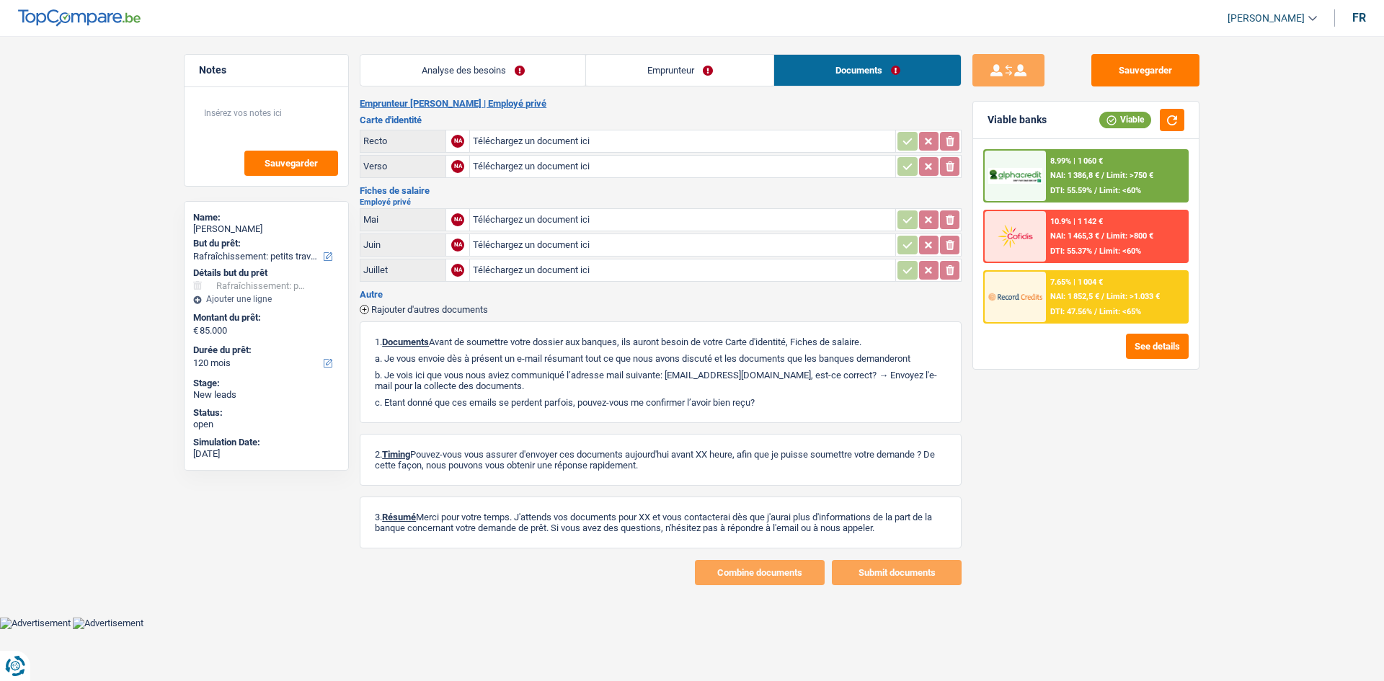
click at [528, 72] on link "Analyse des besoins" at bounding box center [472, 70] width 225 height 31
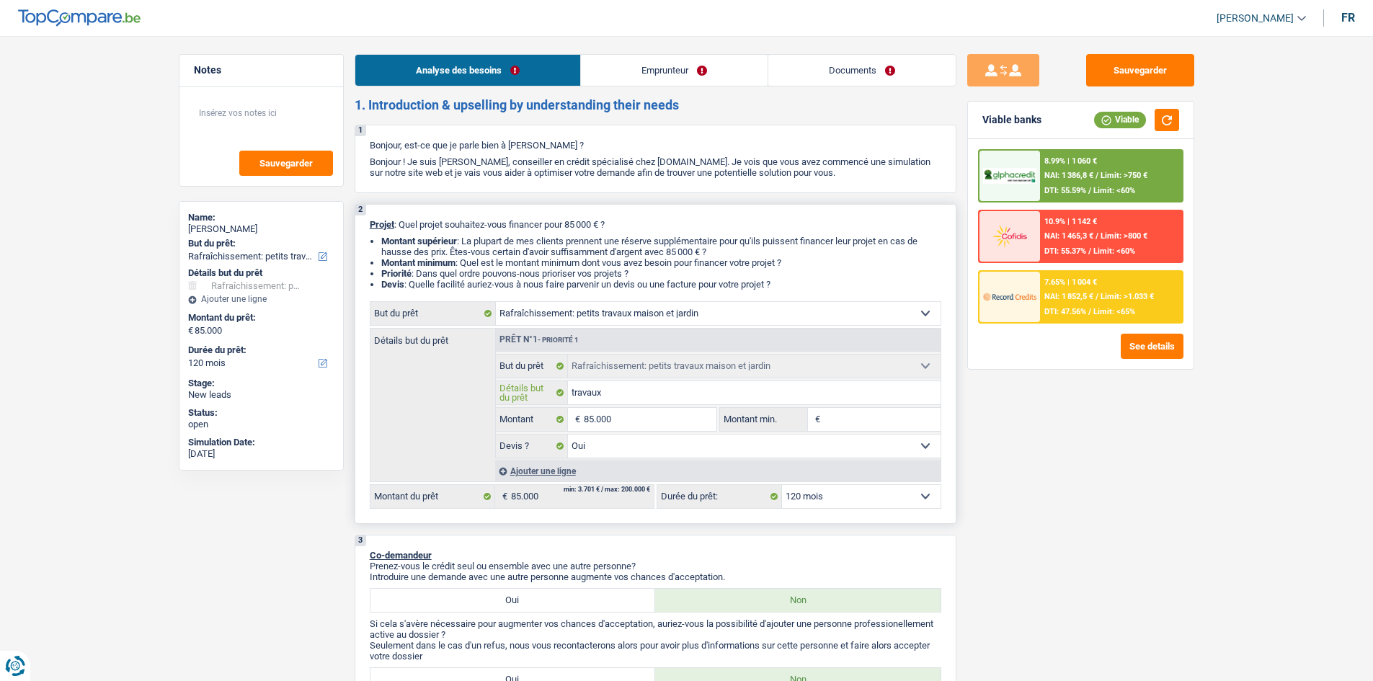
click at [601, 320] on input "travaux" at bounding box center [754, 392] width 373 height 23
click at [601, 320] on div "Sauvegarder Viable banks Viable 8.99% | 1 060 € NAI: 1 386,8 € / Limit: >750 € …" at bounding box center [1080, 354] width 249 height 600
click at [321, 129] on textarea at bounding box center [261, 118] width 143 height 43
click at [601, 61] on link "Emprunteur" at bounding box center [674, 70] width 187 height 31
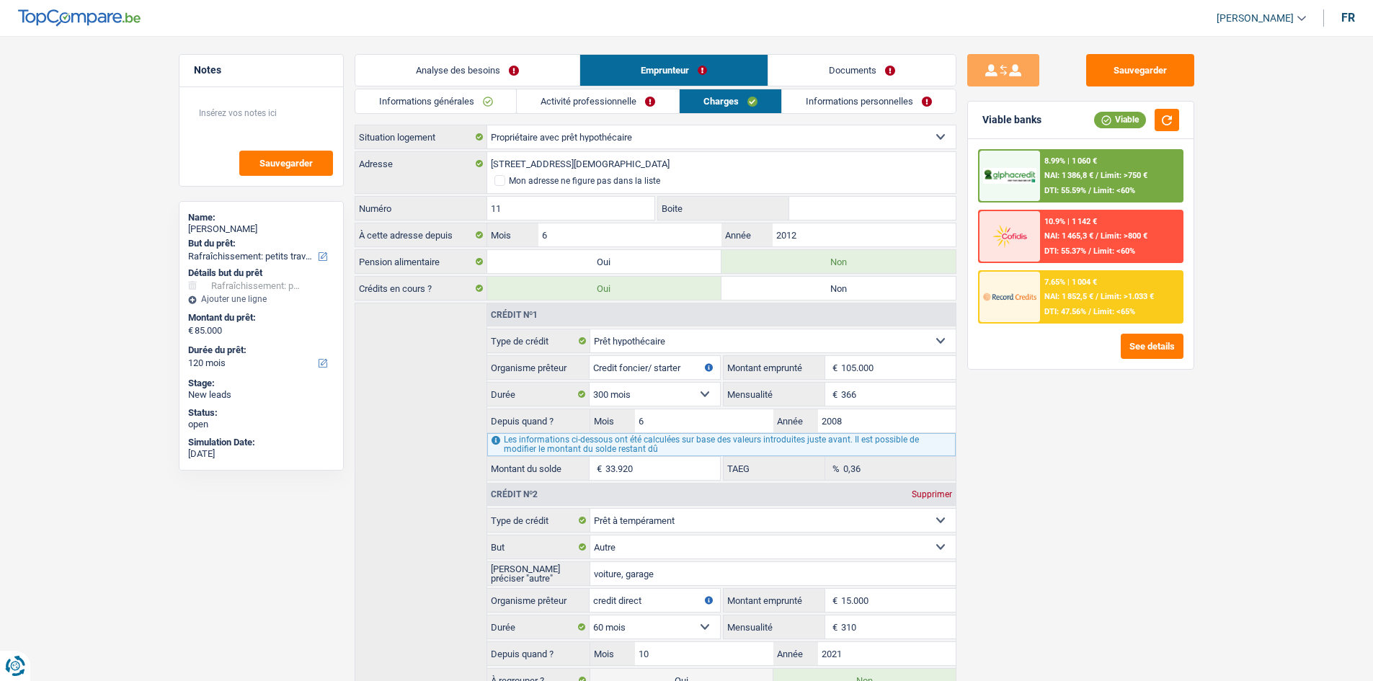
click at [484, 75] on link "Analyse des besoins" at bounding box center [467, 70] width 224 height 31
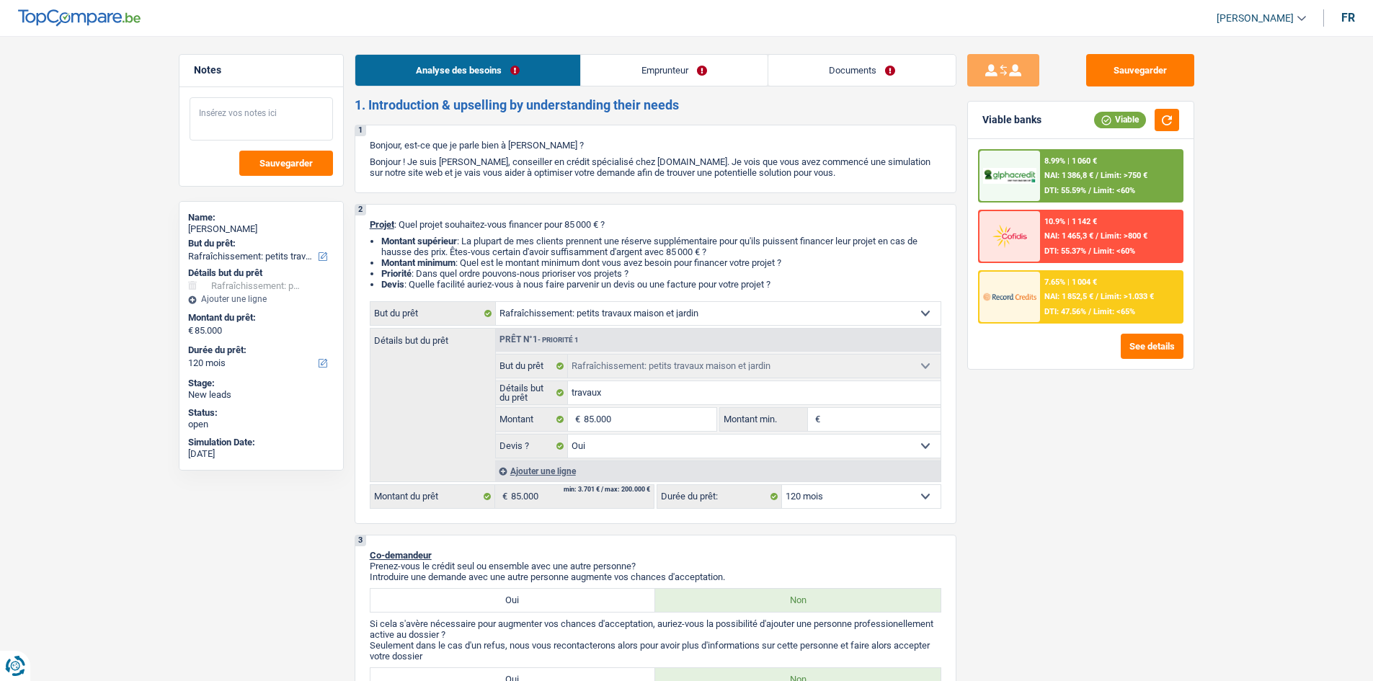
click at [288, 101] on textarea at bounding box center [261, 118] width 143 height 43
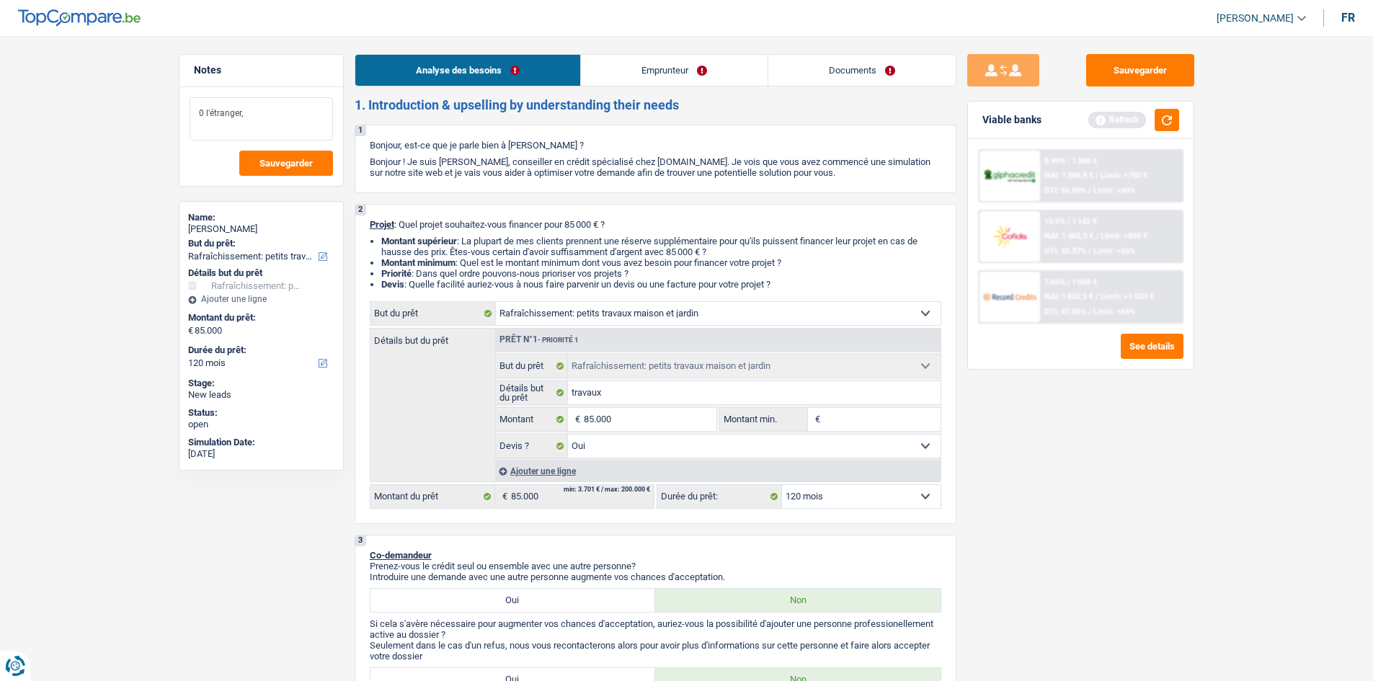
type textarea "0 l'étranger,"
click at [601, 61] on link "Emprunteur" at bounding box center [674, 70] width 187 height 31
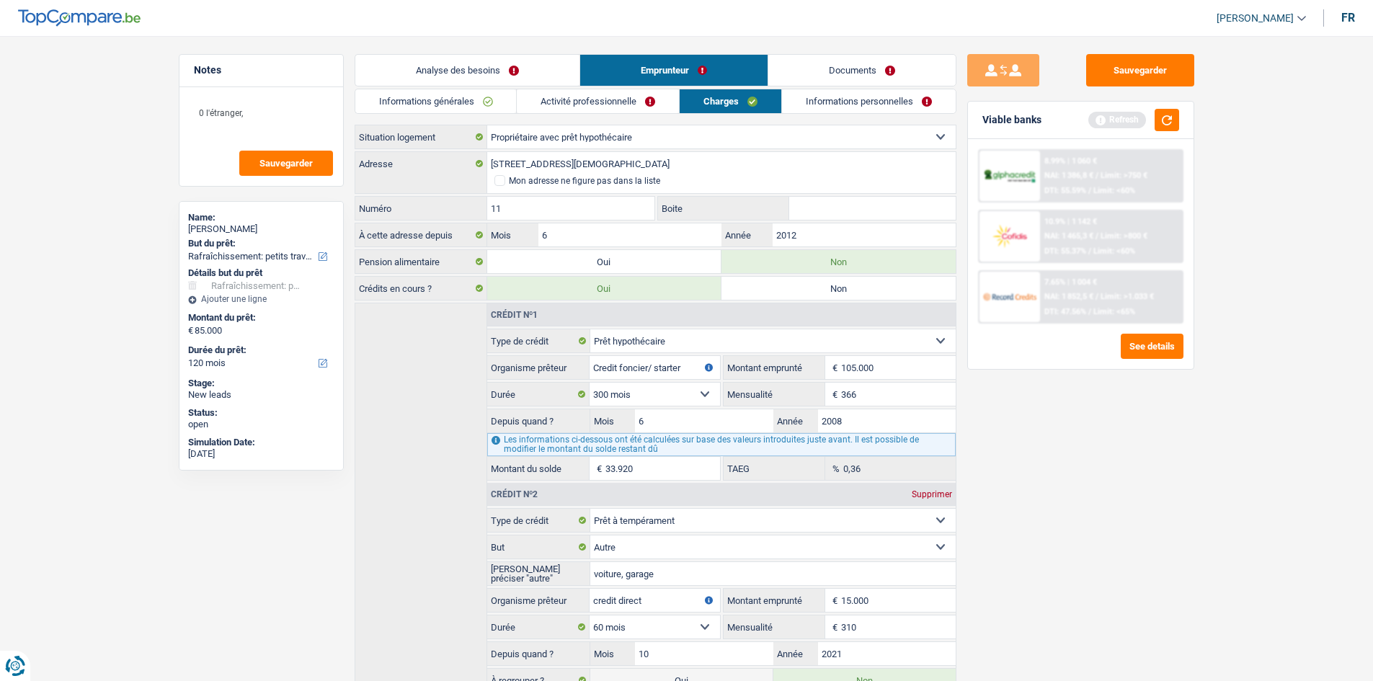
click at [601, 97] on link "Activité professionnelle" at bounding box center [598, 101] width 162 height 24
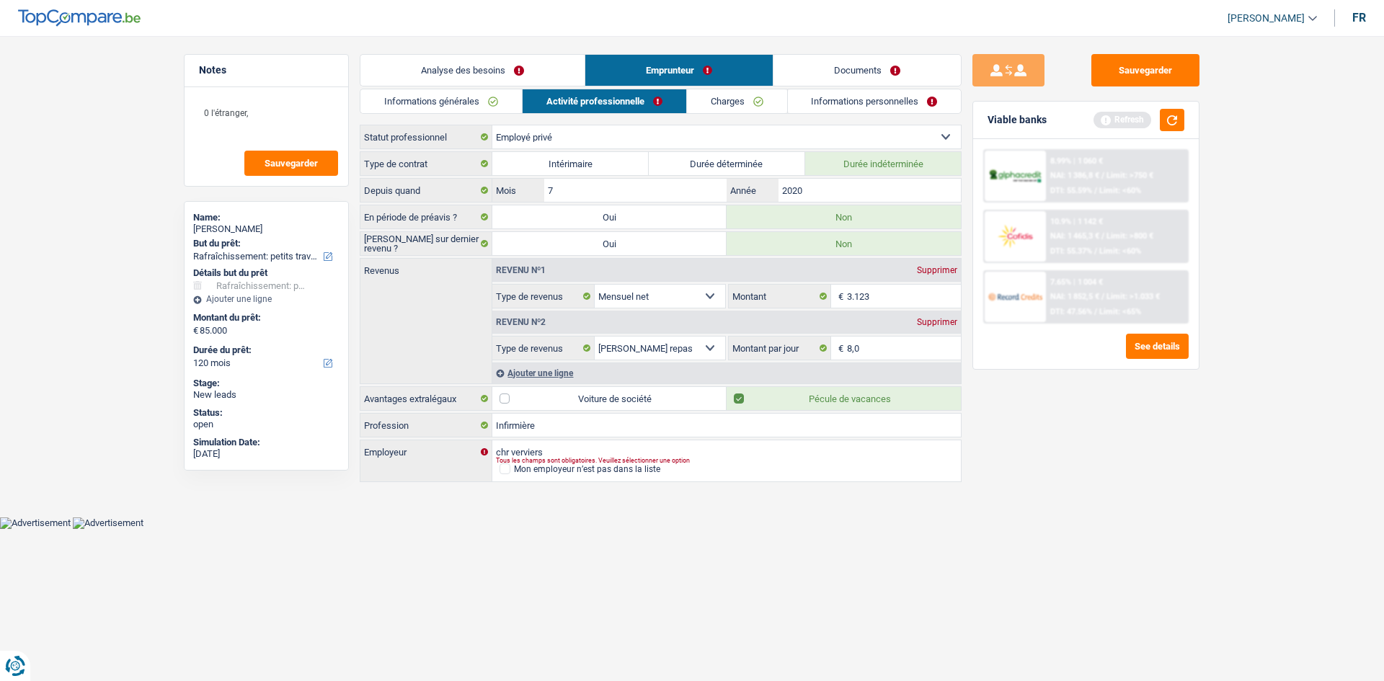
click at [601, 115] on div "Informations générales Activité professionnelle Charges Informations personnell…" at bounding box center [661, 287] width 602 height 396
click at [601, 99] on link "Informations personnelles" at bounding box center [875, 101] width 174 height 24
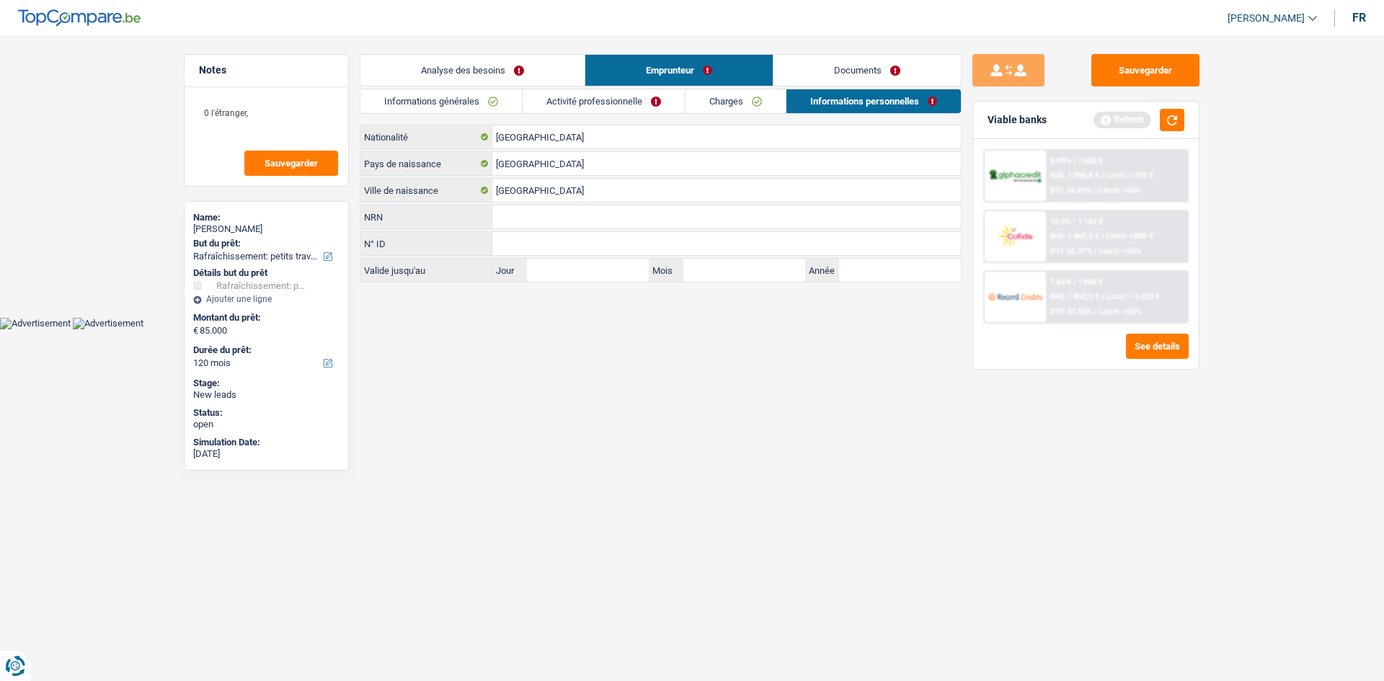
click at [601, 100] on link "Charges" at bounding box center [735, 101] width 100 height 24
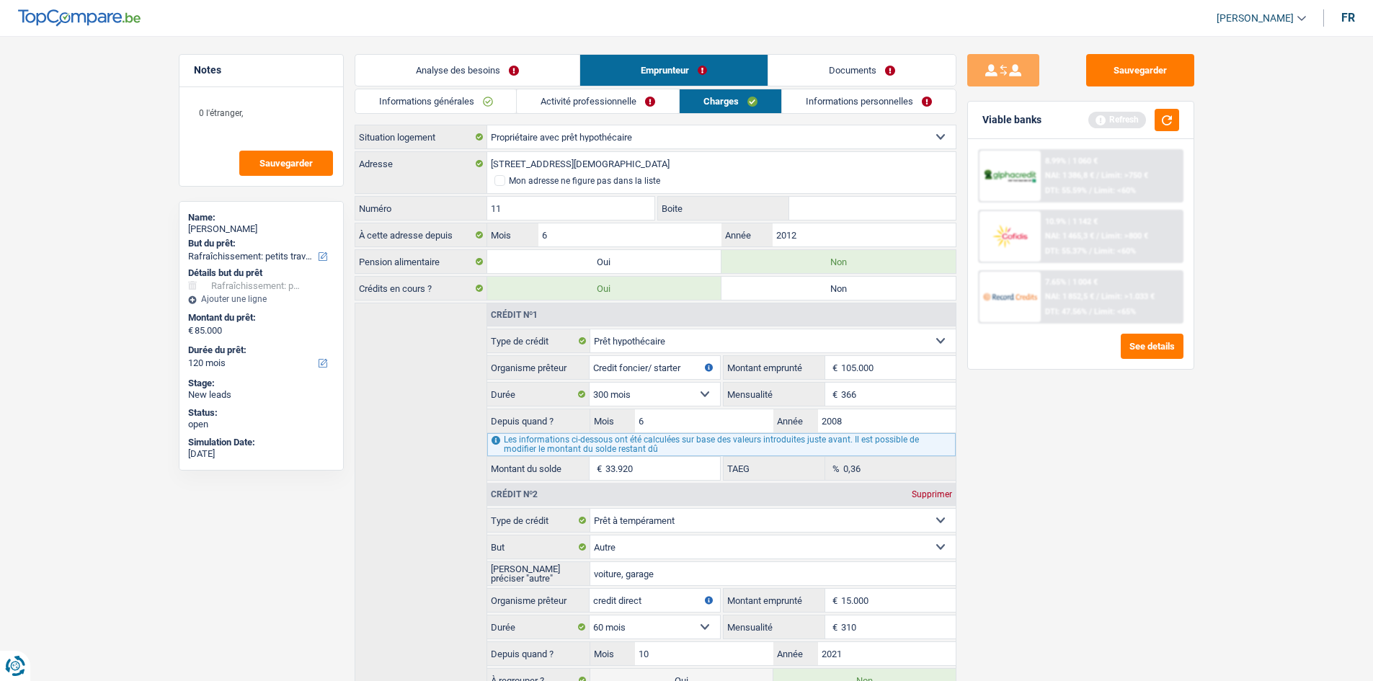
click at [485, 101] on link "Informations générales" at bounding box center [435, 101] width 161 height 24
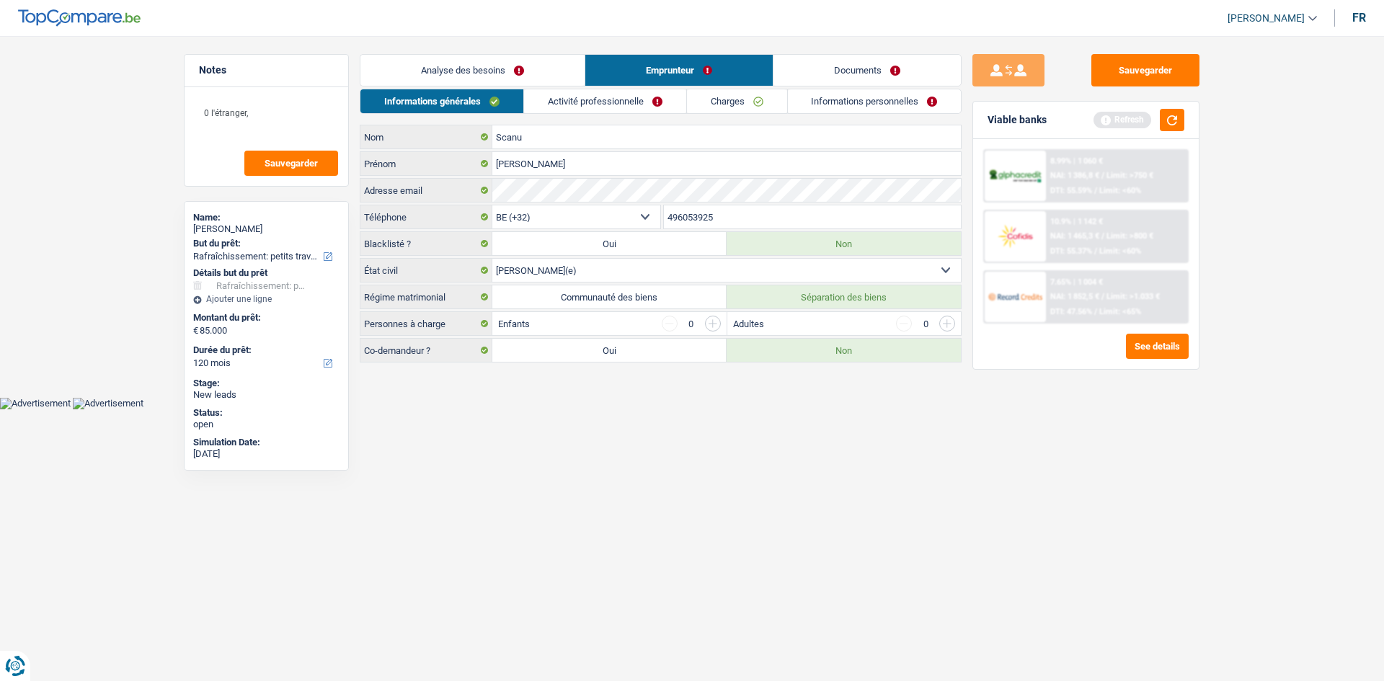
click at [507, 76] on link "Analyse des besoins" at bounding box center [472, 70] width 224 height 31
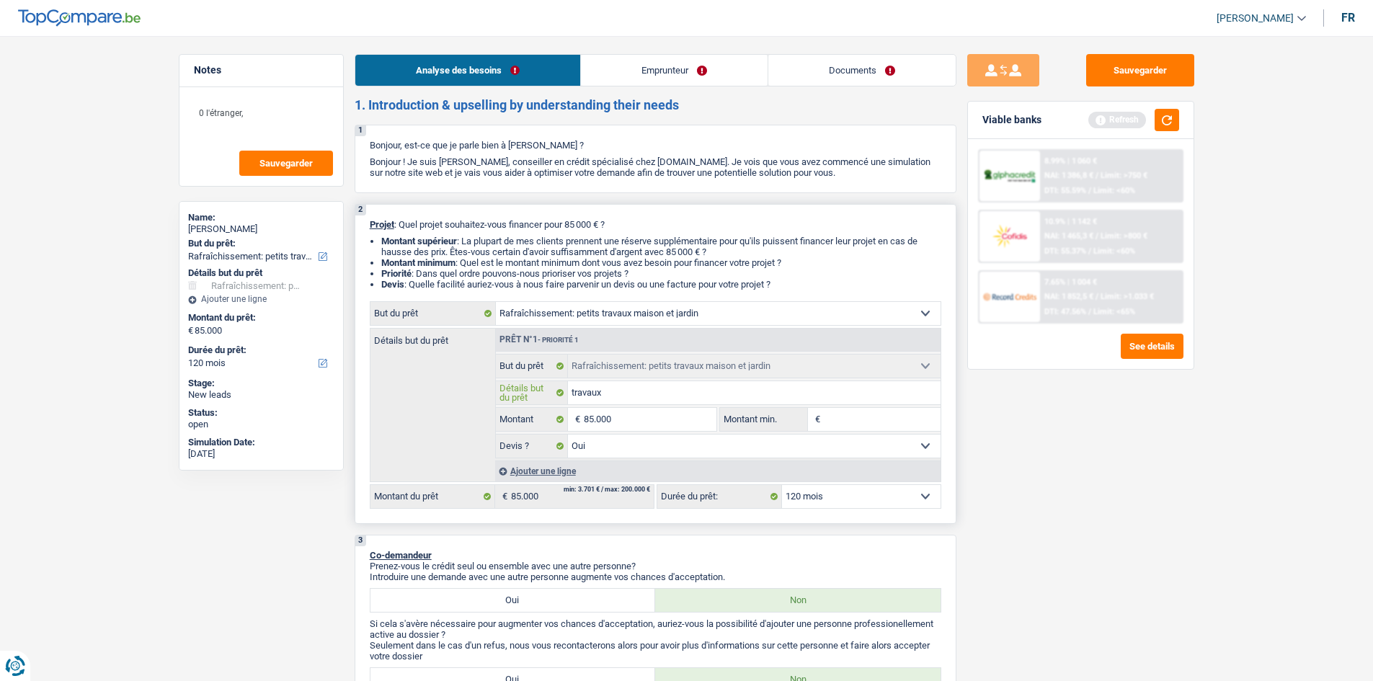
click at [601, 320] on input "travaux" at bounding box center [754, 392] width 373 height 23
type input "travaux,"
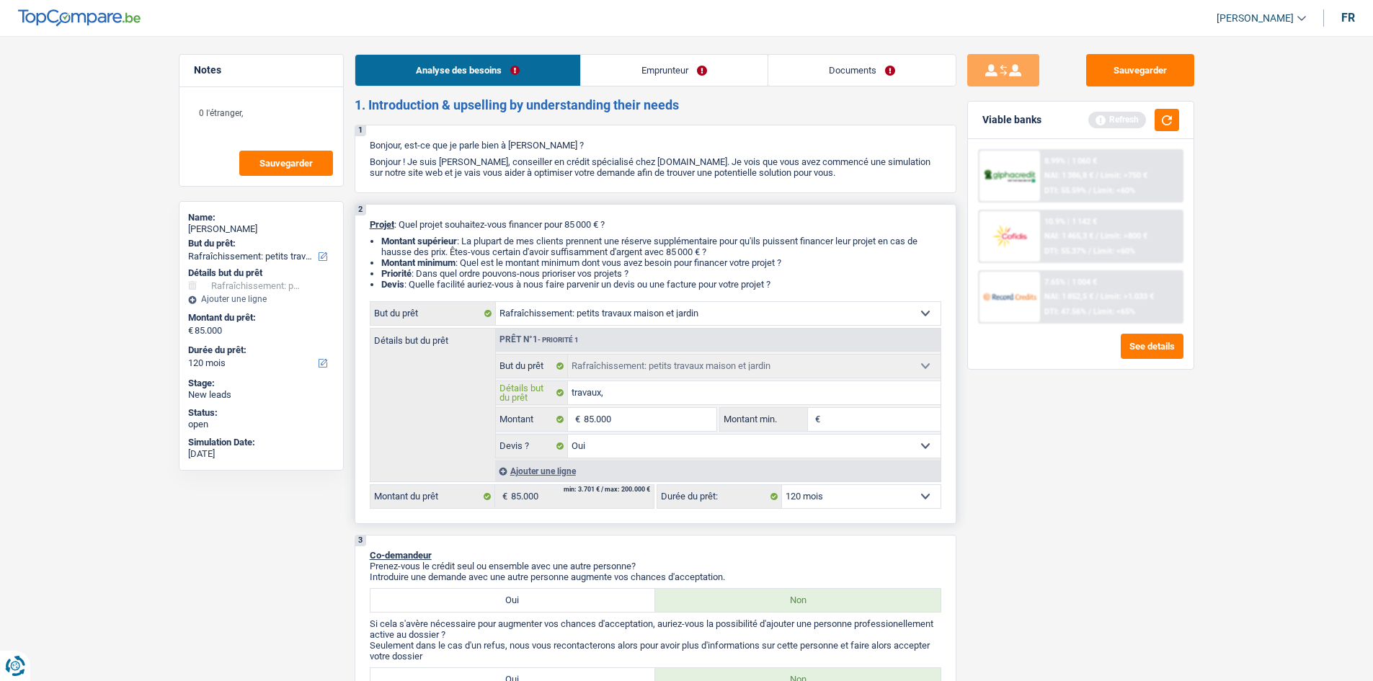
type input "travaux, f"
type input "travaux, fa"
type input "travaux, faç"
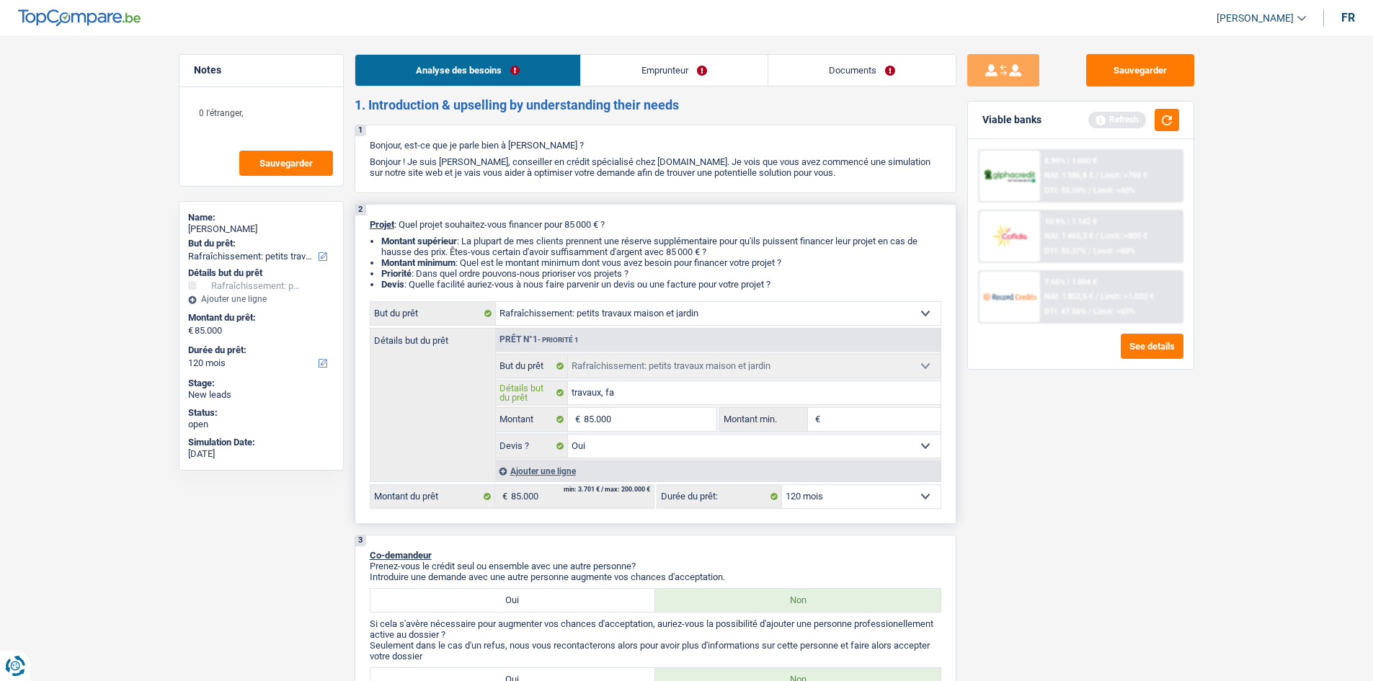
type input "travaux, faç"
type input "travaux, faça"
type input "travaux, façad"
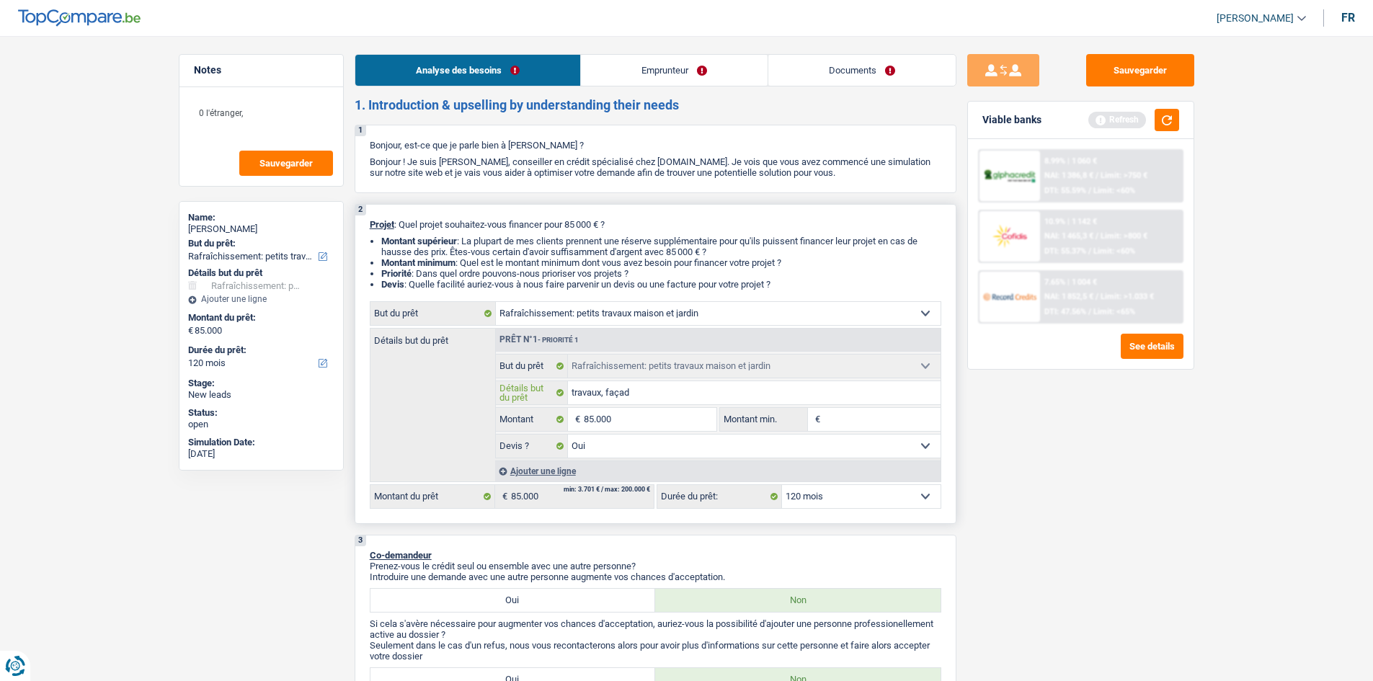
type input "travaux, façade"
type input "travaux, façades"
type input "travaux, façades,"
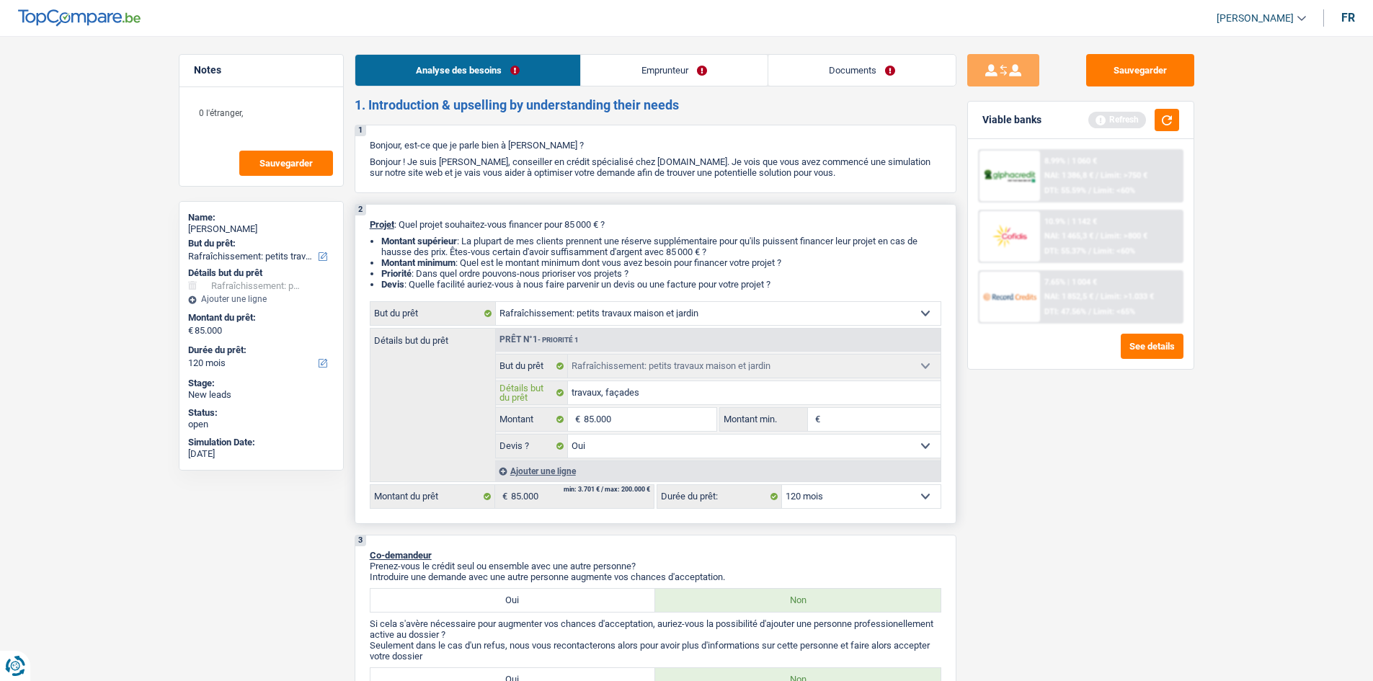
type input "travaux, façades,"
type input "travaux, façades, i"
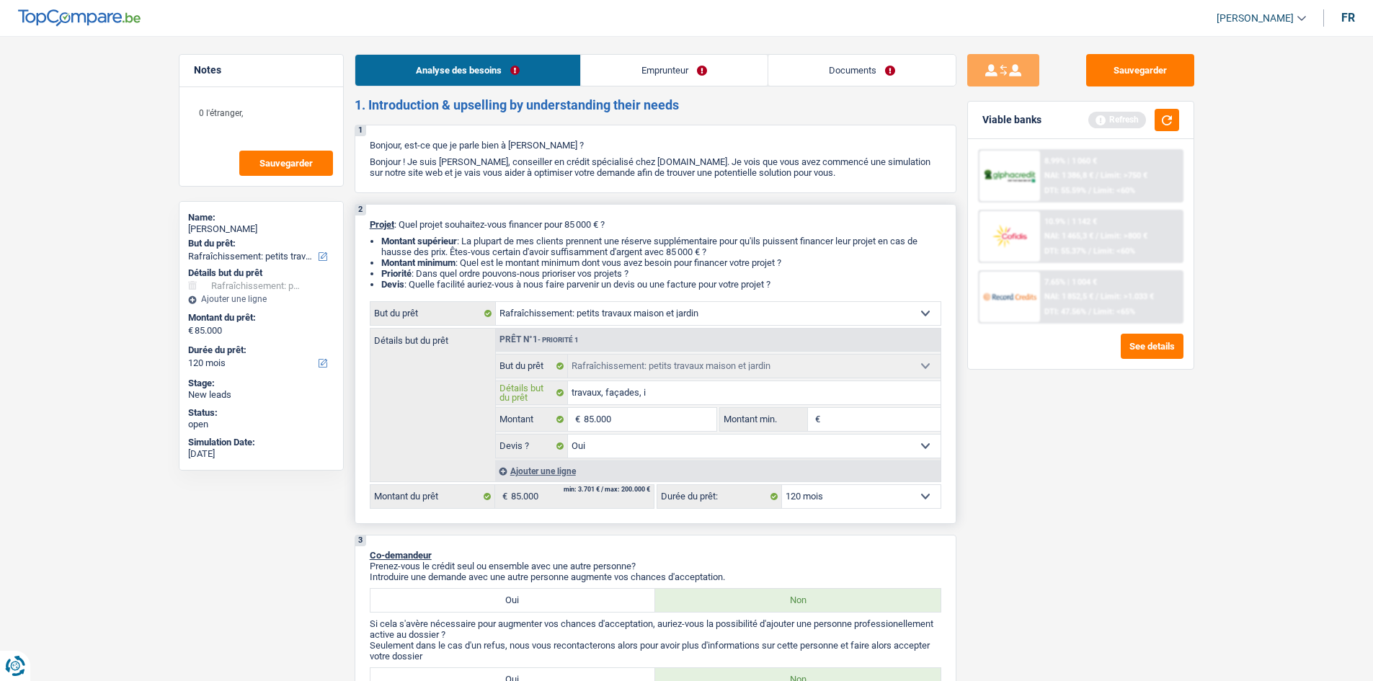
type input "travaux, façades, is"
type input "travaux, façades, iso"
type input "travaux, façades, isol"
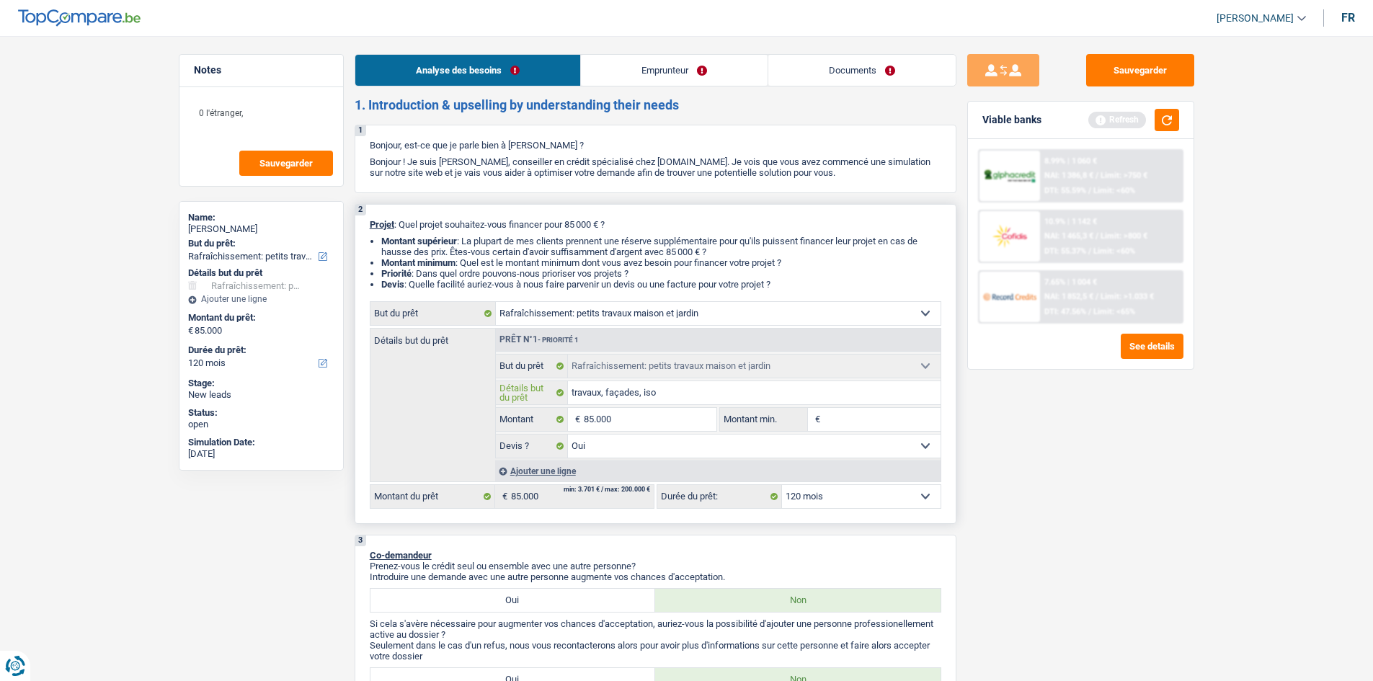
type input "travaux, façades, isol"
type input "travaux, façades, isola"
type input "travaux, façades, isolat"
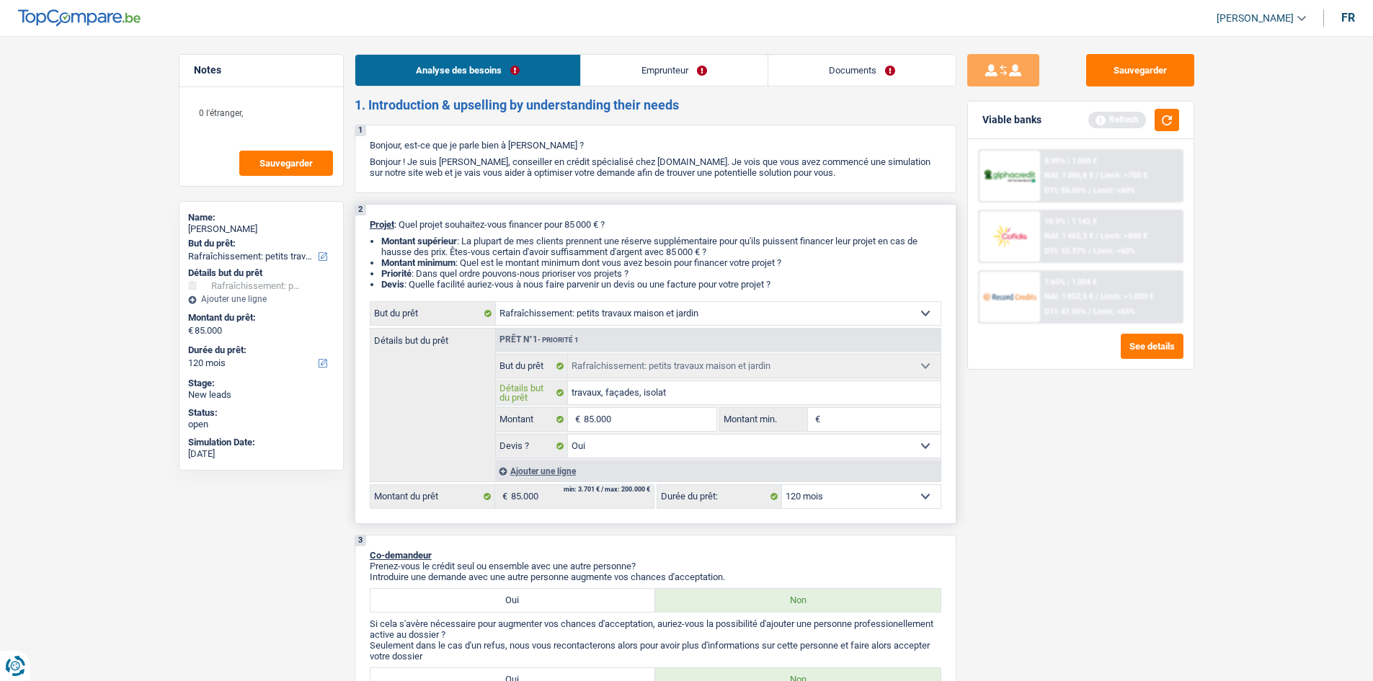
type input "travaux, façades, isolati"
type input "travaux, façades, isolatio"
type input "travaux, façades, isolation"
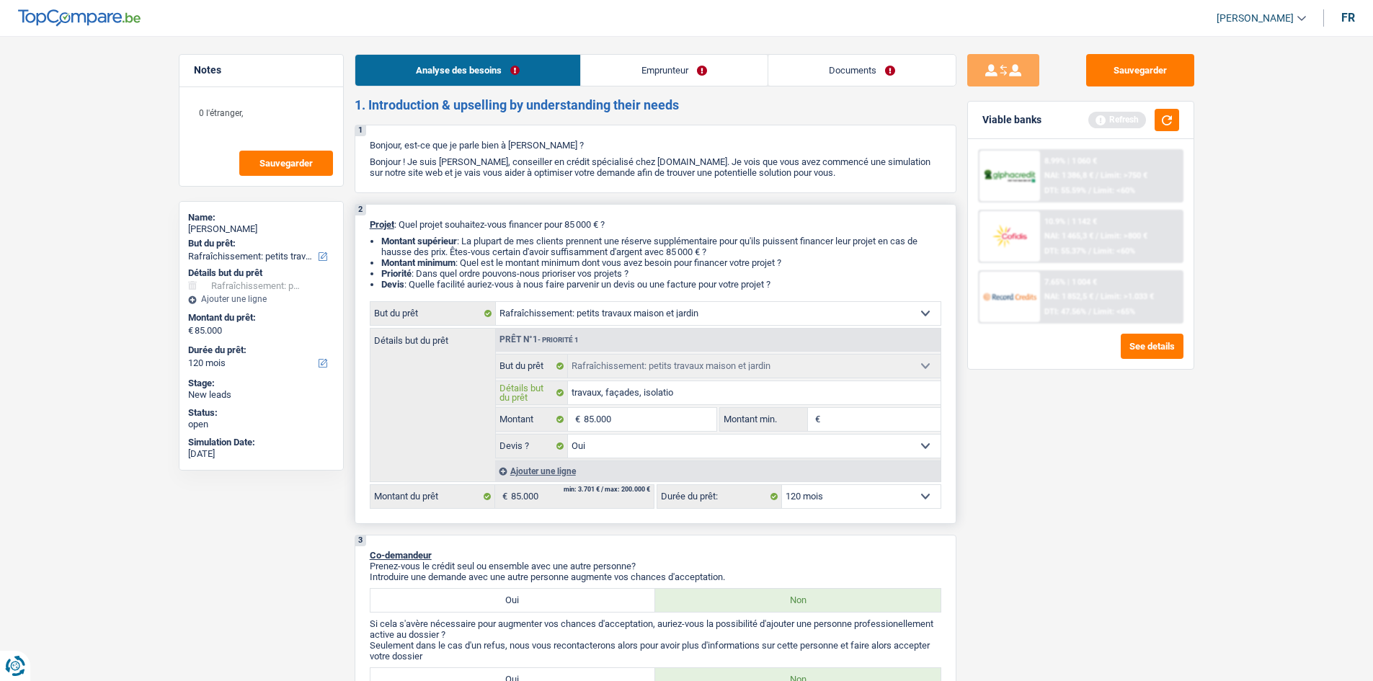
type input "travaux, façades, isolation"
type input "travaux, façades, isolation,"
type input "travaux, façades, isolation"
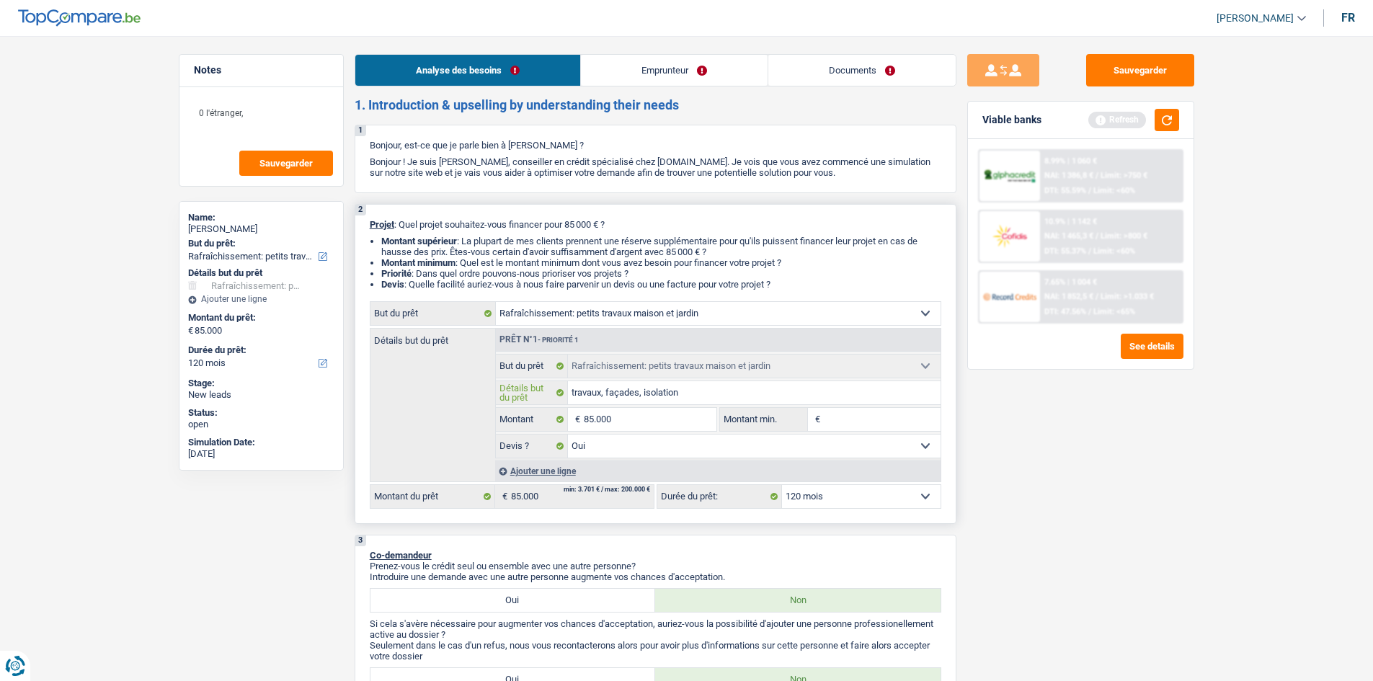
type input "travaux, façades, isolation."
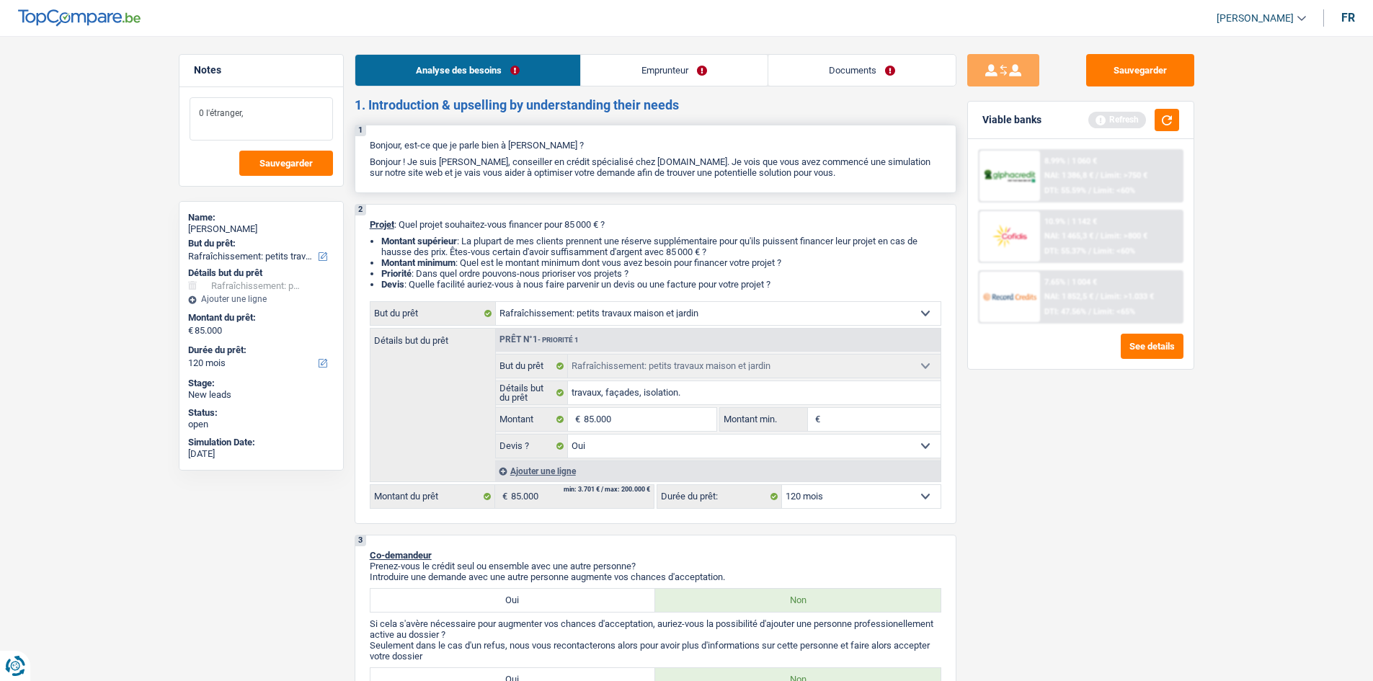
drag, startPoint x: 202, startPoint y: 116, endPoint x: 365, endPoint y: 155, distance: 167.4
click at [202, 114] on textarea "0 l'étranger," at bounding box center [261, 118] width 143 height 43
click at [294, 111] on textarea "Achat à l'étranger," at bounding box center [261, 118] width 143 height 43
type textarea "Achat à l'étranger."
click at [325, 170] on button "Sauvegarder" at bounding box center [286, 163] width 94 height 25
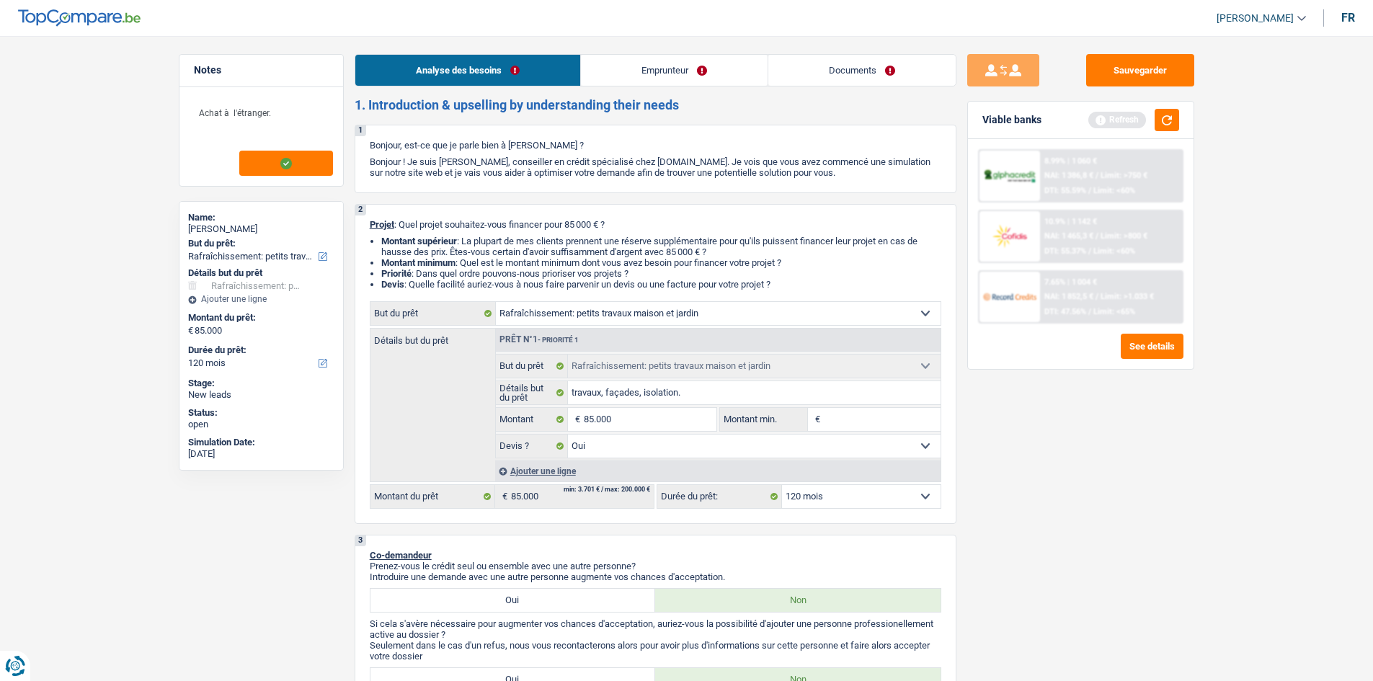
click at [601, 66] on link "Documents" at bounding box center [861, 70] width 187 height 31
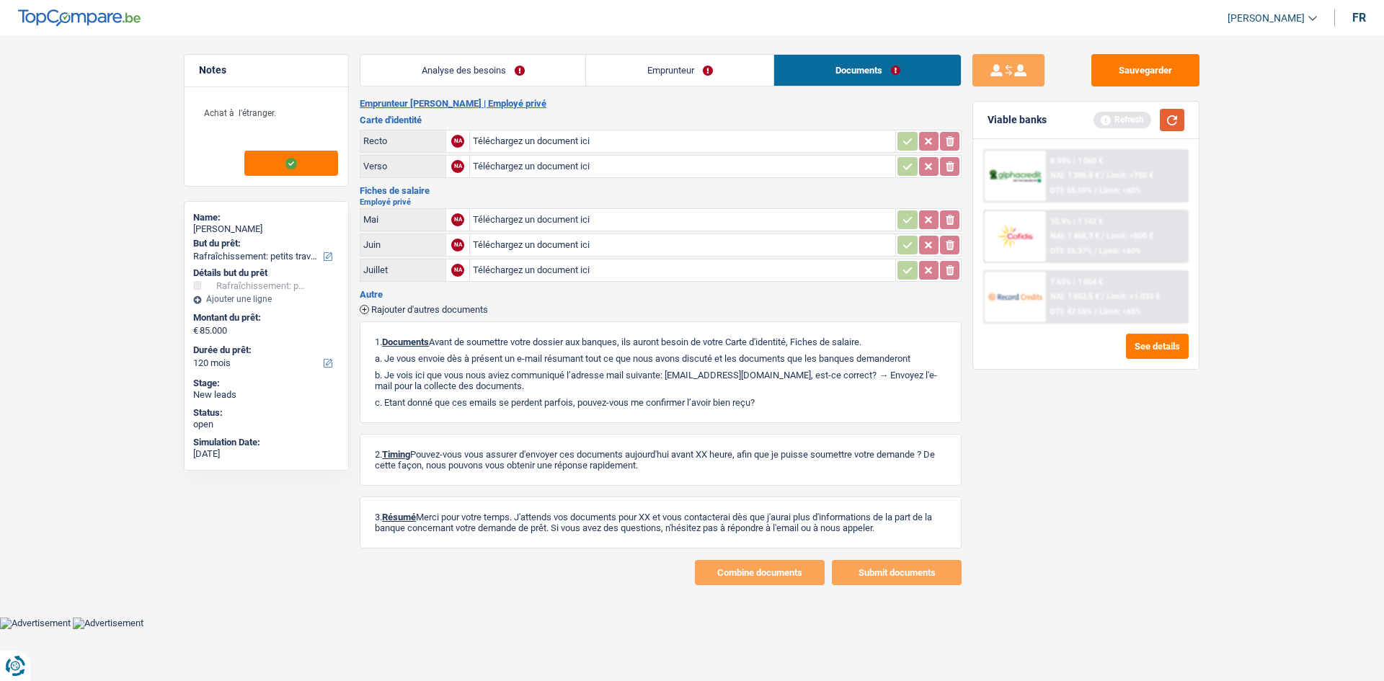
click at [601, 126] on button "button" at bounding box center [1171, 120] width 25 height 22
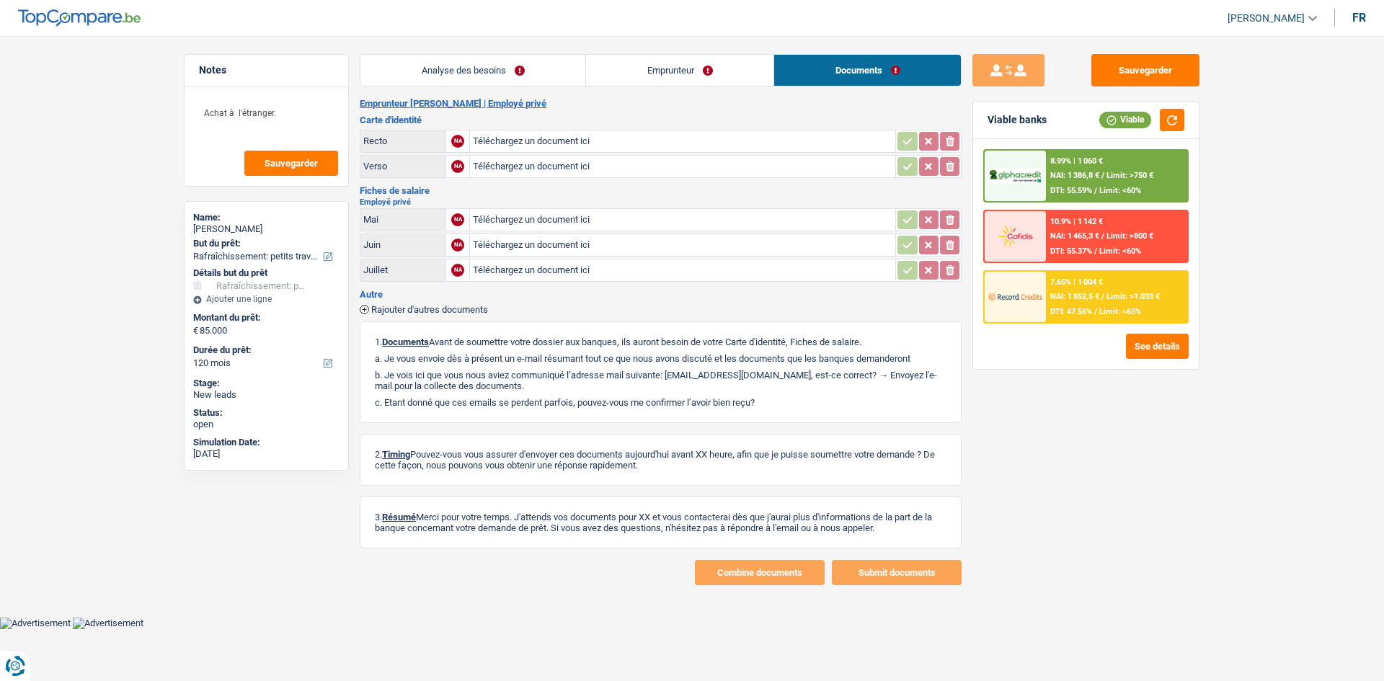
click at [445, 64] on link "Analyse des besoins" at bounding box center [472, 70] width 225 height 31
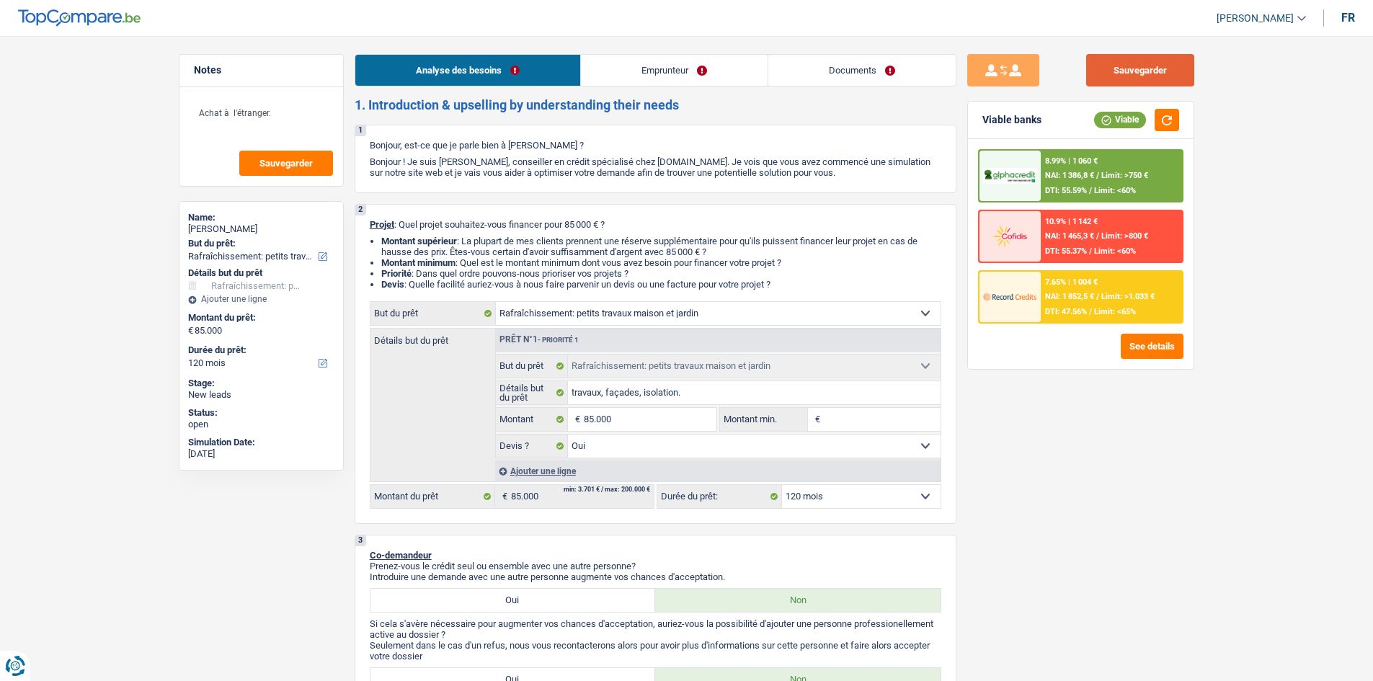
click at [601, 69] on button "Sauvegarder" at bounding box center [1140, 70] width 108 height 32
click at [601, 64] on link "Emprunteur" at bounding box center [674, 70] width 187 height 31
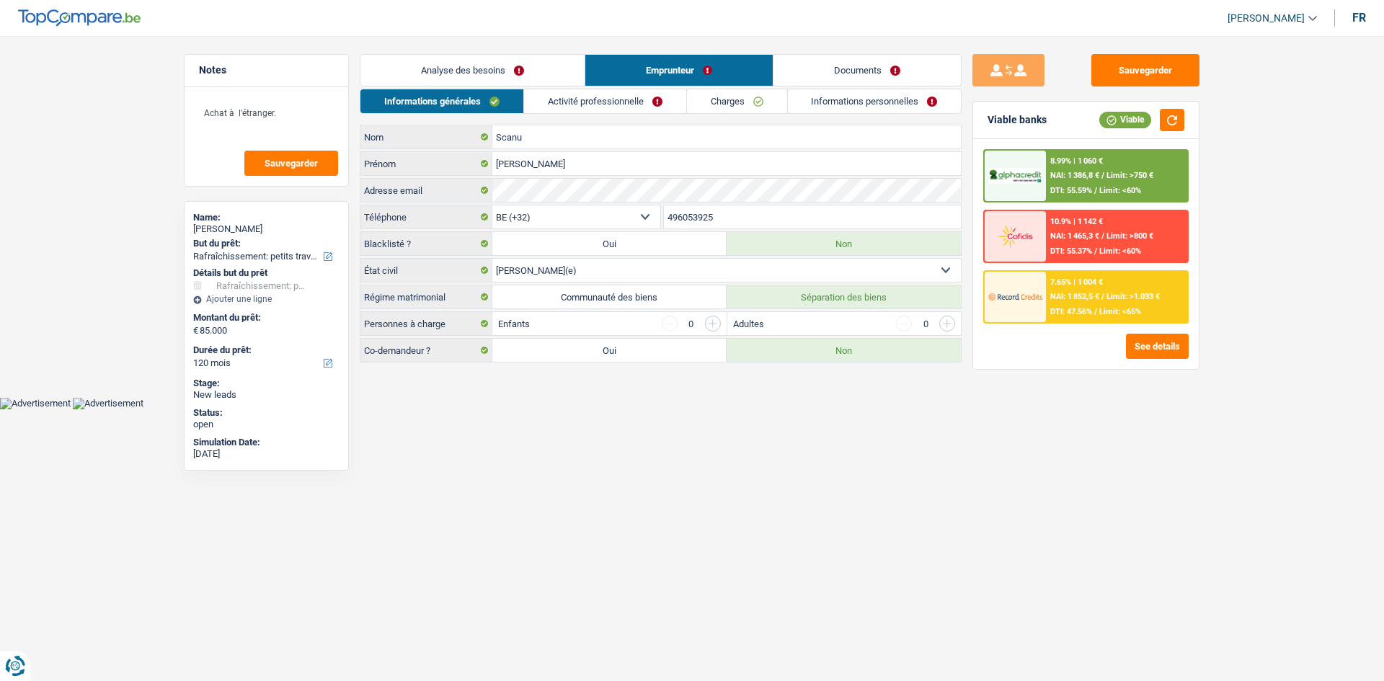
click at [538, 86] on li "Analyse des besoins" at bounding box center [472, 70] width 225 height 32
click at [601, 70] on link "Documents" at bounding box center [866, 70] width 187 height 31
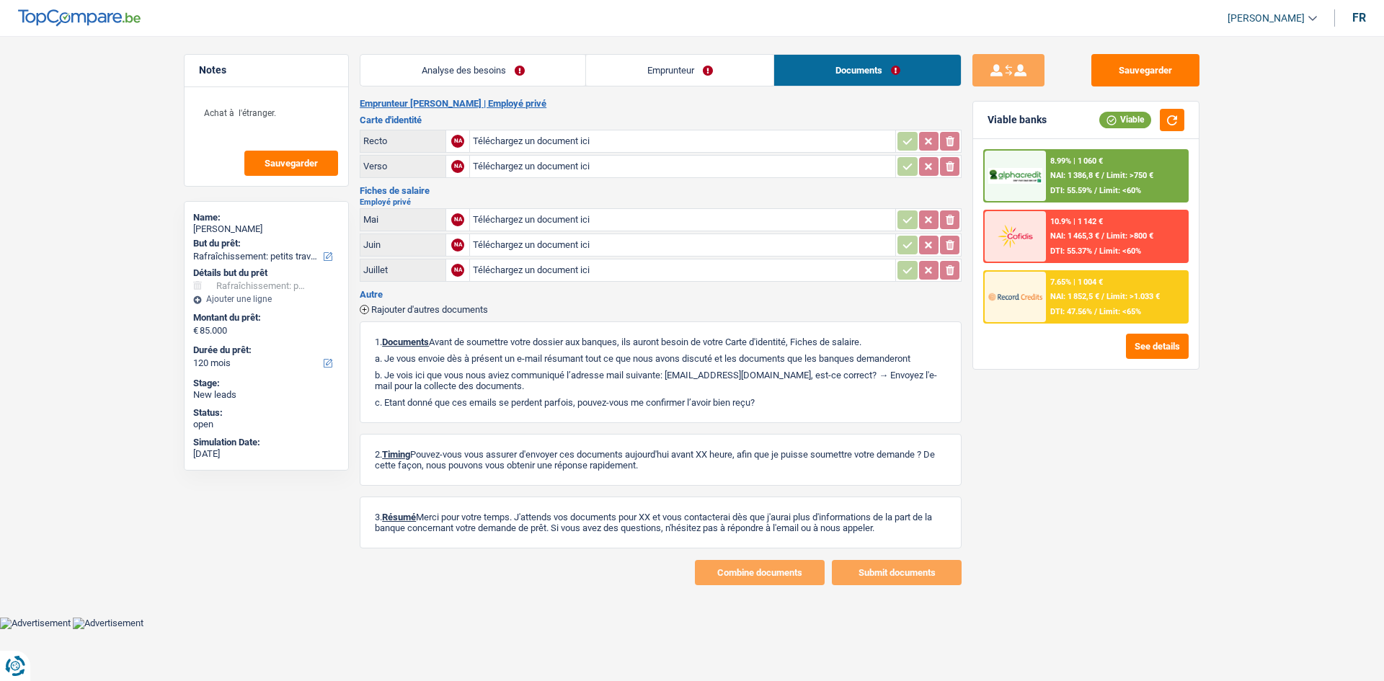
drag, startPoint x: 505, startPoint y: 84, endPoint x: 722, endPoint y: 167, distance: 232.5
click at [505, 82] on link "Analyse des besoins" at bounding box center [472, 70] width 225 height 31
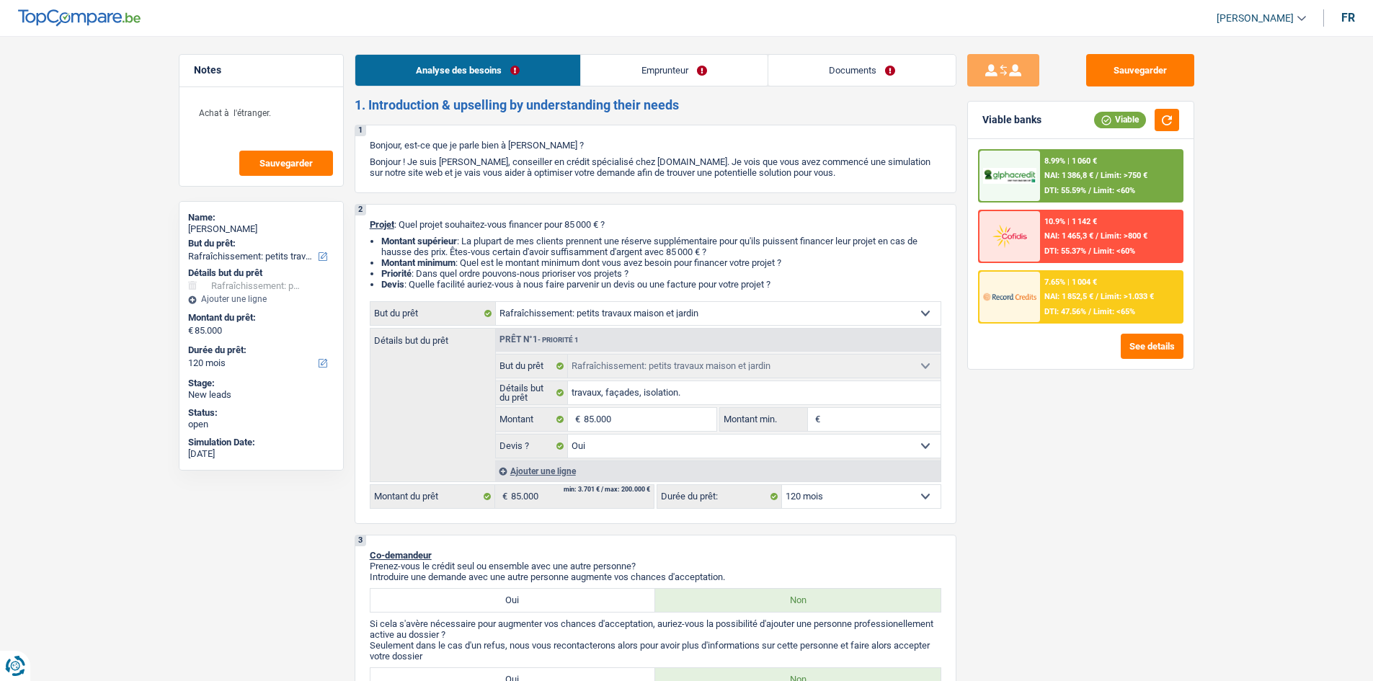
click at [601, 302] on div "7.65% | 1 004 € NAI: 1 852,5 € / Limit: >1.033 € DTI: 47.56% / Limit: <65%" at bounding box center [1111, 297] width 142 height 50
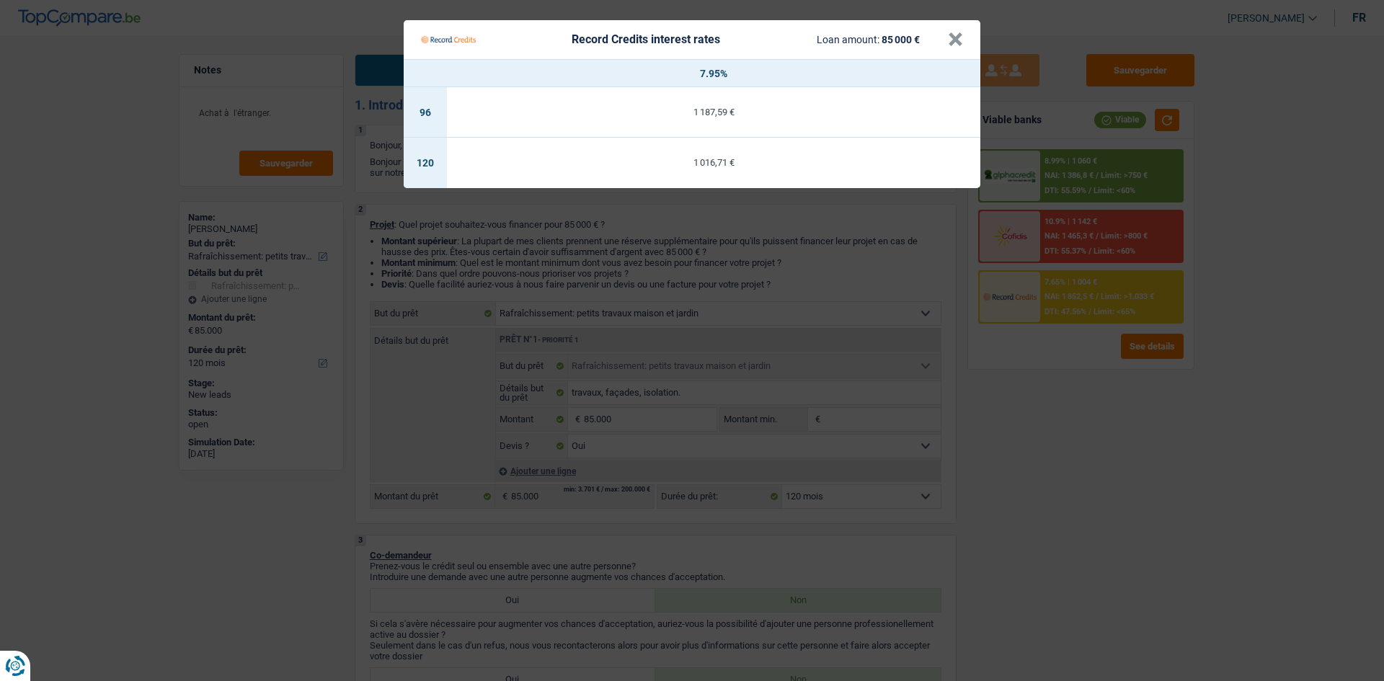
click at [601, 320] on Credits "Record Credits interest rates Loan amount: 85 000 € × 7.95% 96 1 187,59 € 120 1…" at bounding box center [692, 340] width 1384 height 681
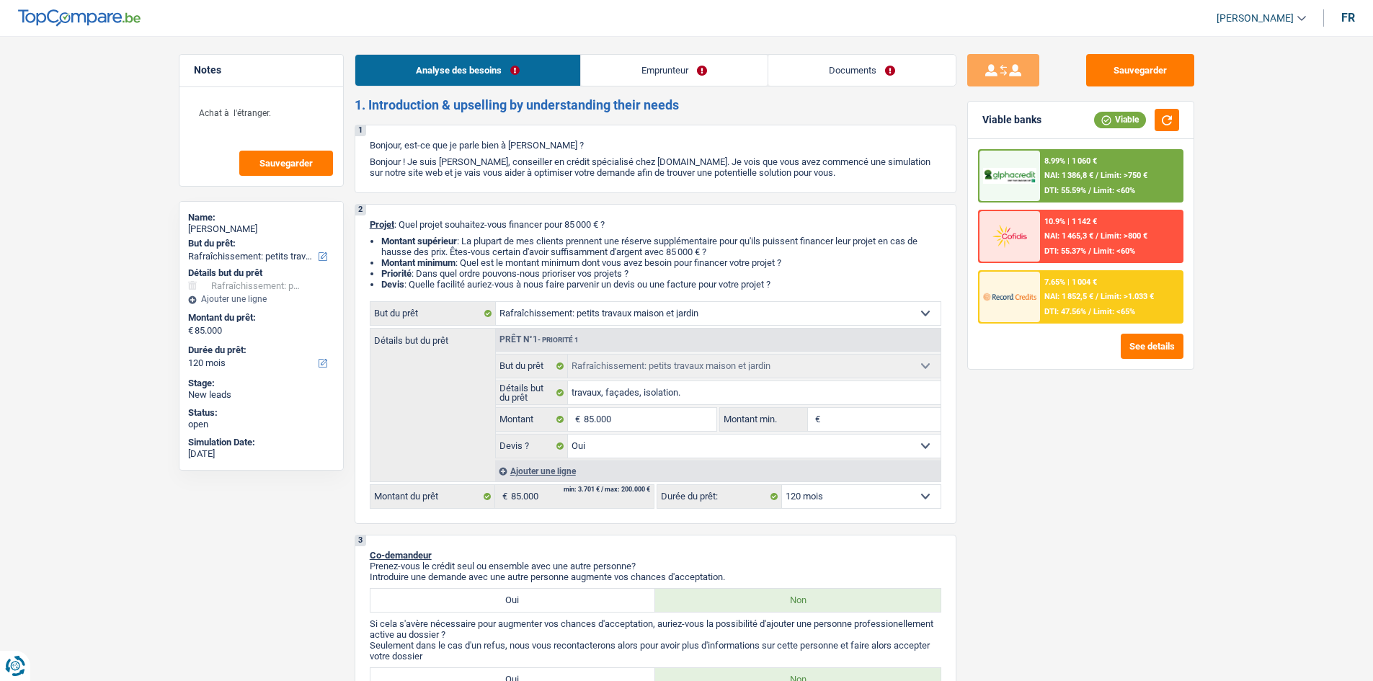
click at [601, 189] on span "DTI: 55.59%" at bounding box center [1065, 190] width 42 height 9
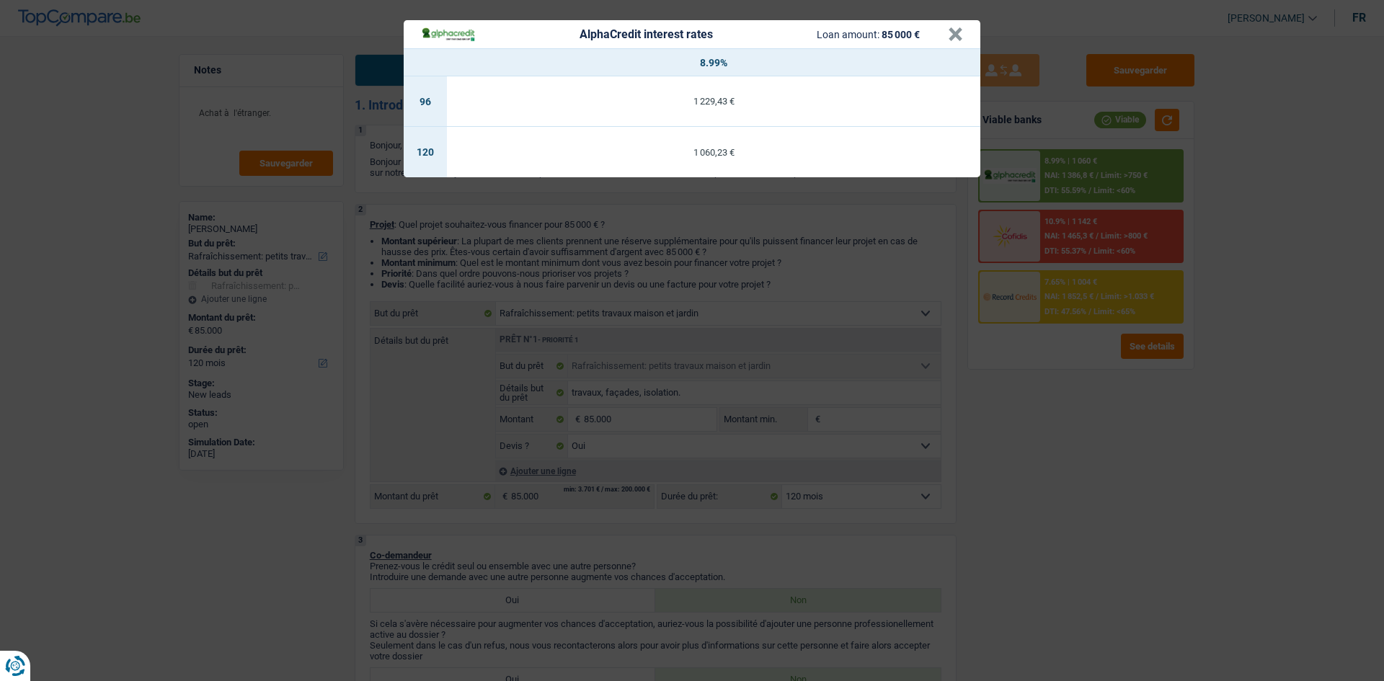
click at [601, 320] on div "AlphaCredit interest rates Loan amount: 85 000 € × 8.99% 96 1 229,43 € 120 1 06…" at bounding box center [692, 340] width 1384 height 681
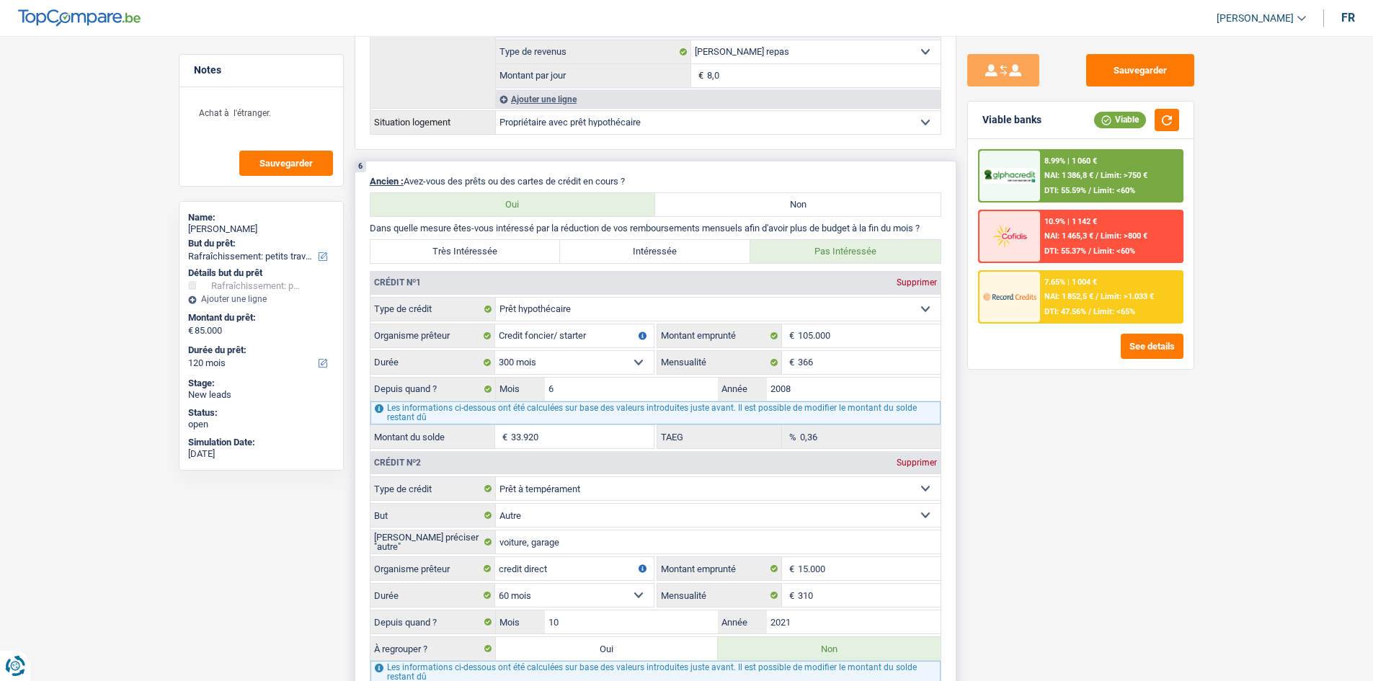
scroll to position [1081, 0]
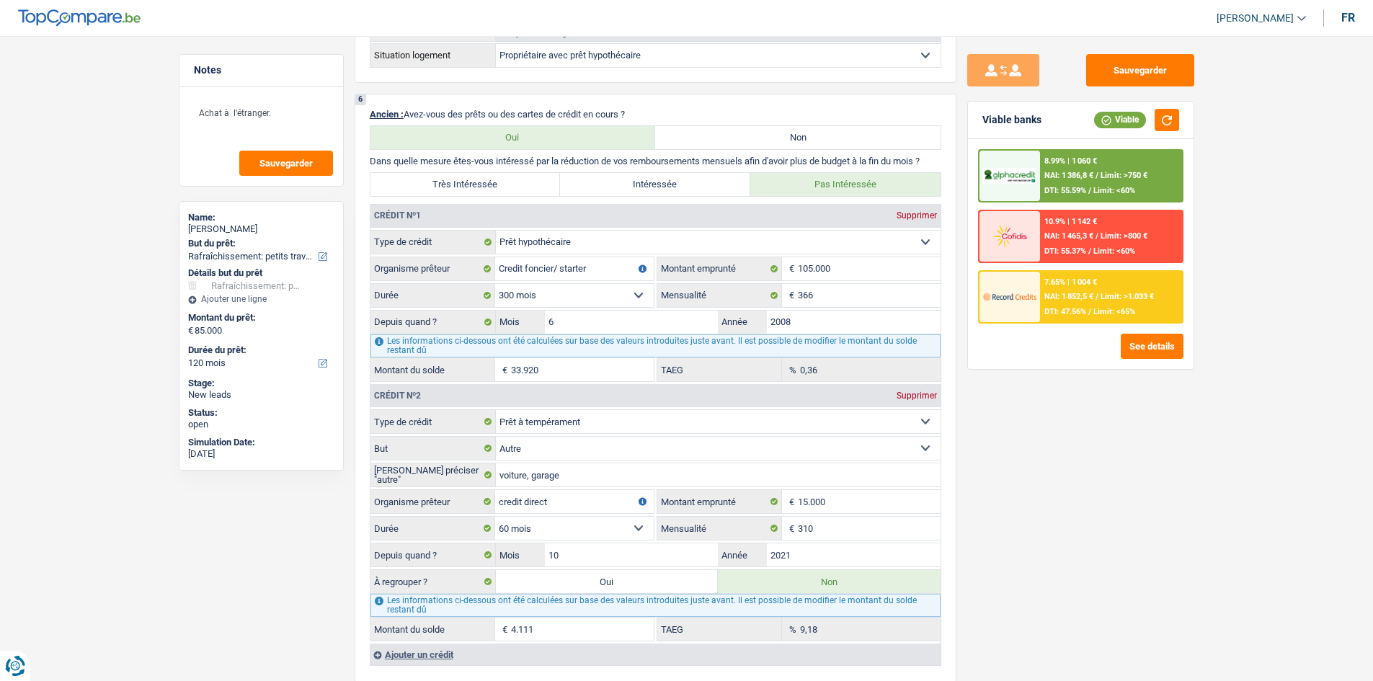
drag, startPoint x: 641, startPoint y: 581, endPoint x: 1056, endPoint y: 558, distance: 416.4
click at [601, 320] on label "Oui" at bounding box center [607, 581] width 223 height 23
click at [601, 320] on input "Oui" at bounding box center [607, 581] width 223 height 23
radio input "true"
type input "89.111"
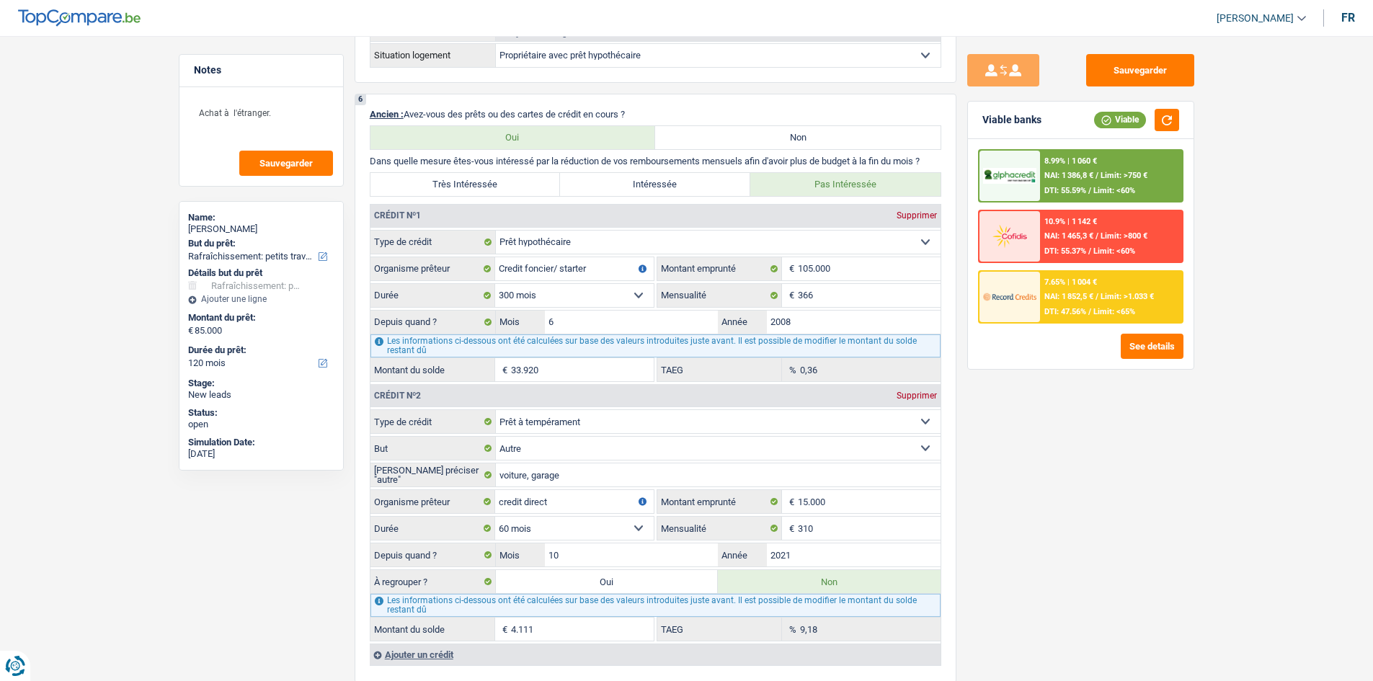
select select "144"
type input "4.111"
select select
select select "144"
type input "4.111"
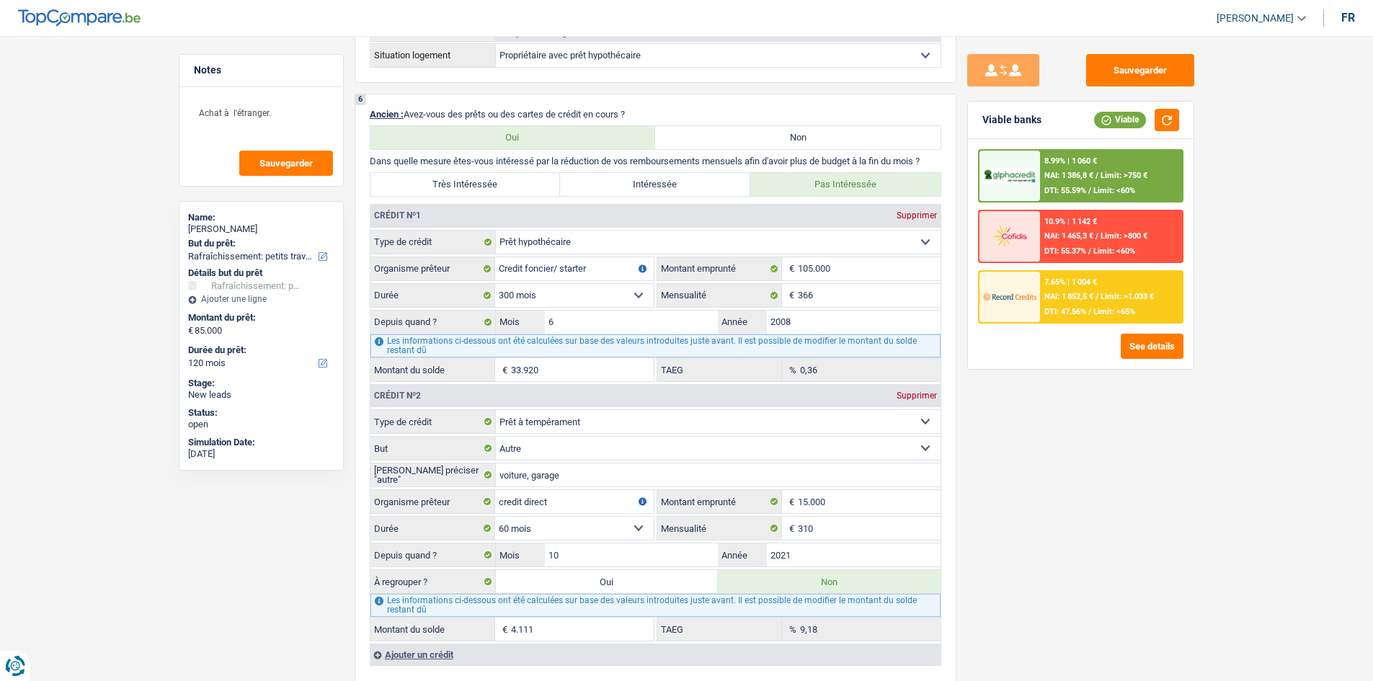
select select
select select "144"
radio input "false"
select select "refinancing"
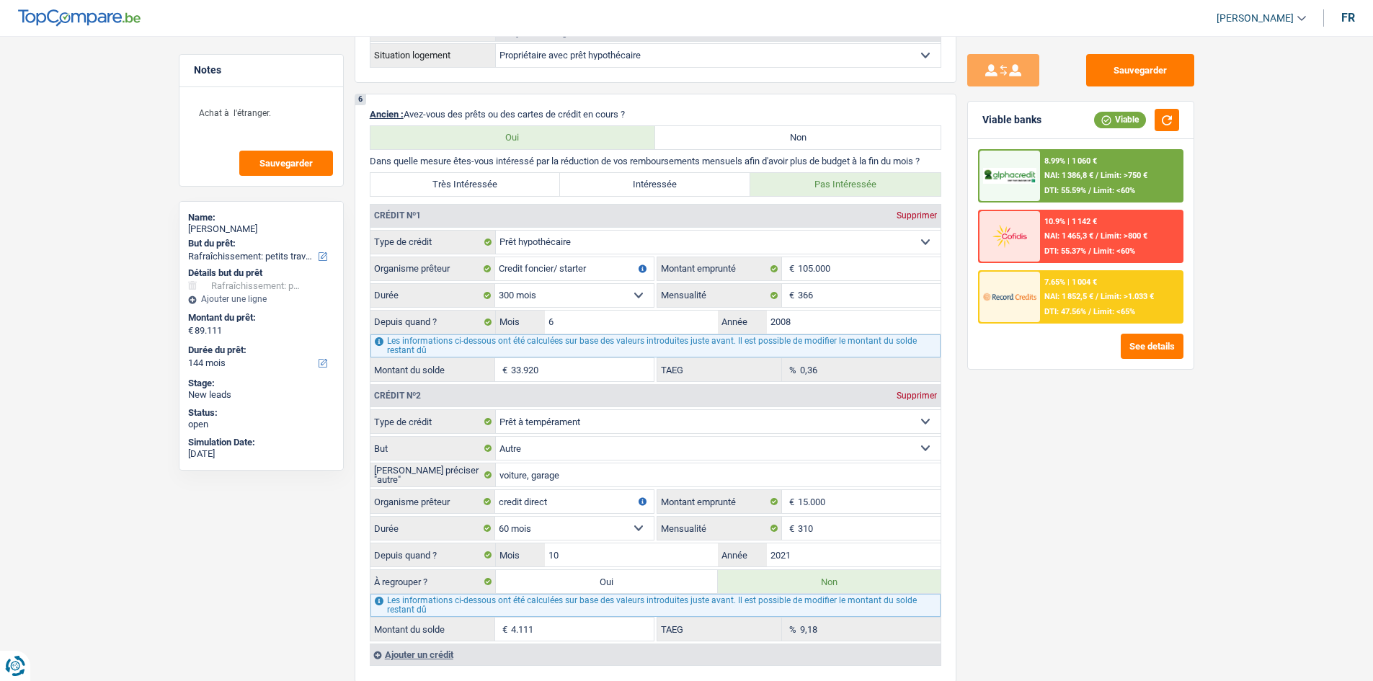
select select "refinancing"
select select "houseOrGarden"
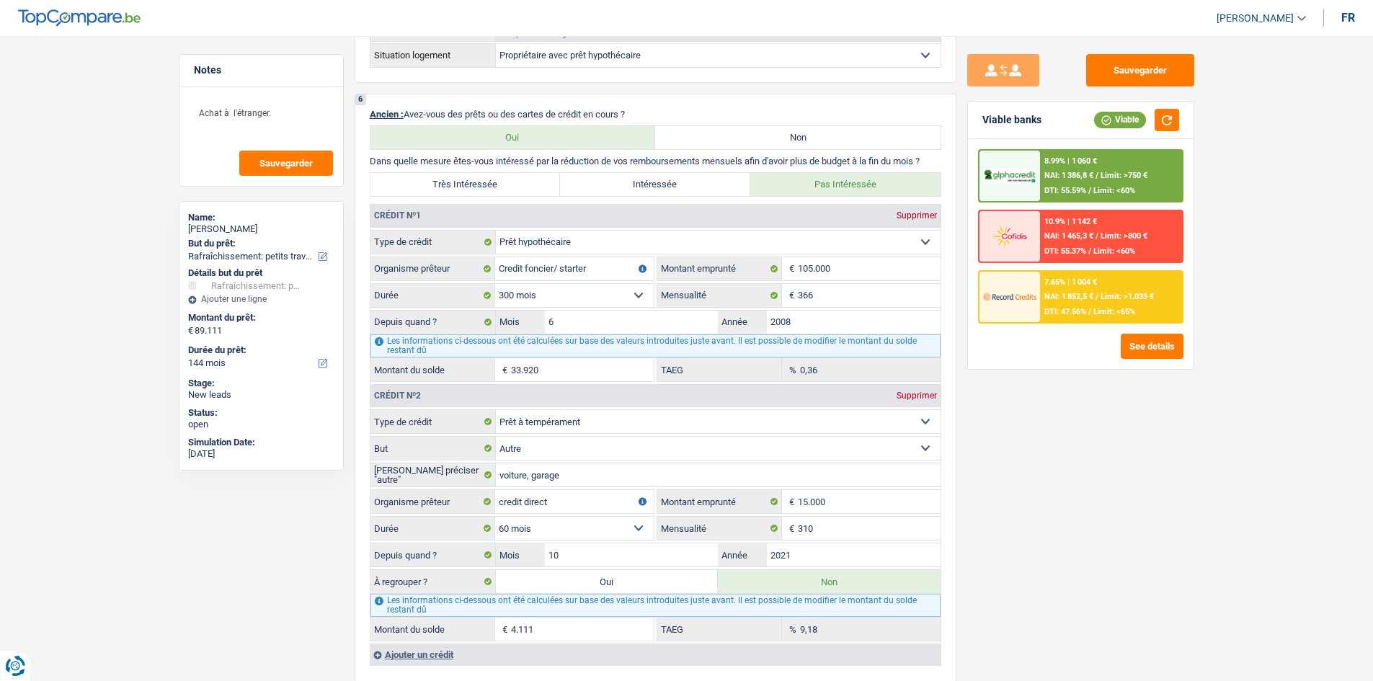
select select "houseOrGarden"
select select "yes"
select select "houseOrGarden"
select select "yes"
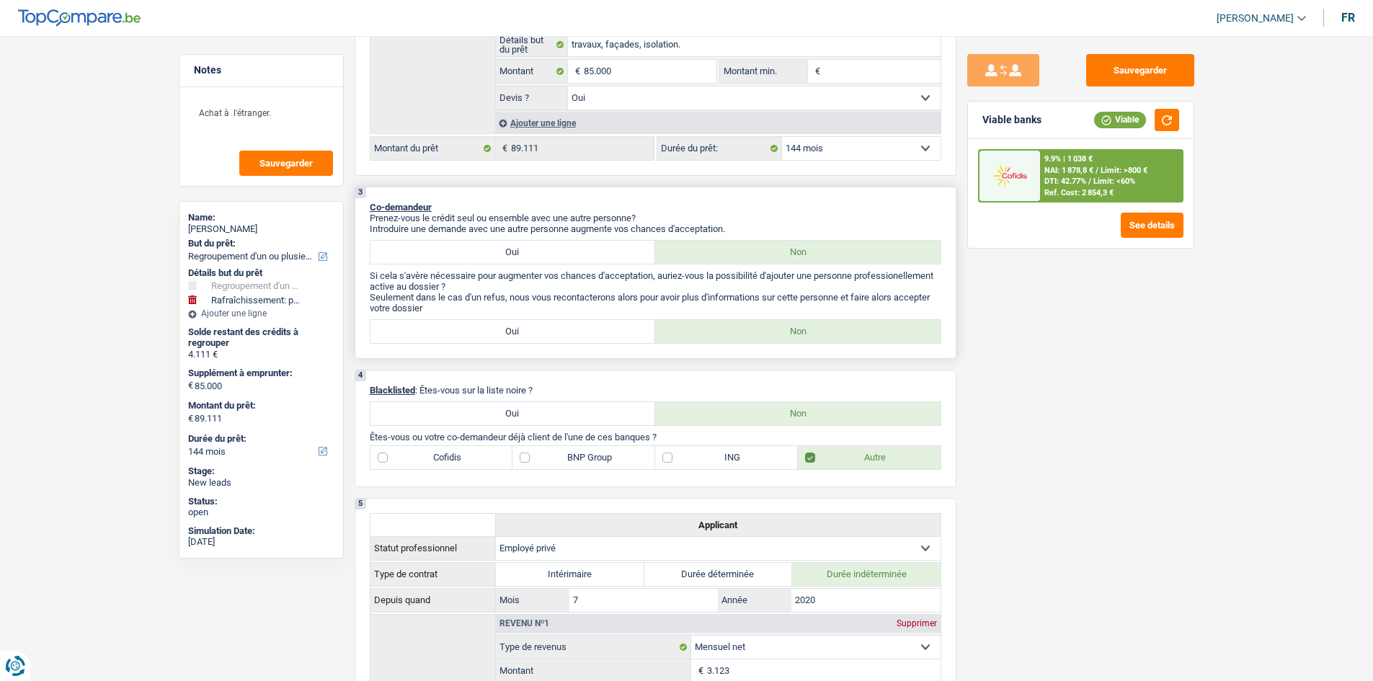
scroll to position [360, 0]
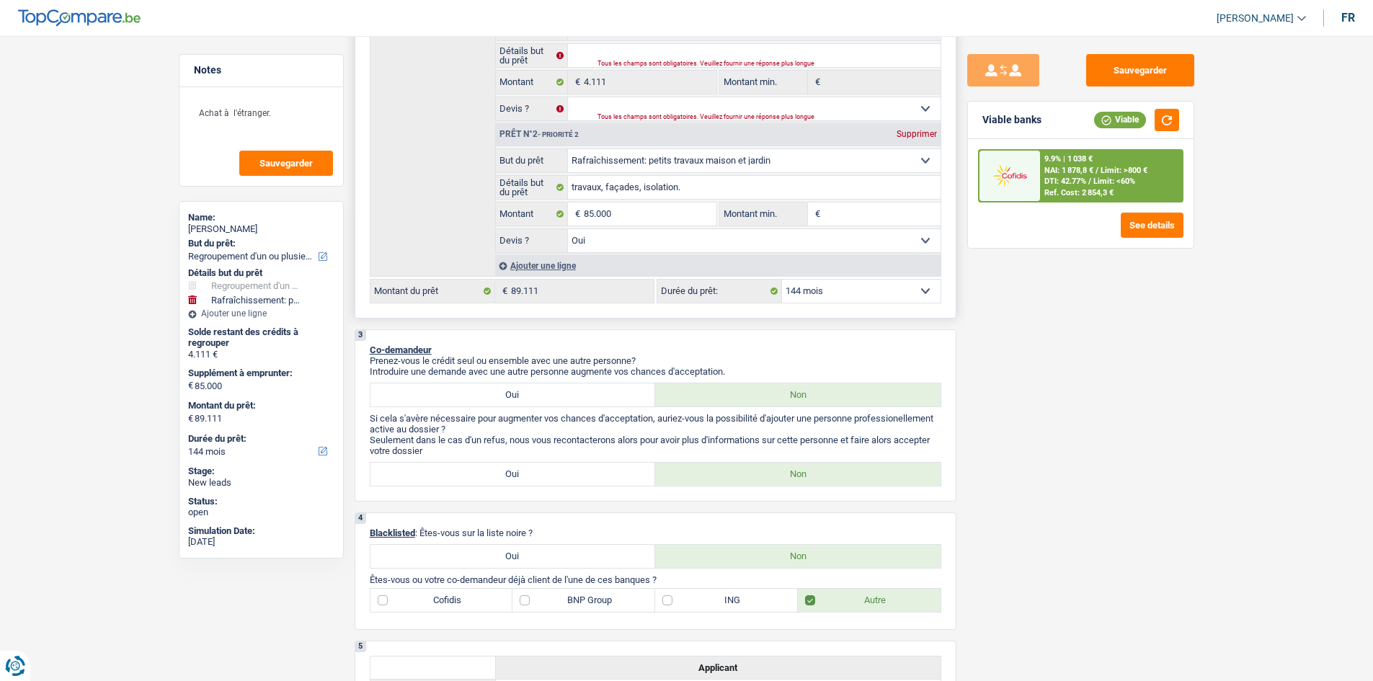
click at [601, 291] on select "12 mois 18 mois 24 mois 30 mois 36 mois 42 mois 48 mois 60 mois 72 mois 84 mois…" at bounding box center [861, 291] width 159 height 23
select select "120"
click at [601, 280] on select "12 mois 18 mois 24 mois 30 mois 36 mois 42 mois 48 mois 60 mois 72 mois 84 mois…" at bounding box center [861, 291] width 159 height 23
select select "120"
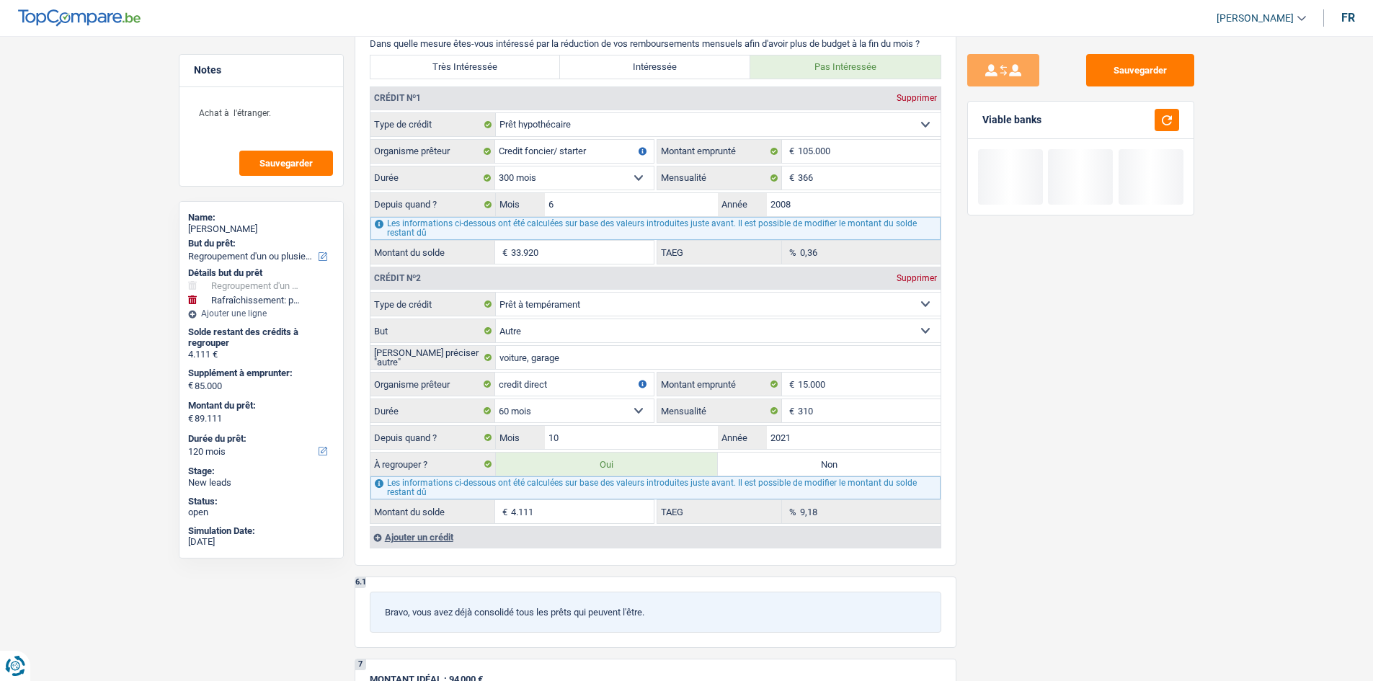
scroll to position [1369, 0]
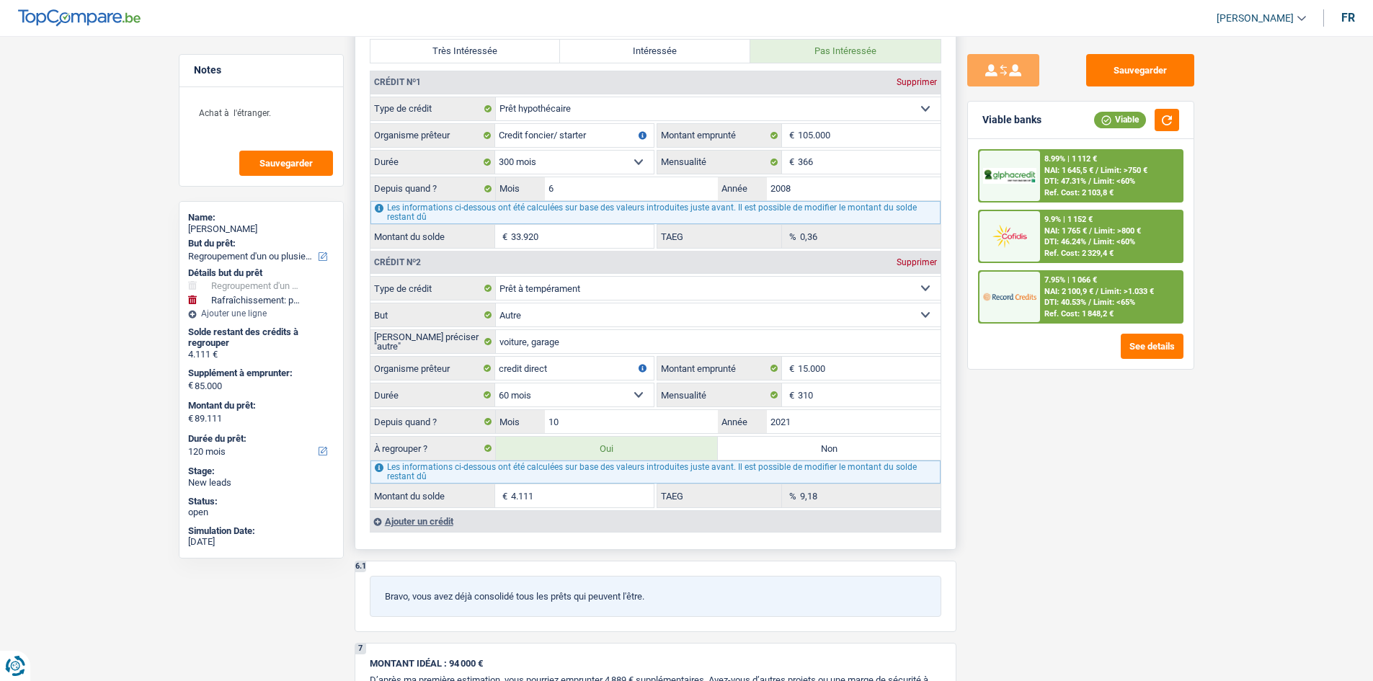
click at [601, 320] on label "Non" at bounding box center [829, 448] width 223 height 23
click at [601, 320] on input "Non" at bounding box center [829, 448] width 223 height 23
radio input "true"
select select "houseOrGarden"
select select "144"
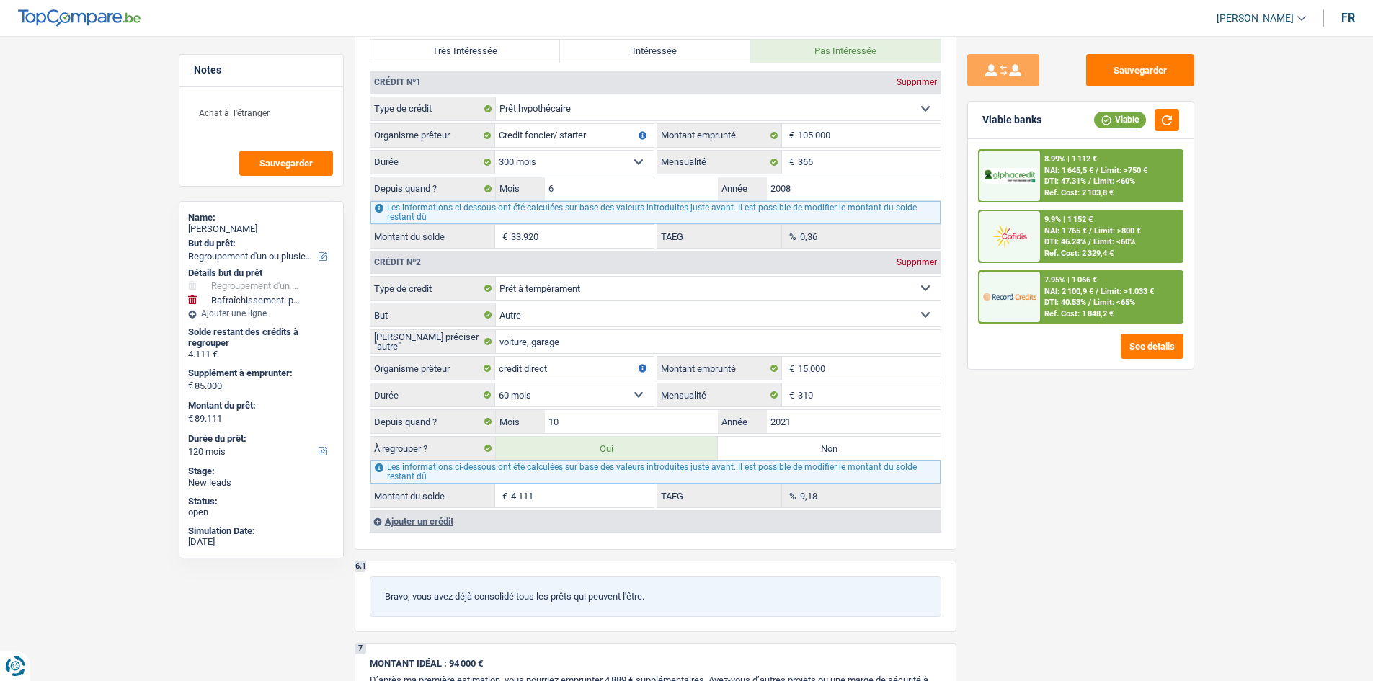
select select "houseOrGarden"
type input "travaux, façades, isolation."
type input "85.000"
select select "yes"
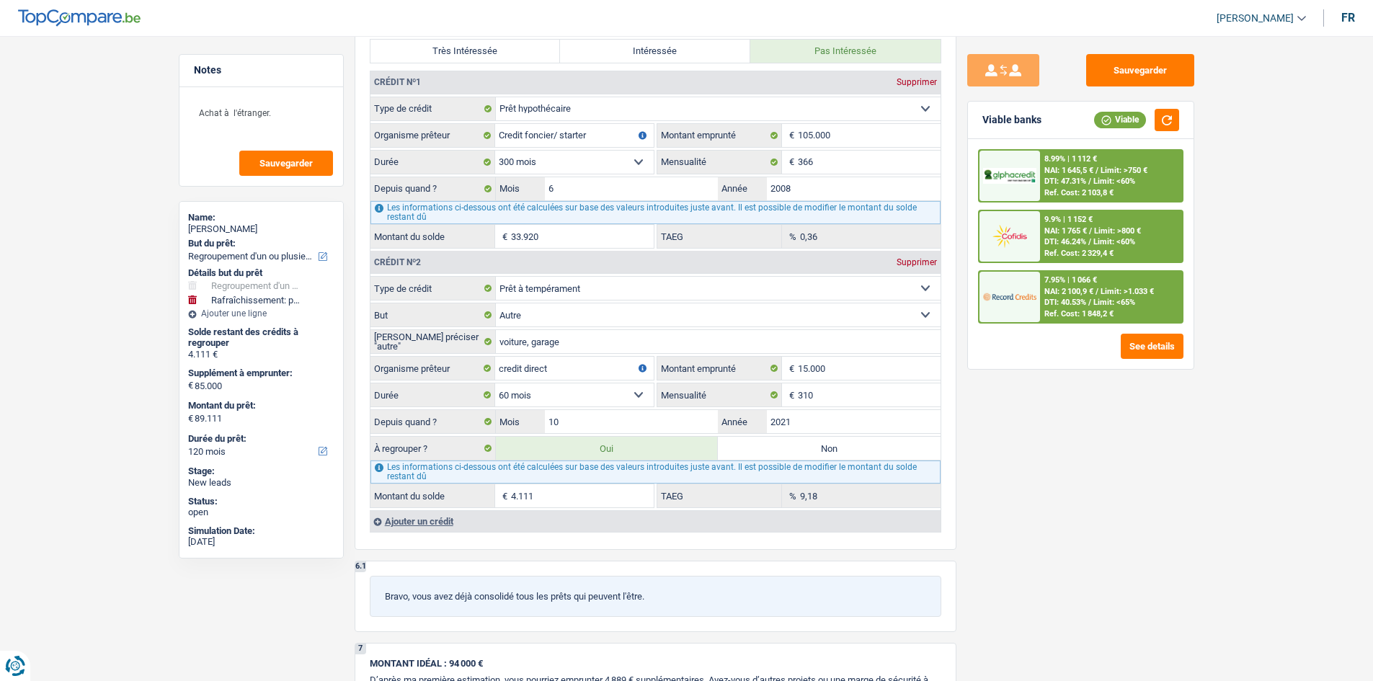
select select "144"
select select "houseOrGarden"
type input "travaux, façades, isolation."
type input "85.000"
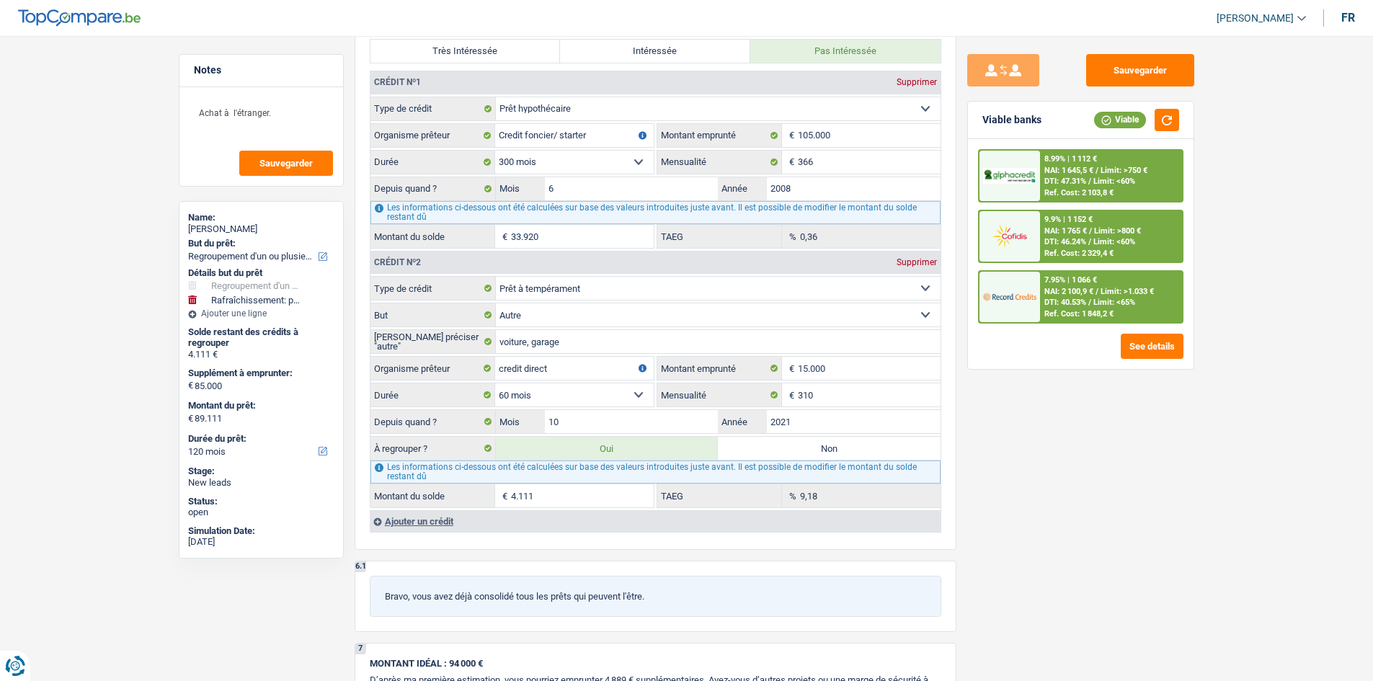
select select "yes"
select select "144"
select select "houseOrGarden"
radio input "false"
type input "85.000"
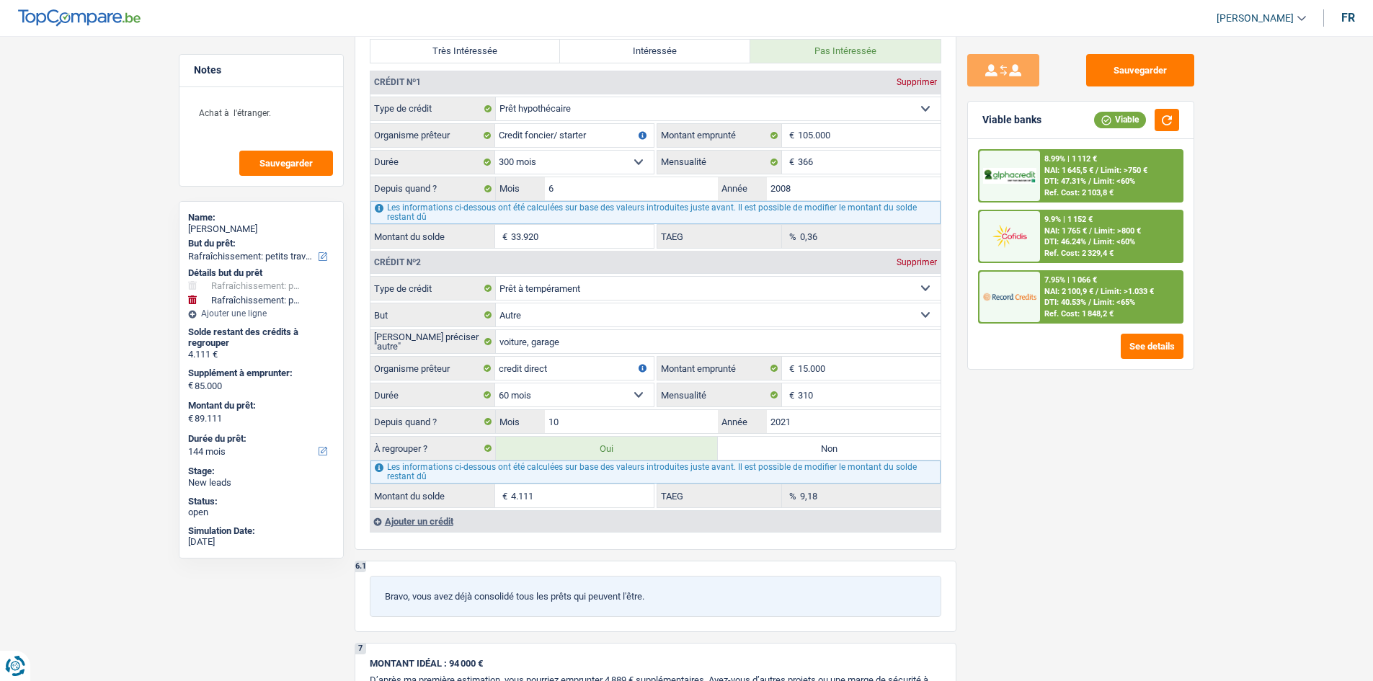
type input "85.000"
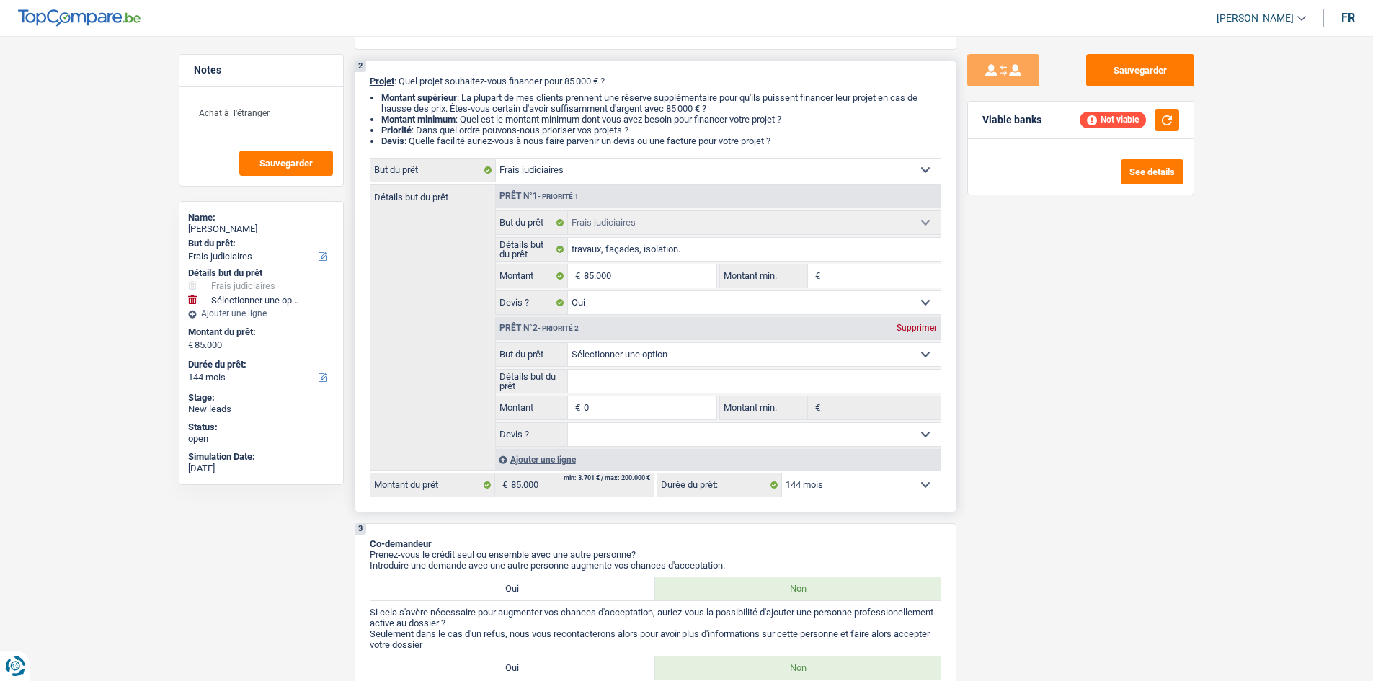
scroll to position [0, 0]
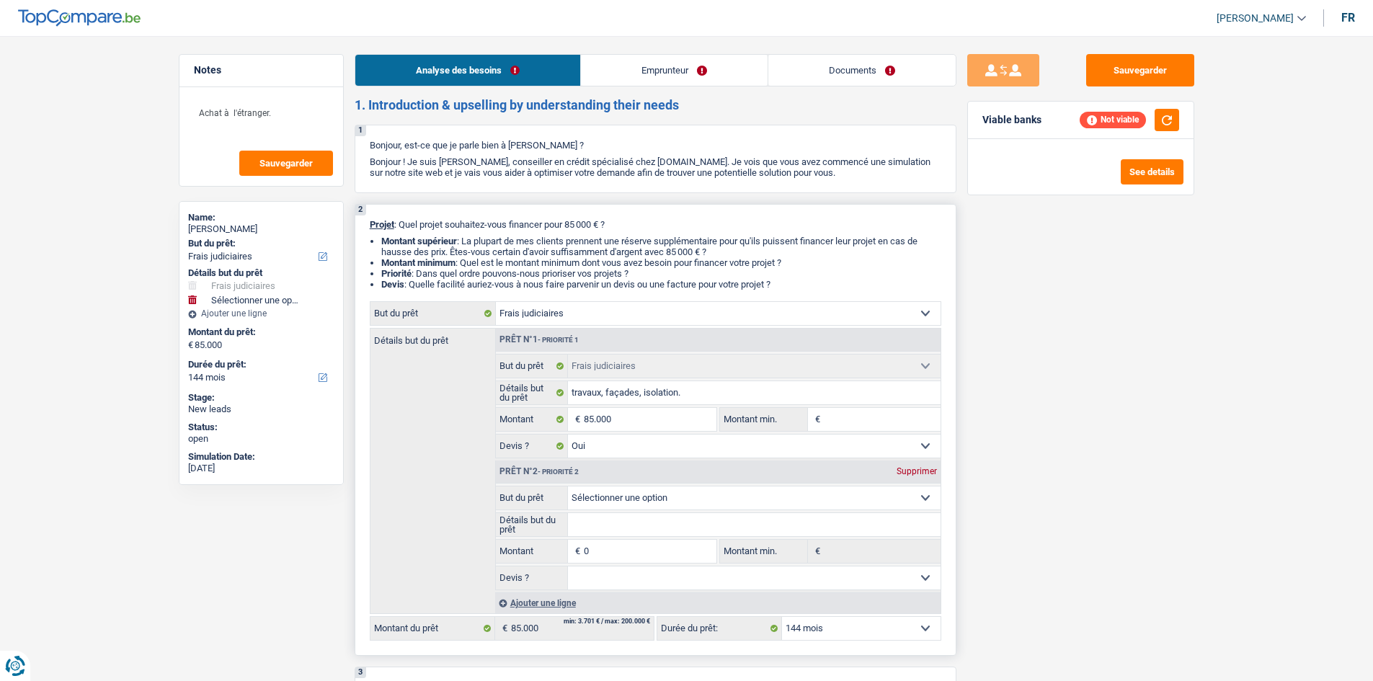
click at [601, 320] on select "12 mois 18 mois 24 mois 30 mois 36 mois 42 mois 48 mois 60 mois 72 mois 84 mois…" at bounding box center [861, 628] width 159 height 23
click at [601, 320] on div "Prêt n°2 - Priorité 2 Supprimer" at bounding box center [718, 471] width 445 height 23
click at [601, 320] on div "Supprimer" at bounding box center [917, 471] width 48 height 9
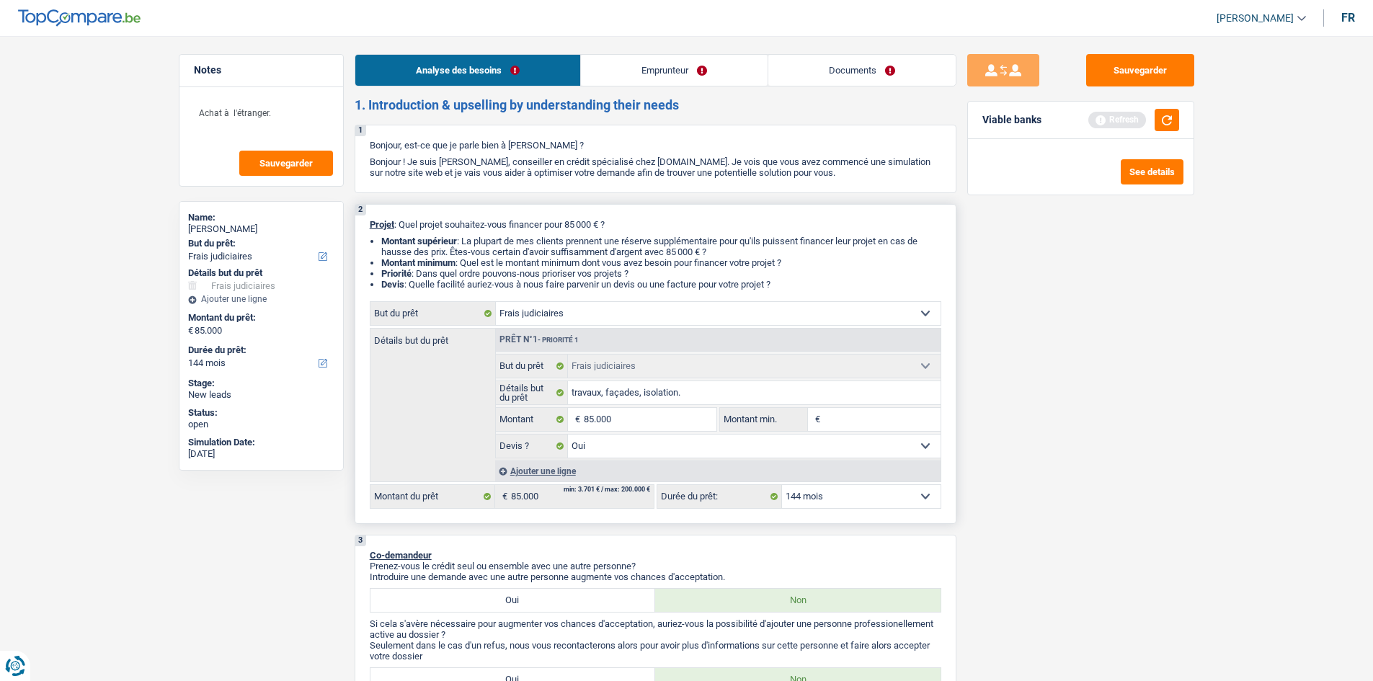
click at [601, 320] on select "12 mois 18 mois 24 mois 30 mois 36 mois 42 mois 48 mois 60 mois 72 mois 84 mois…" at bounding box center [861, 496] width 159 height 23
select select "120"
click at [601, 320] on select "12 mois 18 mois 24 mois 30 mois 36 mois 42 mois 48 mois 60 mois 72 mois 84 mois…" at bounding box center [861, 496] width 159 height 23
select select "120"
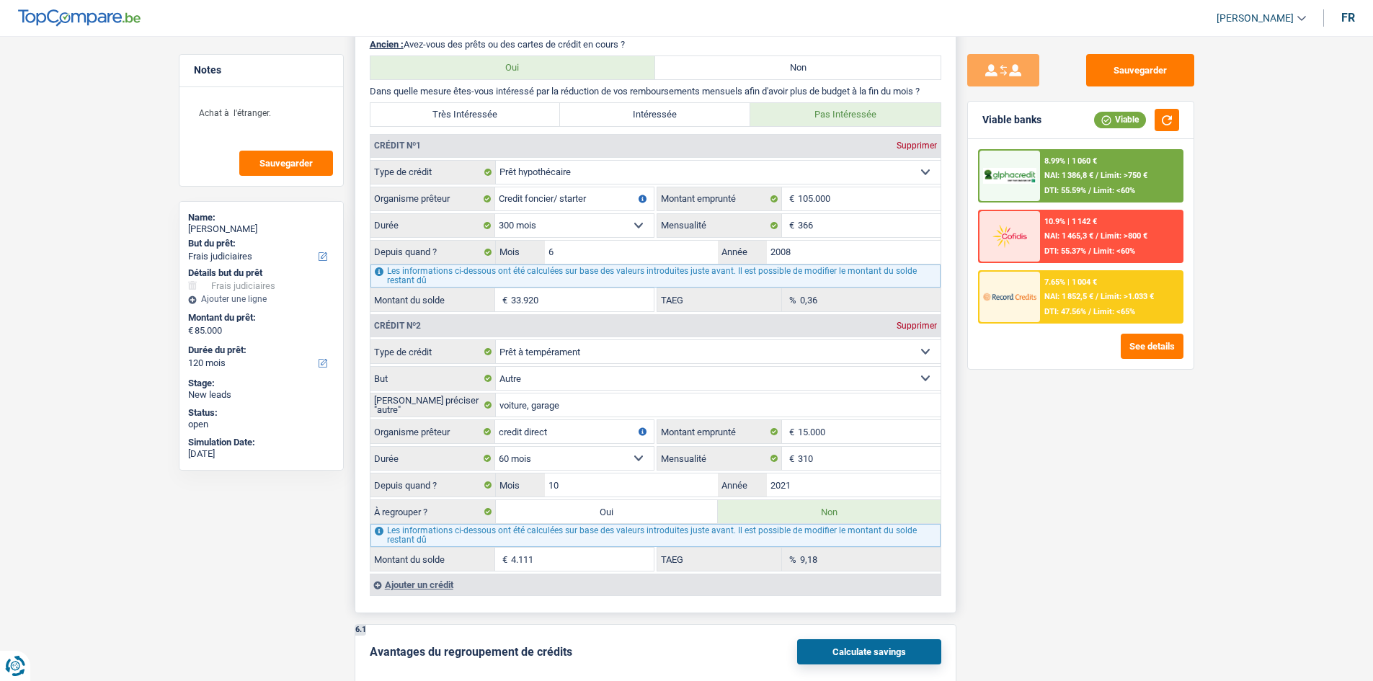
scroll to position [1153, 0]
drag, startPoint x: 848, startPoint y: 462, endPoint x: 988, endPoint y: 482, distance: 141.3
click at [601, 320] on input "310" at bounding box center [869, 456] width 143 height 23
click at [601, 320] on label "Oui" at bounding box center [607, 509] width 223 height 23
click at [601, 320] on input "Oui" at bounding box center [607, 509] width 223 height 23
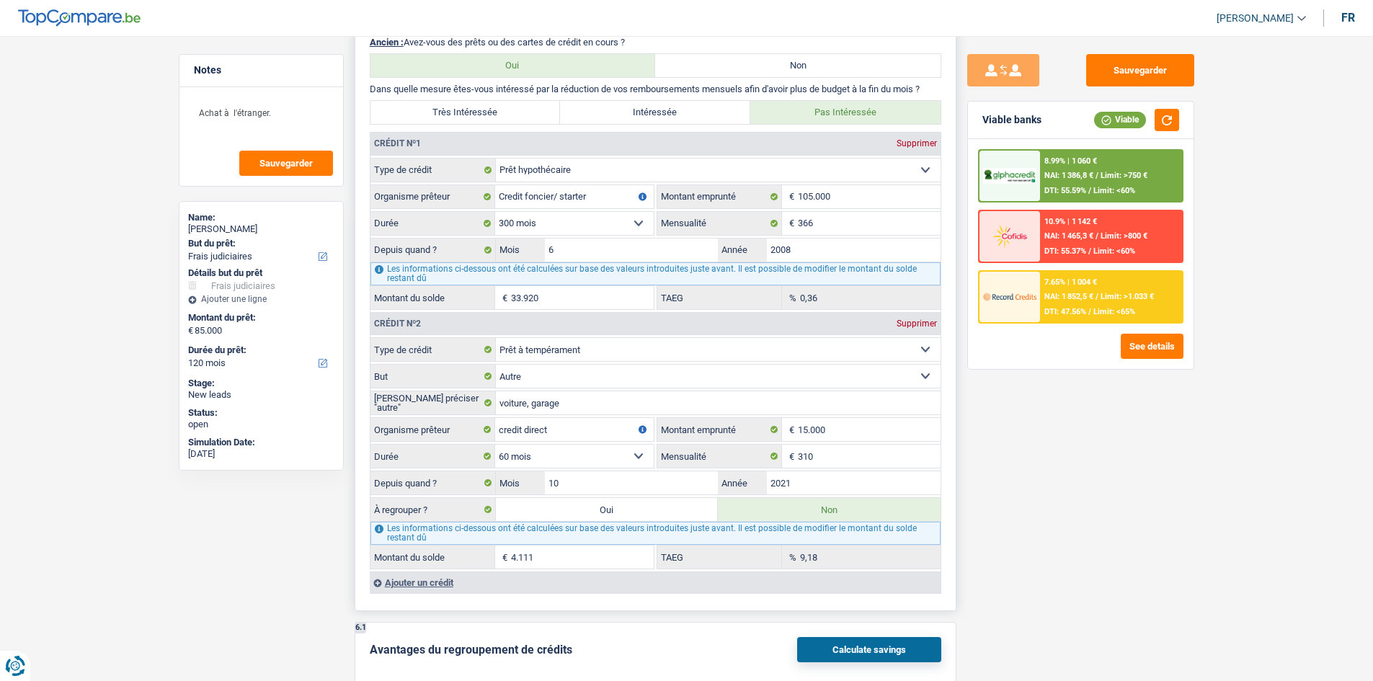
radio input "true"
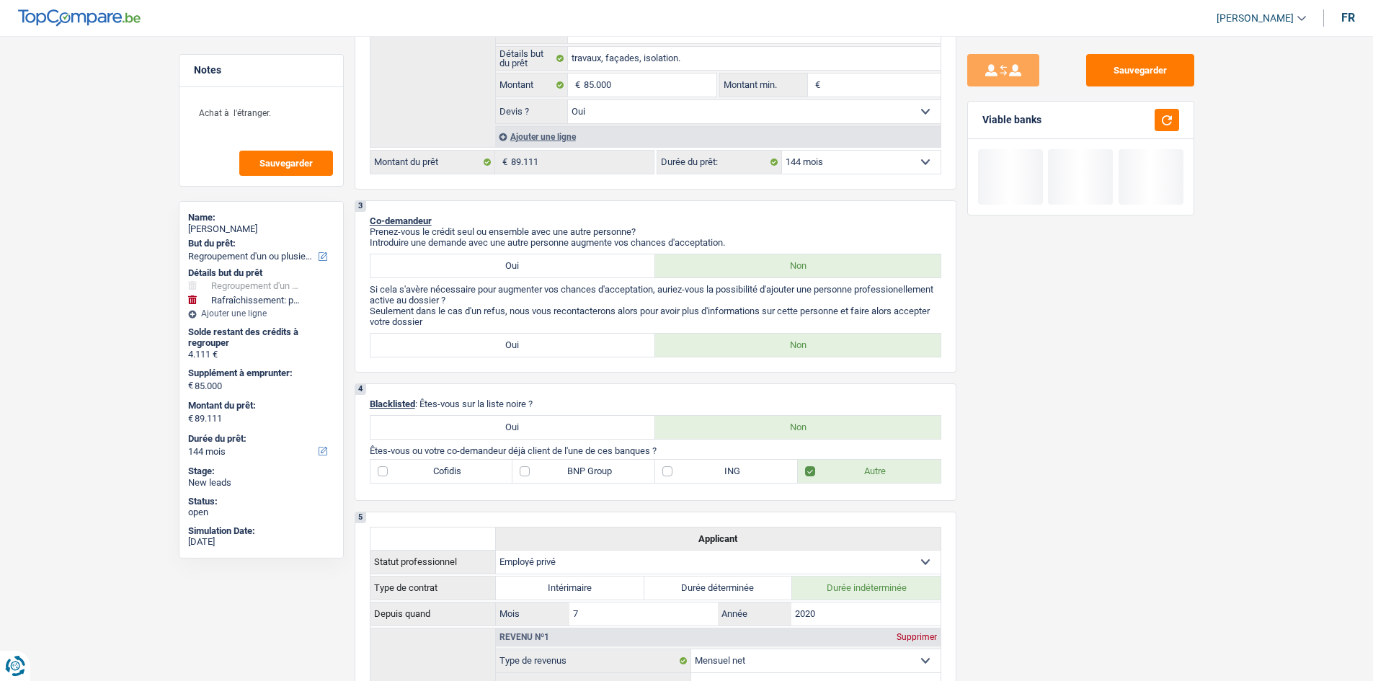
scroll to position [216, 0]
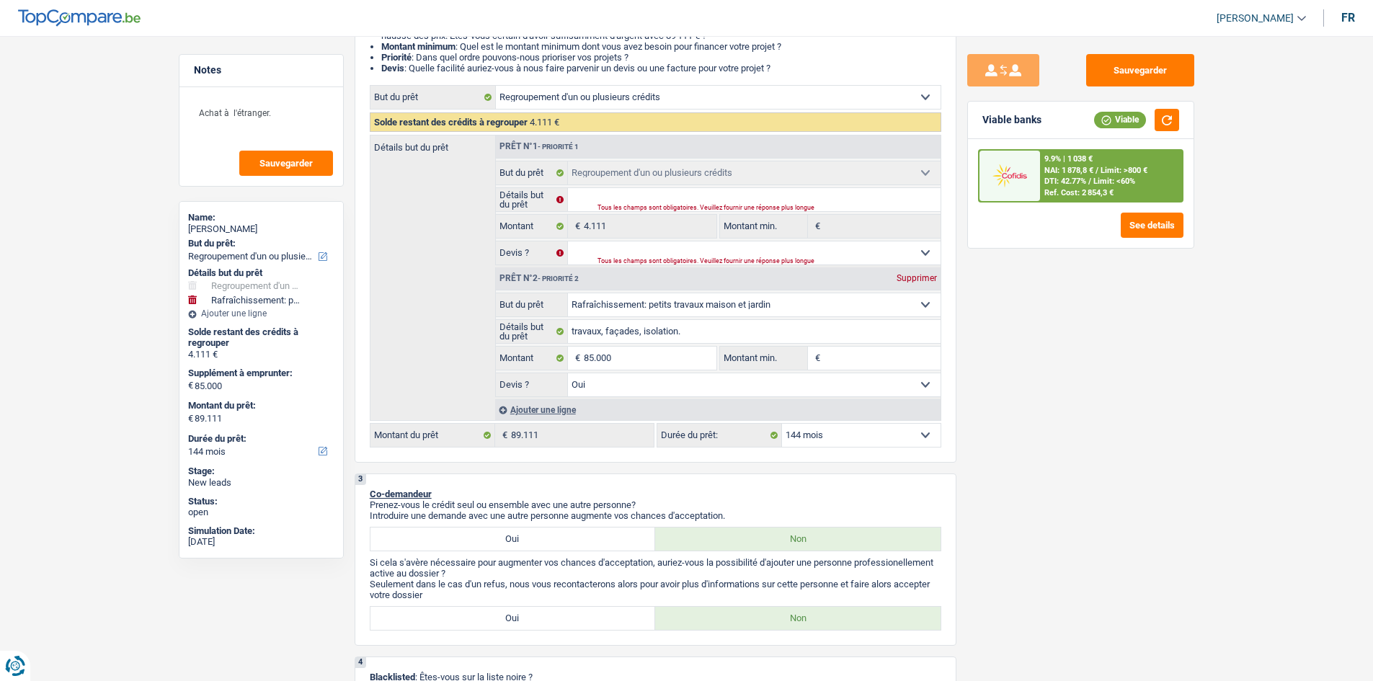
click at [601, 320] on select "12 mois 18 mois 24 mois 30 mois 36 mois 42 mois 48 mois 60 mois 72 mois 84 mois…" at bounding box center [861, 435] width 159 height 23
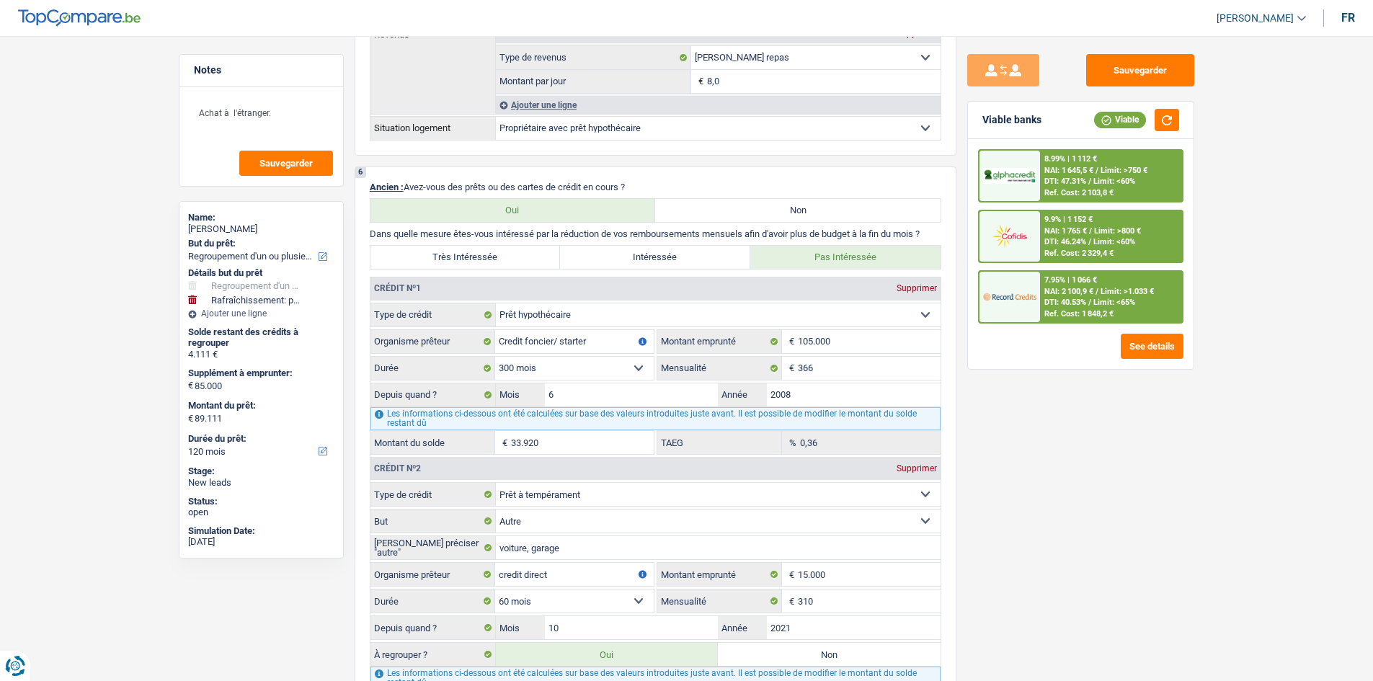
scroll to position [1225, 0]
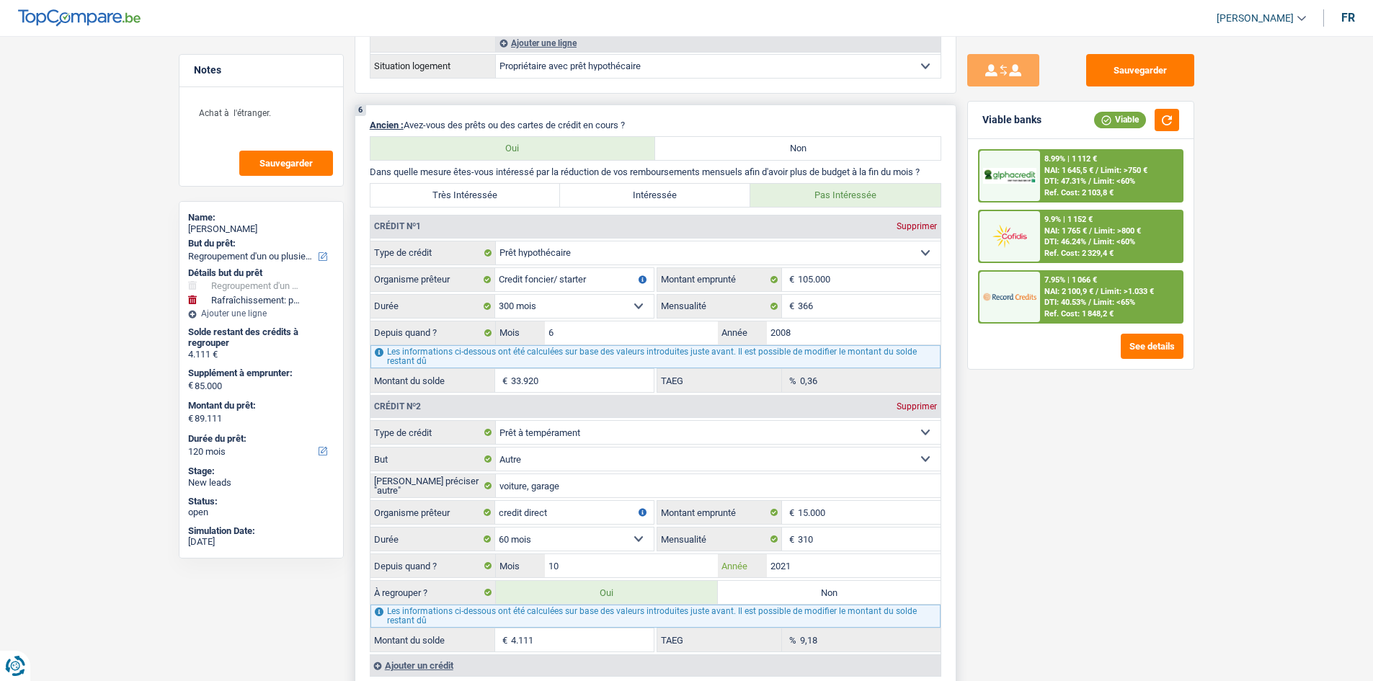
click at [601, 320] on input "2021" at bounding box center [854, 565] width 174 height 23
drag, startPoint x: 1131, startPoint y: 590, endPoint x: 1111, endPoint y: 596, distance: 21.0
click at [601, 320] on div "Sauvegarder Viable banks Viable 8.99% | 1 112 € NAI: 1 645,5 € / Limit: >750 € …" at bounding box center [1080, 354] width 249 height 600
click at [601, 312] on div "Ref. Cost: 1 848,2 €" at bounding box center [1078, 313] width 69 height 9
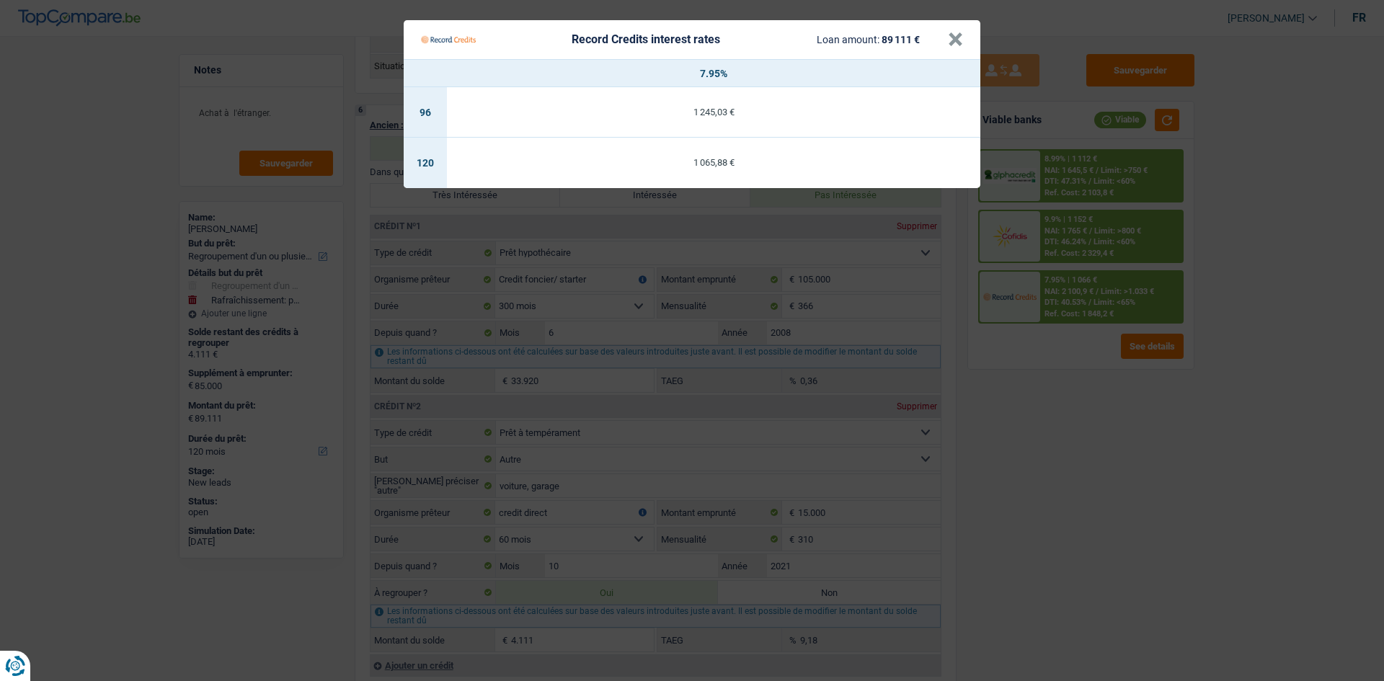
click at [601, 320] on Credits "Record Credits interest rates Loan amount: 89 111 € × 7.95% 96 1 245,03 € 120 1…" at bounding box center [692, 340] width 1384 height 681
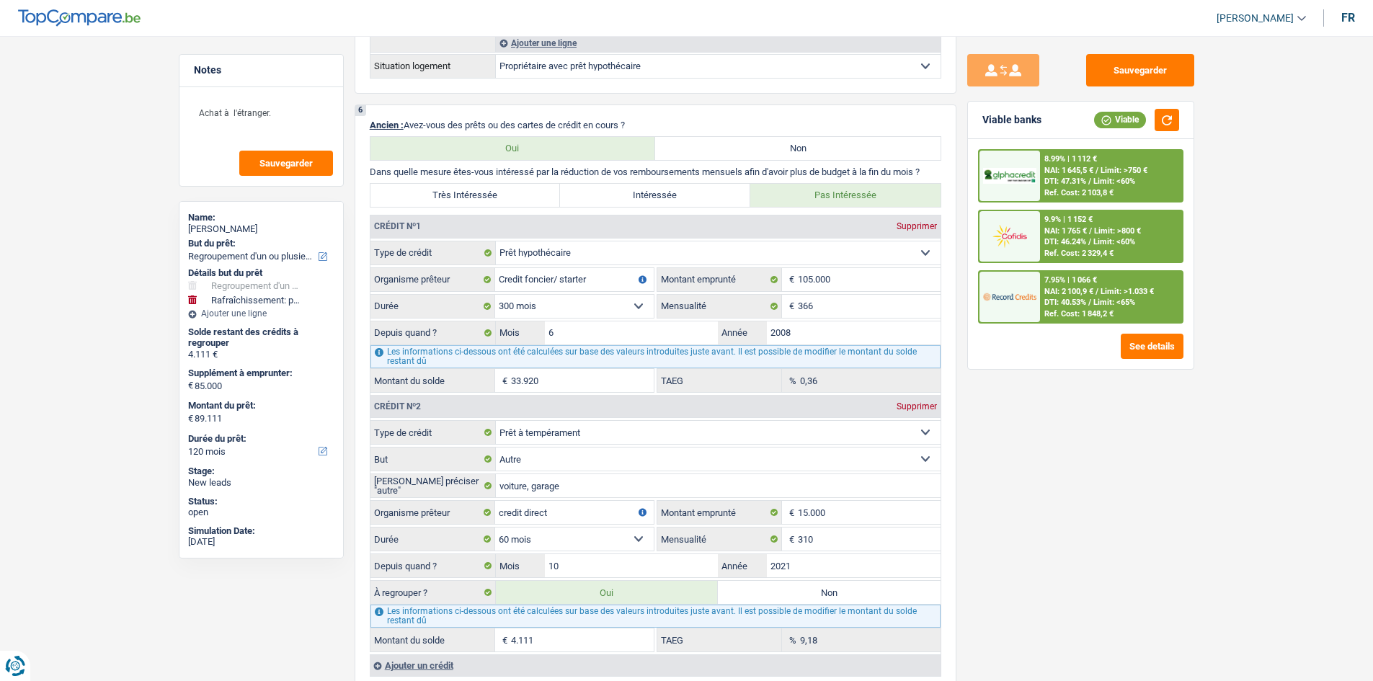
click at [601, 179] on span "Limit: <60%" at bounding box center [1114, 181] width 42 height 9
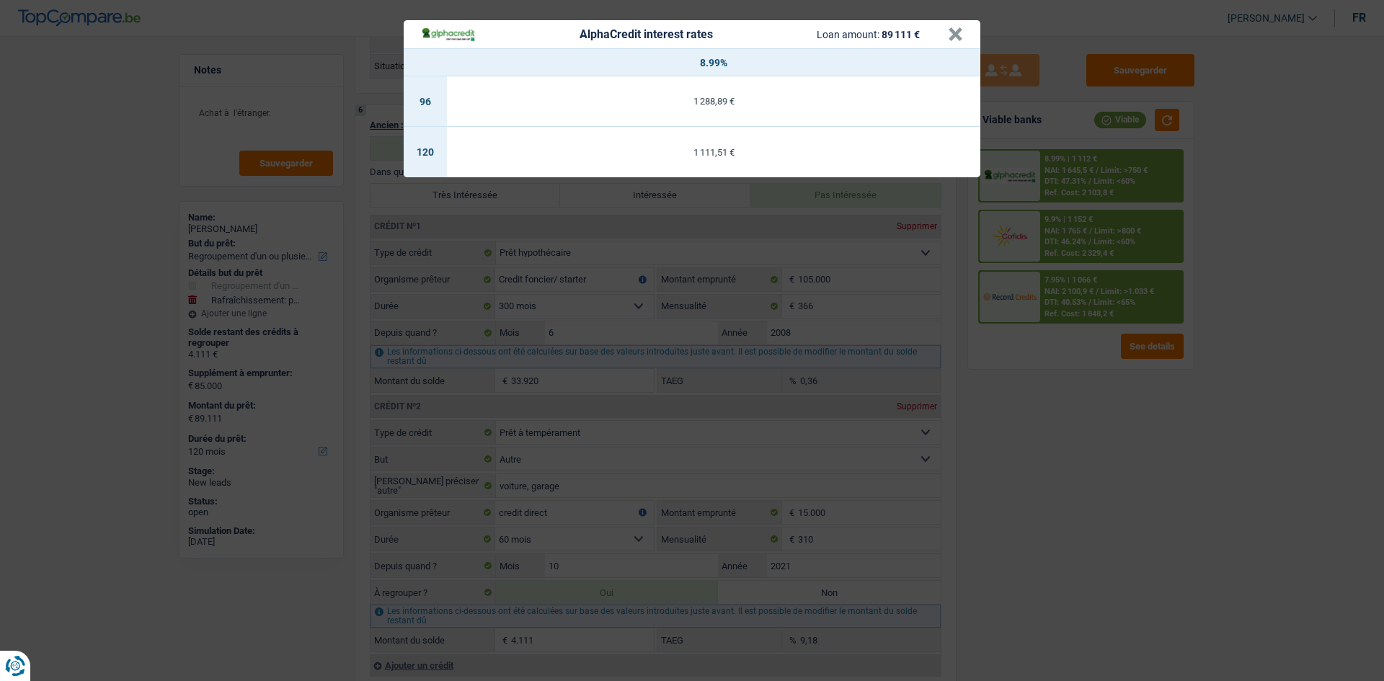
drag, startPoint x: 1071, startPoint y: 422, endPoint x: 1095, endPoint y: 301, distance: 123.4
click at [601, 320] on div "AlphaCredit interest rates Loan amount: 89 111 € × 8.99% 96 1 288,89 € 120 1 11…" at bounding box center [692, 340] width 1384 height 681
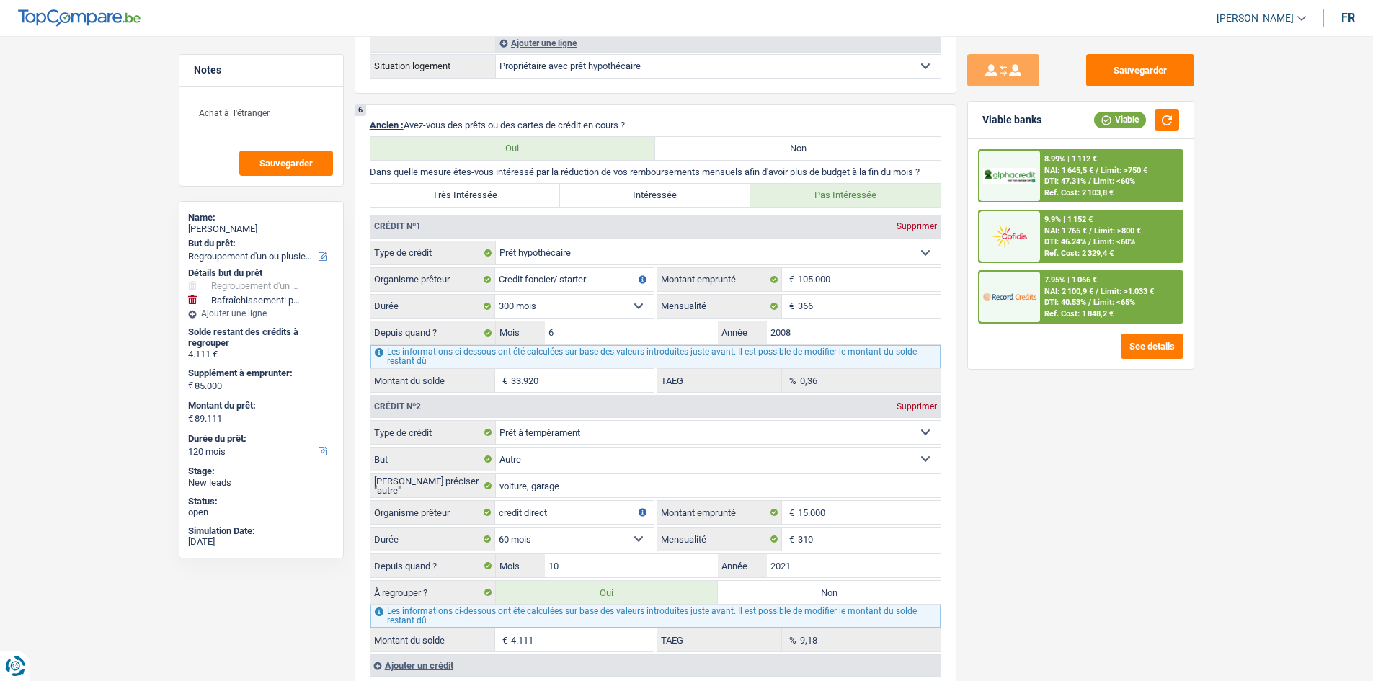
click at [601, 249] on div "Ref. Cost: 2 329,4 €" at bounding box center [1078, 253] width 69 height 9
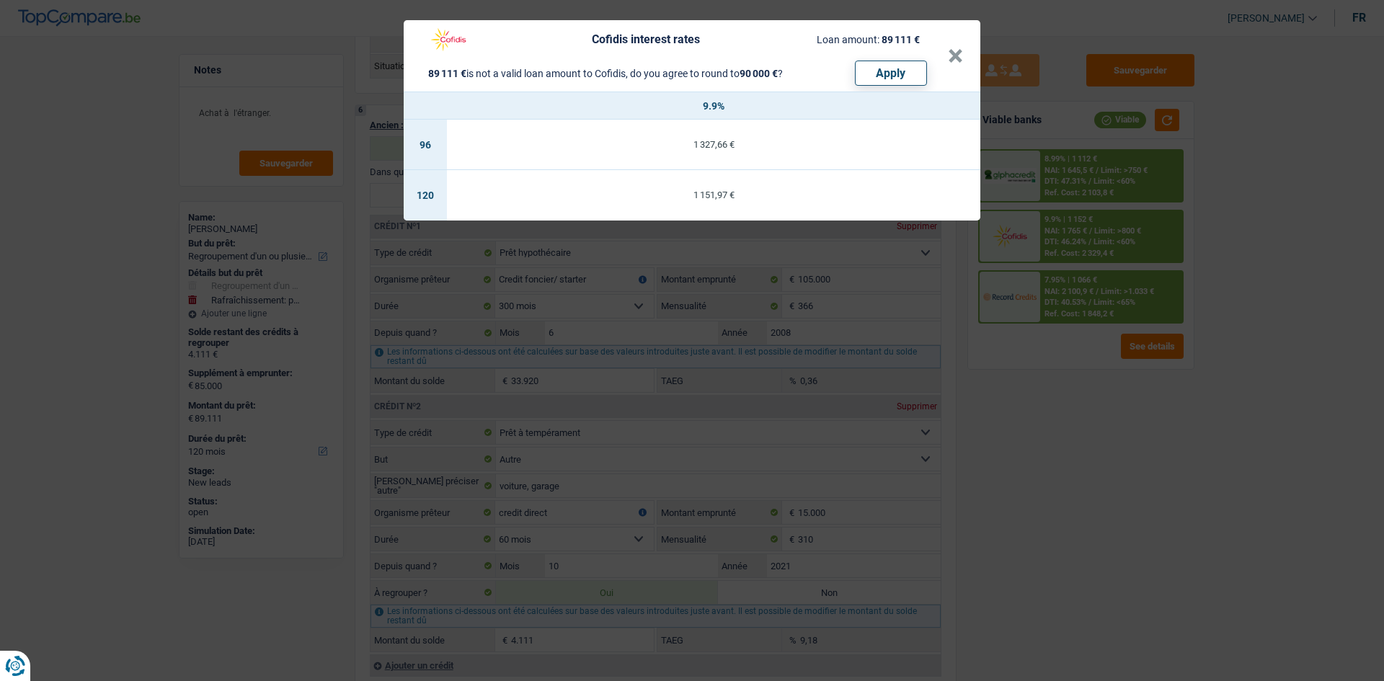
click at [601, 320] on div "Cofidis interest rates Loan amount: 89 111 € 89 111 € is not a valid loan amoun…" at bounding box center [692, 340] width 1384 height 681
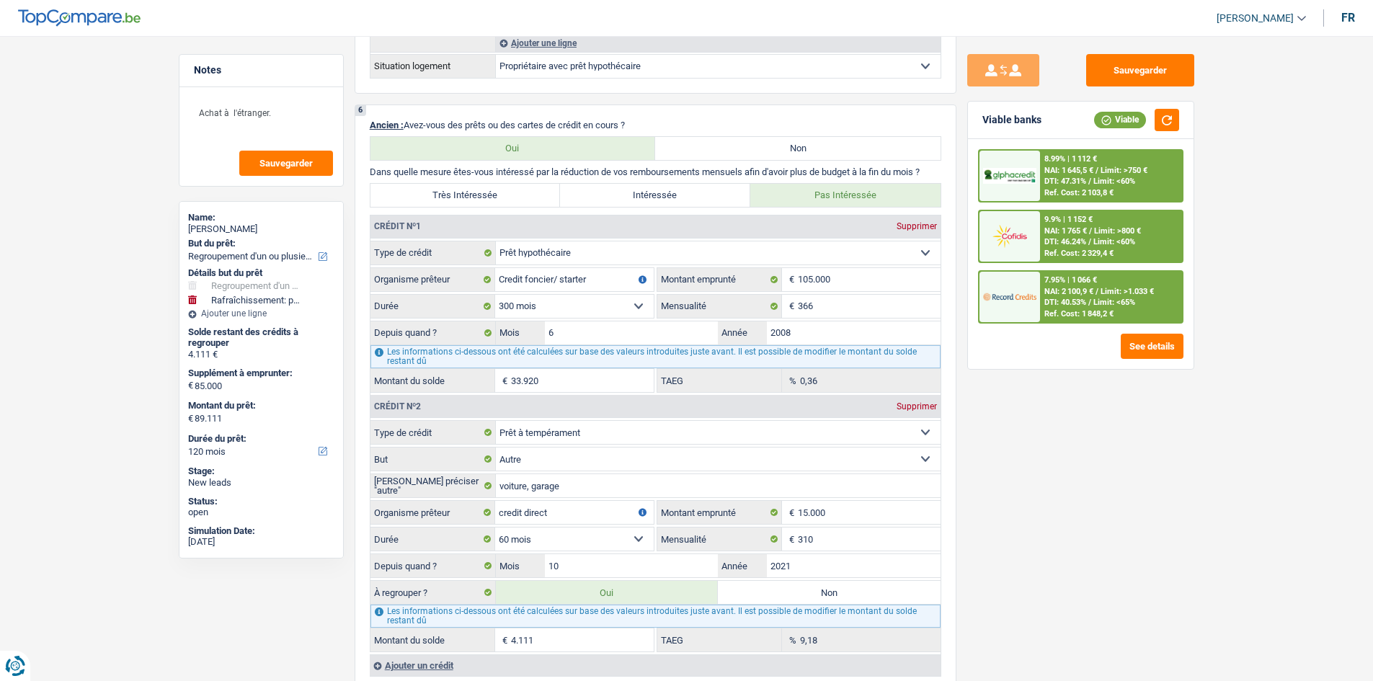
click at [601, 298] on span "DTI: 40.53%" at bounding box center [1065, 302] width 42 height 9
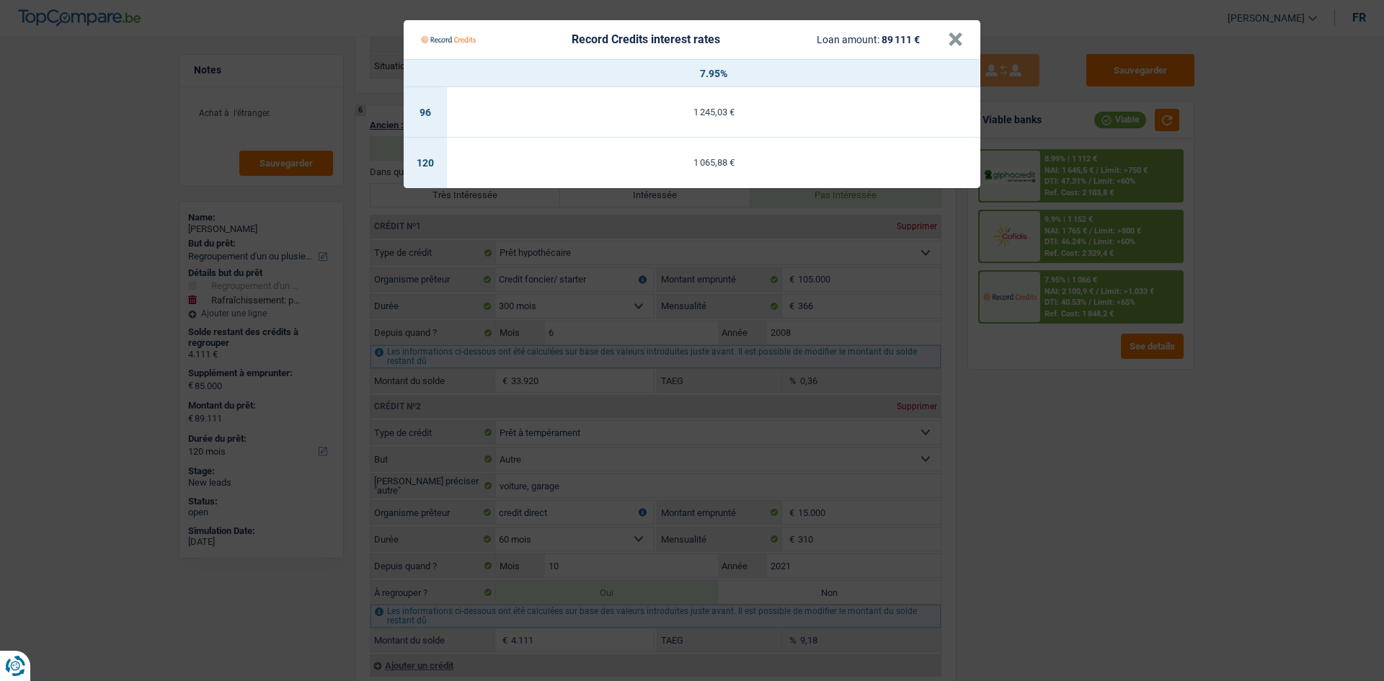
click at [601, 320] on Credits "Record Credits interest rates Loan amount: 89 111 € × 7.95% 96 1 245,03 € 120 1…" at bounding box center [692, 340] width 1384 height 681
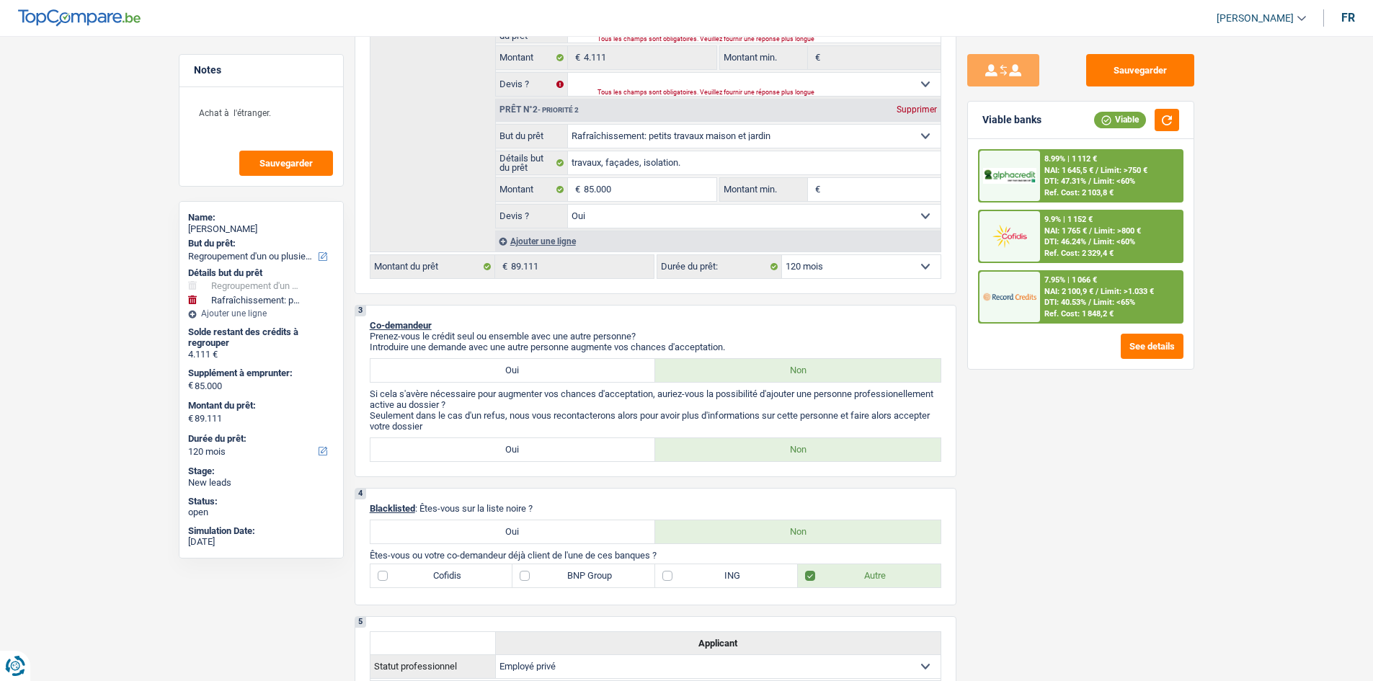
scroll to position [216, 0]
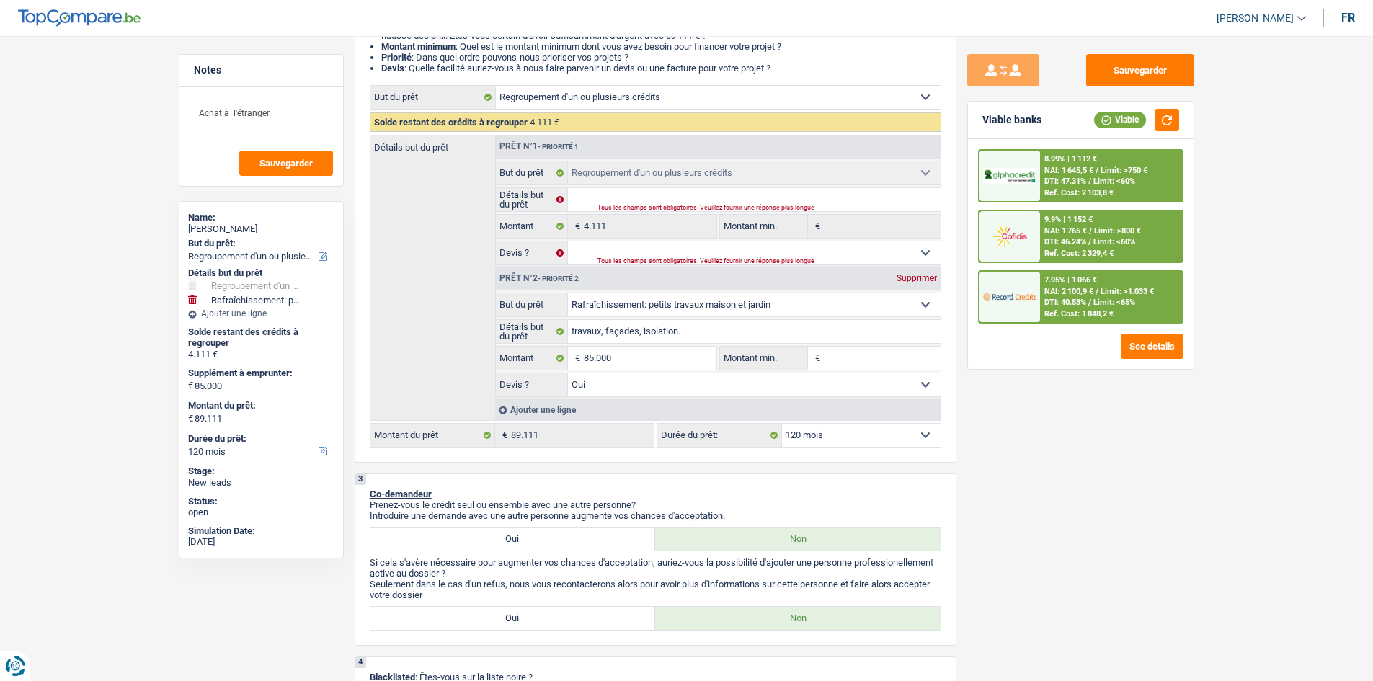
click at [601, 296] on div "7.95% | 1 066 € NAI: 2 100,9 € / Limit: >1.033 € DTI: 40.53% / Limit: <65% Ref.…" at bounding box center [1111, 297] width 142 height 50
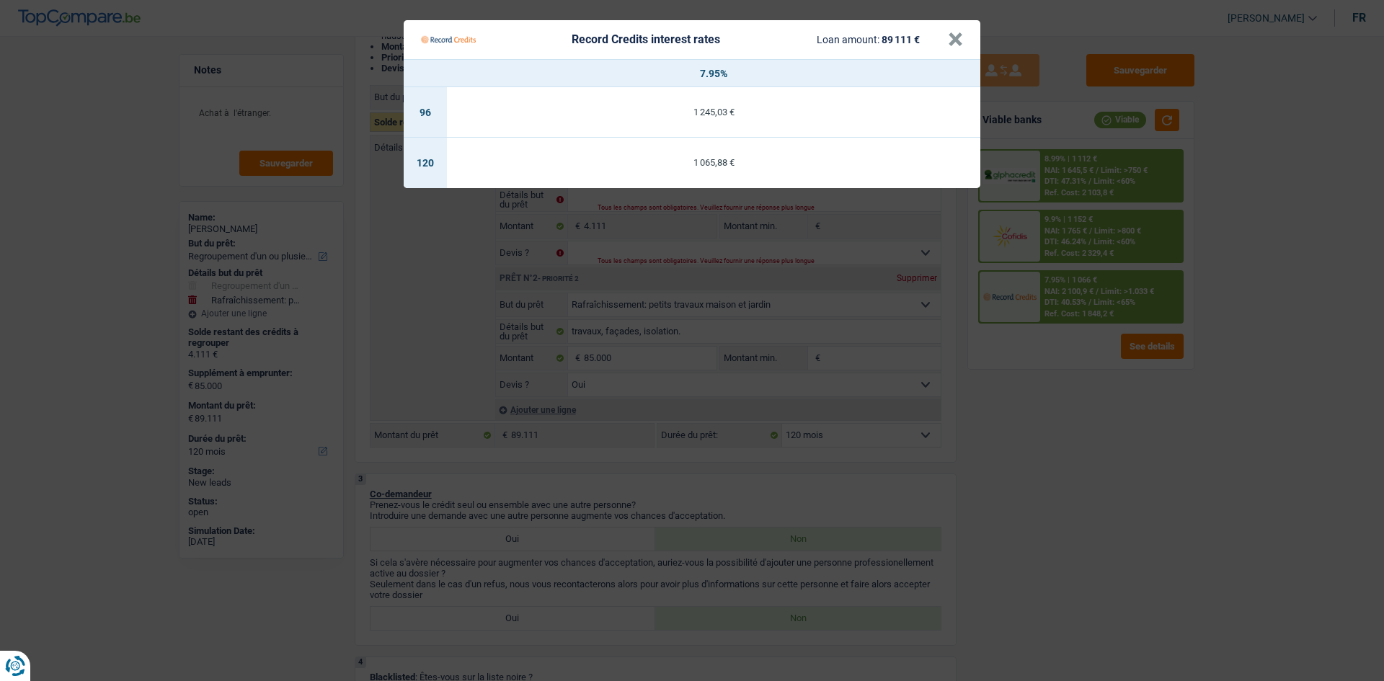
click at [601, 320] on Credits "Record Credits interest rates Loan amount: 89 111 € × 7.95% 96 1 245,03 € 120 1…" at bounding box center [692, 340] width 1384 height 681
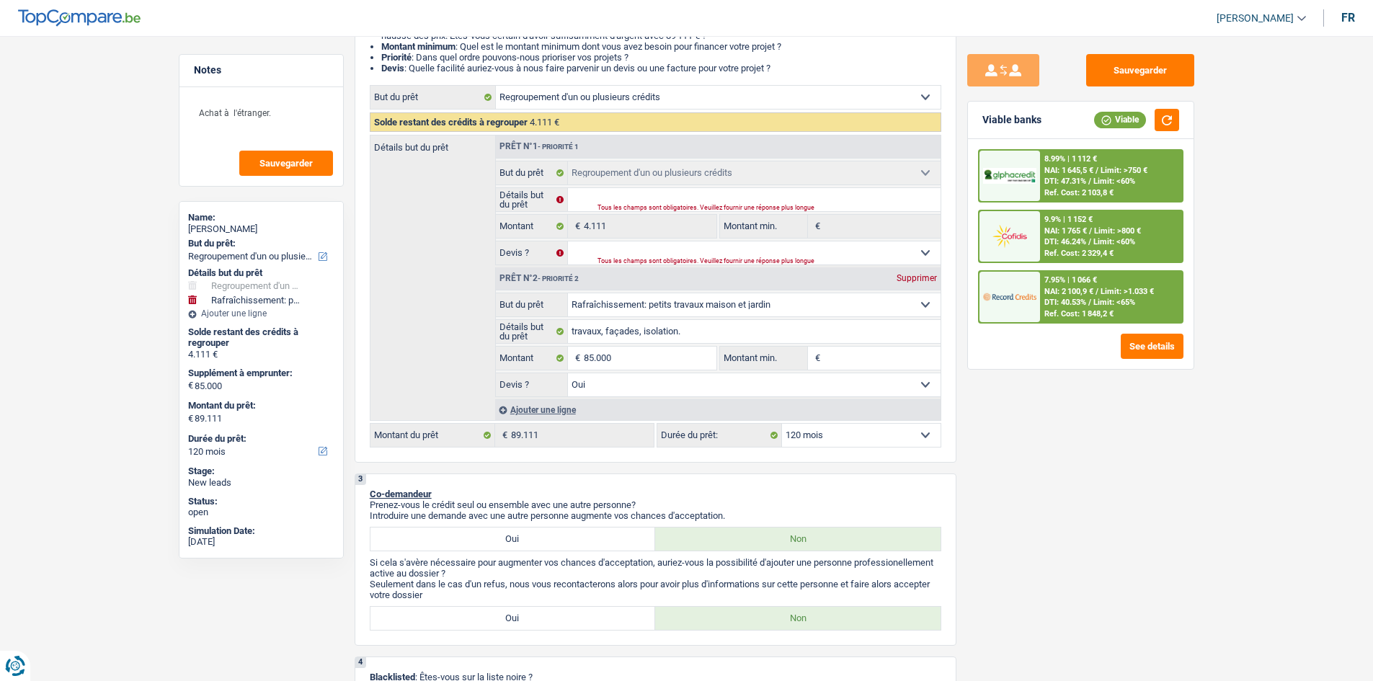
click at [601, 302] on span "DTI: 40.53%" at bounding box center [1065, 302] width 42 height 9
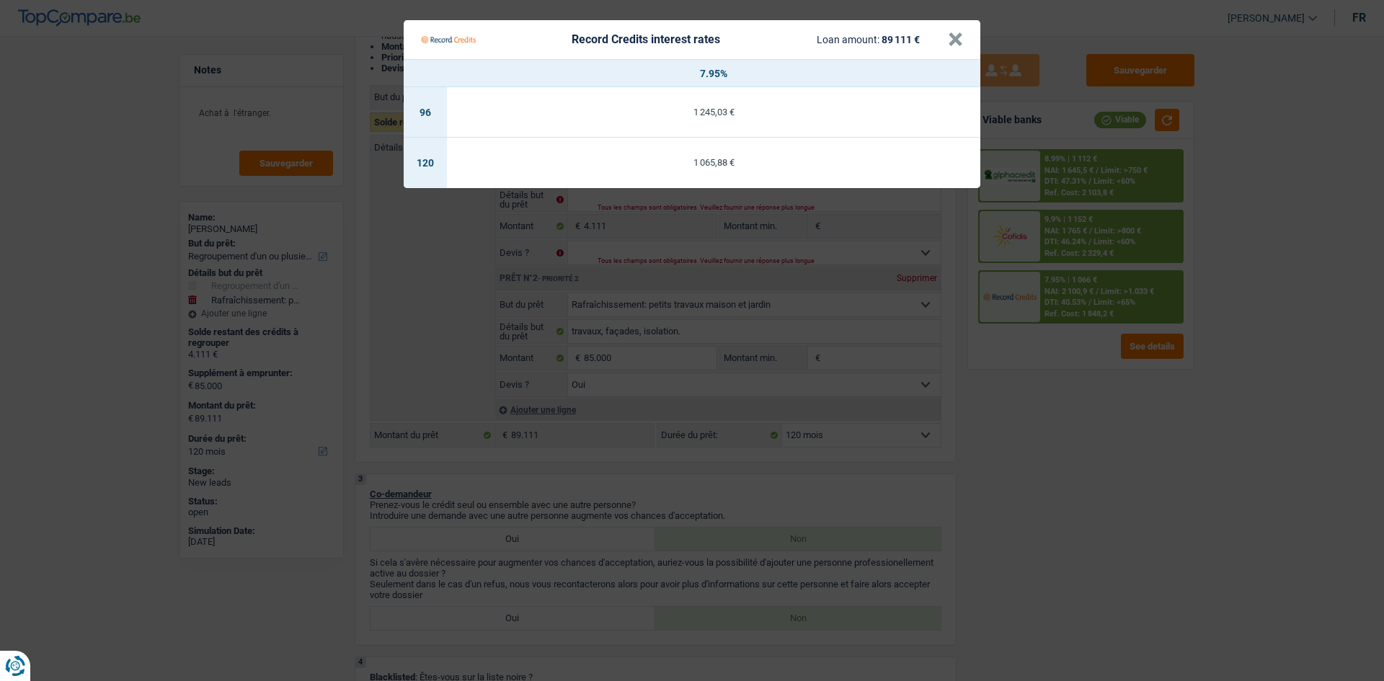
click at [601, 320] on Credits "Record Credits interest rates Loan amount: 89 111 € × 7.95% 96 1 245,03 € 120 1…" at bounding box center [692, 340] width 1384 height 681
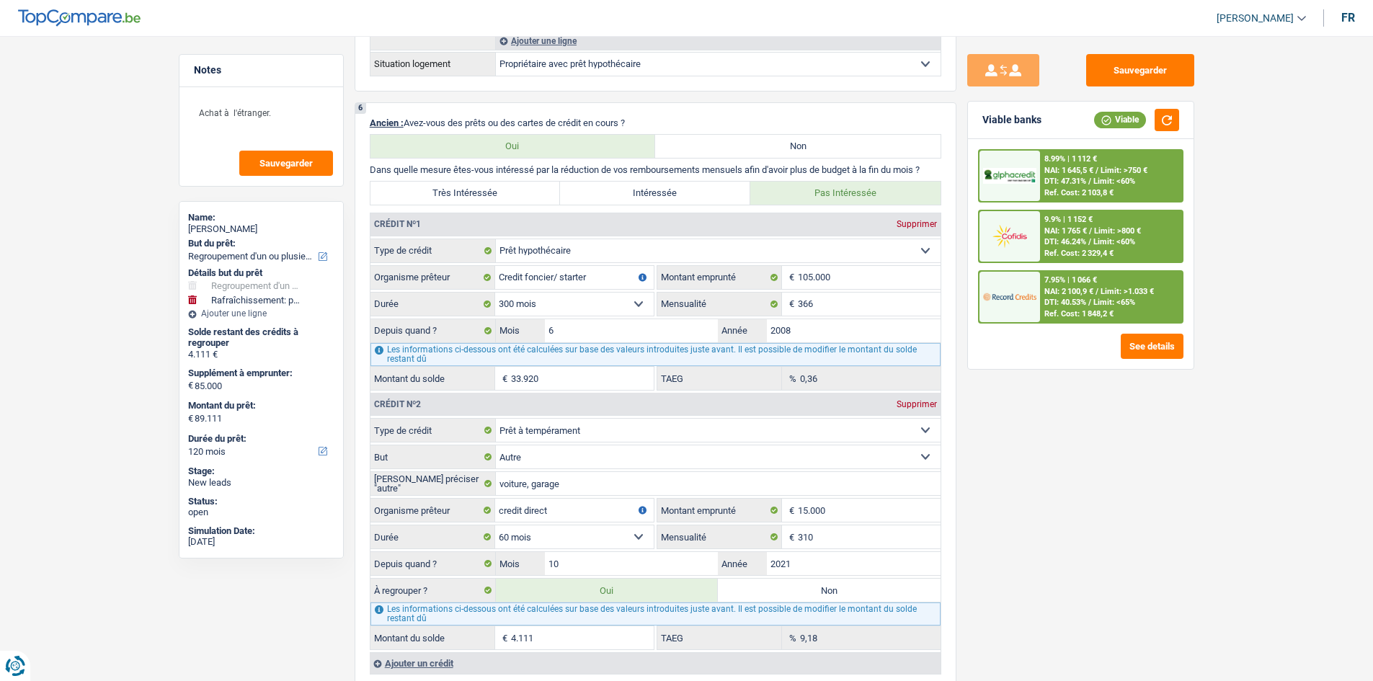
scroll to position [1297, 0]
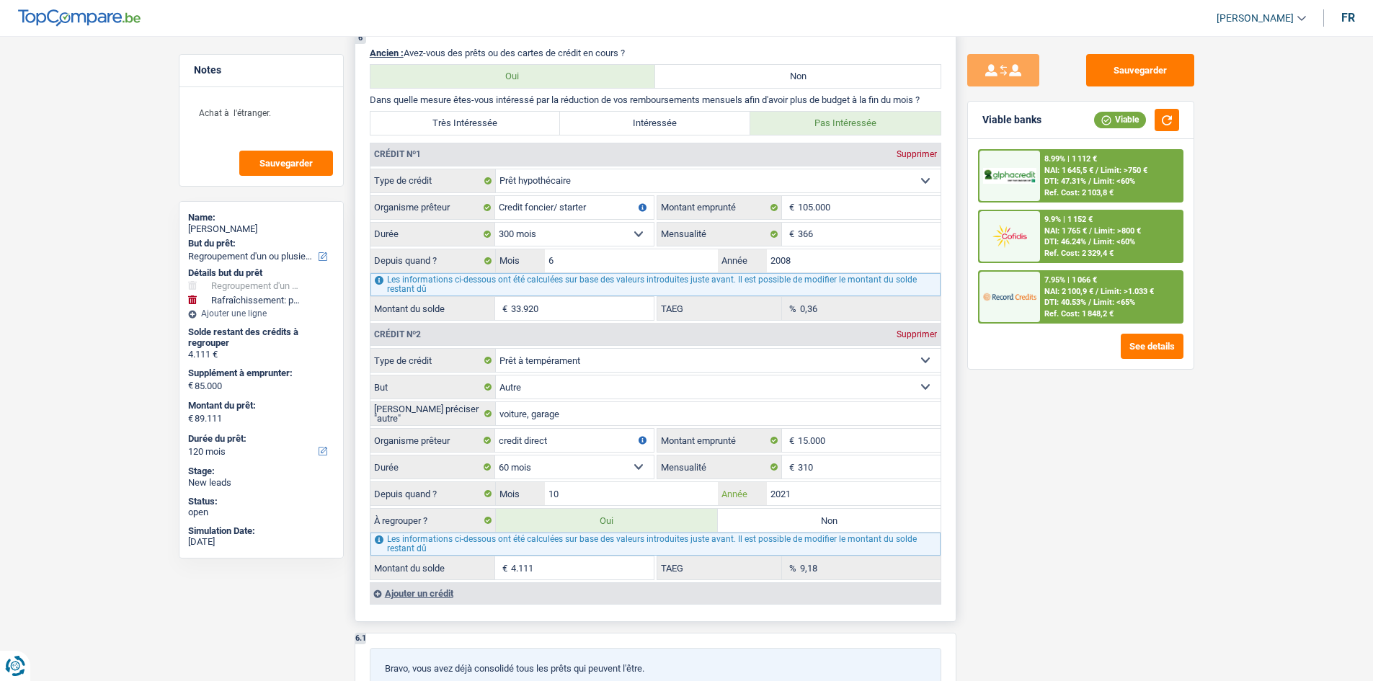
click at [601, 320] on input "2021" at bounding box center [854, 493] width 174 height 23
click at [601, 320] on div "Sauvegarder Viable banks Viable 8.99% | 1 112 € NAI: 1 645,5 € / Limit: >750 € …" at bounding box center [1080, 354] width 249 height 600
drag, startPoint x: 1170, startPoint y: 89, endPoint x: 1181, endPoint y: 94, distance: 12.9
click at [601, 89] on div "Sauvegarder Viable banks Viable 8.99% | 1 112 € NAI: 1 645,5 € / Limit: >750 € …" at bounding box center [1080, 354] width 249 height 600
click at [601, 70] on button "Sauvegarder" at bounding box center [1140, 70] width 108 height 32
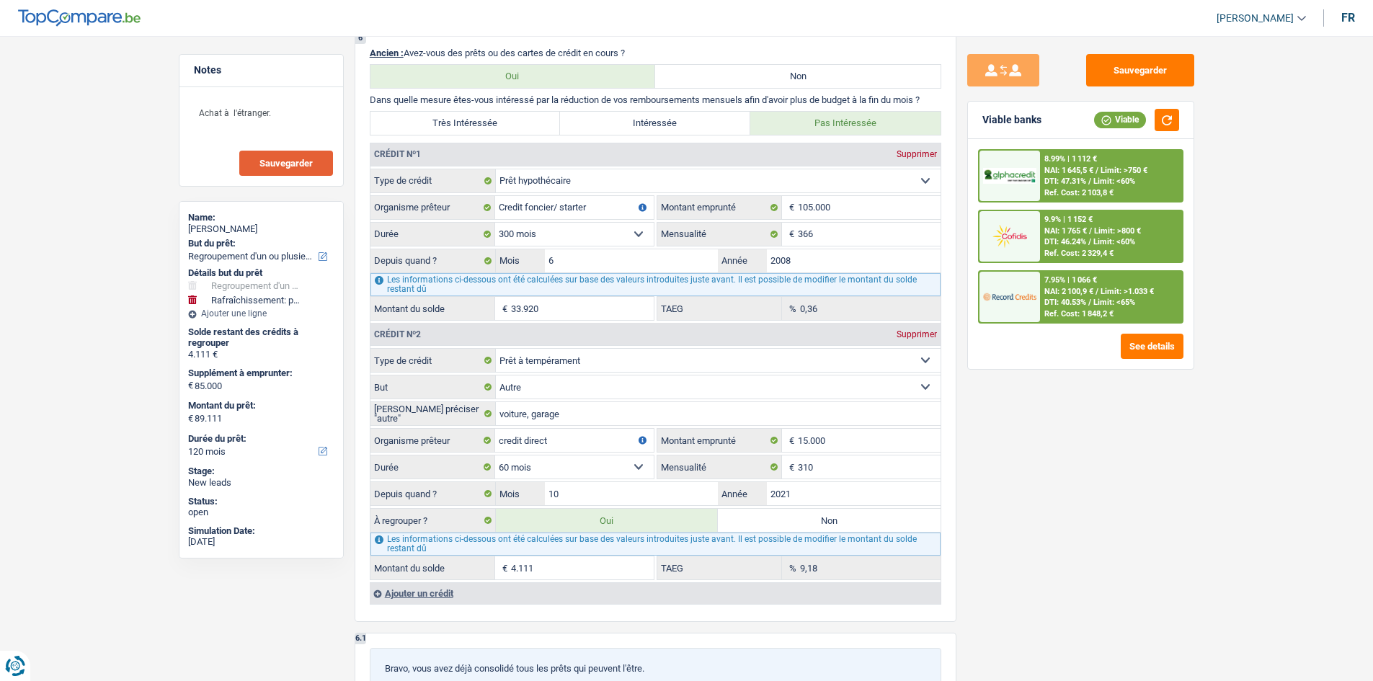
click at [280, 171] on button "Sauvegarder" at bounding box center [286, 163] width 94 height 25
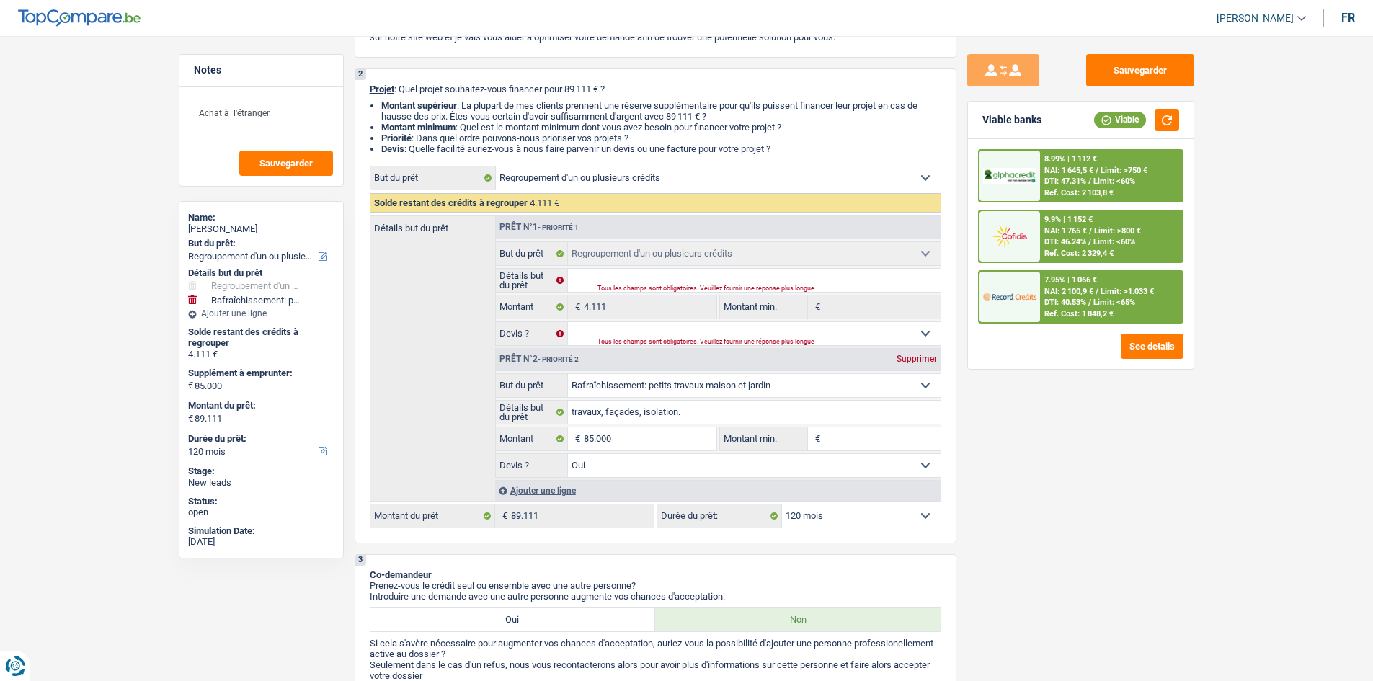
scroll to position [0, 0]
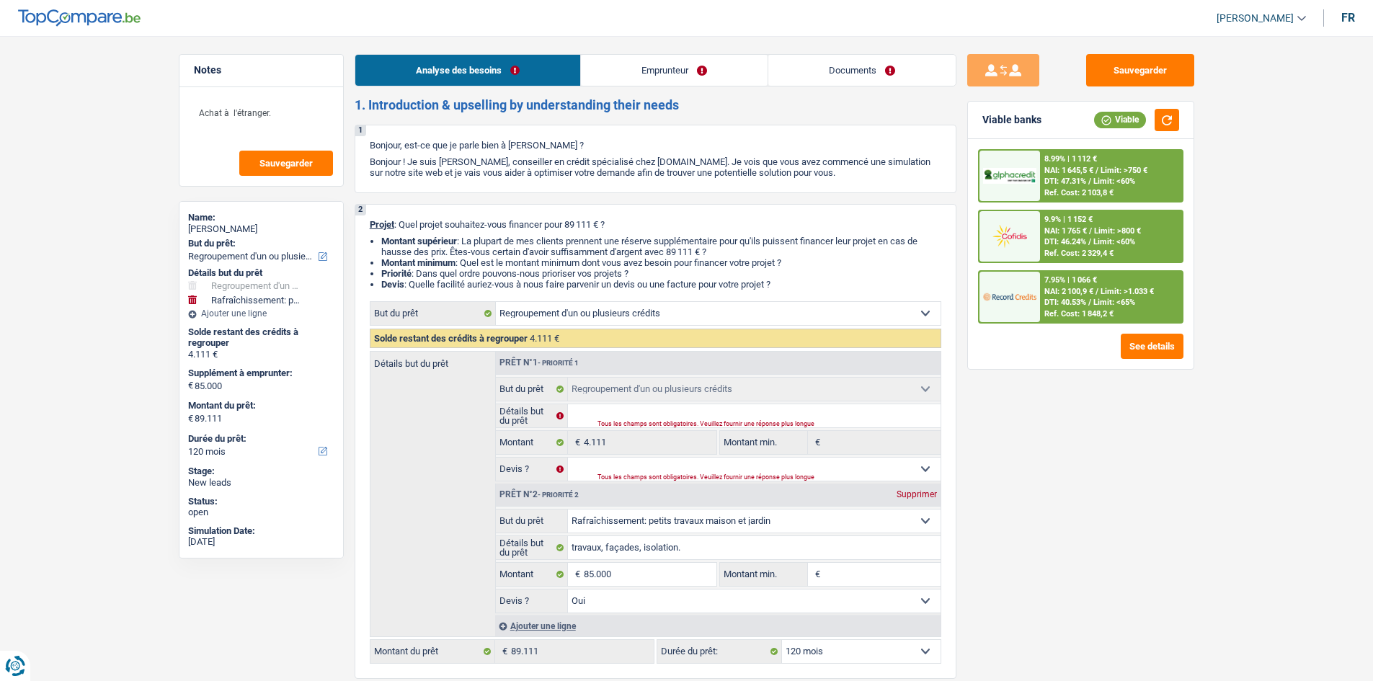
click at [601, 76] on link "Emprunteur" at bounding box center [674, 70] width 187 height 31
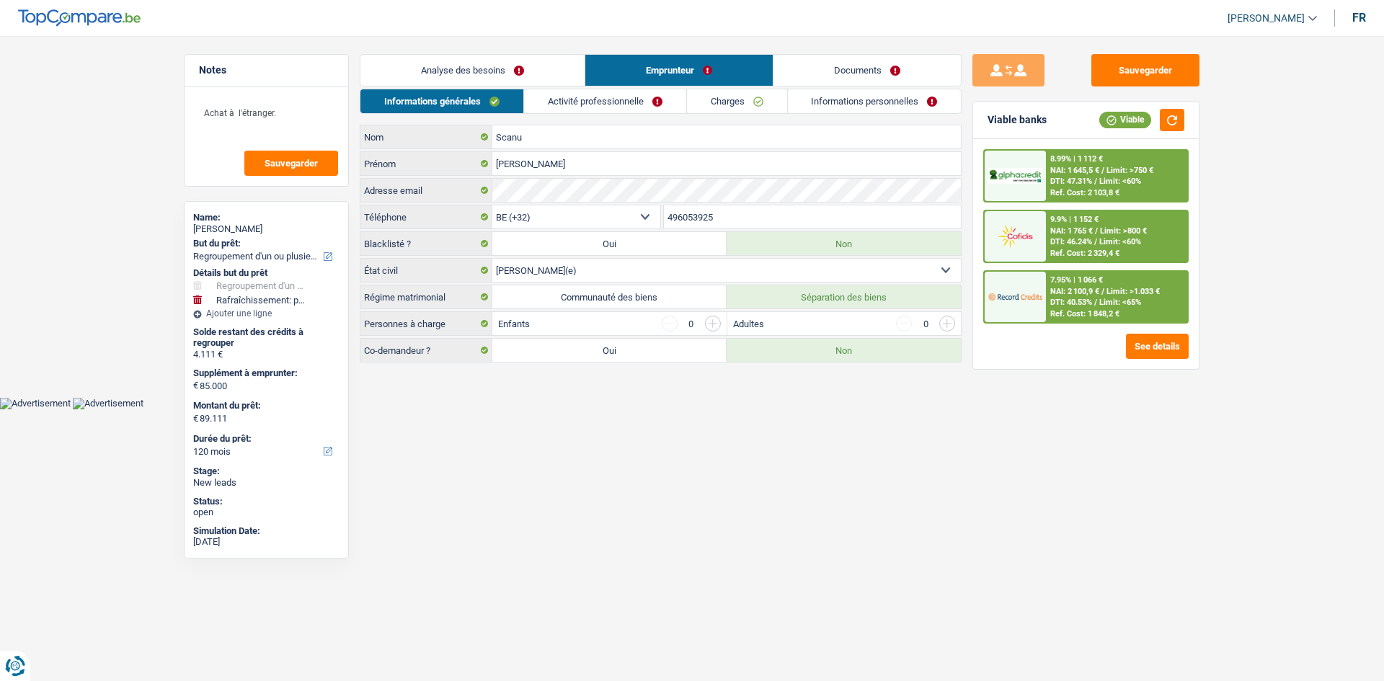
click at [601, 92] on link "Charges" at bounding box center [737, 101] width 100 height 24
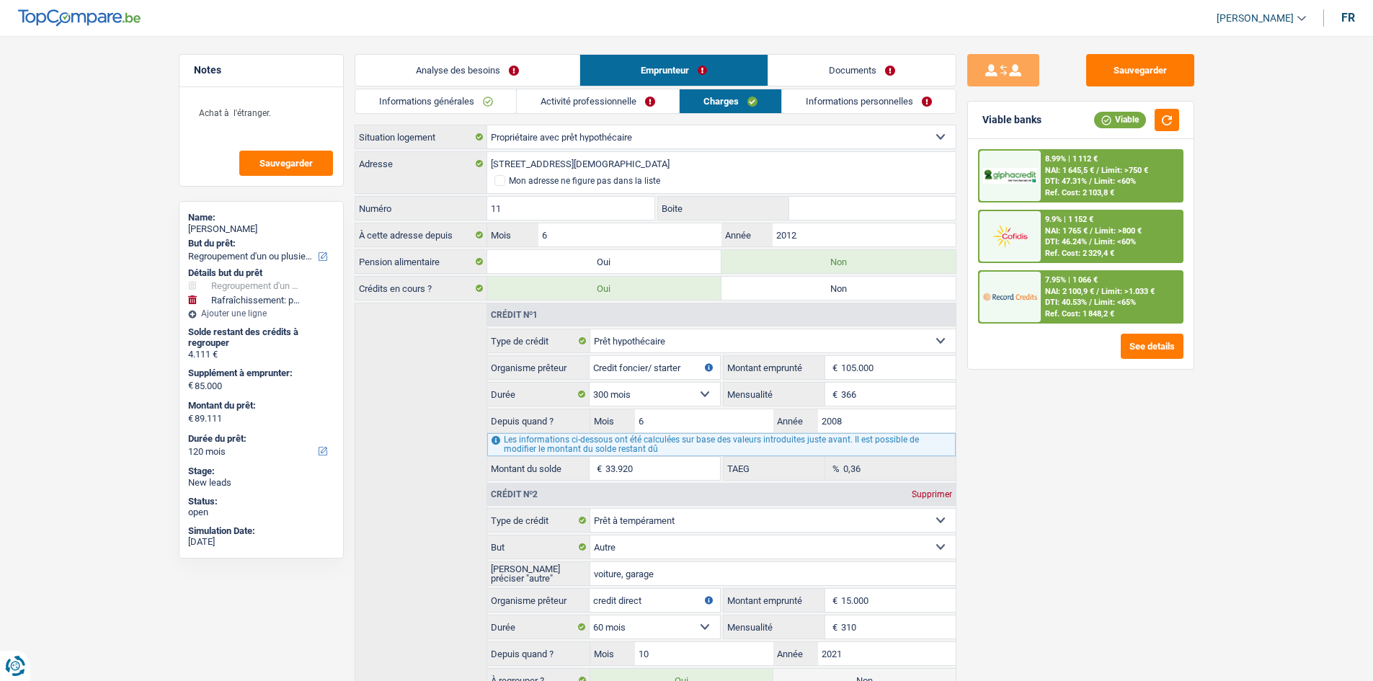
click at [601, 102] on link "Informations personnelles" at bounding box center [869, 101] width 174 height 24
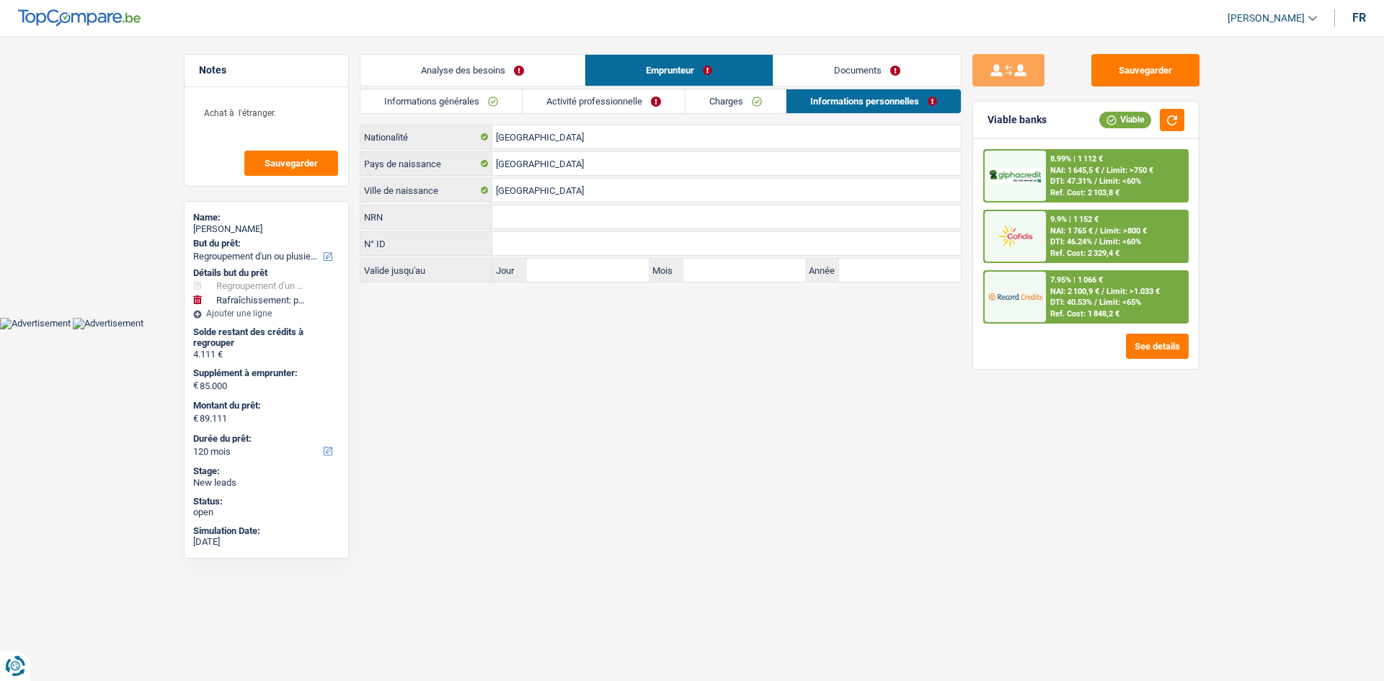
click at [601, 102] on link "Activité professionnelle" at bounding box center [603, 101] width 162 height 24
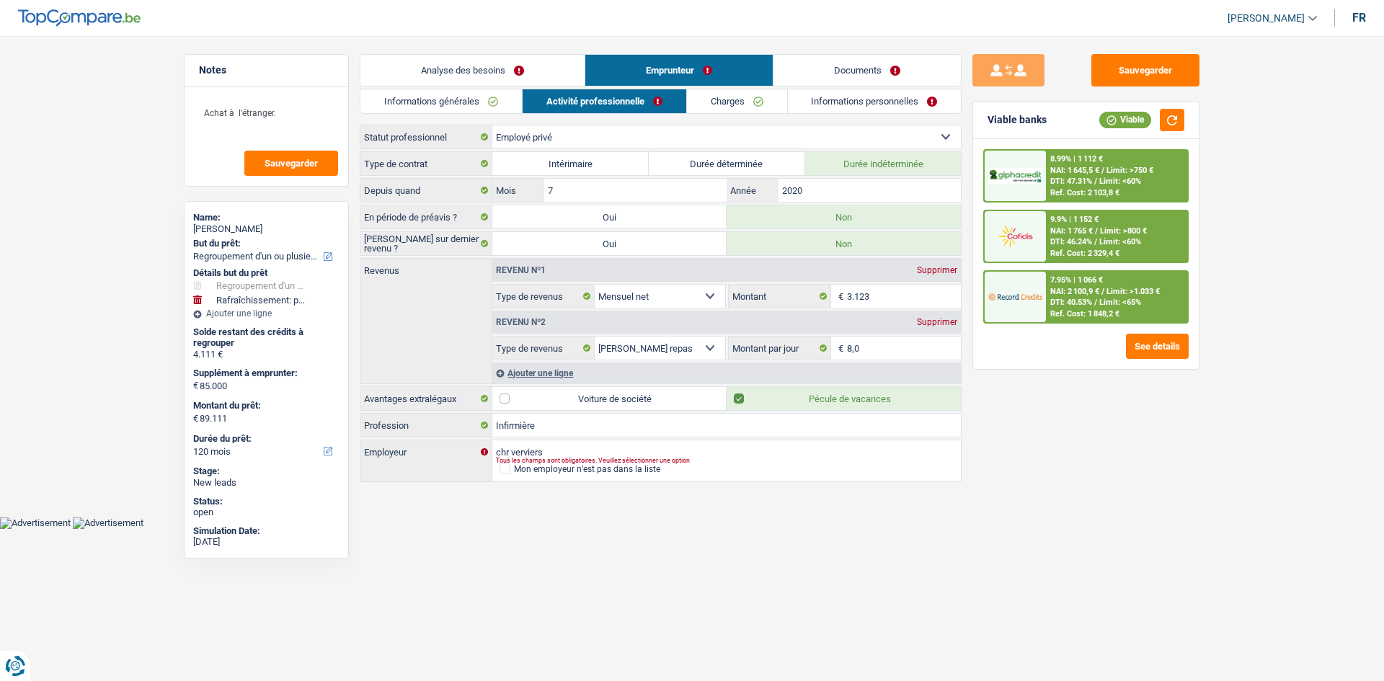
click at [478, 107] on link "Informations générales" at bounding box center [440, 101] width 161 height 24
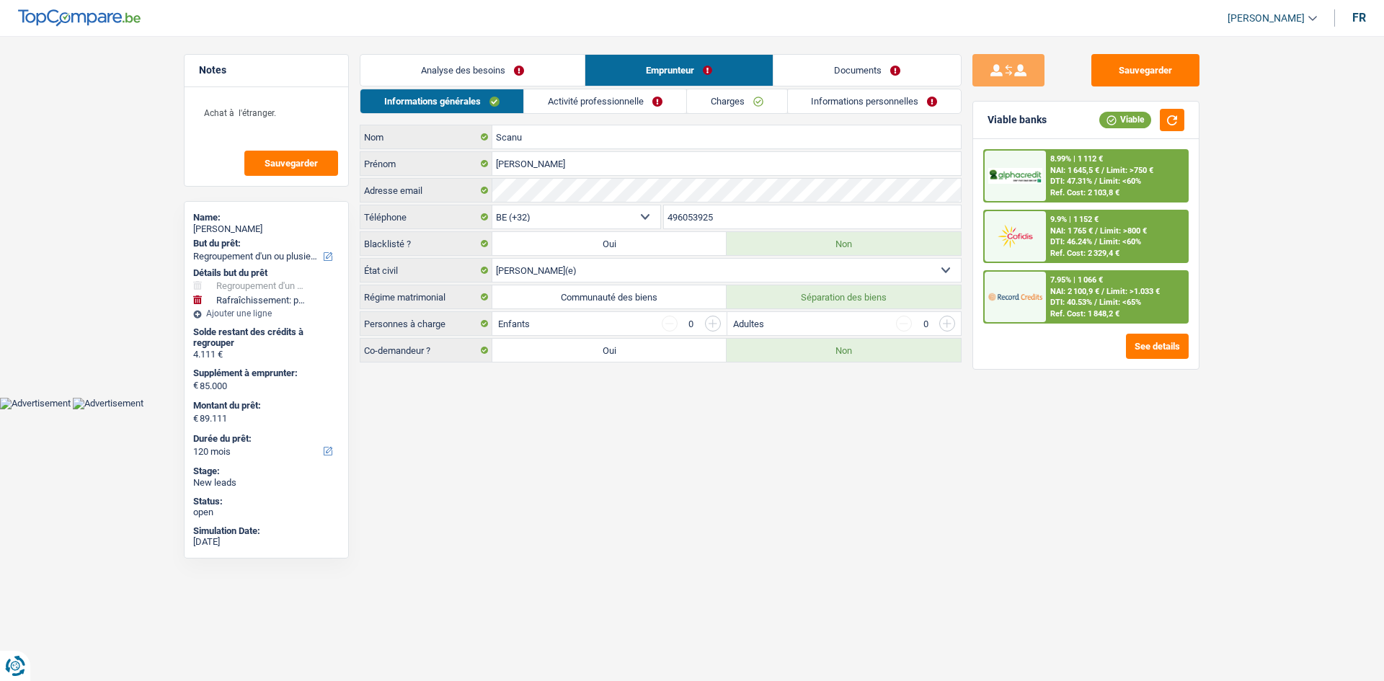
click at [501, 61] on link "Analyse des besoins" at bounding box center [472, 70] width 224 height 31
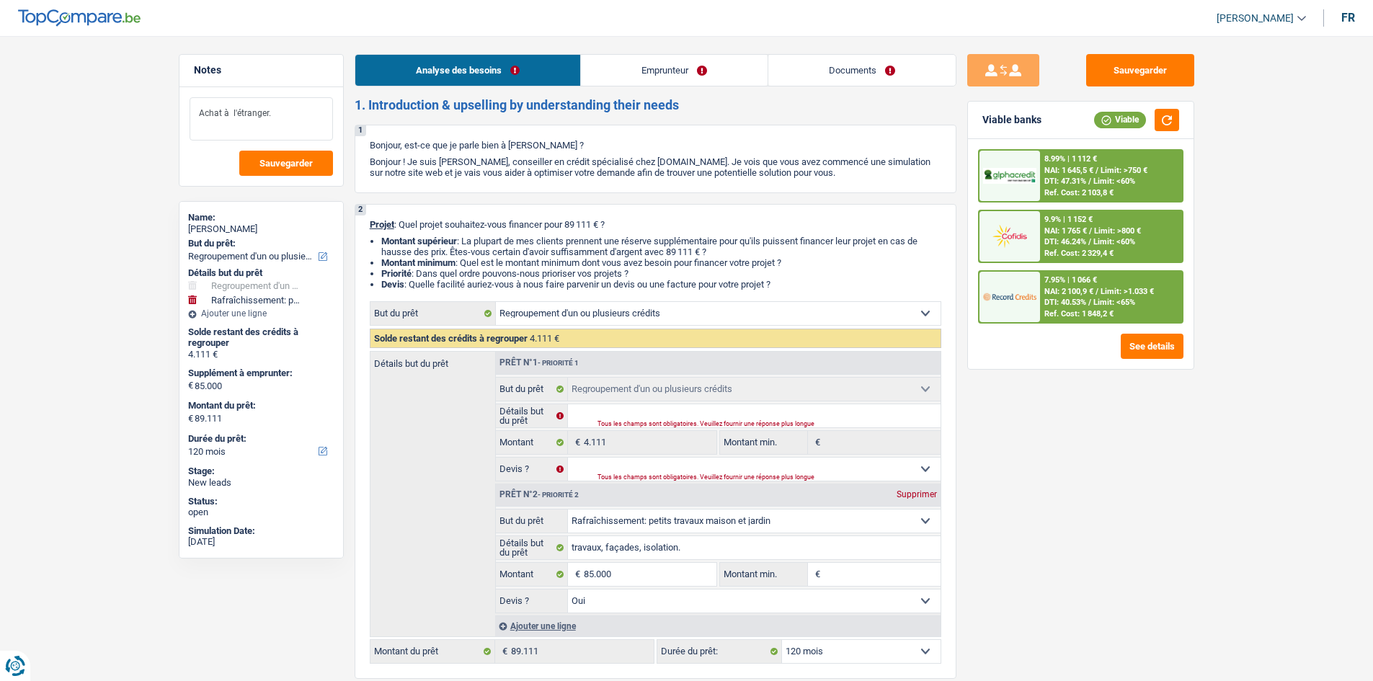
click at [313, 136] on textarea "Achat à l'étranger." at bounding box center [261, 118] width 143 height 43
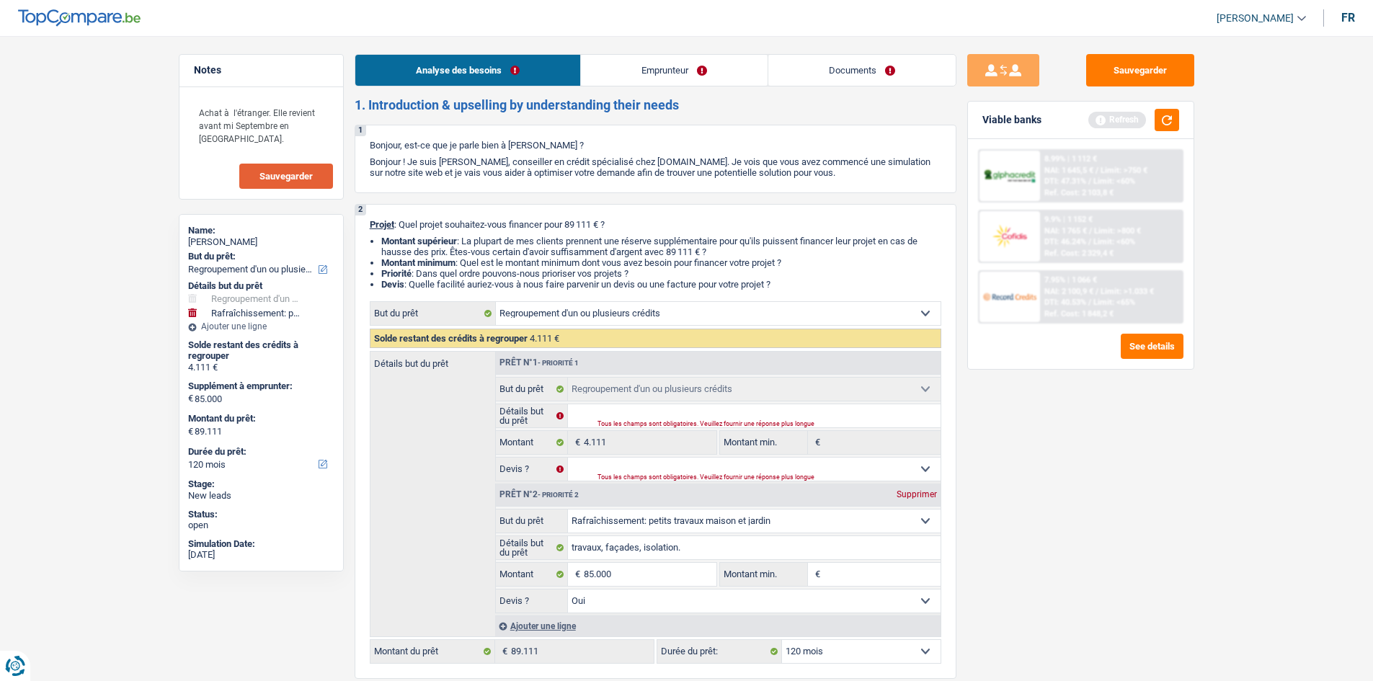
click at [329, 177] on button "Sauvegarder" at bounding box center [286, 176] width 94 height 25
click at [601, 83] on button "Sauvegarder" at bounding box center [1140, 70] width 108 height 32
click at [601, 57] on link "Documents" at bounding box center [861, 70] width 187 height 31
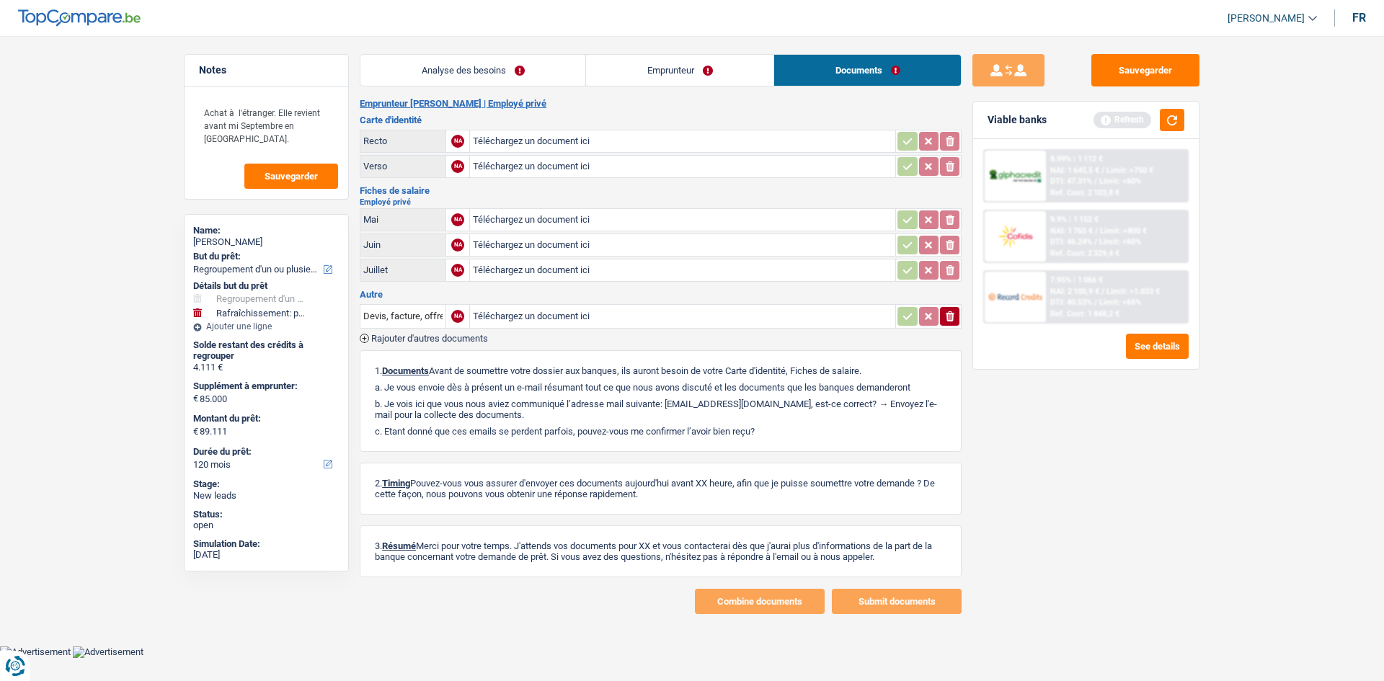
click at [601, 66] on link "Emprunteur" at bounding box center [679, 70] width 187 height 31
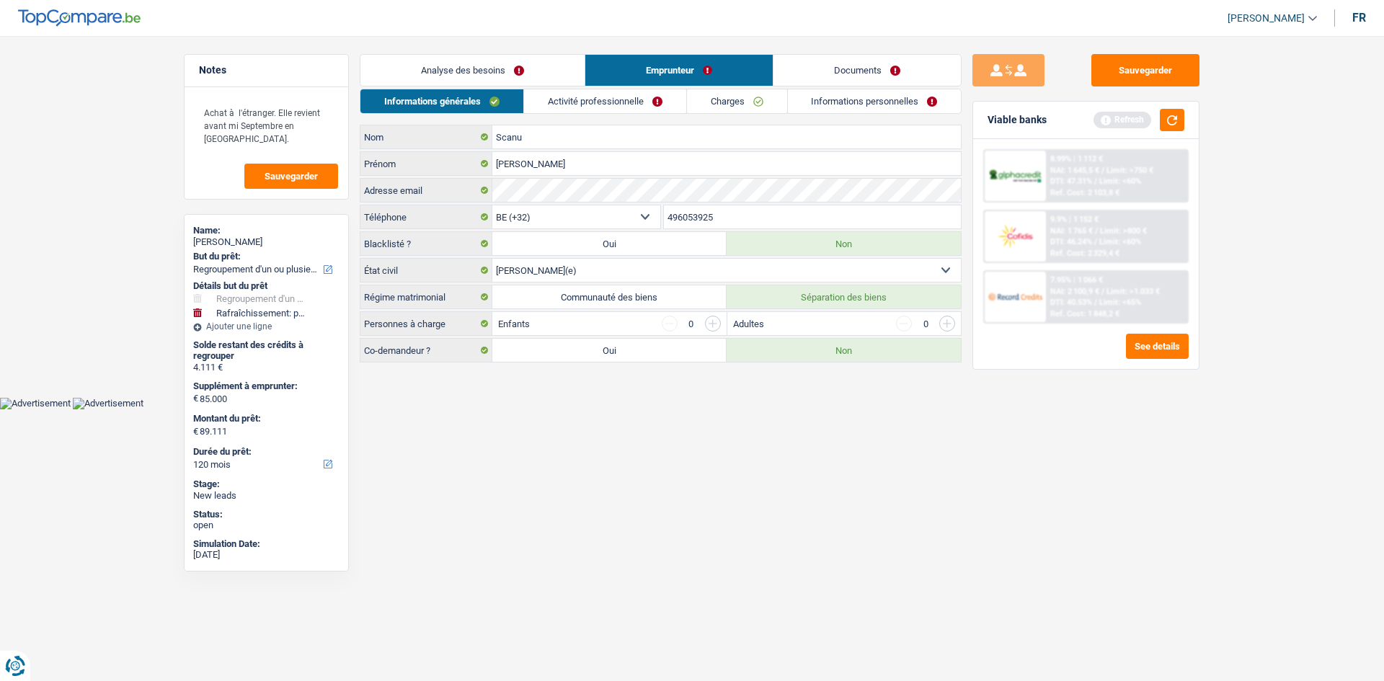
click at [601, 96] on link "Informations personnelles" at bounding box center [875, 101] width 174 height 24
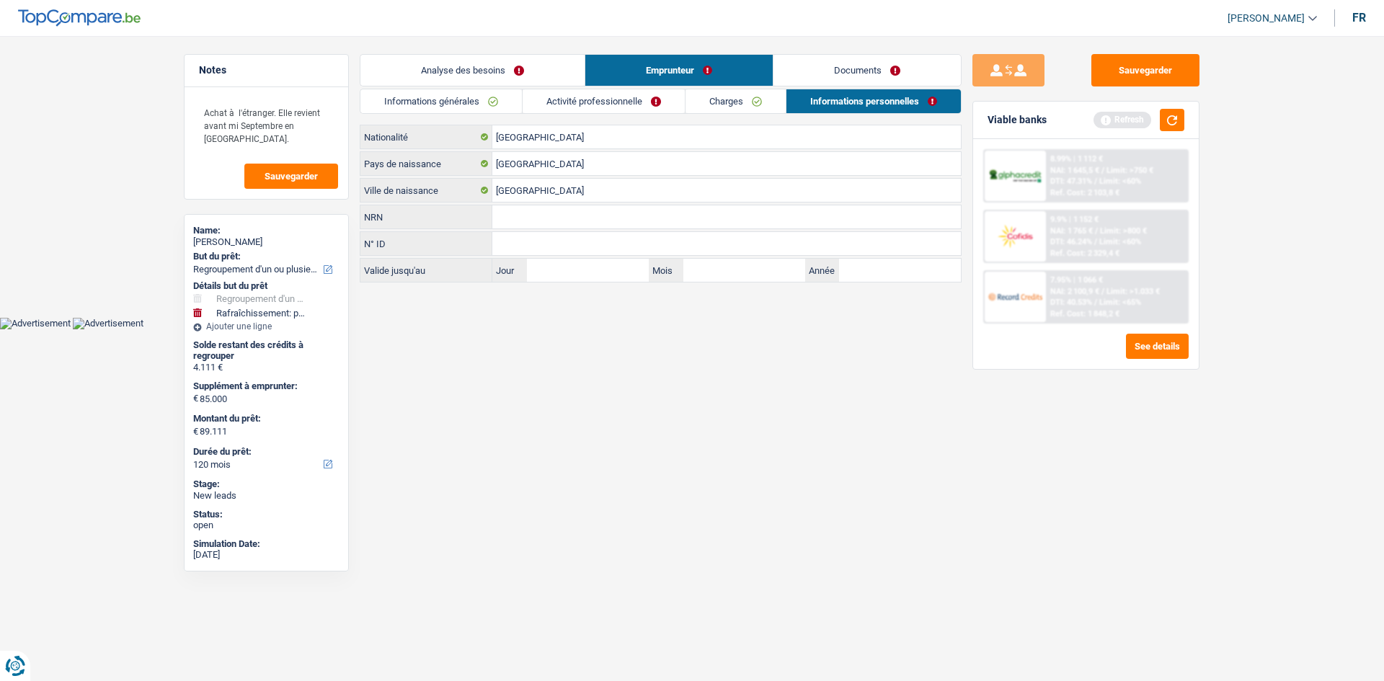
click at [601, 104] on link "Activité professionnelle" at bounding box center [603, 101] width 162 height 24
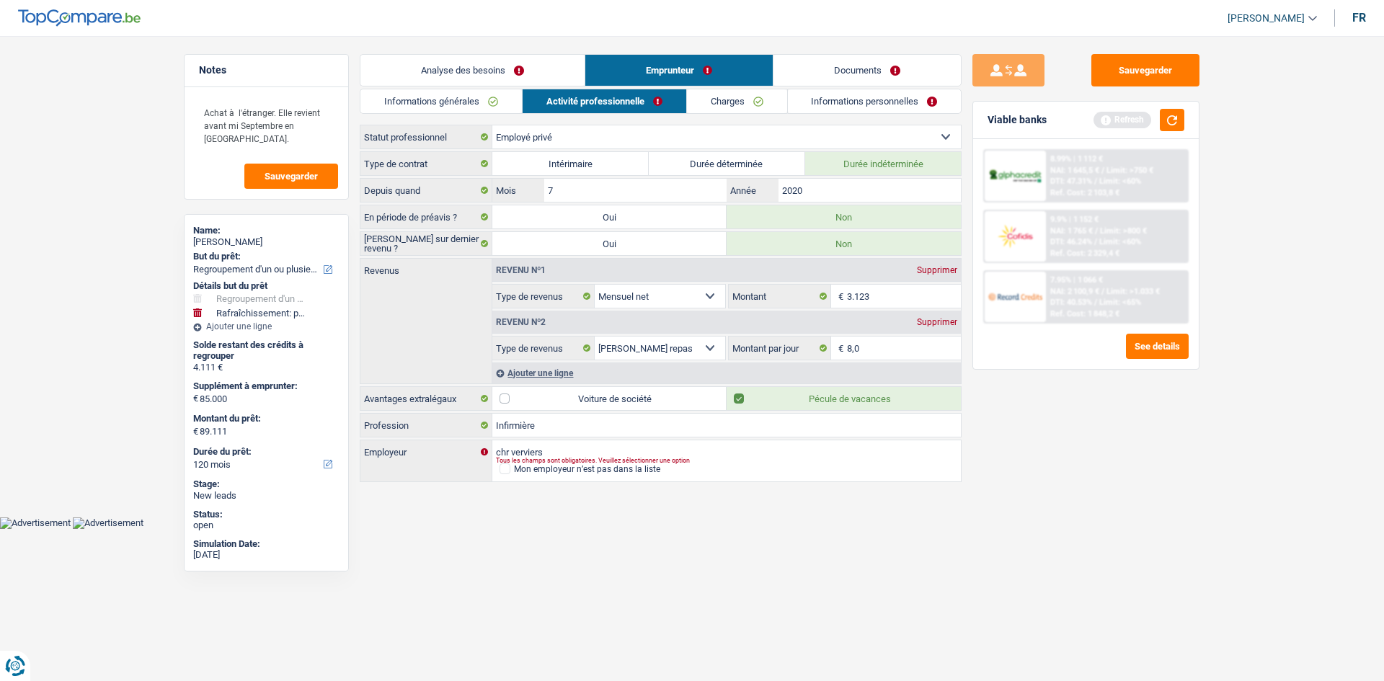
click at [601, 69] on link "Documents" at bounding box center [866, 70] width 187 height 31
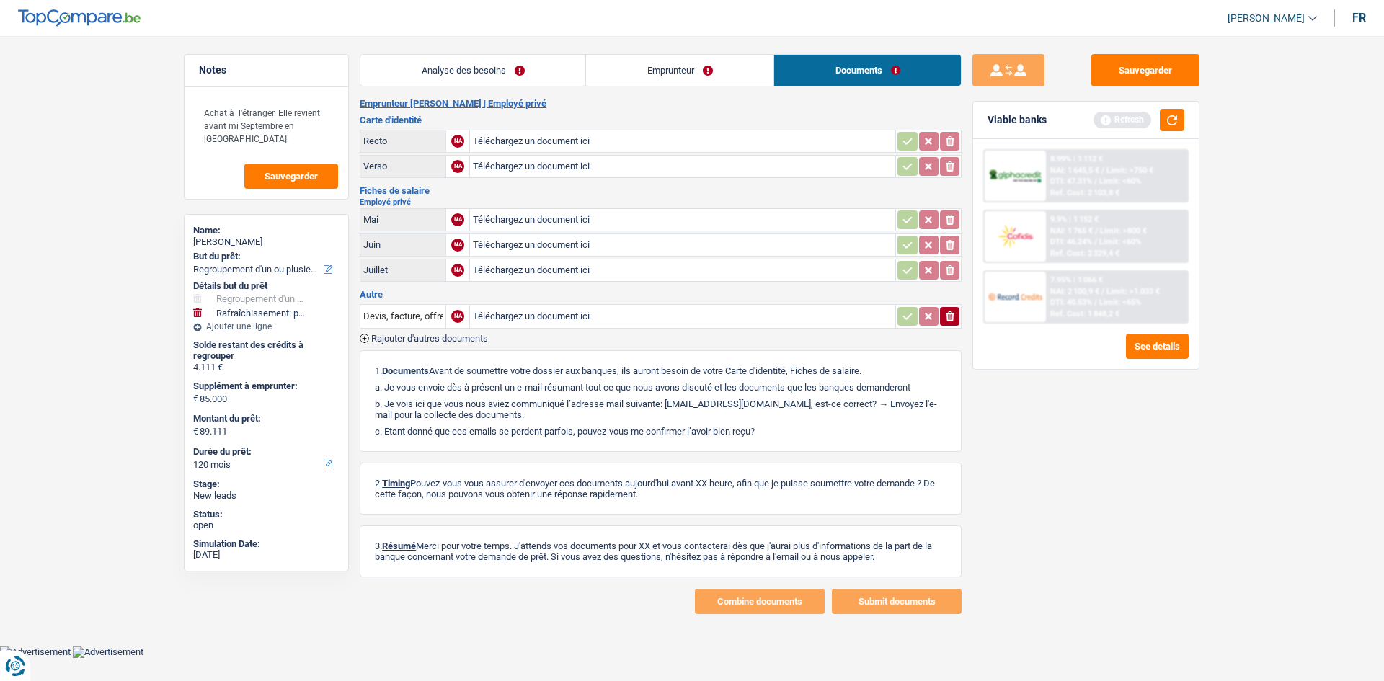
click at [542, 61] on link "Analyse des besoins" at bounding box center [472, 70] width 225 height 31
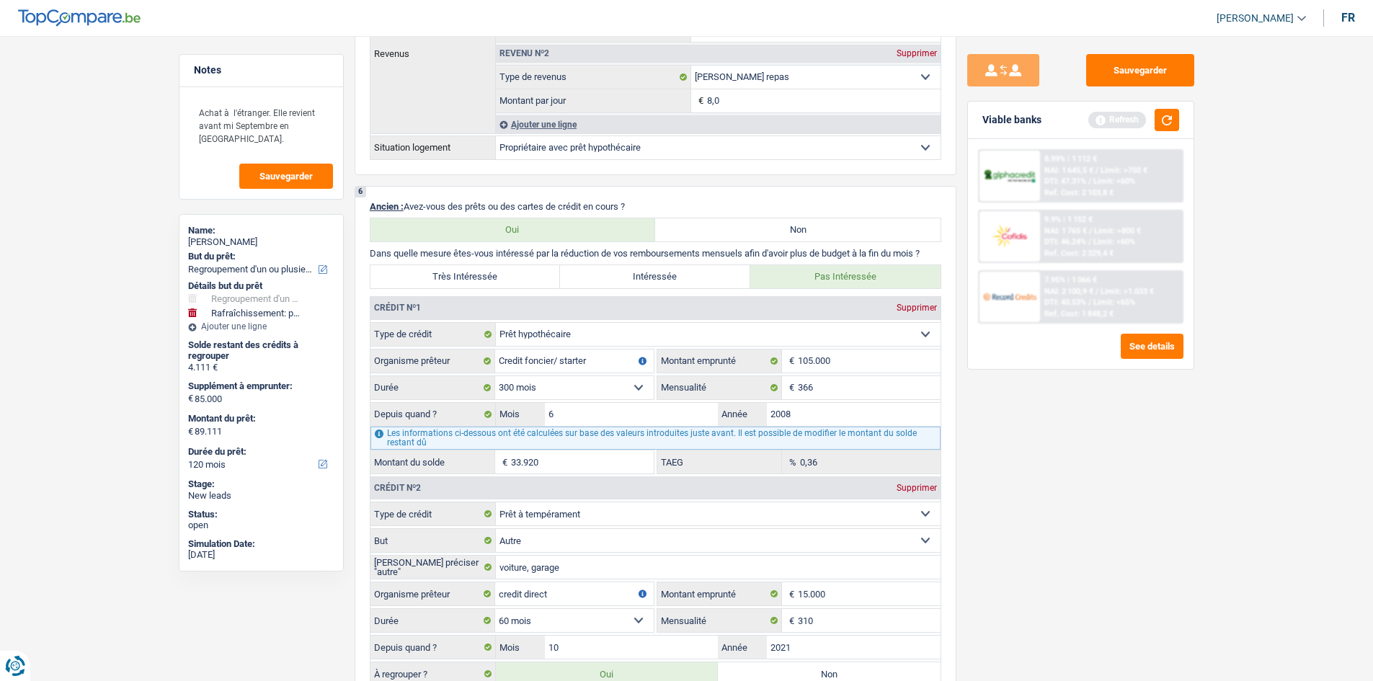
scroll to position [1297, 0]
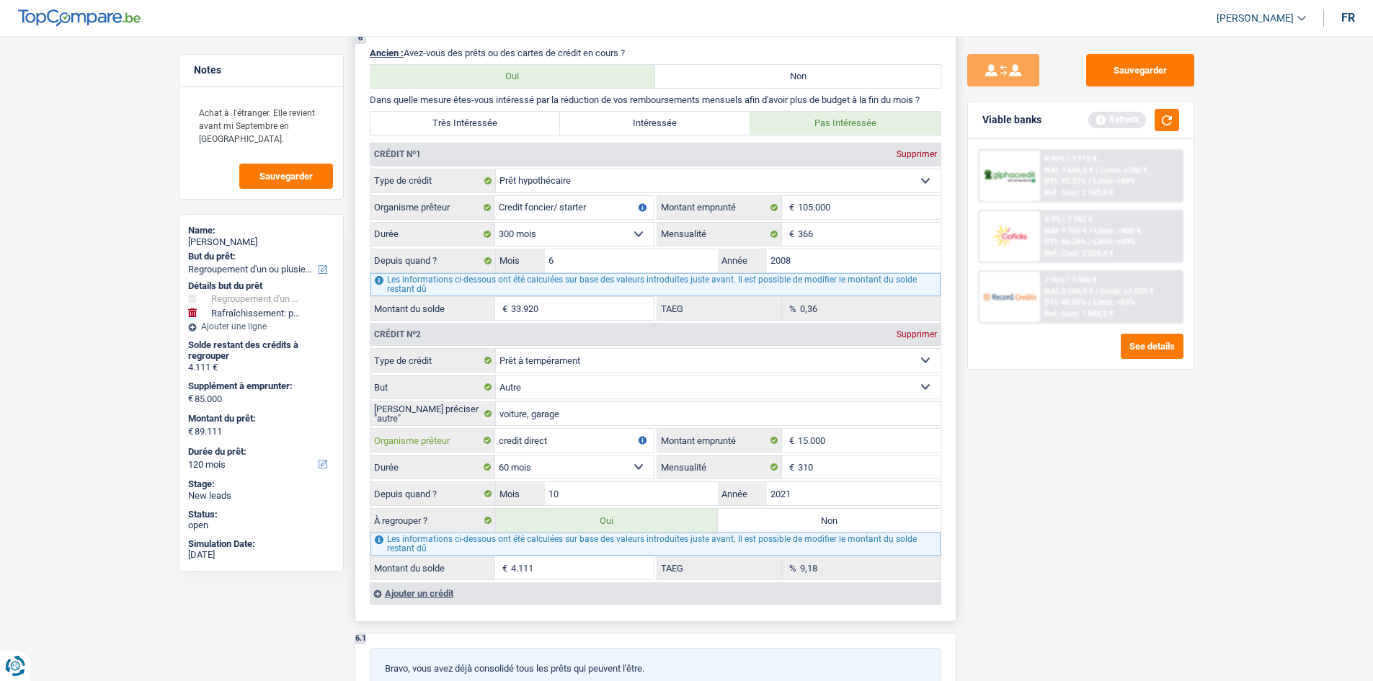
drag, startPoint x: 574, startPoint y: 443, endPoint x: 648, endPoint y: 447, distance: 73.6
click at [577, 320] on input "credit direct" at bounding box center [574, 440] width 159 height 23
click at [601, 320] on div "Sauvegarder Viable banks Refresh 8.99% | 1 112 € NAI: 1 645,5 € / Limit: >750 €…" at bounding box center [1080, 354] width 249 height 600
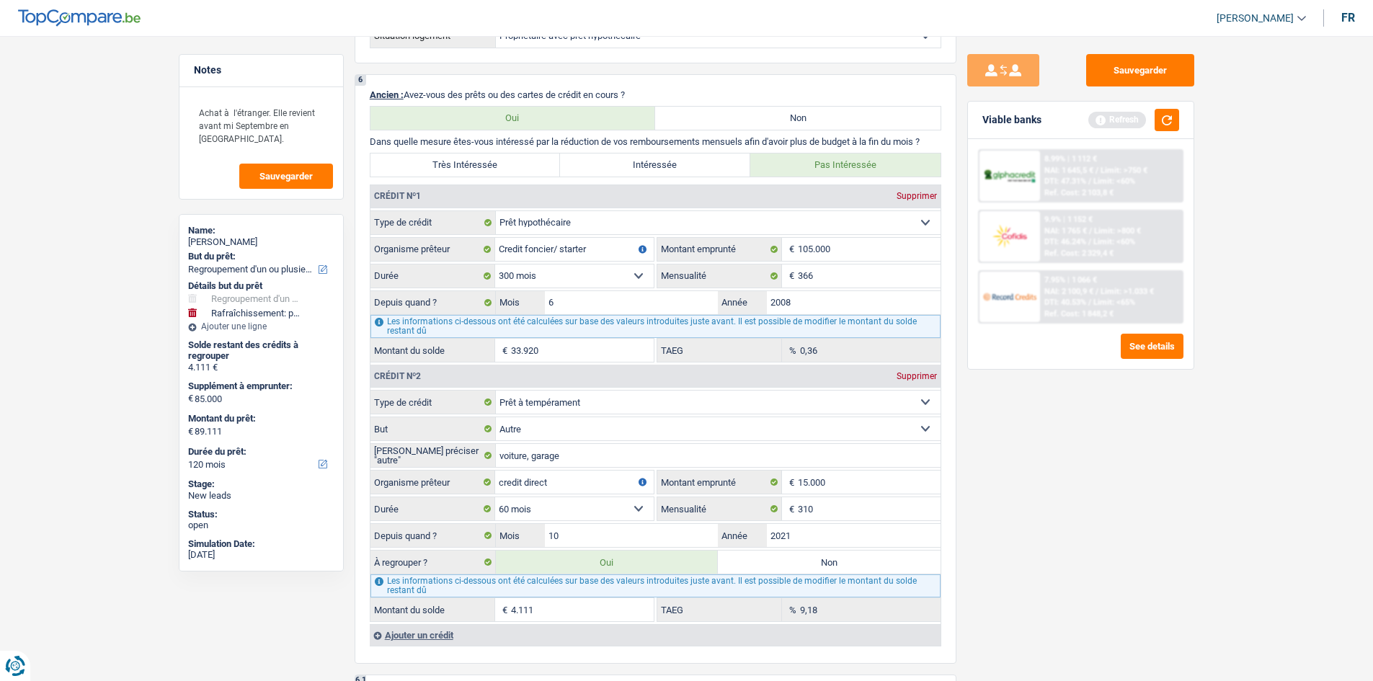
scroll to position [1369, 0]
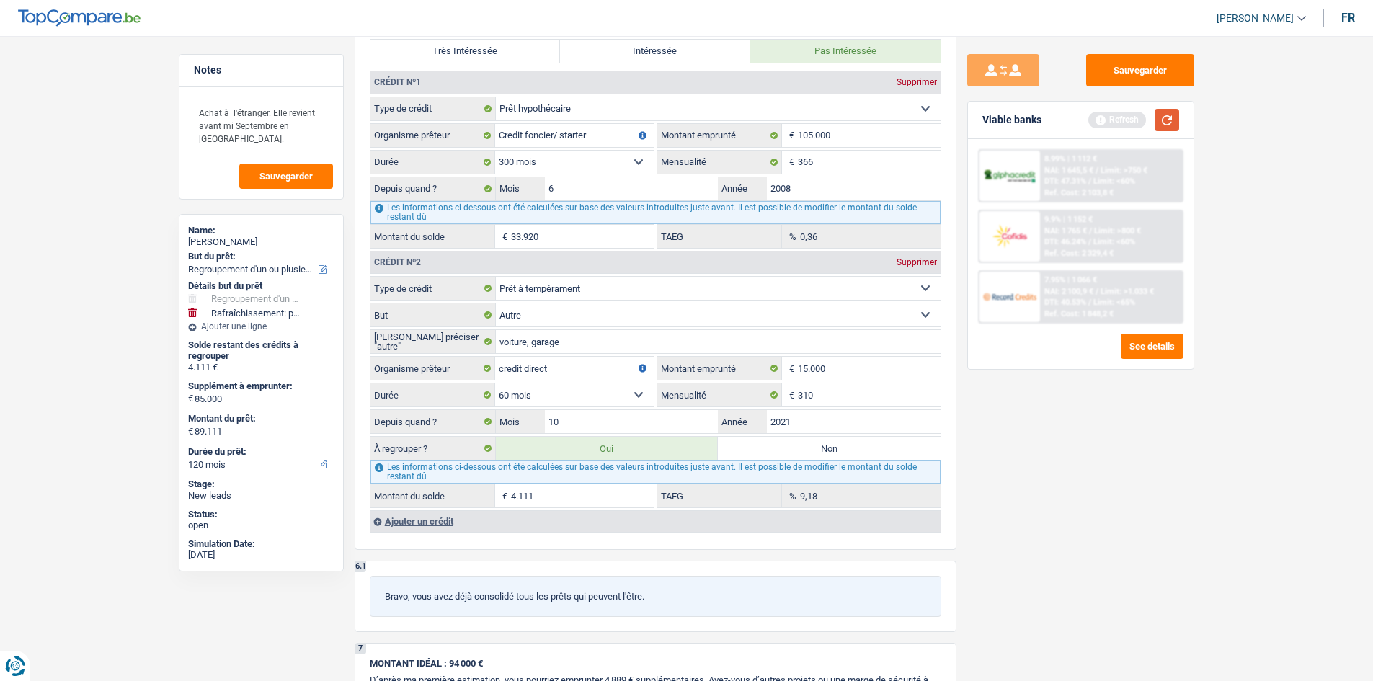
click at [601, 120] on button "button" at bounding box center [1166, 120] width 25 height 22
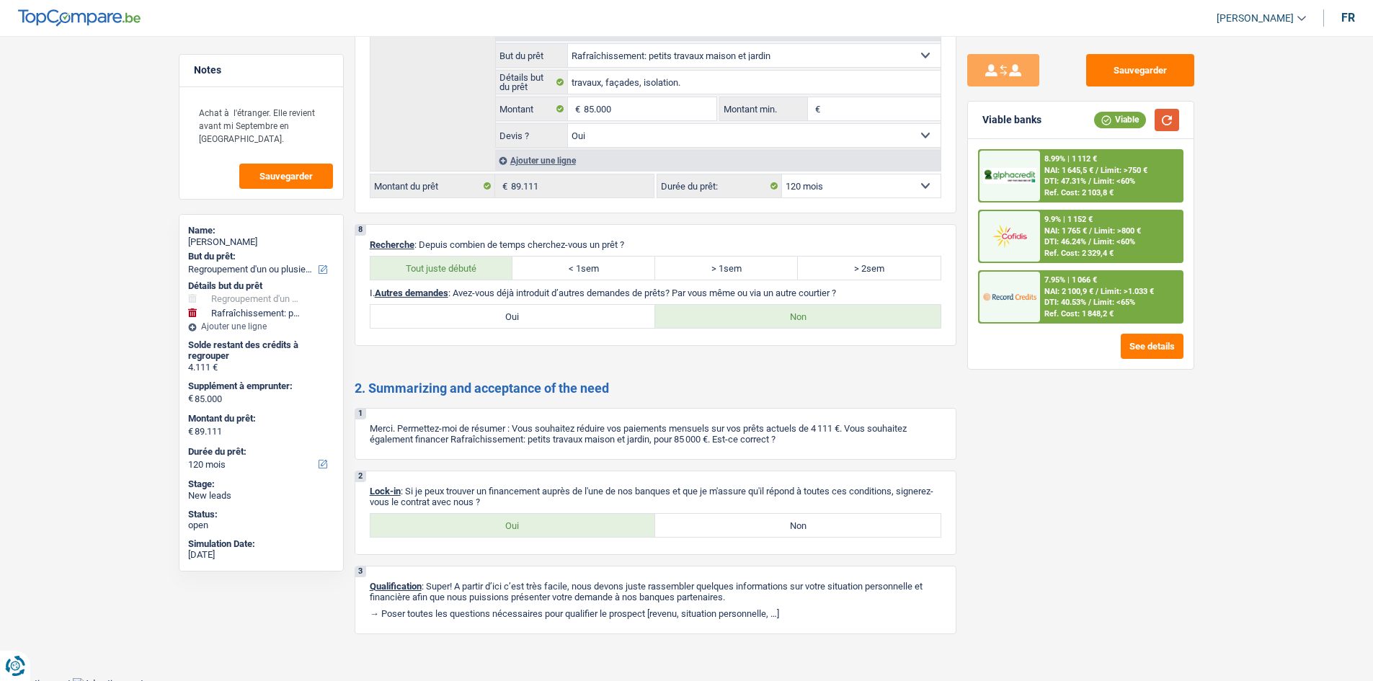
scroll to position [2253, 0]
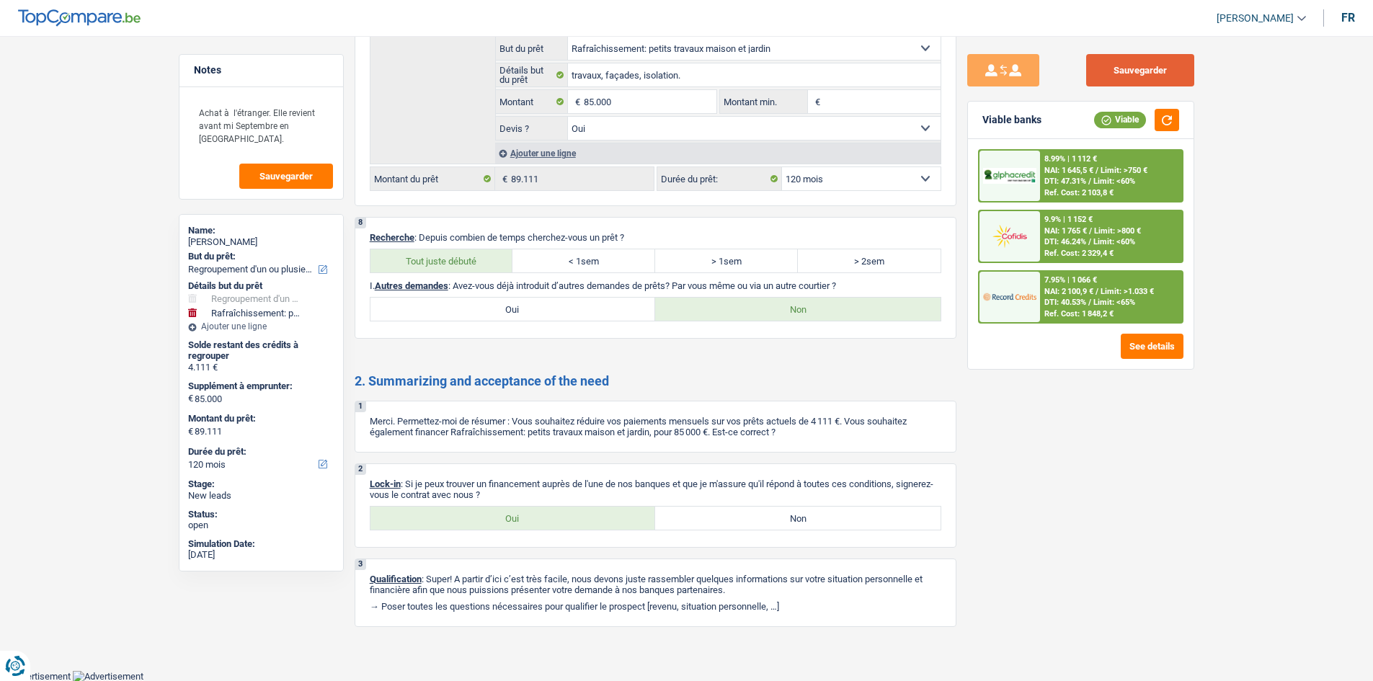
click at [601, 74] on button "Sauvegarder" at bounding box center [1140, 70] width 108 height 32
click at [295, 189] on div "Achat à l'étranger. Elle revient avant mi Septembre en [GEOGRAPHIC_DATA]. Sauve…" at bounding box center [261, 143] width 164 height 112
click at [260, 159] on div "Achat à l'étranger. Elle revient avant mi Septembre en [GEOGRAPHIC_DATA]. Sauve…" at bounding box center [261, 143] width 164 height 112
click at [290, 175] on span "Sauvegarder" at bounding box center [285, 176] width 53 height 9
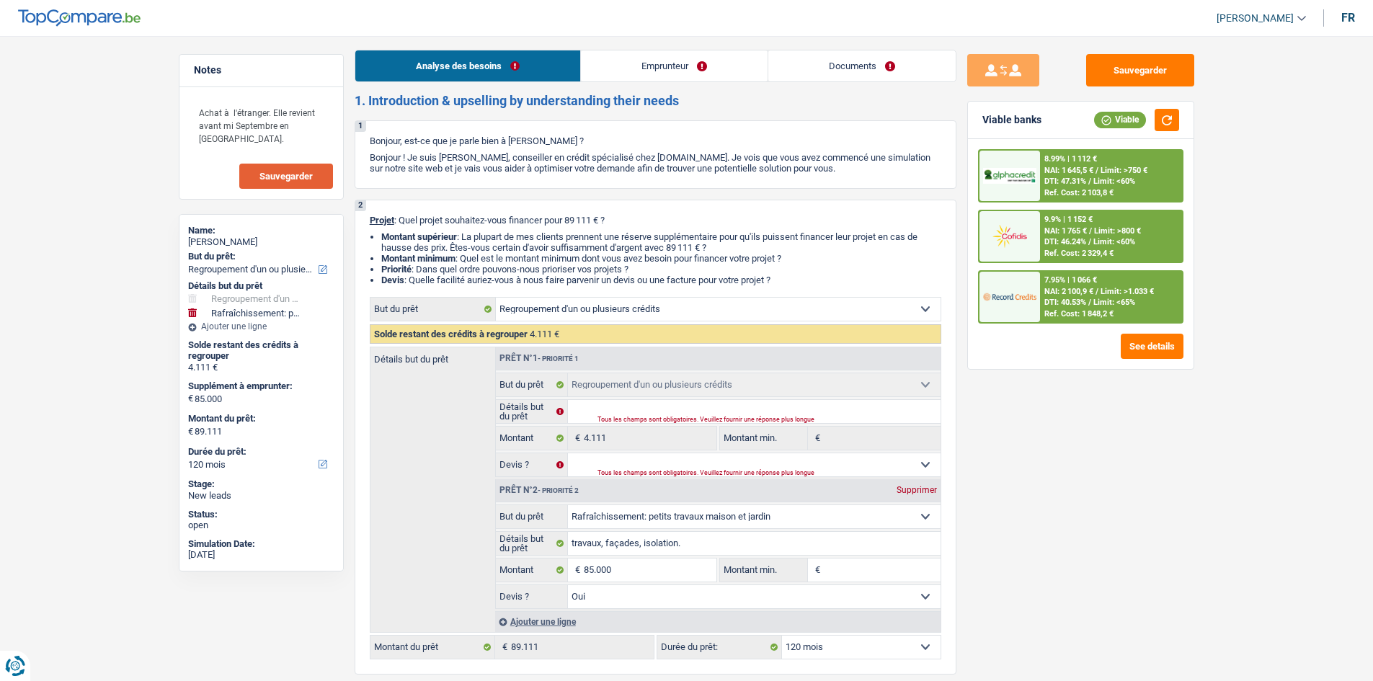
scroll to position [0, 0]
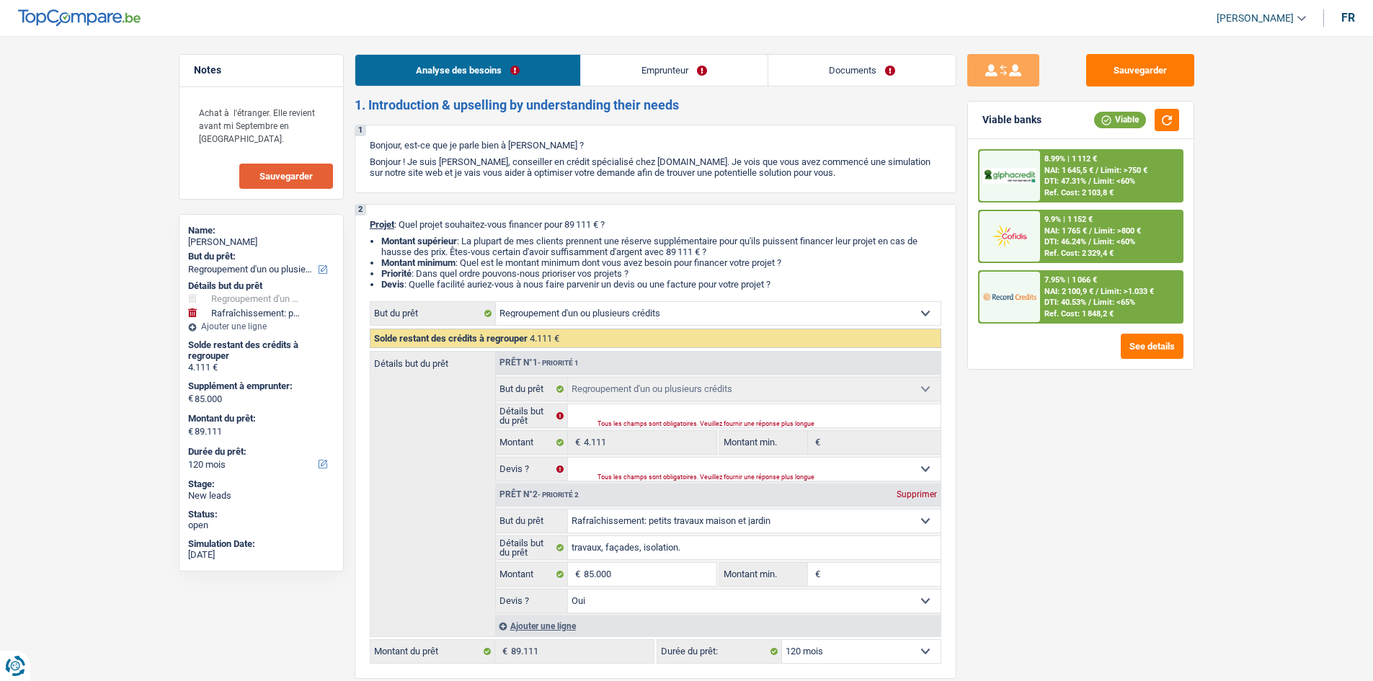
click at [601, 63] on link "Emprunteur" at bounding box center [674, 70] width 187 height 31
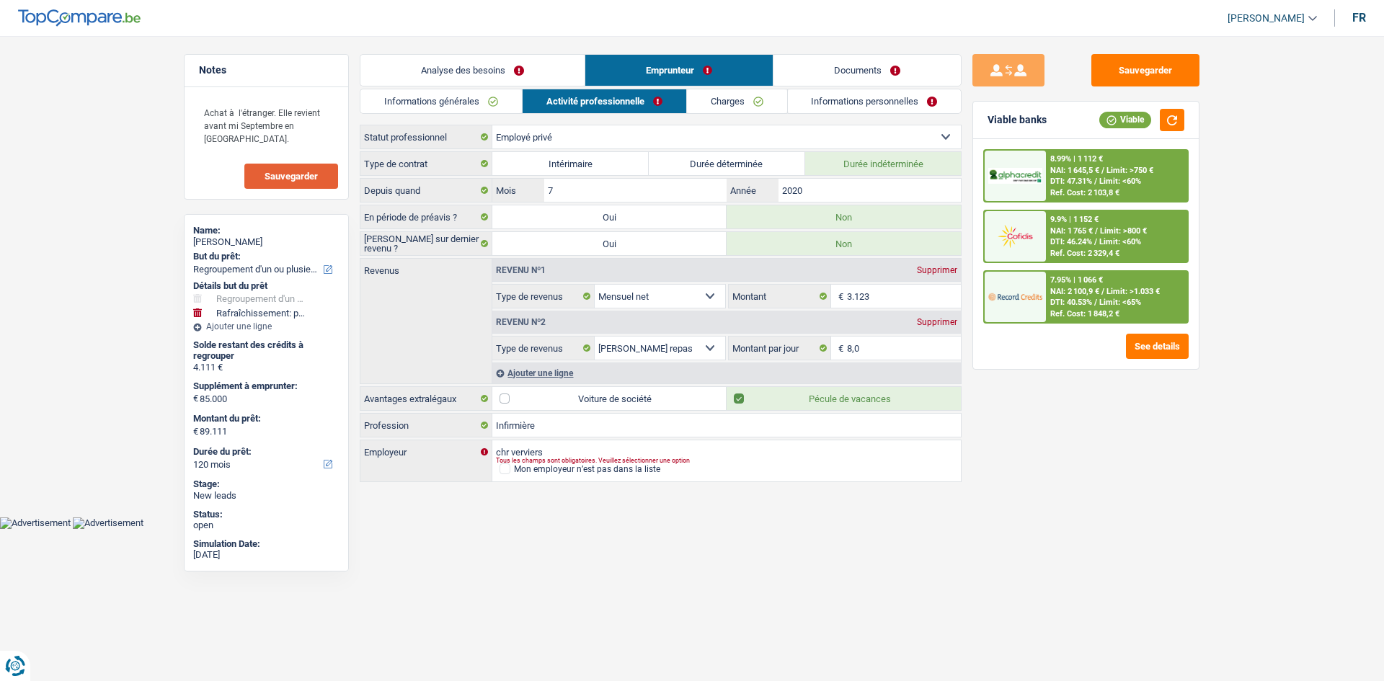
click at [601, 104] on link "Charges" at bounding box center [737, 101] width 100 height 24
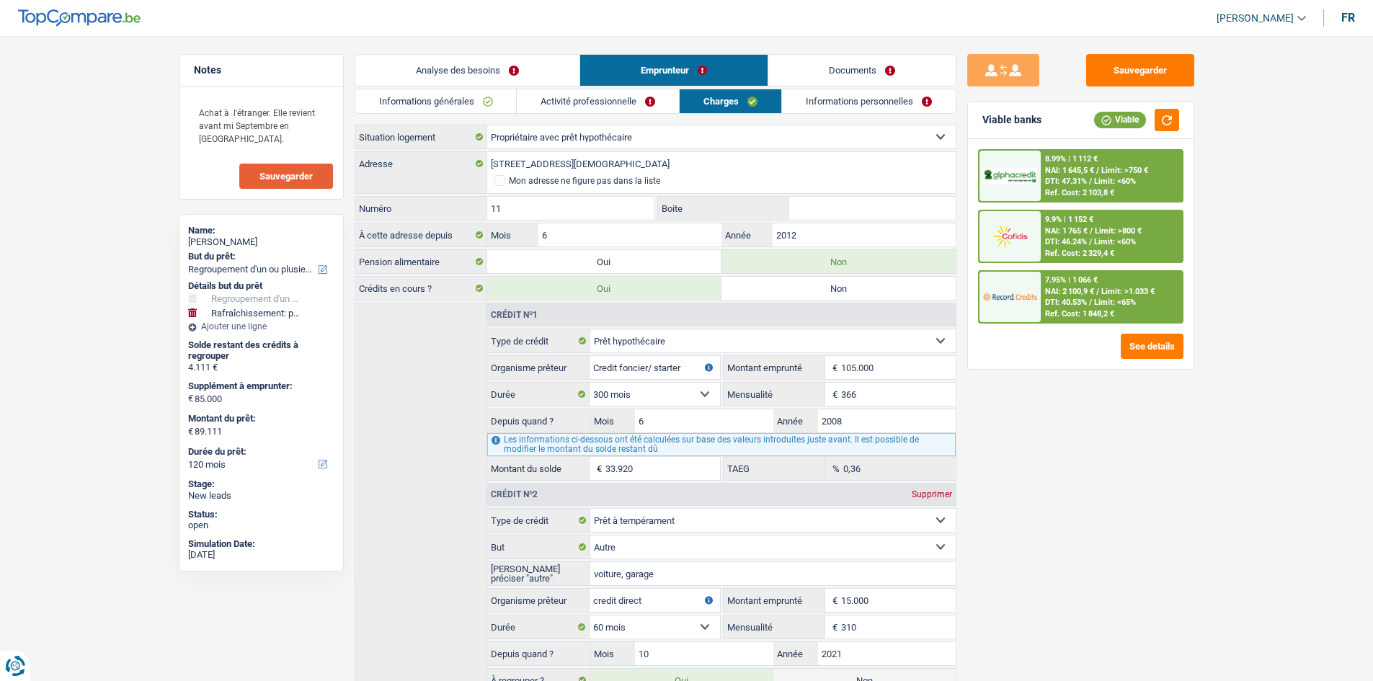
click at [601, 107] on link "Informations personnelles" at bounding box center [869, 101] width 174 height 24
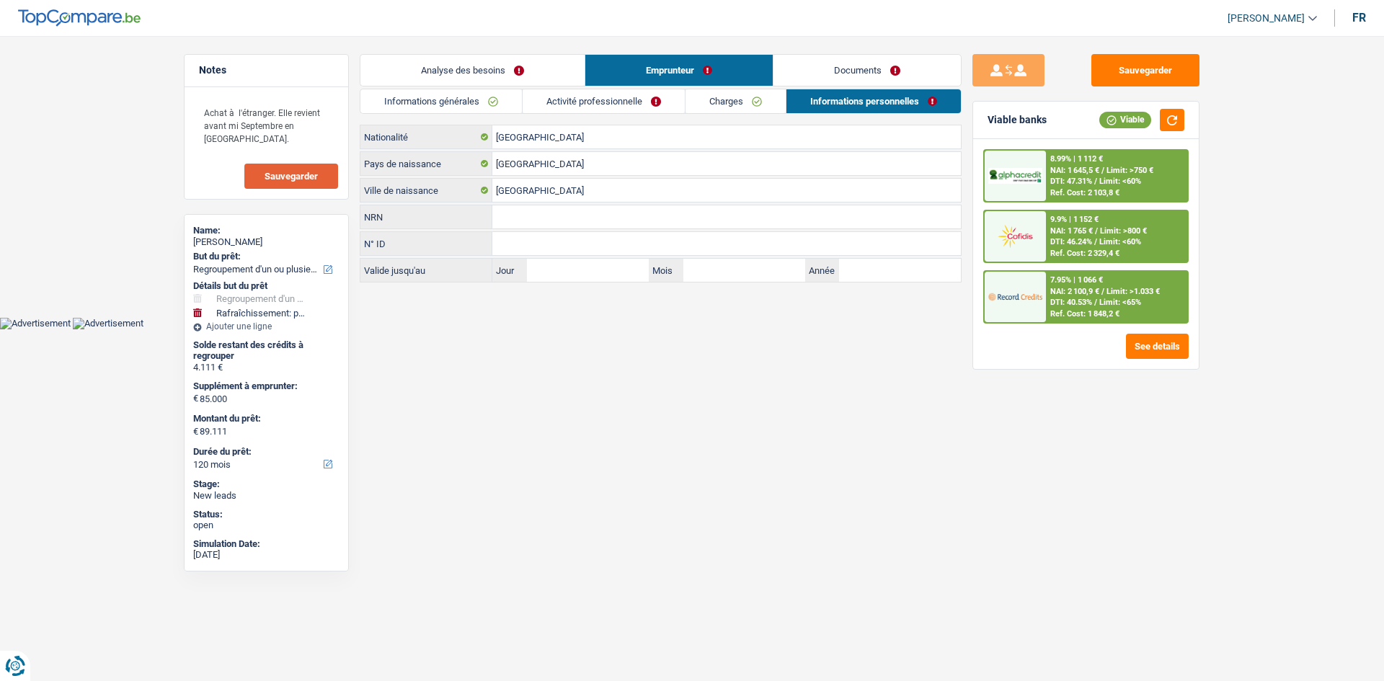
click at [601, 110] on link "Charges" at bounding box center [735, 101] width 100 height 24
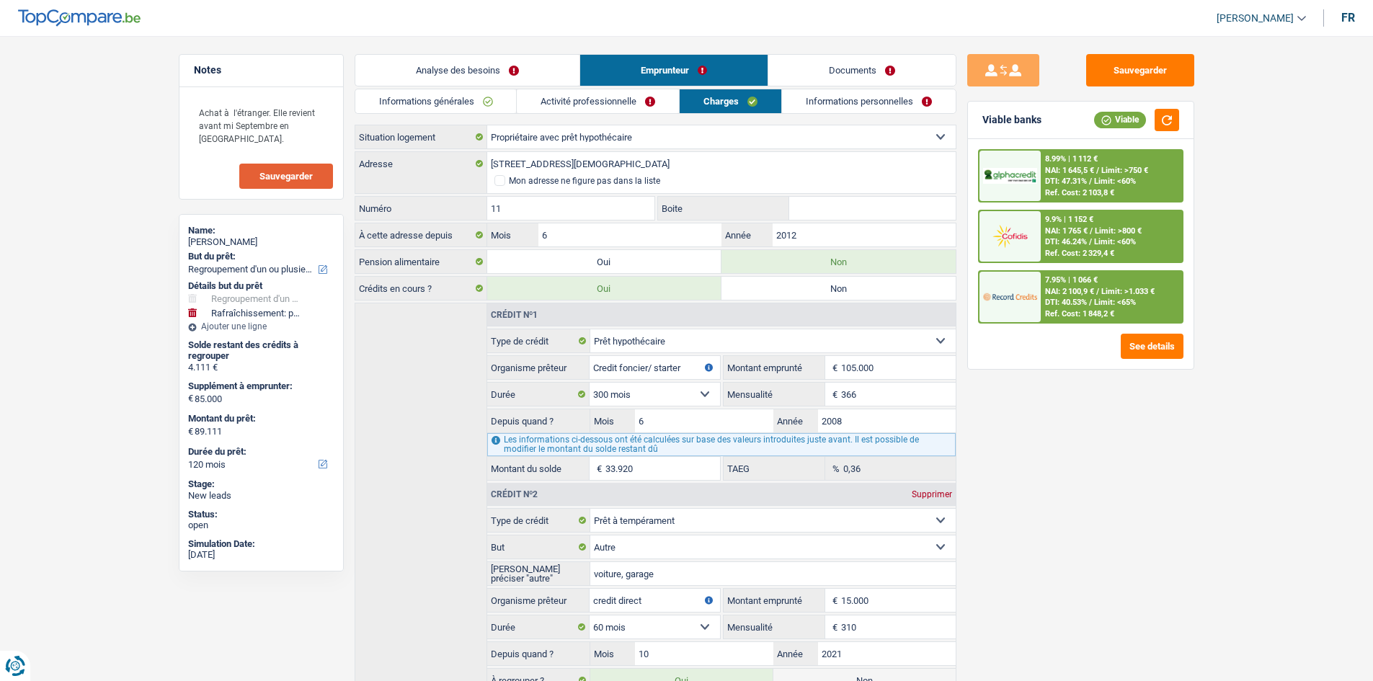
click at [601, 103] on link "Activité professionnelle" at bounding box center [598, 101] width 162 height 24
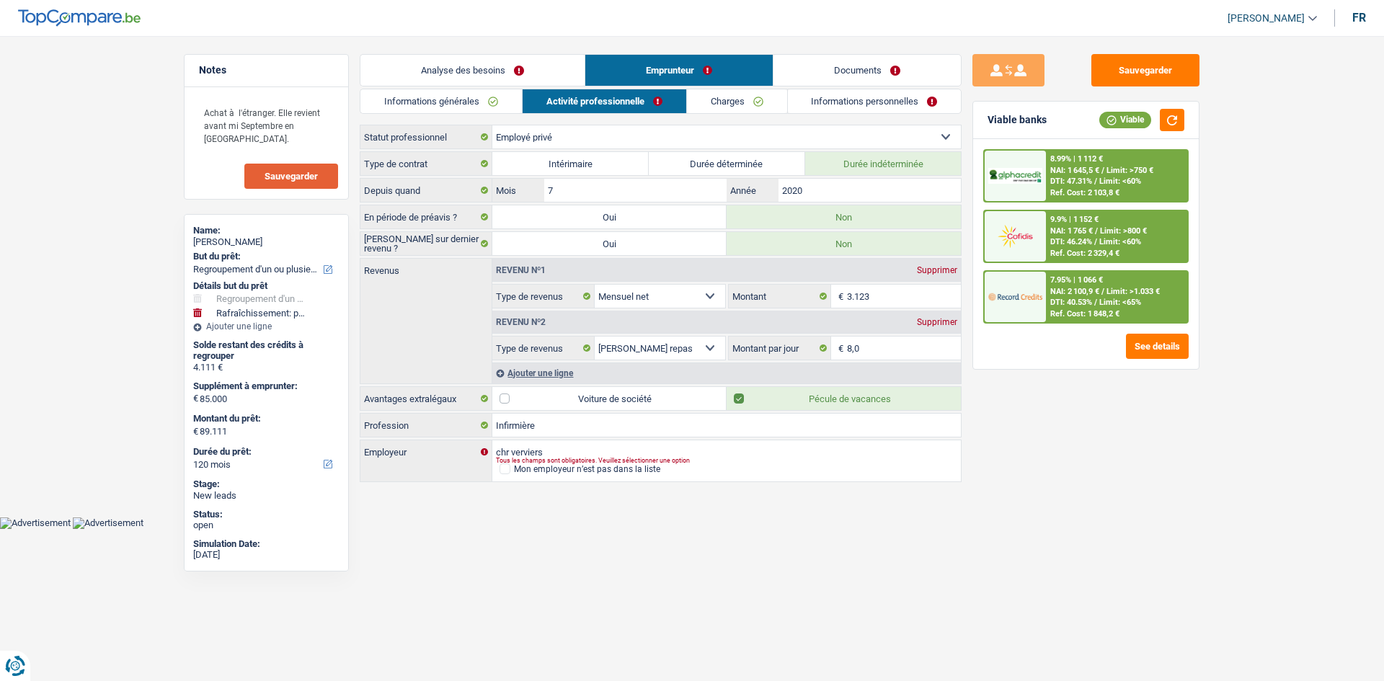
click at [601, 70] on link "Documents" at bounding box center [866, 70] width 187 height 31
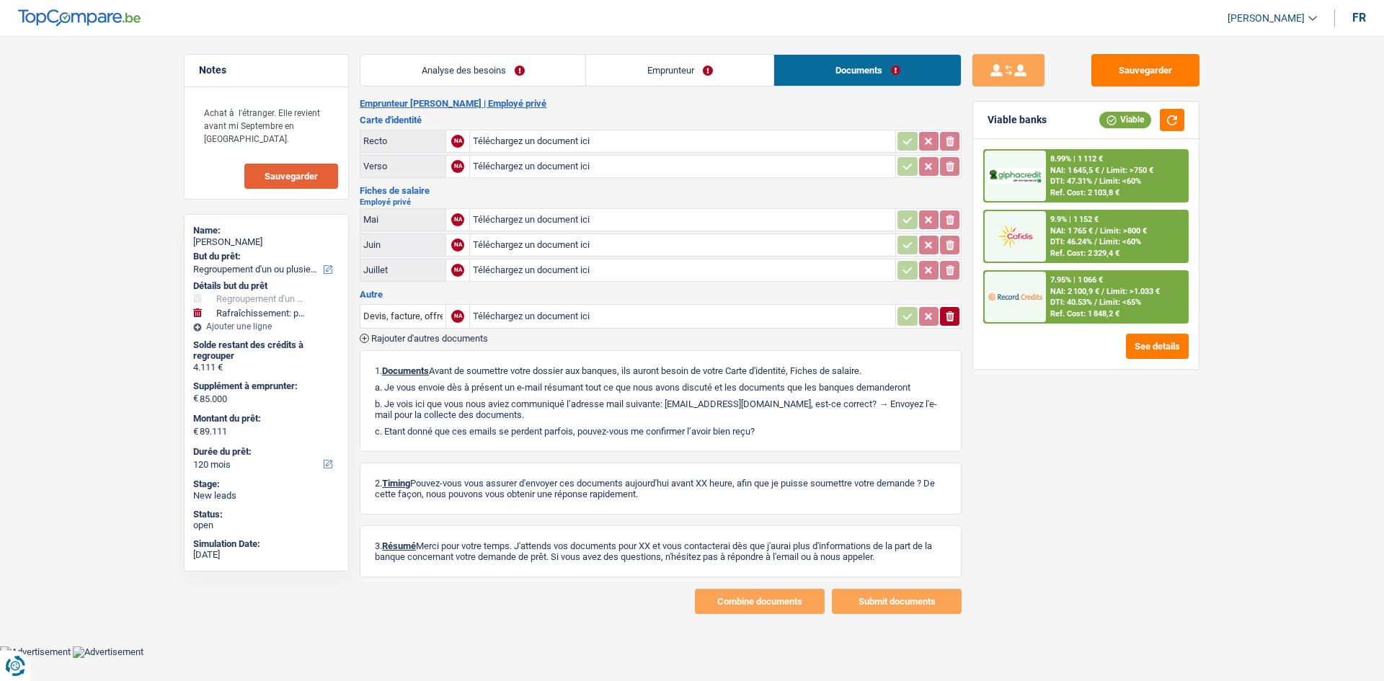
click at [601, 81] on link "Emprunteur" at bounding box center [679, 70] width 187 height 31
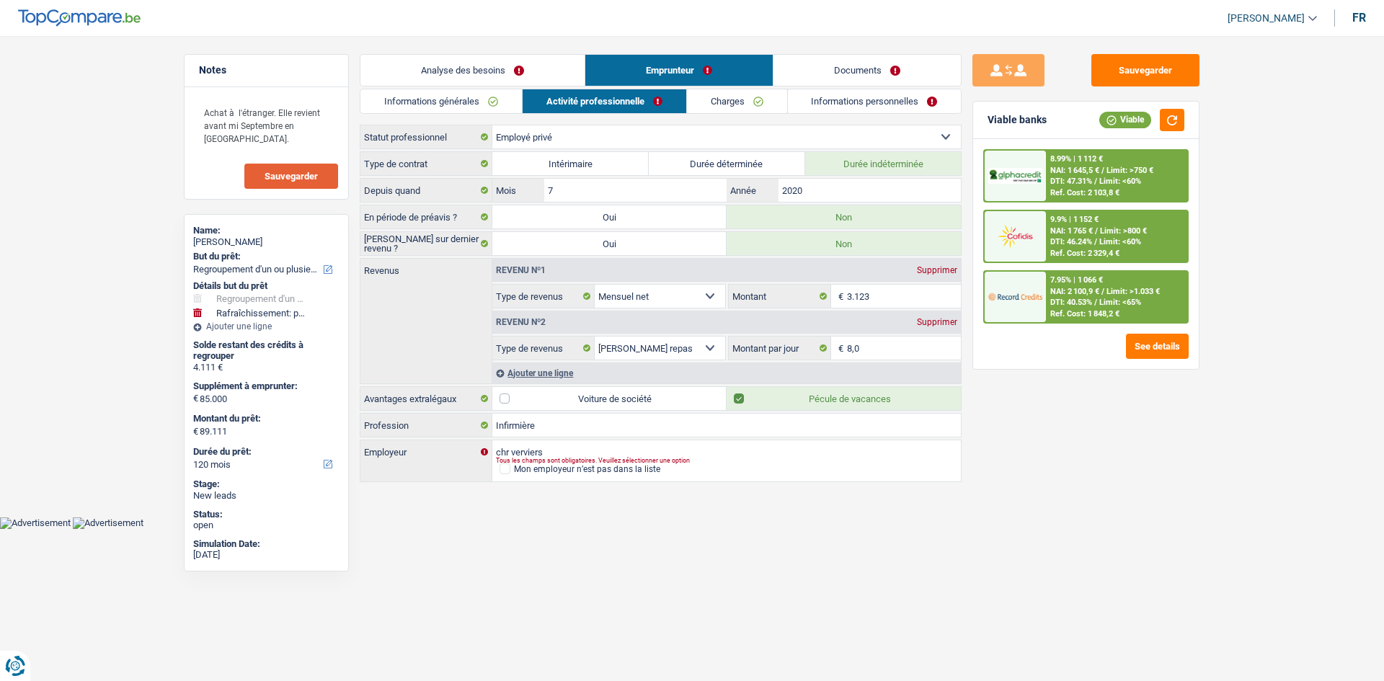
click at [601, 90] on link "Charges" at bounding box center [737, 101] width 100 height 24
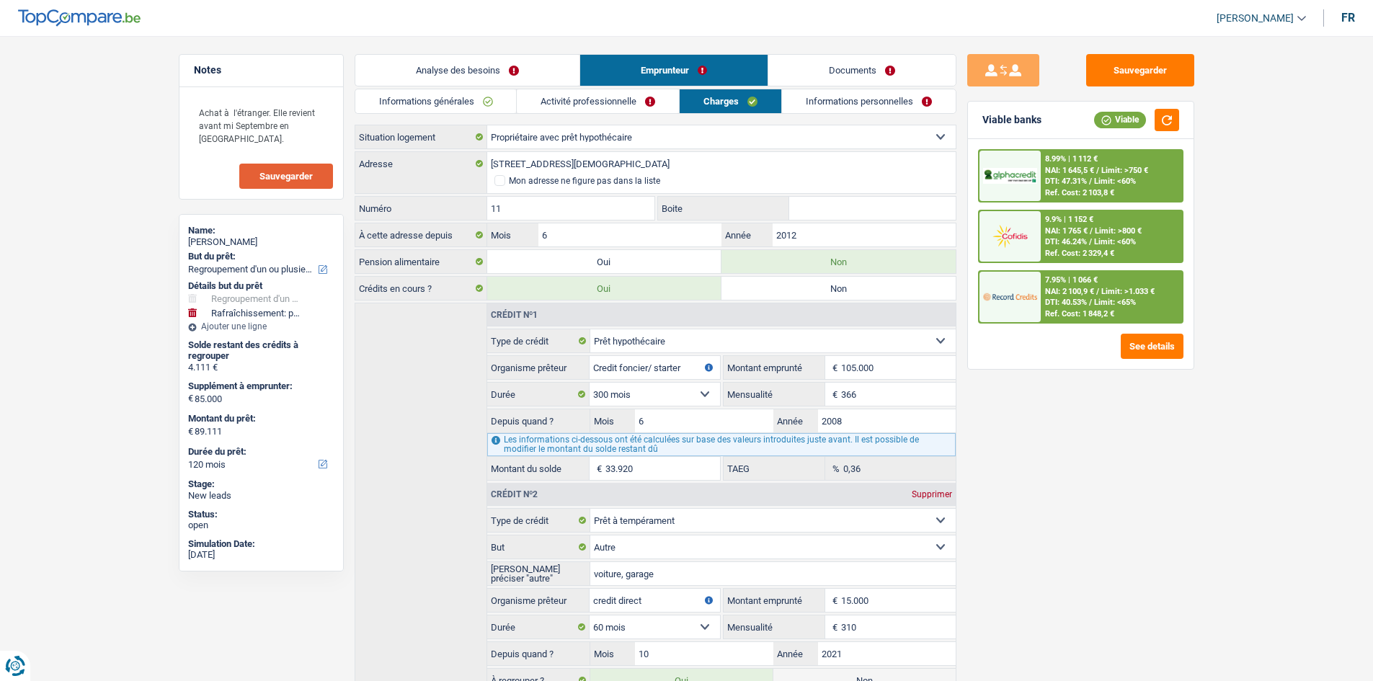
click at [601, 112] on link "Informations personnelles" at bounding box center [869, 101] width 174 height 24
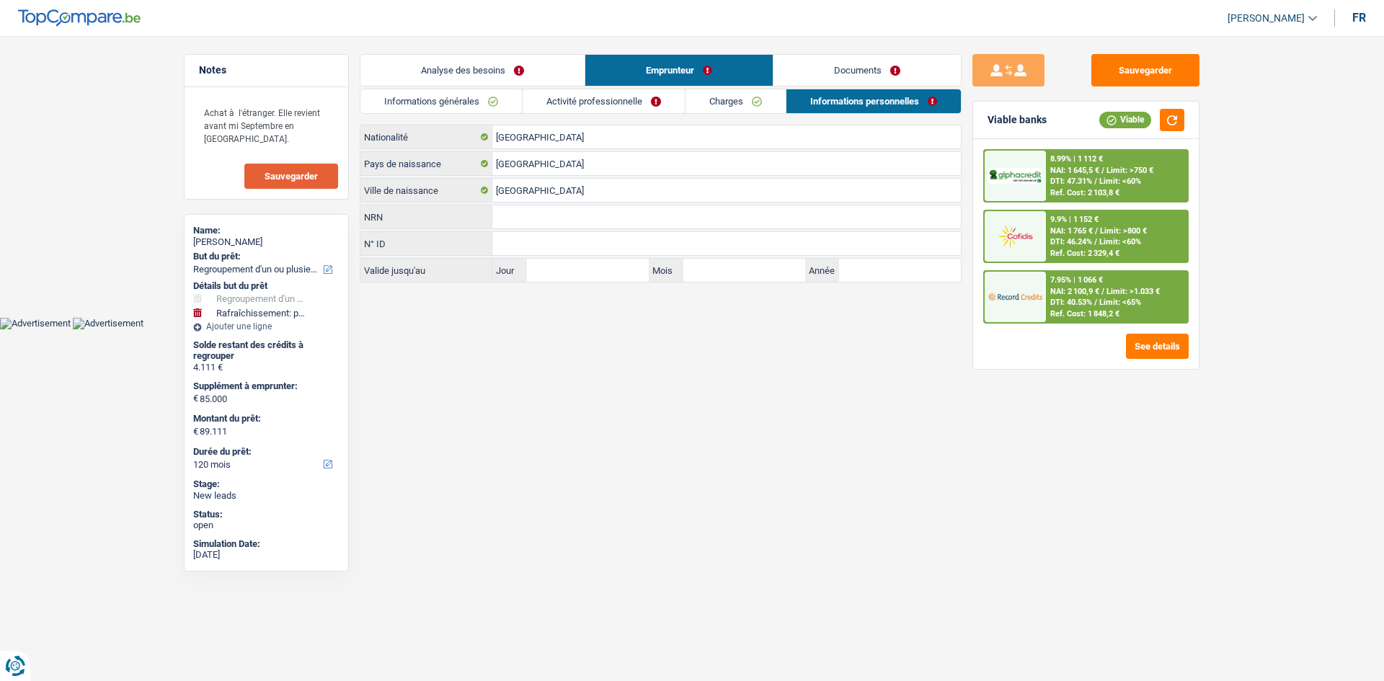
click at [601, 86] on div "Analyse des besoins Emprunteur Documents 1. Introduction & upselling by underst…" at bounding box center [661, 168] width 602 height 228
click at [601, 99] on link "Activité professionnelle" at bounding box center [603, 101] width 162 height 24
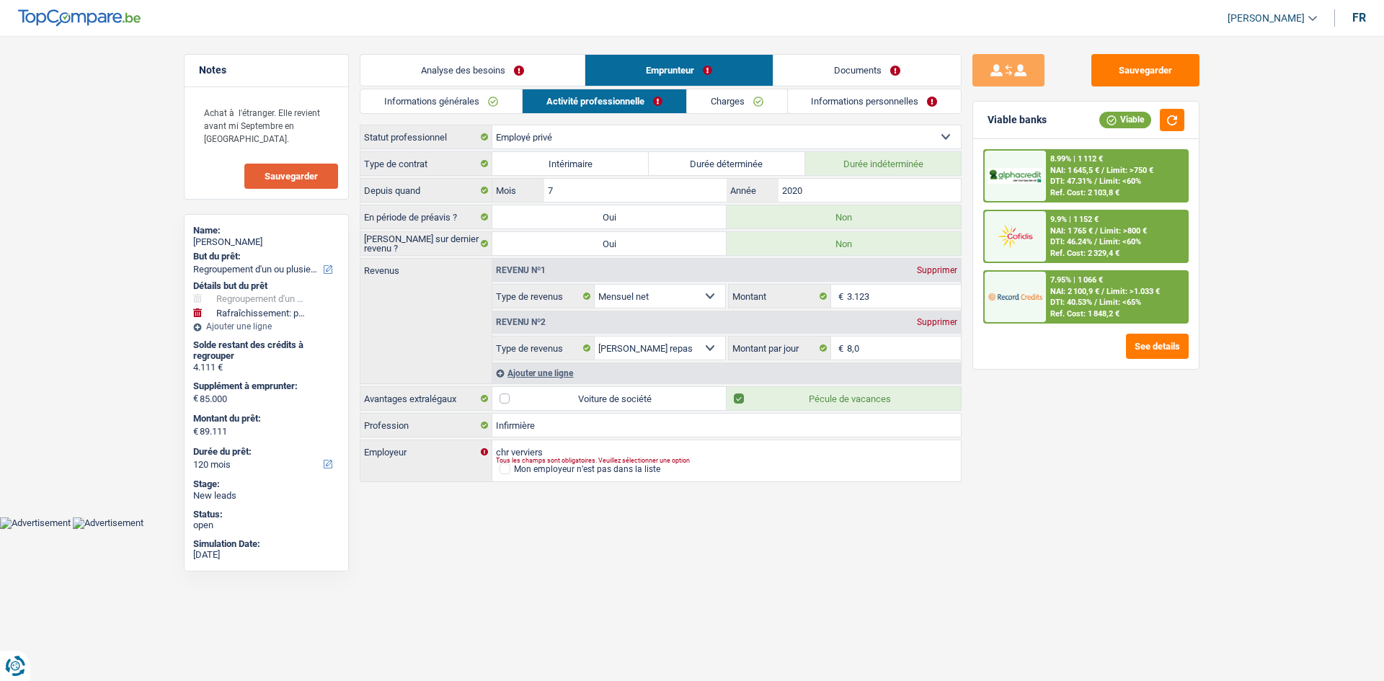
click at [601, 101] on link "Charges" at bounding box center [737, 101] width 100 height 24
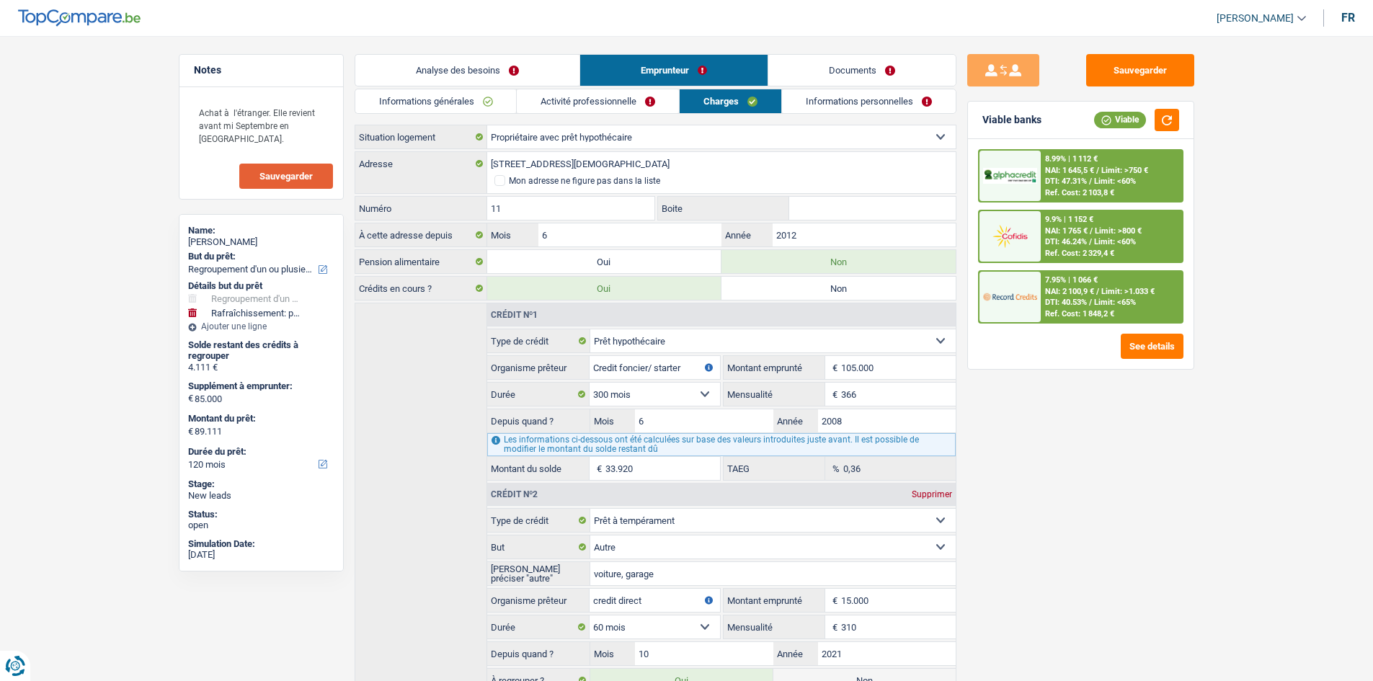
click at [454, 90] on link "Informations générales" at bounding box center [435, 101] width 161 height 24
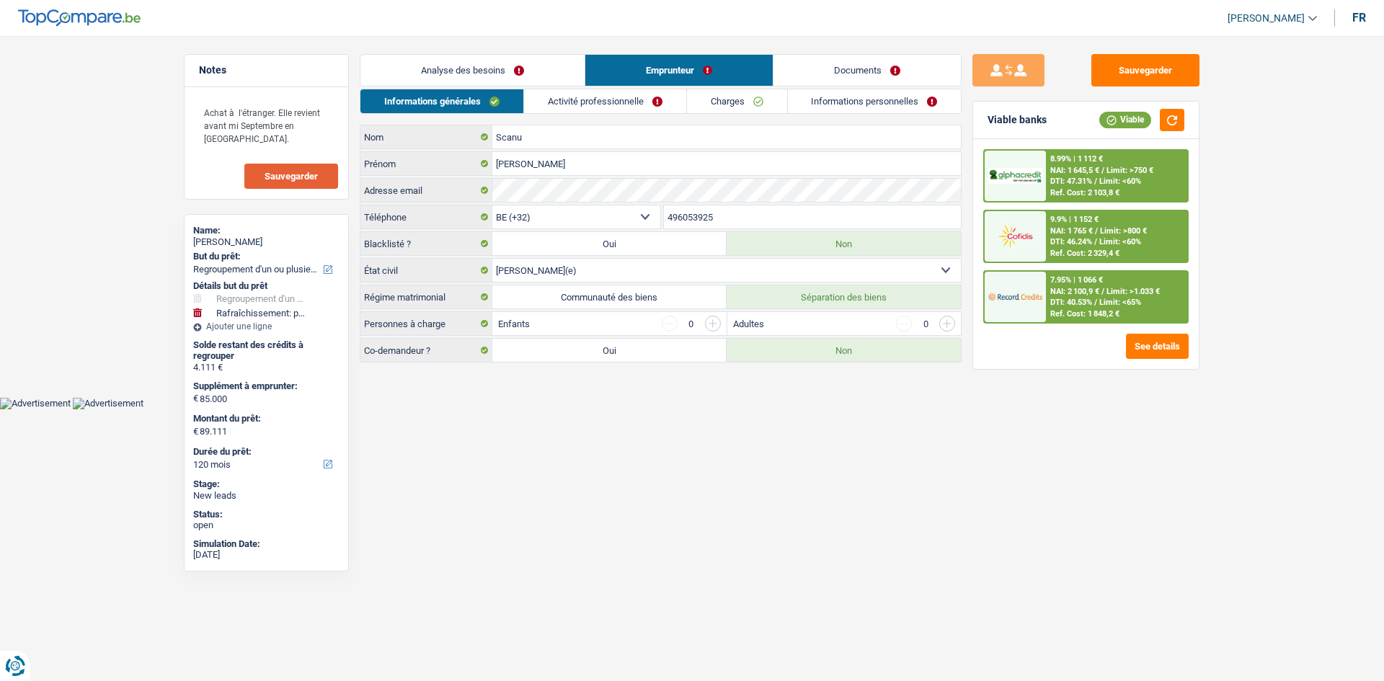
click at [488, 70] on link "Analyse des besoins" at bounding box center [472, 70] width 224 height 31
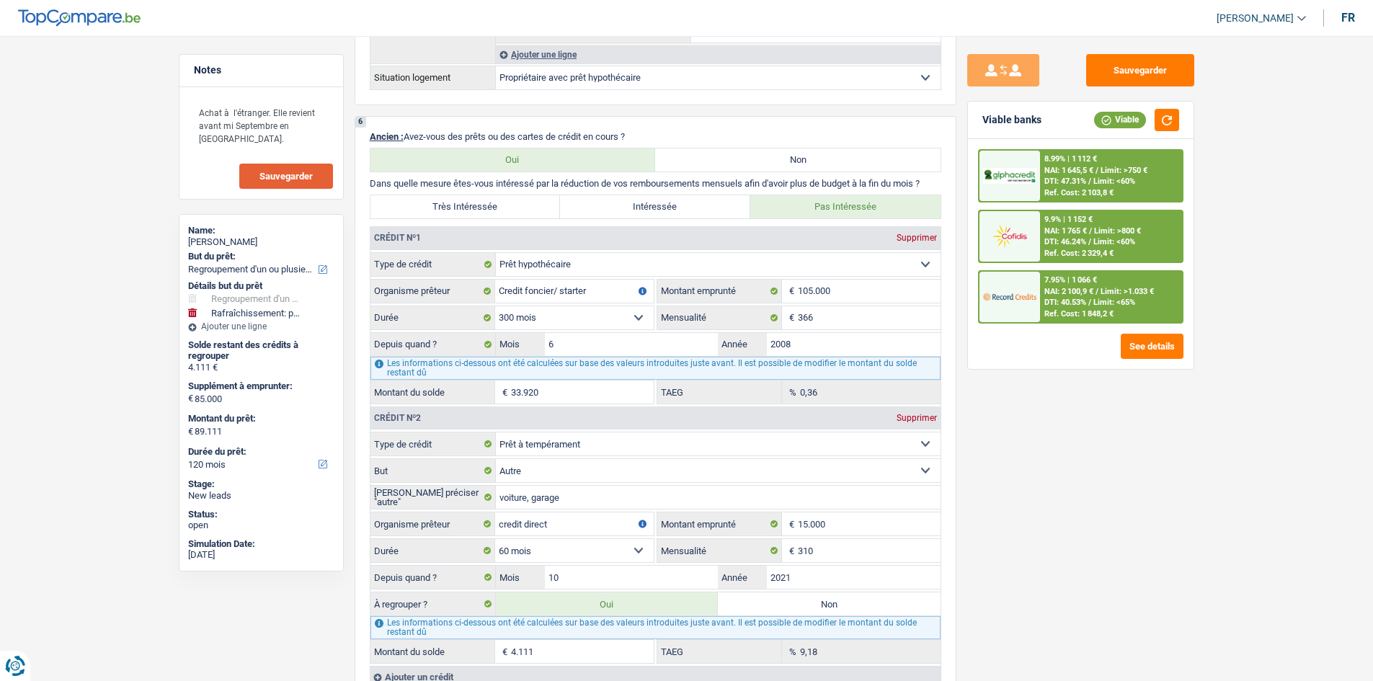
scroll to position [1297, 0]
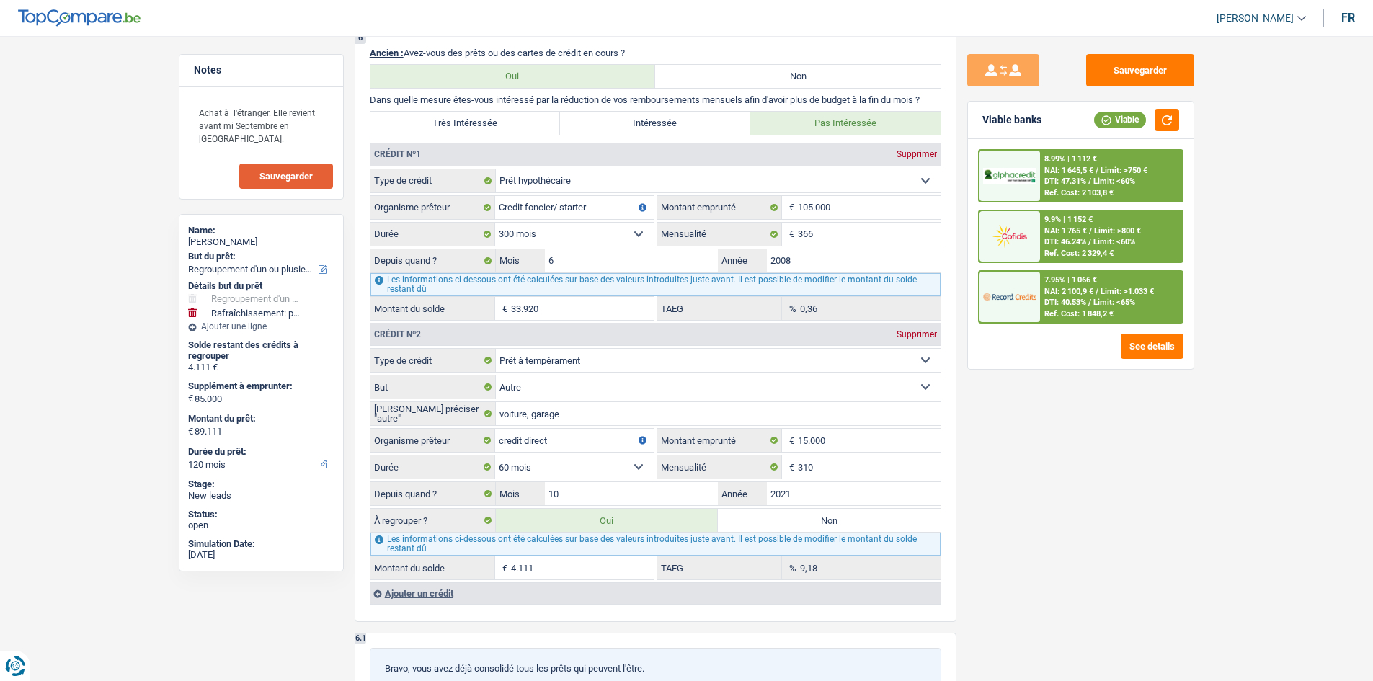
drag, startPoint x: 1074, startPoint y: 425, endPoint x: 856, endPoint y: 323, distance: 240.5
click at [601, 320] on div "Sauvegarder Viable banks Viable 8.99% | 1 112 € NAI: 1 645,5 € / Limit: >750 € …" at bounding box center [1080, 354] width 249 height 600
click at [601, 311] on div "0,36 % TAEG" at bounding box center [798, 308] width 283 height 23
click at [601, 320] on div "Sauvegarder Viable banks Viable 8.99% | 1 112 € NAI: 1 645,5 € / Limit: >750 € …" at bounding box center [1080, 354] width 249 height 600
click at [601, 308] on div "0,36 % TAEG" at bounding box center [798, 308] width 283 height 23
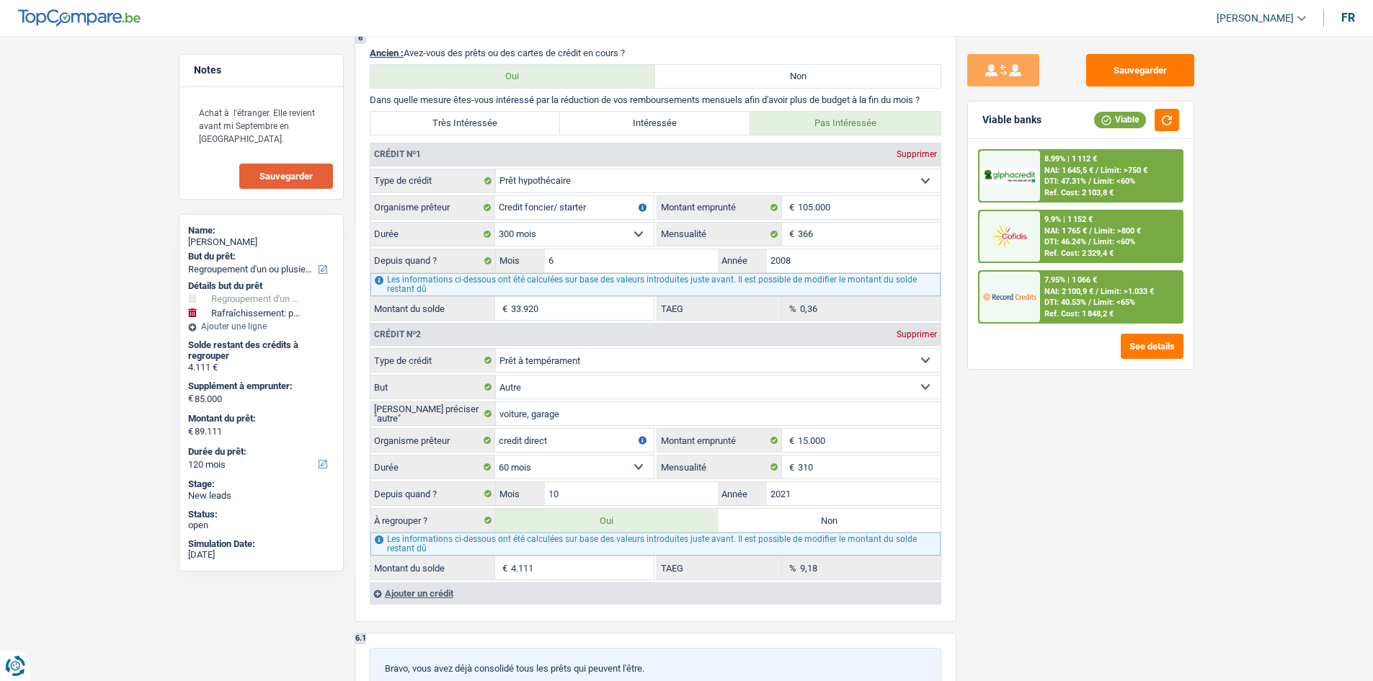
click at [601, 320] on div "Sauvegarder Viable banks Viable 8.99% | 1 112 € NAI: 1 645,5 € / Limit: >750 € …" at bounding box center [1080, 354] width 249 height 600
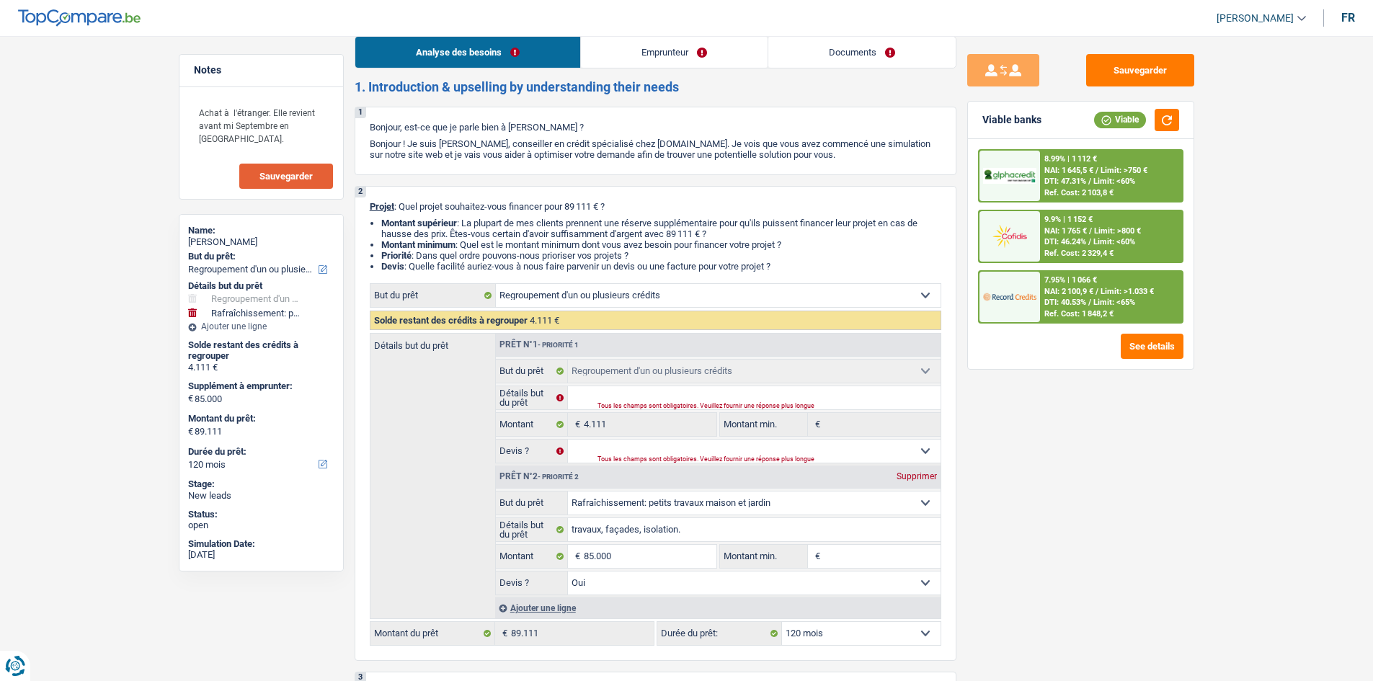
scroll to position [0, 0]
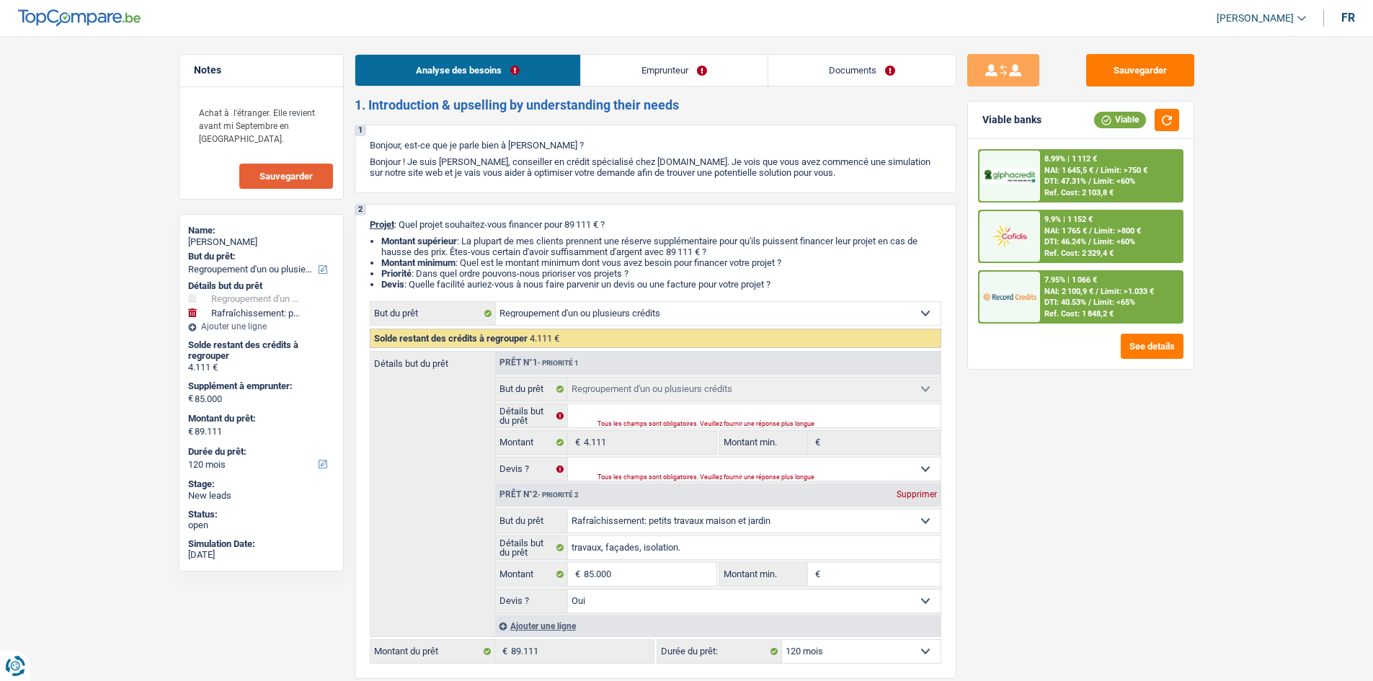
click at [601, 78] on link "Emprunteur" at bounding box center [674, 70] width 187 height 31
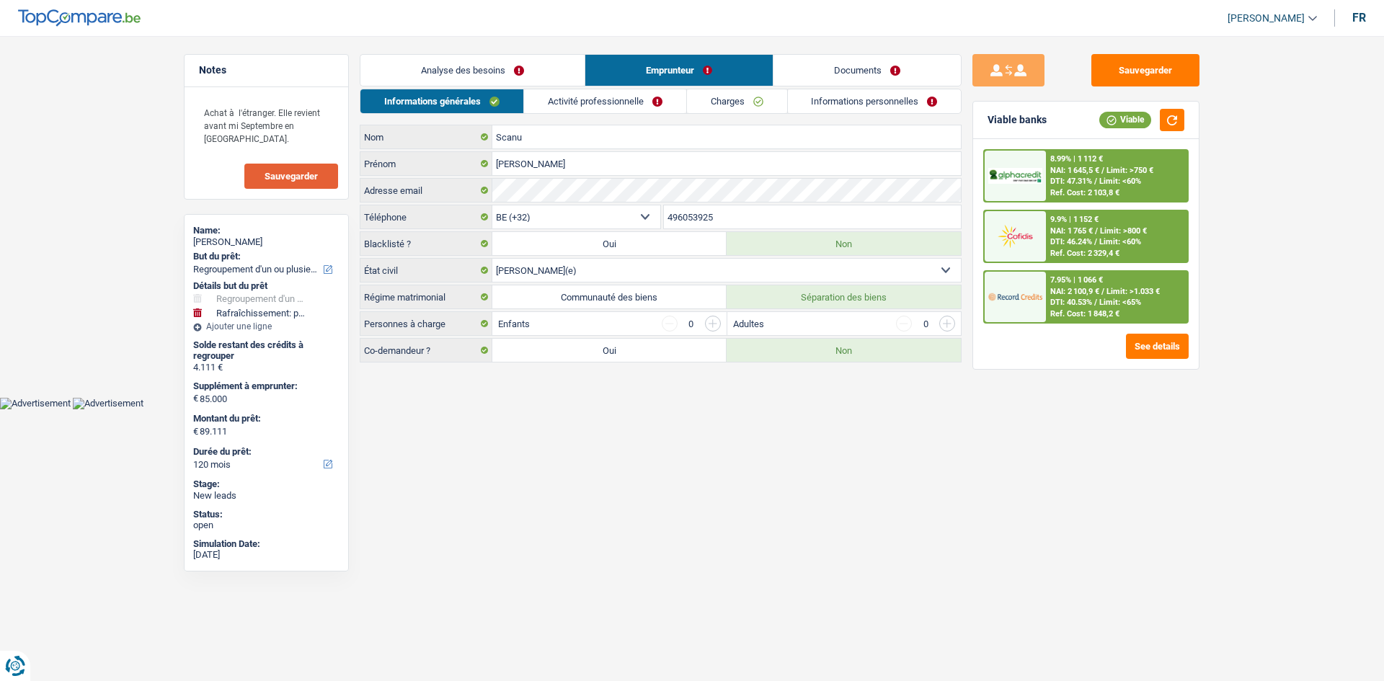
click at [601, 107] on link "Activité professionnelle" at bounding box center [605, 101] width 162 height 24
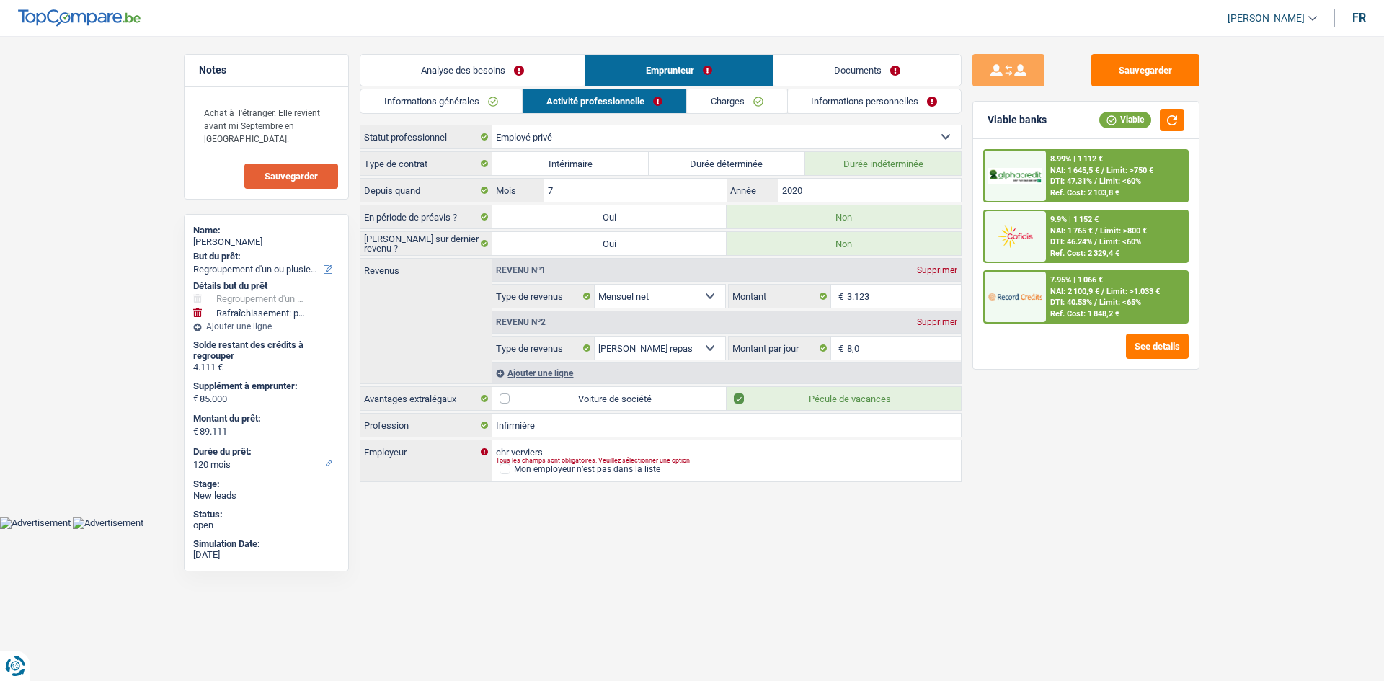
click at [601, 101] on link "Charges" at bounding box center [737, 101] width 100 height 24
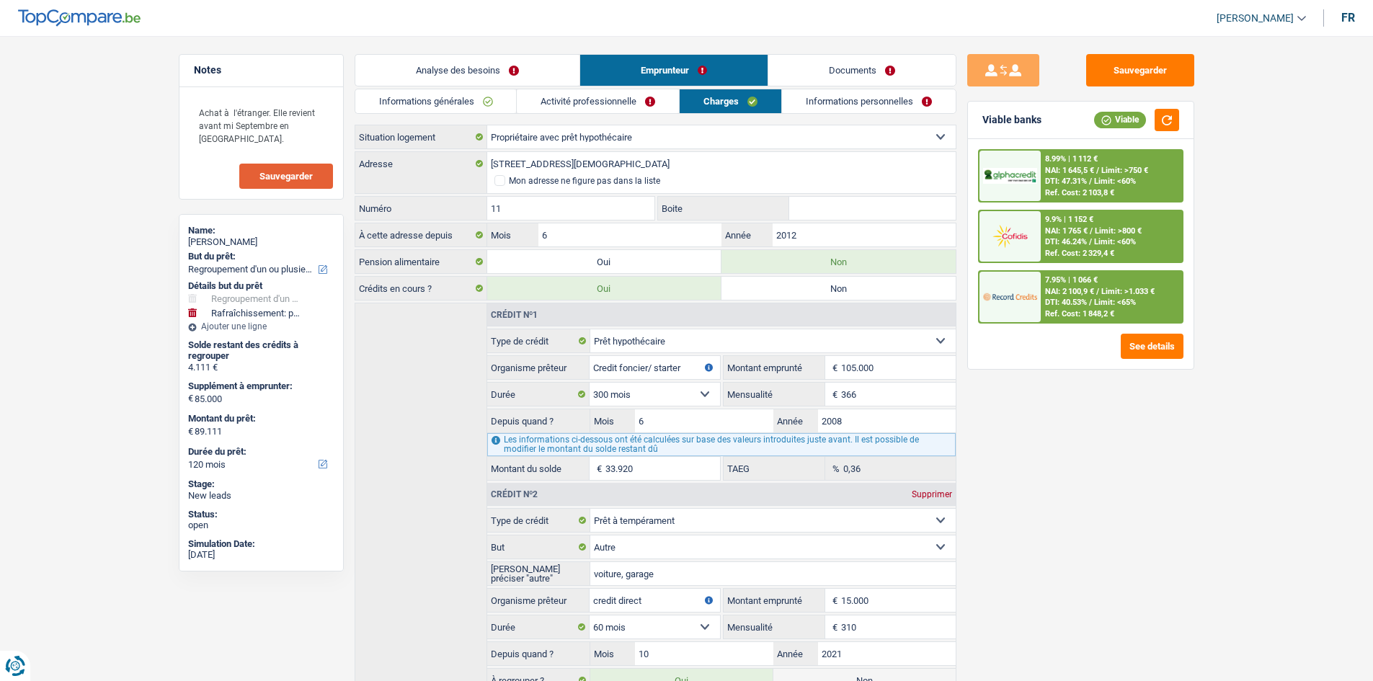
click at [601, 97] on link "Informations personnelles" at bounding box center [869, 101] width 174 height 24
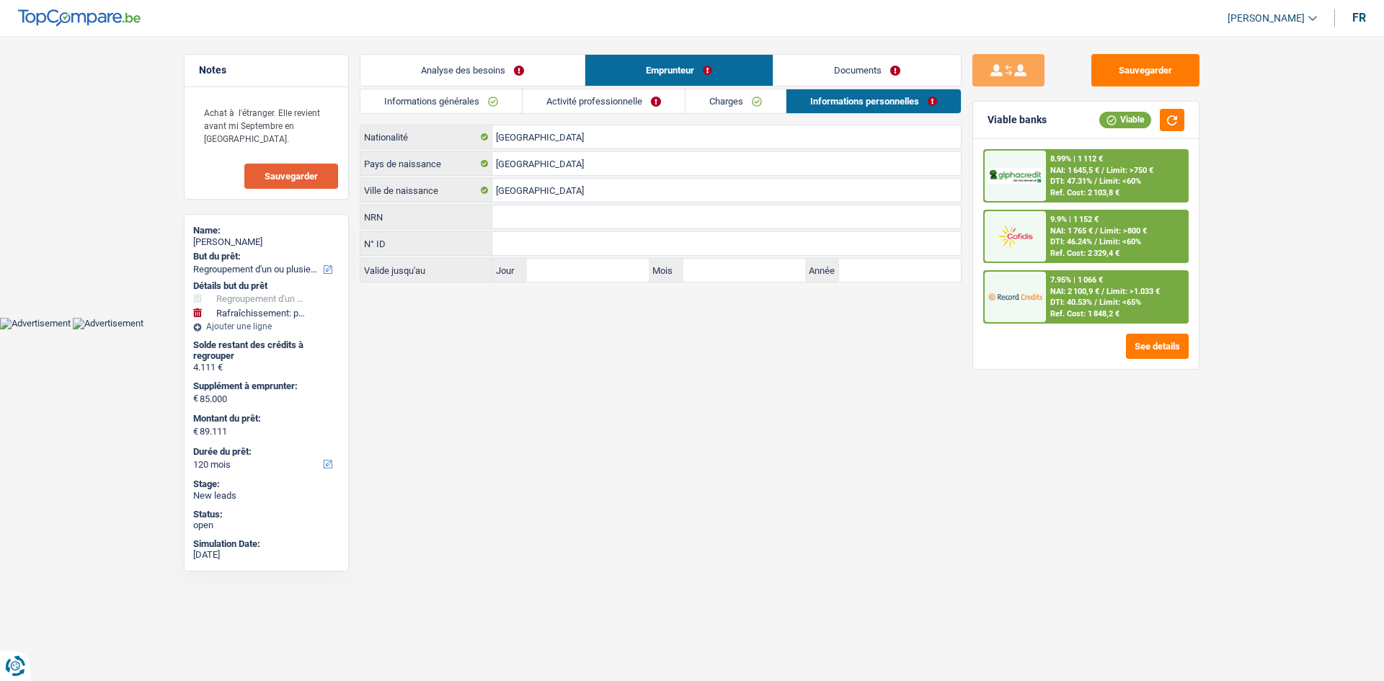
click at [601, 77] on link "Documents" at bounding box center [866, 70] width 187 height 31
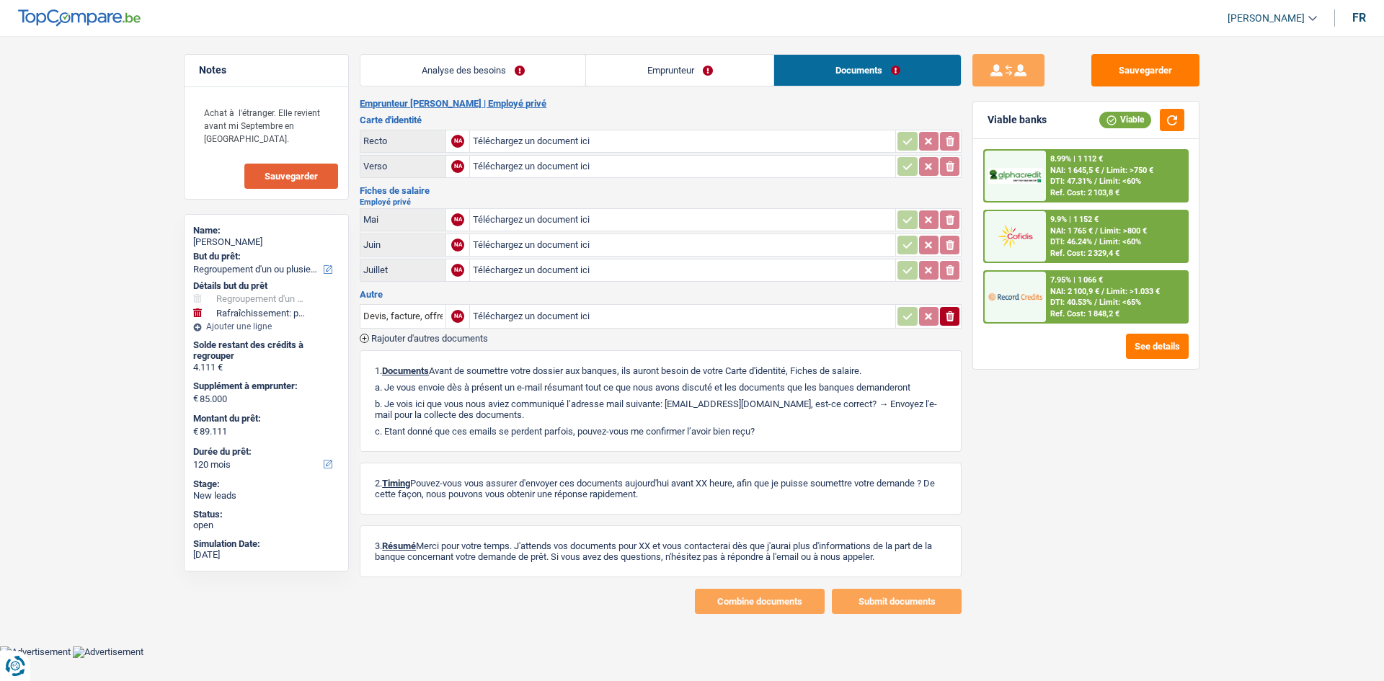
click at [486, 64] on link "Analyse des besoins" at bounding box center [472, 70] width 225 height 31
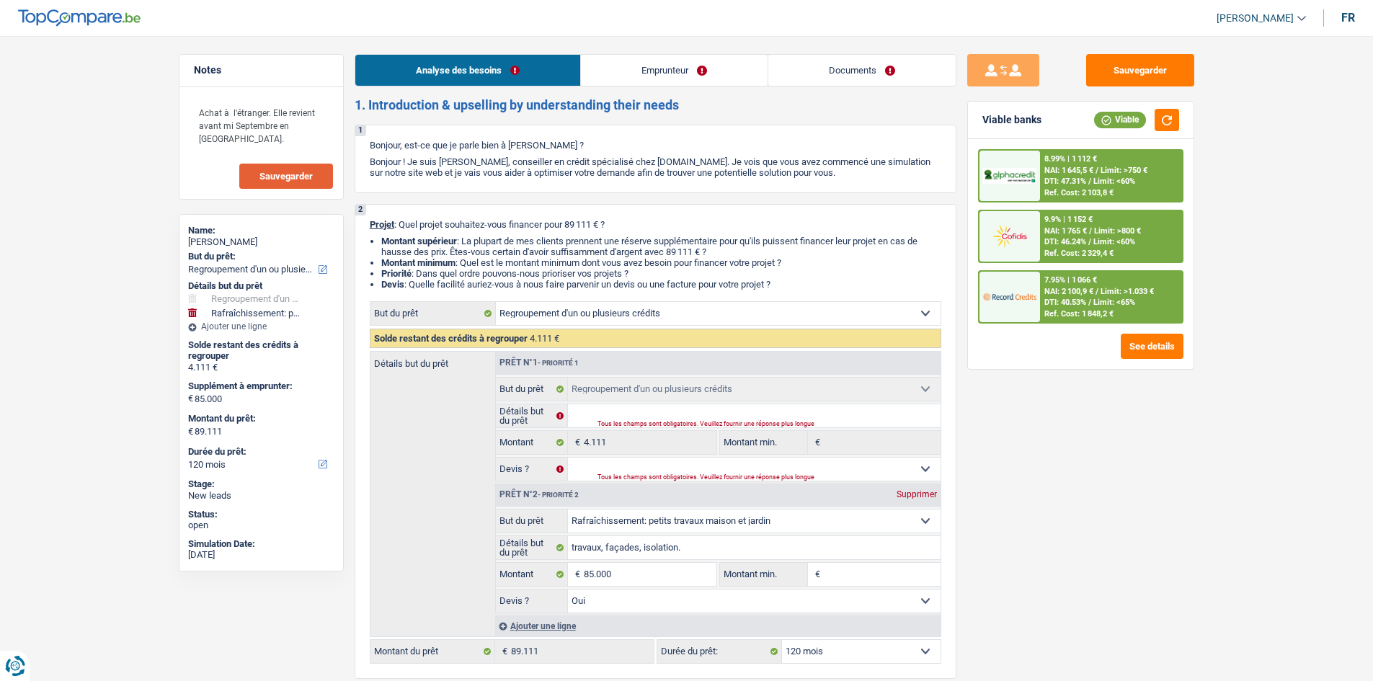
click at [601, 71] on link "Emprunteur" at bounding box center [674, 70] width 187 height 31
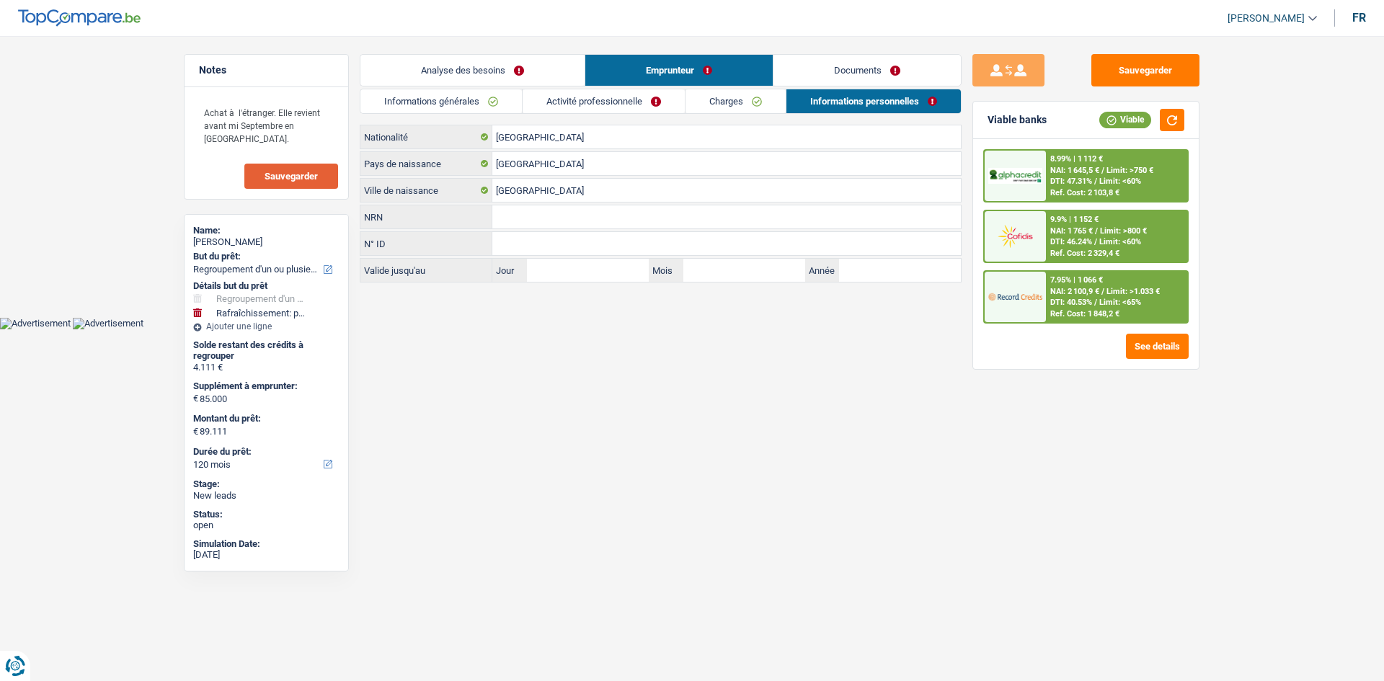
click at [489, 98] on link "Informations générales" at bounding box center [440, 101] width 161 height 24
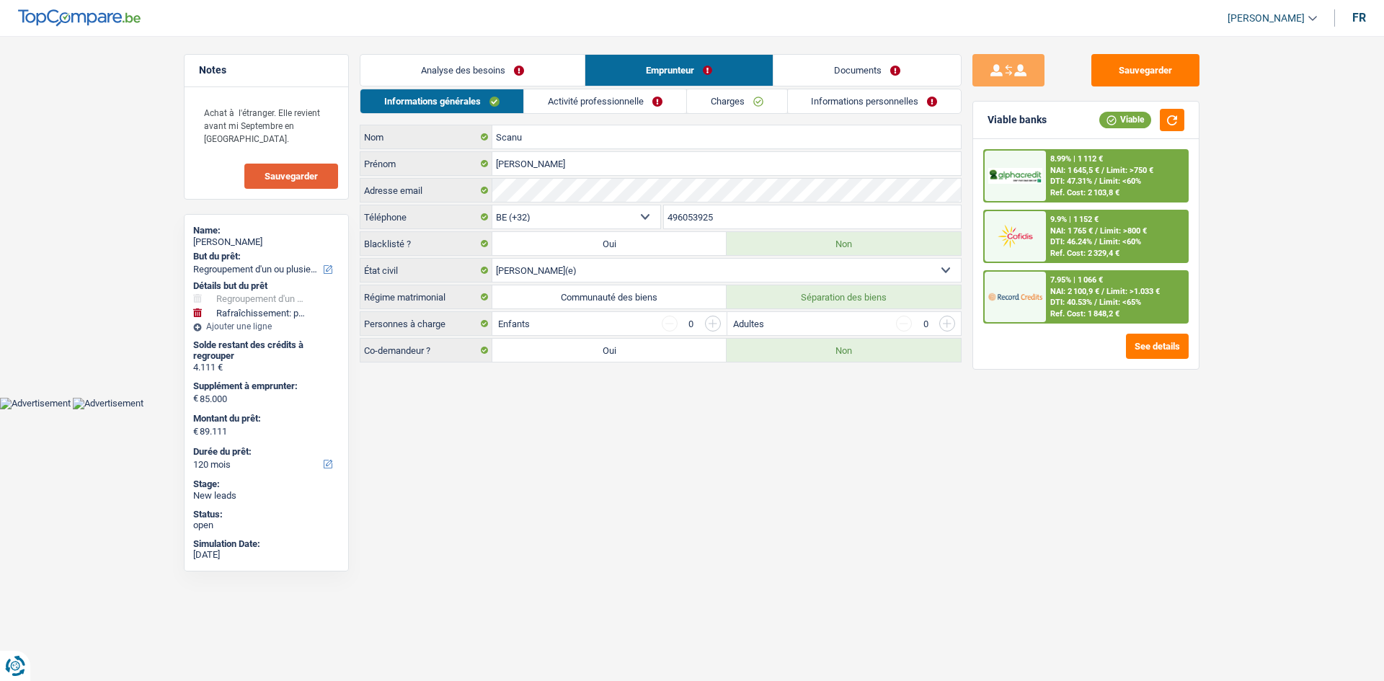
click at [471, 76] on link "Analyse des besoins" at bounding box center [472, 70] width 224 height 31
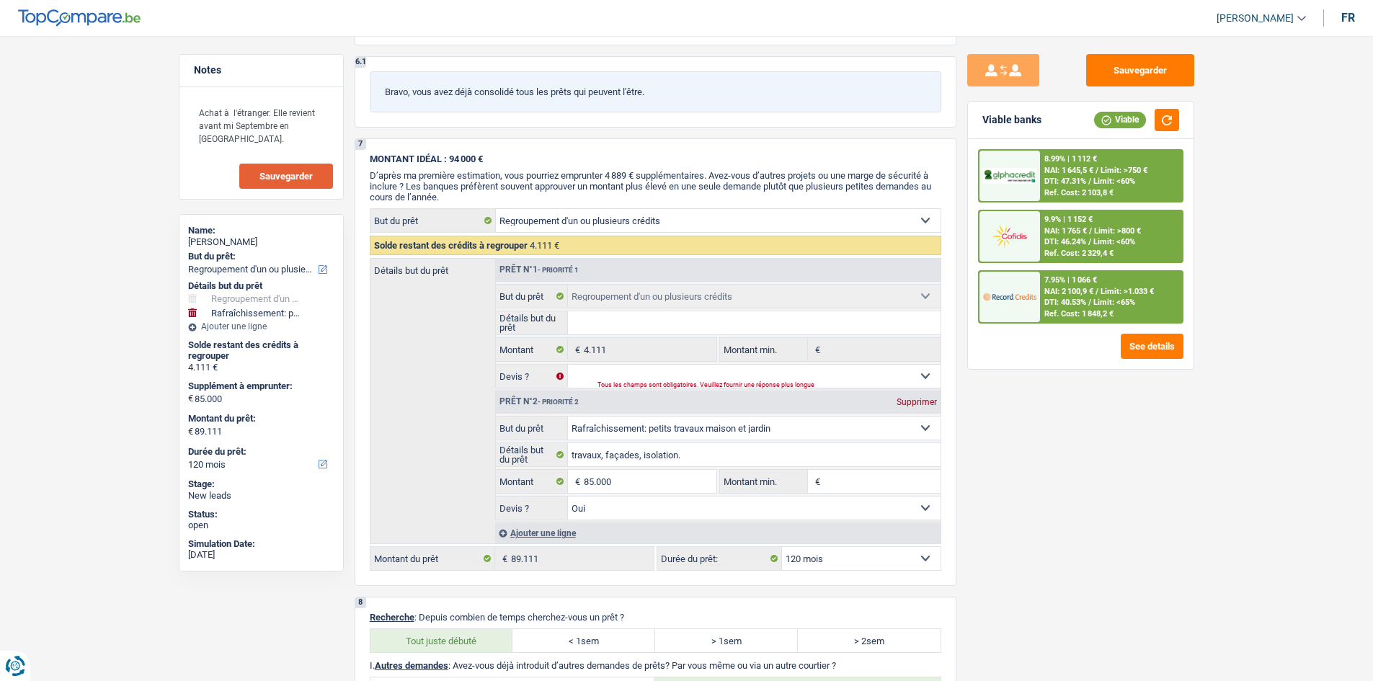
scroll to position [2253, 0]
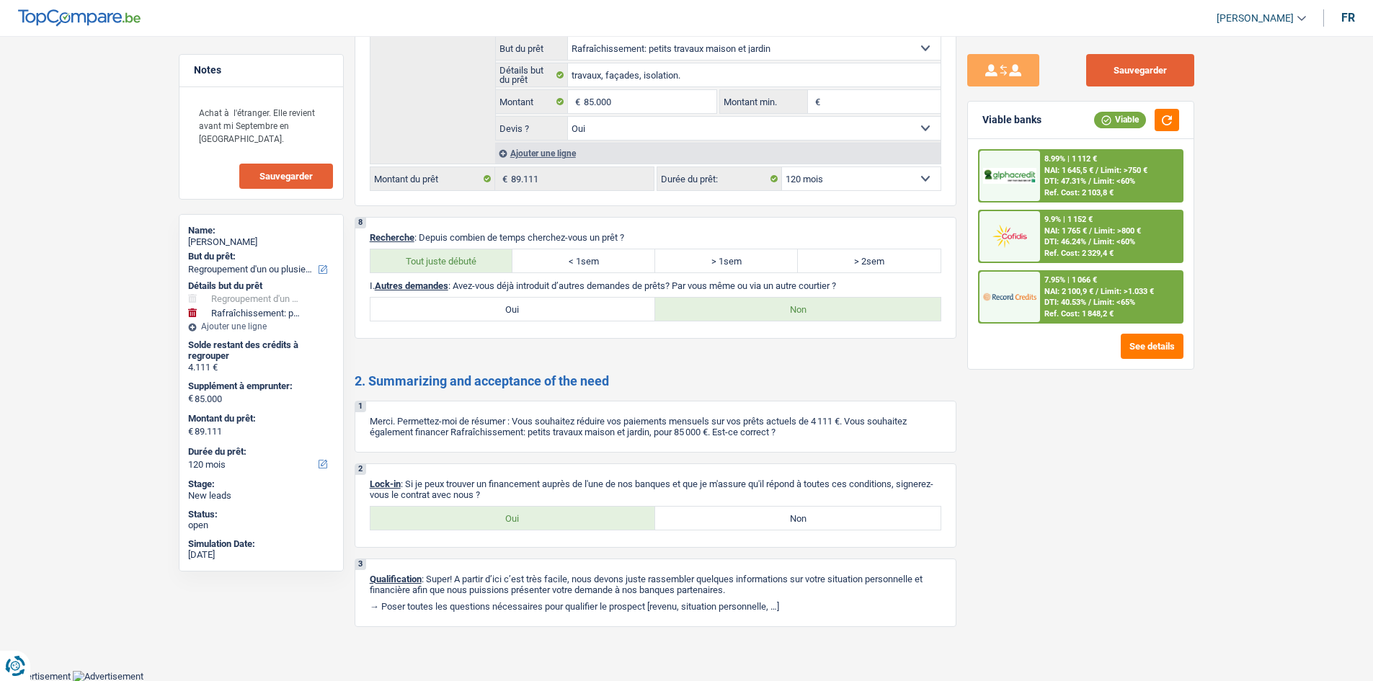
click at [601, 75] on button "Sauvegarder" at bounding box center [1140, 70] width 108 height 32
click at [273, 181] on span "Sauvegarder" at bounding box center [285, 176] width 53 height 9
